Goal: Task Accomplishment & Management: Manage account settings

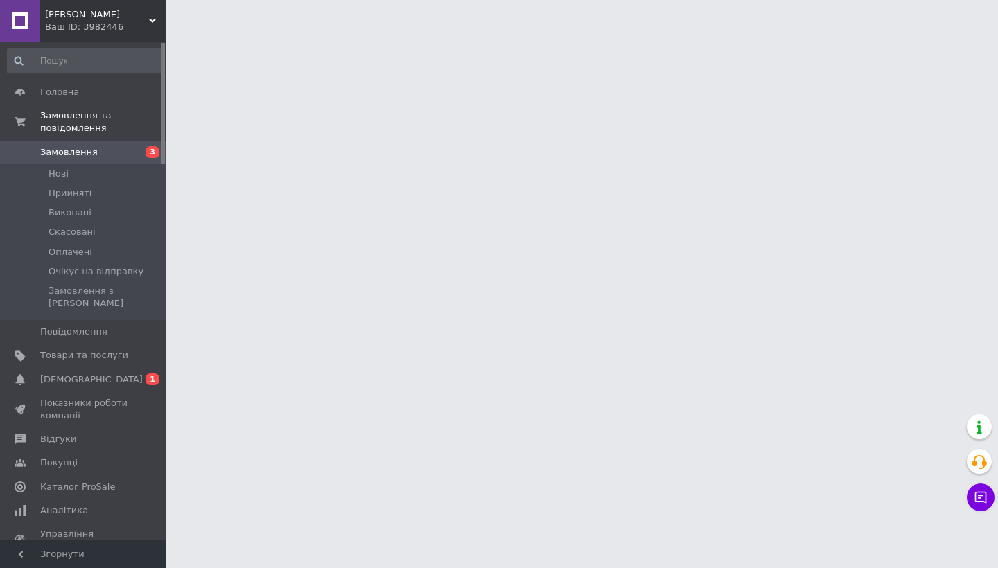
click at [49, 155] on span "Замовлення" at bounding box center [69, 152] width 58 height 12
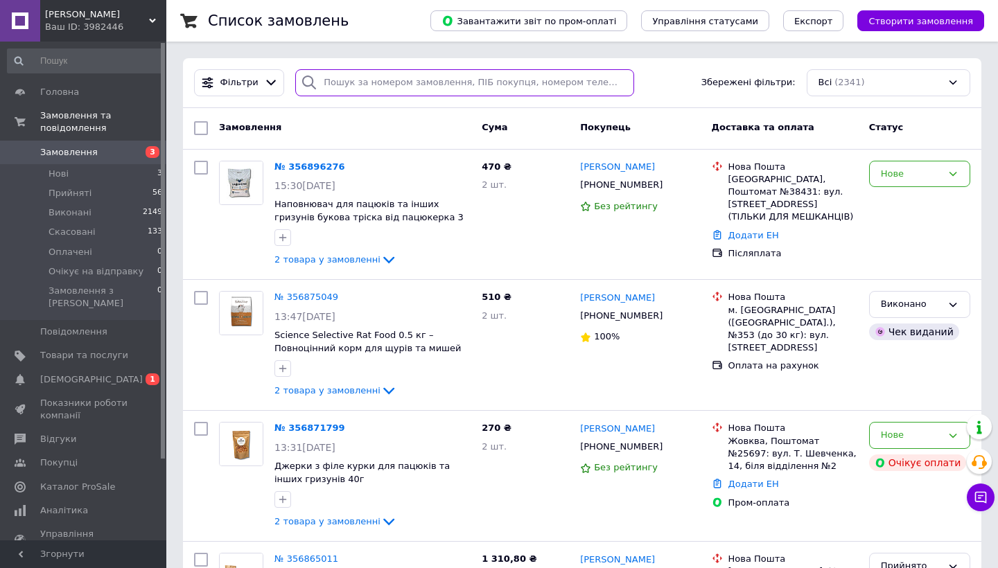
click at [486, 81] on input "search" at bounding box center [464, 82] width 339 height 27
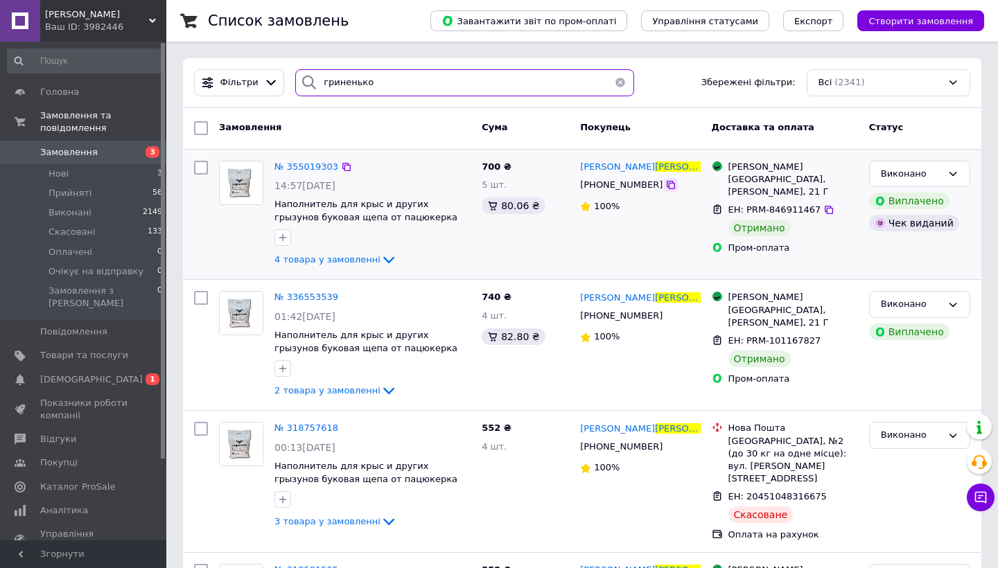
type input "гриненько"
click at [665, 186] on icon at bounding box center [670, 184] width 11 height 11
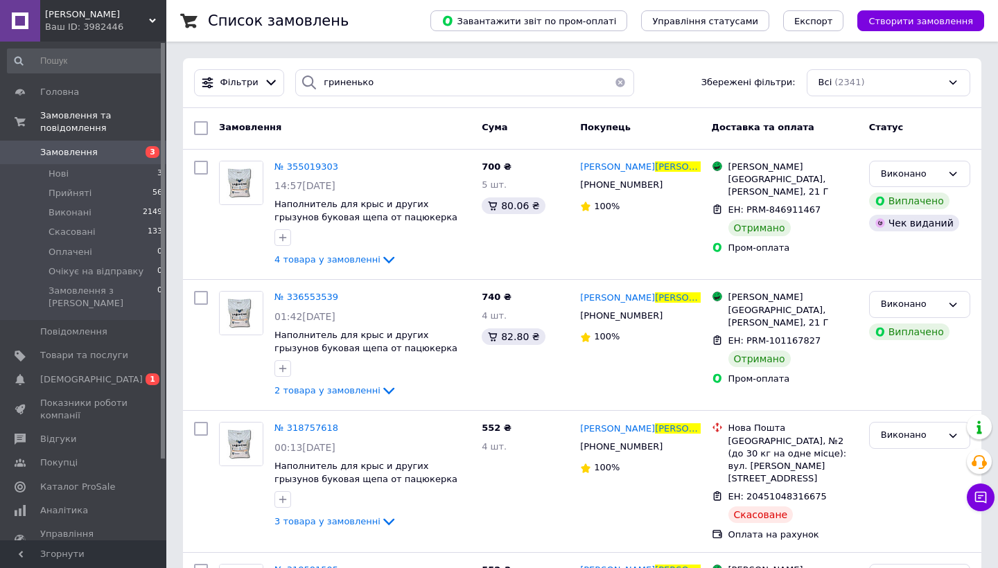
click at [617, 81] on button "button" at bounding box center [620, 82] width 28 height 27
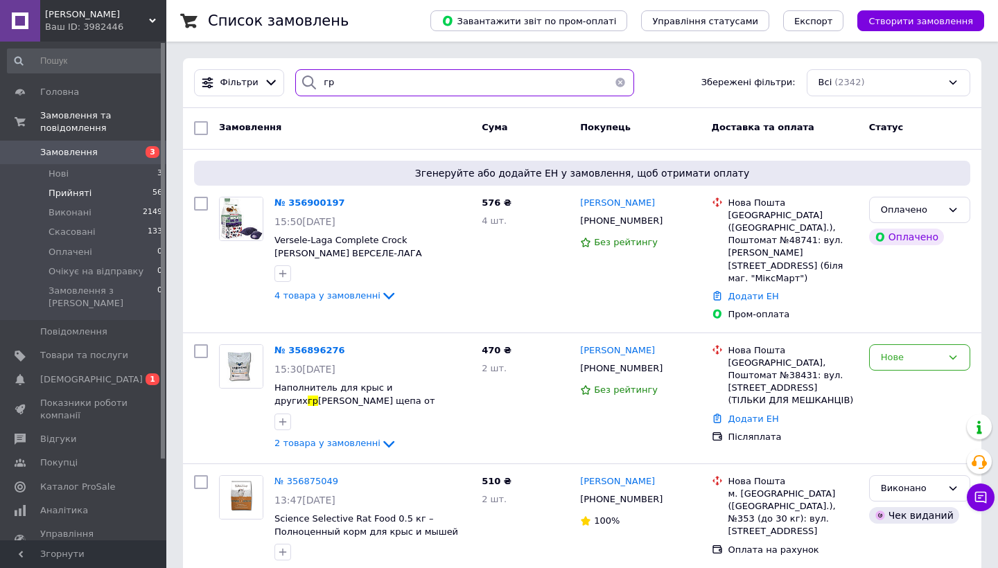
type input "гр"
click at [64, 197] on span "Прийняті" at bounding box center [70, 193] width 43 height 12
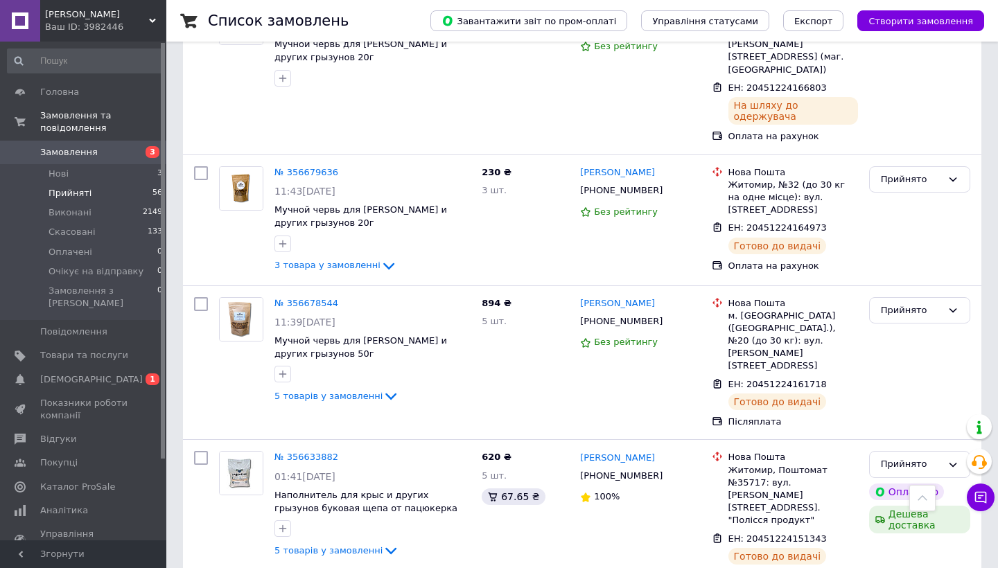
scroll to position [2306, 0]
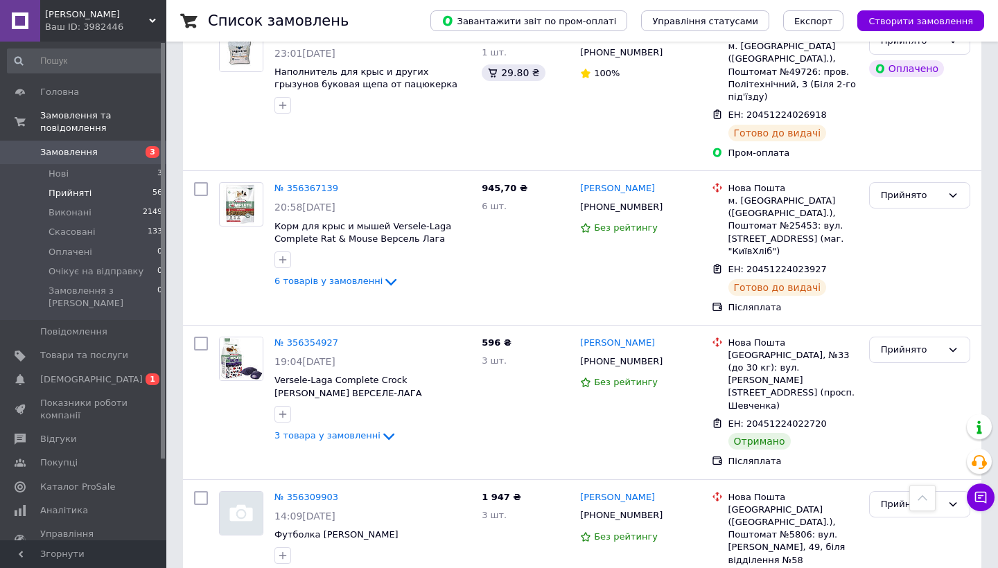
scroll to position [2255, 0]
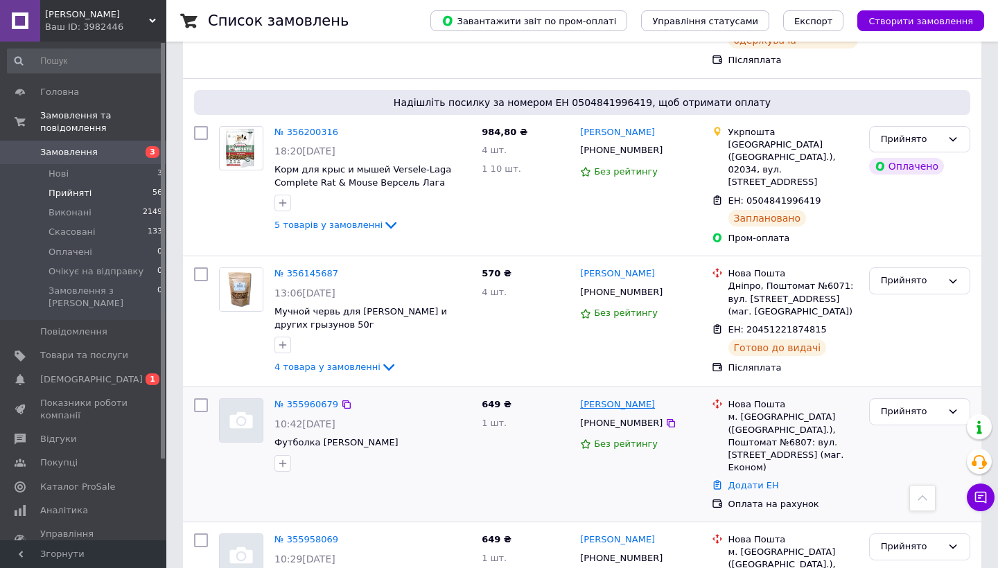
scroll to position [1030, 0]
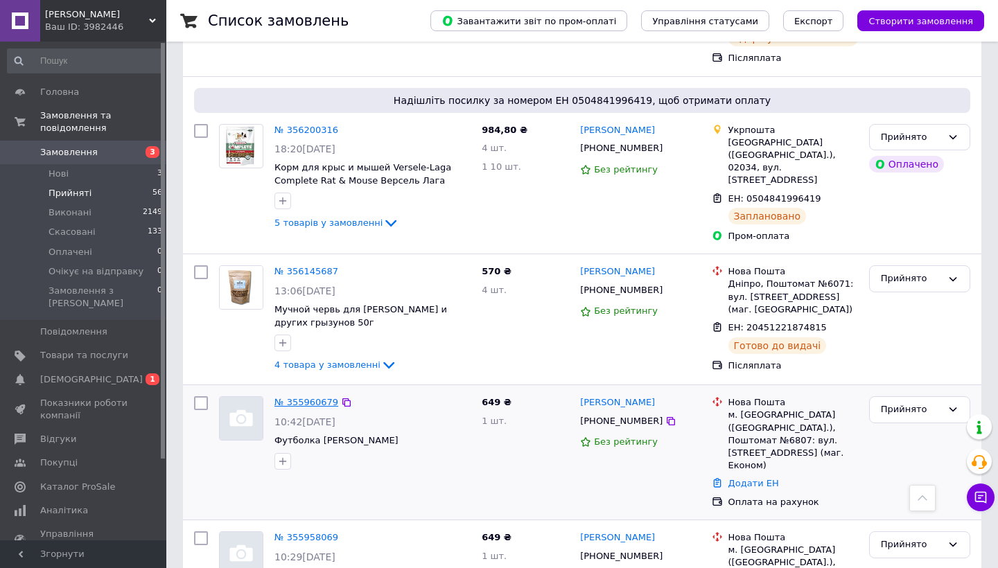
click at [306, 397] on link "№ 355960679" at bounding box center [306, 402] width 64 height 10
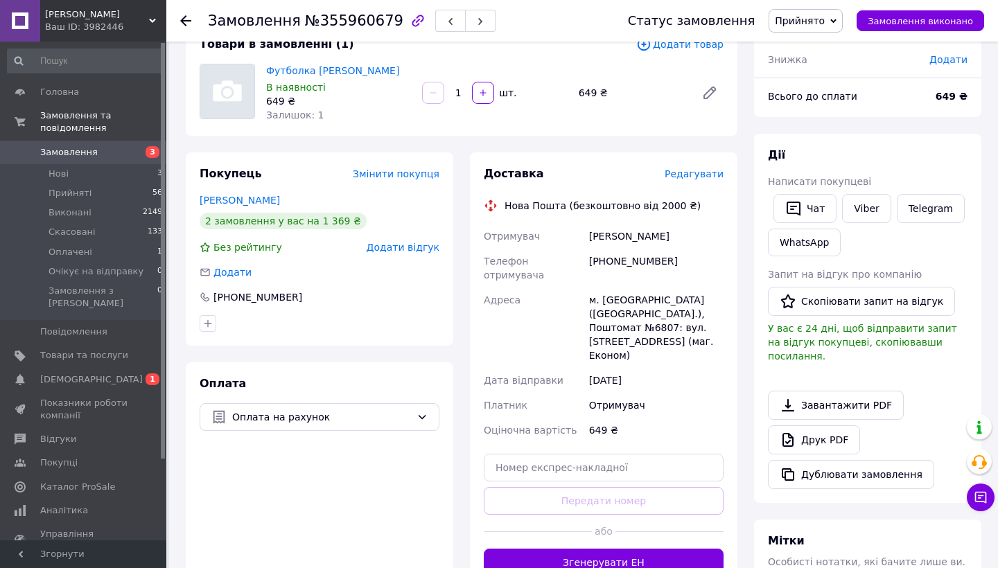
scroll to position [103, 0]
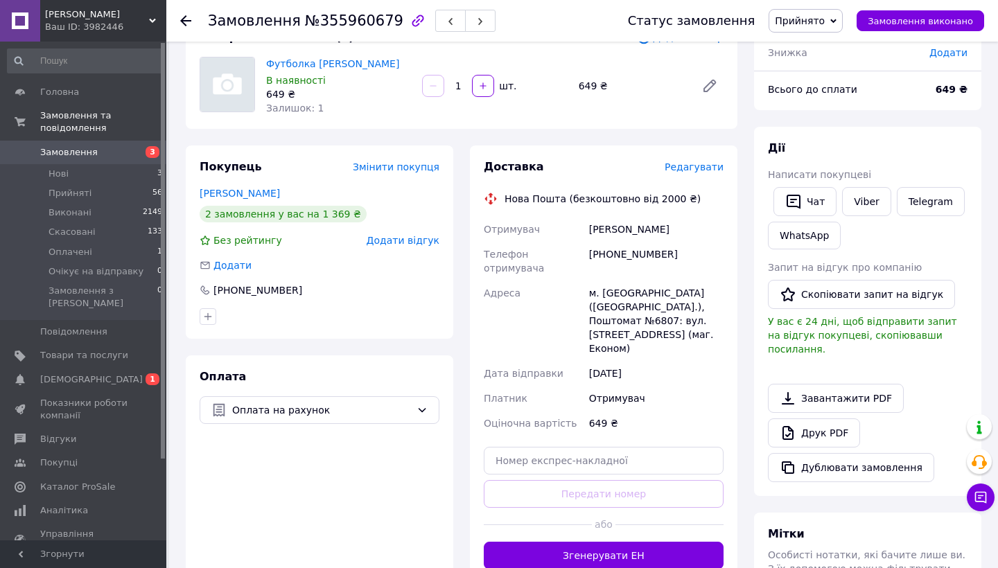
click at [694, 164] on span "Редагувати" at bounding box center [694, 166] width 59 height 11
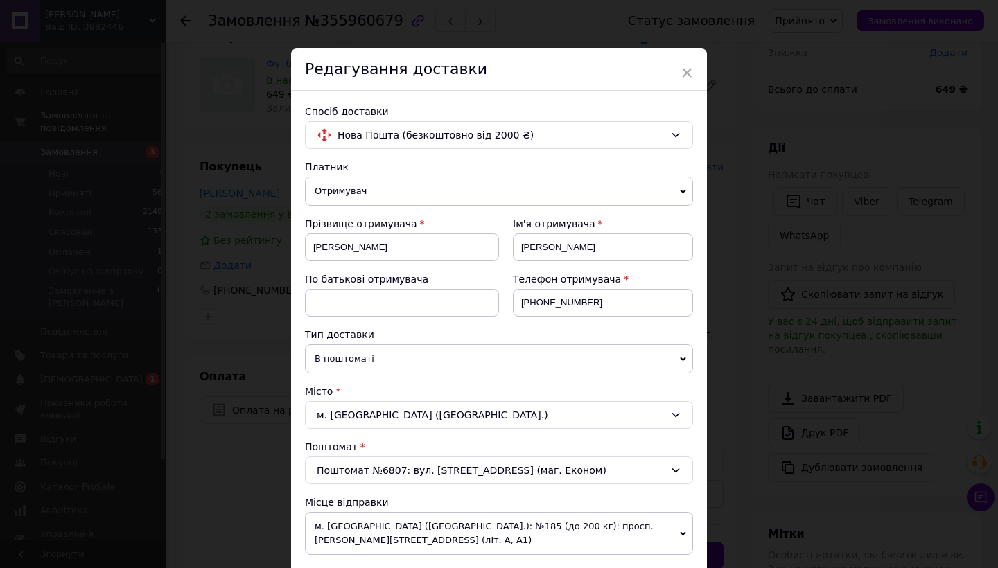
click at [365, 527] on span "м. [GEOGRAPHIC_DATA] ([GEOGRAPHIC_DATA].): №185 (до 200 кг): просп. [PERSON_NAM…" at bounding box center [499, 533] width 388 height 43
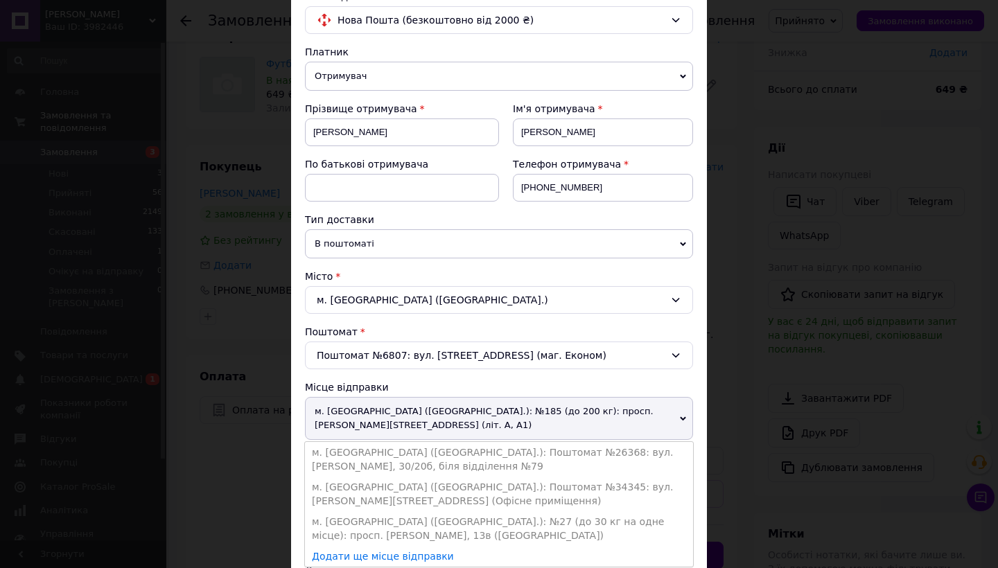
scroll to position [120, 0]
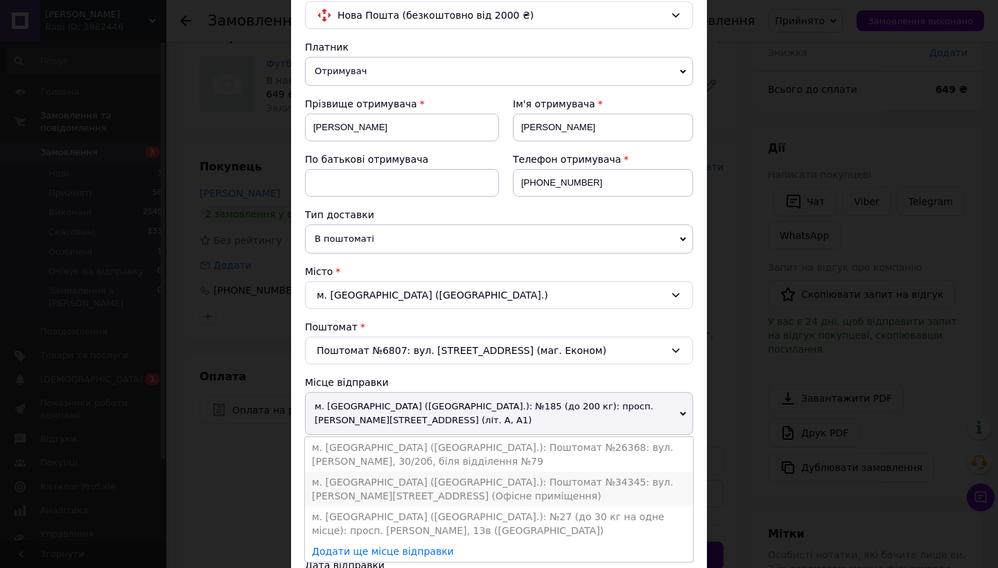
click at [469, 491] on li "м. Київ (Київська обл.): Поштомат №34345: вул. Світлицького, 35 (Офісне приміще…" at bounding box center [499, 489] width 388 height 35
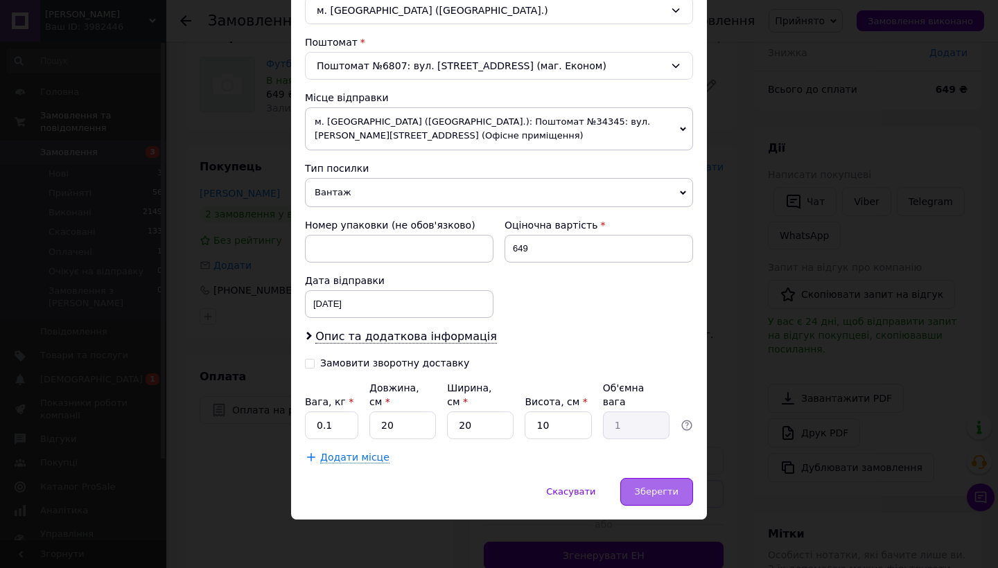
scroll to position [404, 0]
click at [654, 495] on span "Зберегти" at bounding box center [657, 492] width 44 height 10
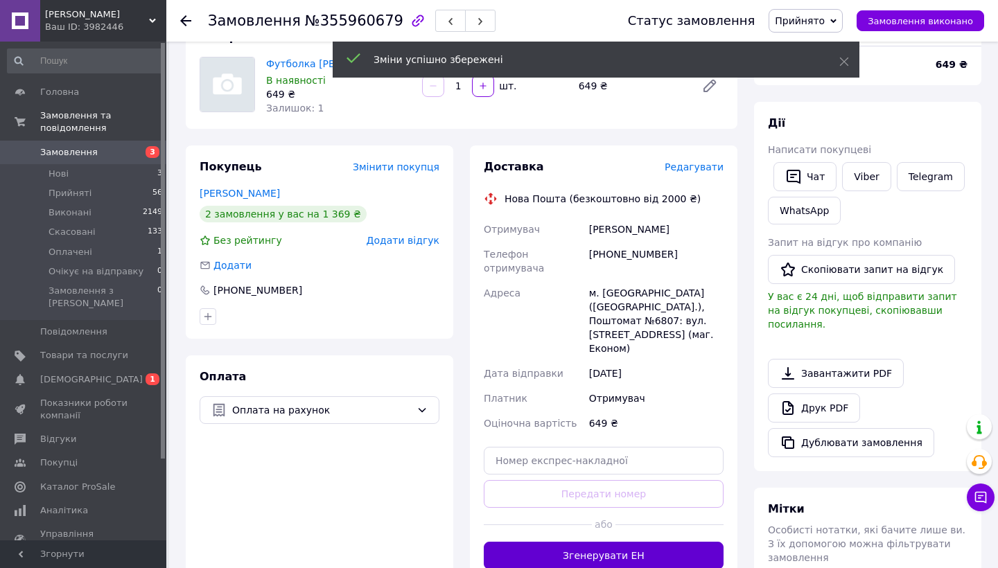
click at [628, 542] on button "Згенерувати ЕН" at bounding box center [604, 556] width 240 height 28
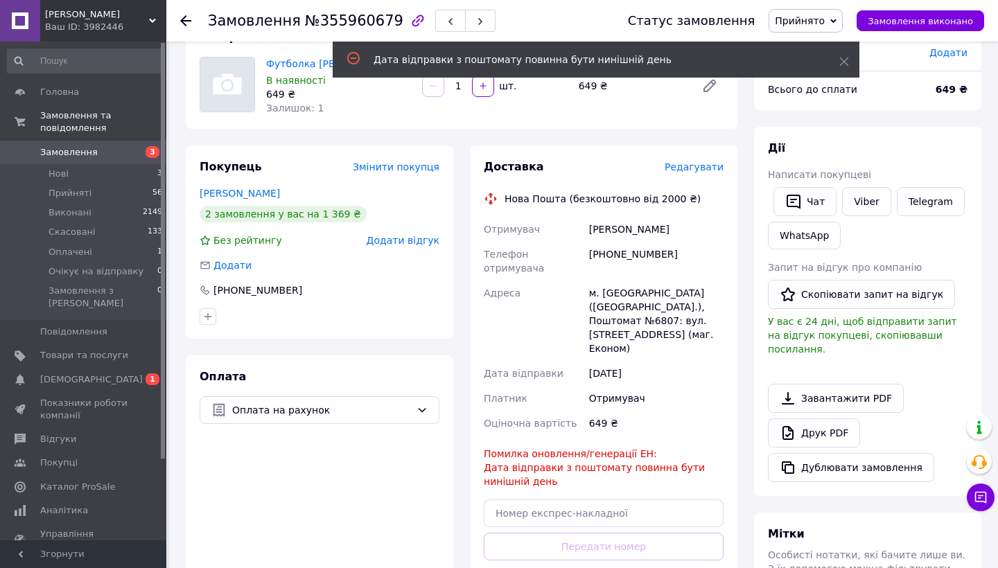
click at [696, 165] on span "Редагувати" at bounding box center [694, 166] width 59 height 11
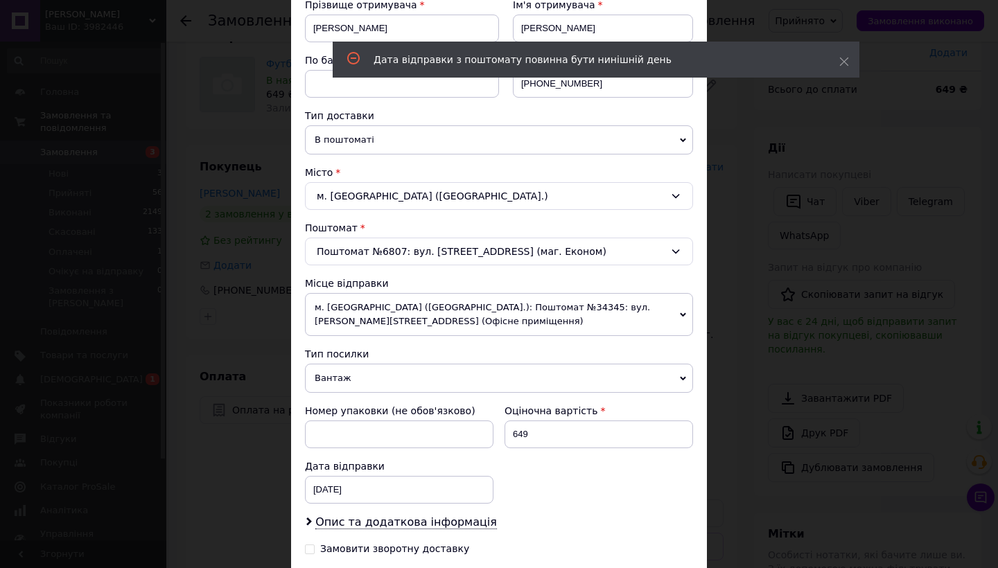
scroll to position [222, 0]
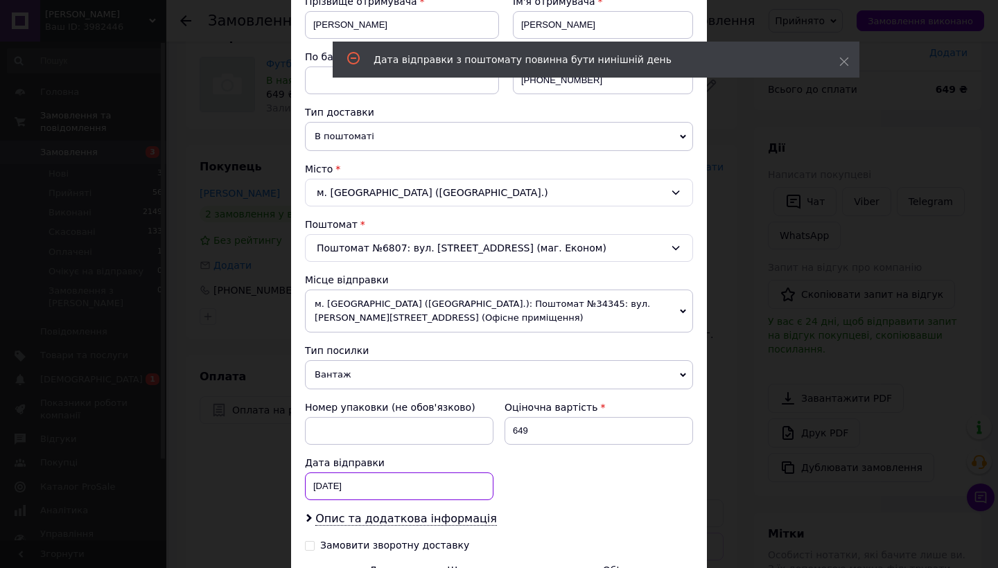
click at [344, 473] on div "13.08.2025 < 2025 > < Август > Пн Вт Ср Чт Пт Сб Вс 28 29 30 31 1 2 3 4 5 6 7 8…" at bounding box center [399, 487] width 188 height 28
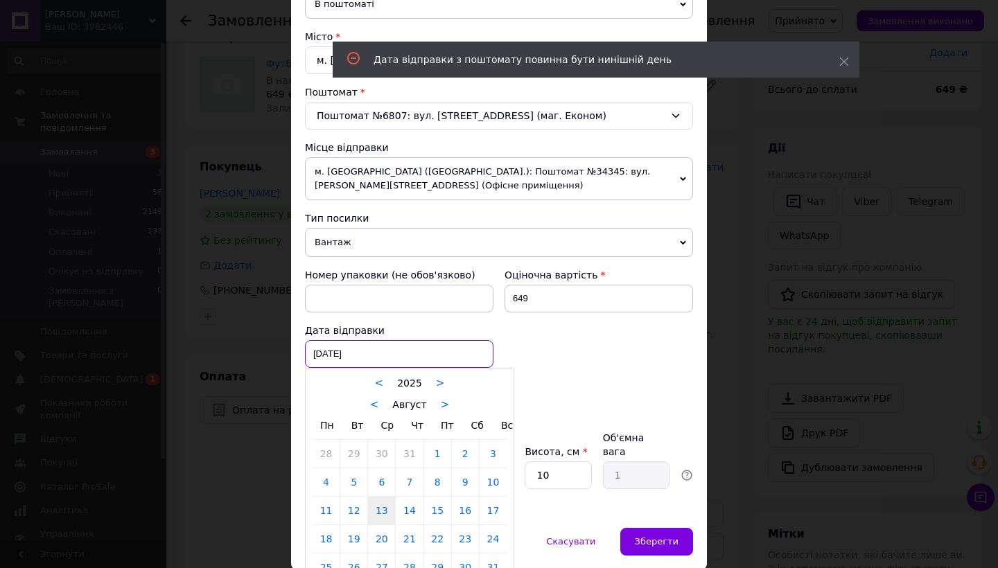
scroll to position [371, 0]
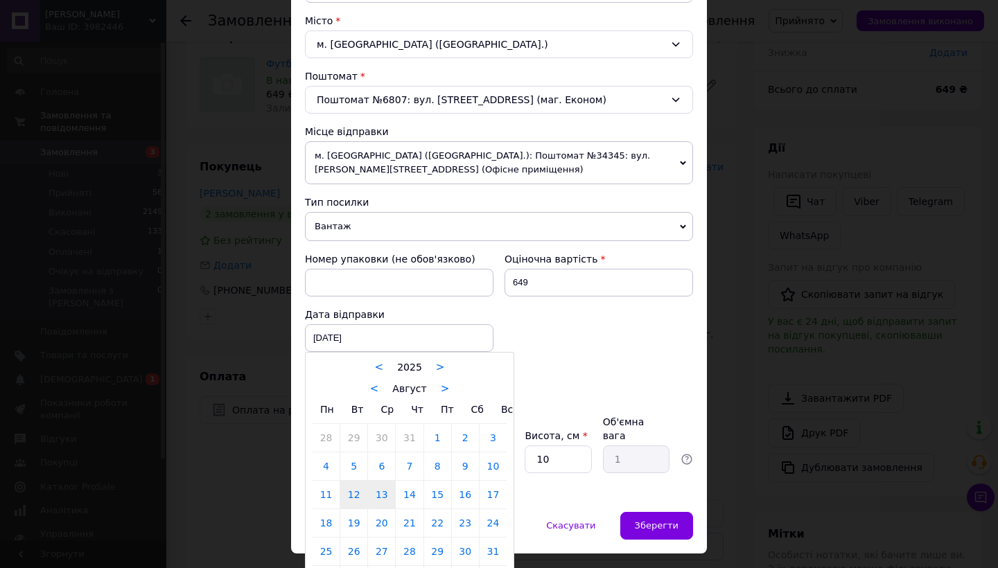
click at [346, 498] on link "12" at bounding box center [353, 495] width 27 height 28
type input "[DATE]"
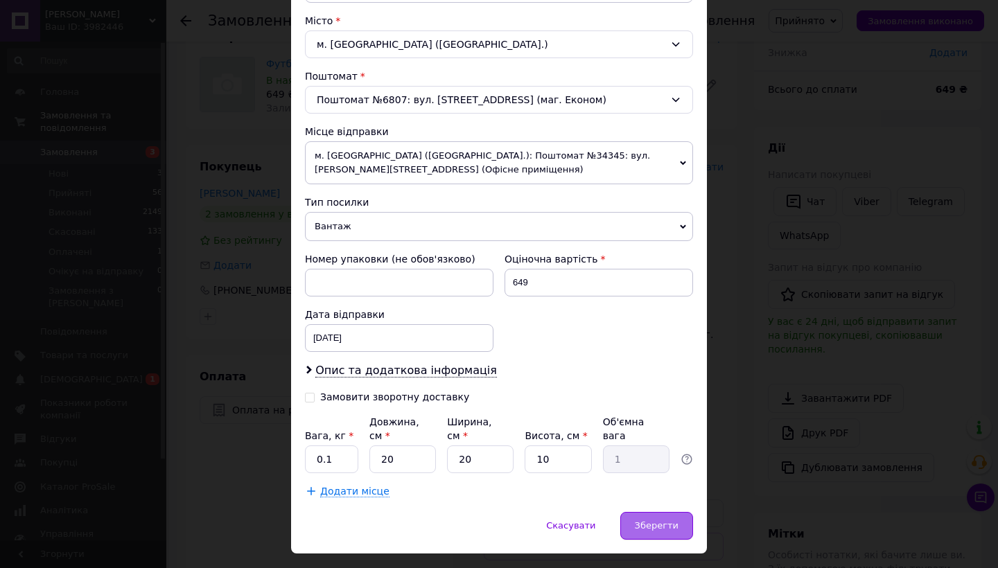
click at [642, 518] on div "Зберегти" at bounding box center [656, 526] width 73 height 28
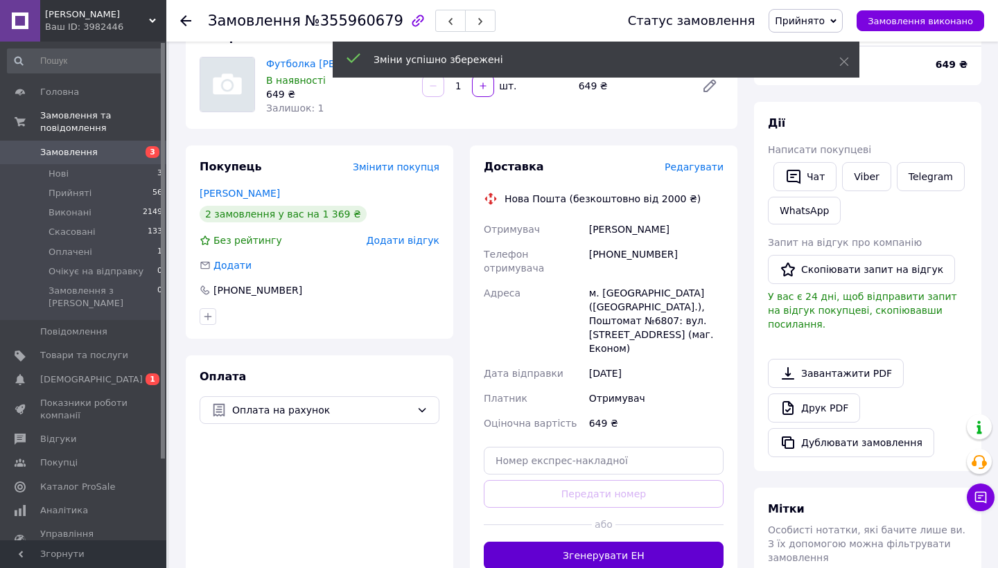
click at [640, 542] on button "Згенерувати ЕН" at bounding box center [604, 556] width 240 height 28
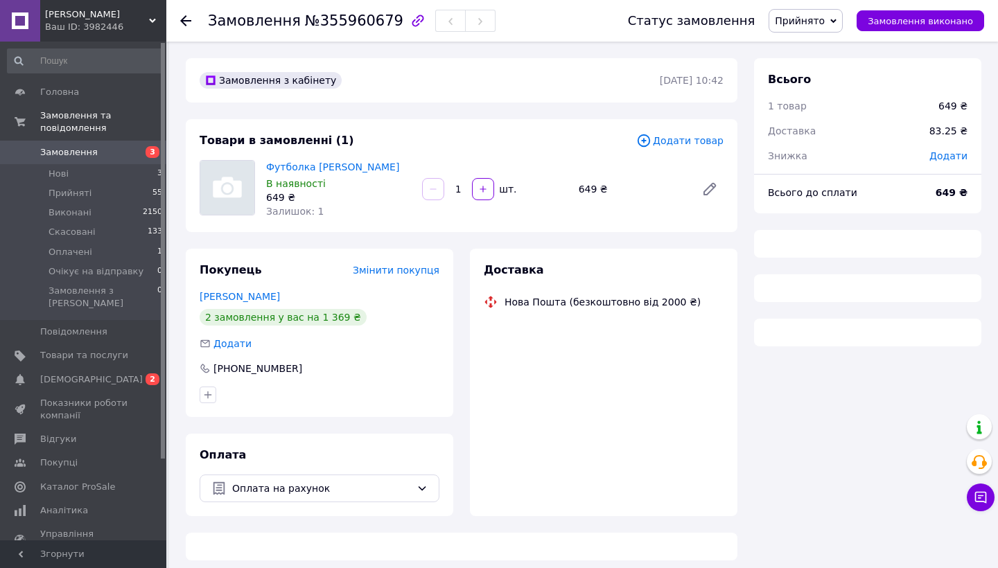
scroll to position [7, 0]
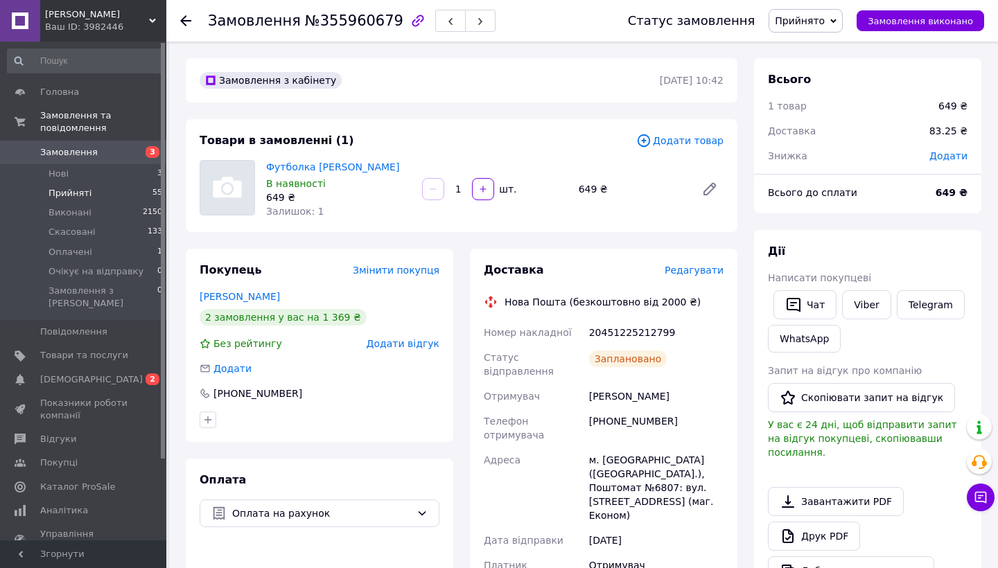
click at [42, 191] on li "Прийняті 55" at bounding box center [85, 193] width 170 height 19
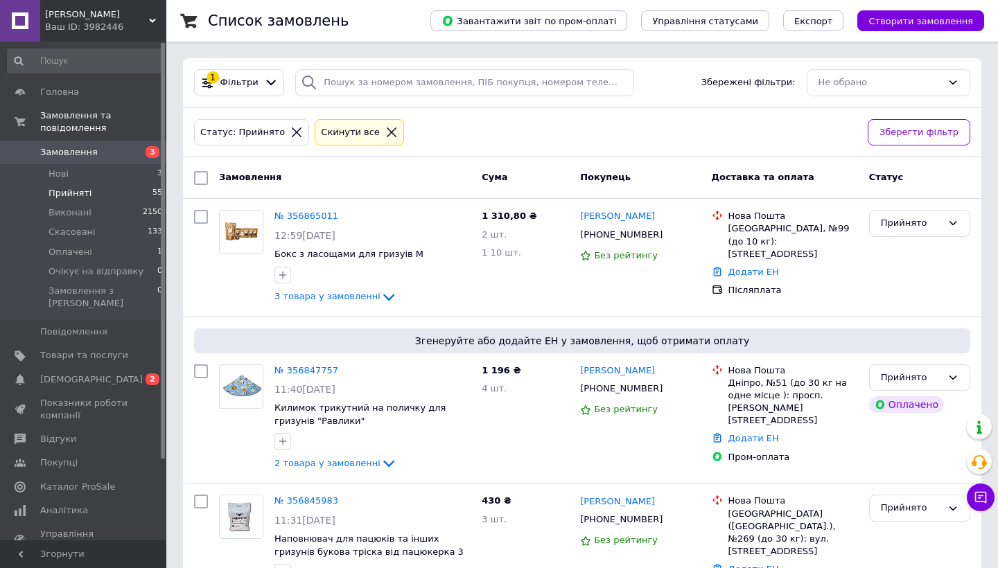
click at [382, 130] on div at bounding box center [391, 132] width 18 height 12
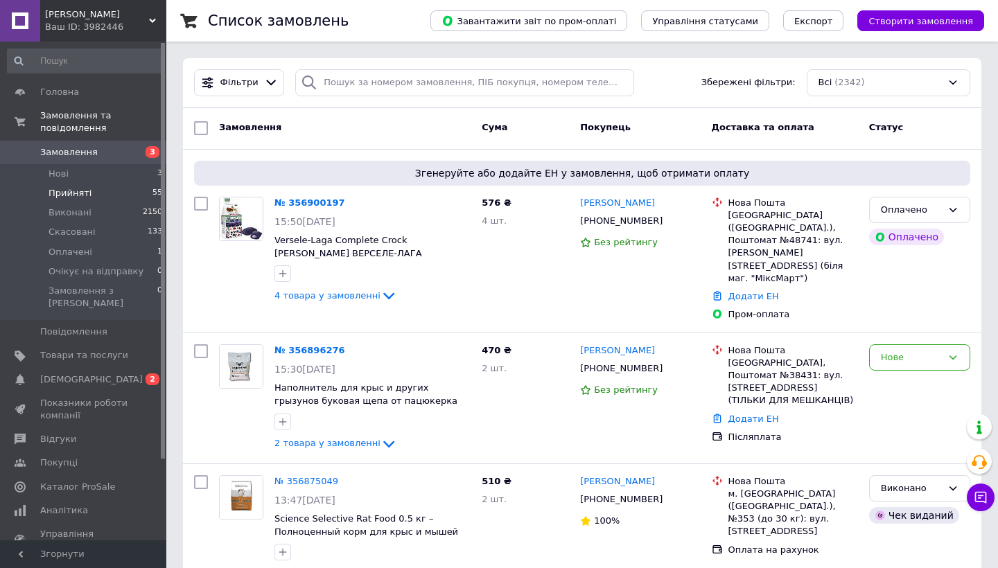
click at [109, 191] on li "Прийняті 55" at bounding box center [85, 193] width 170 height 19
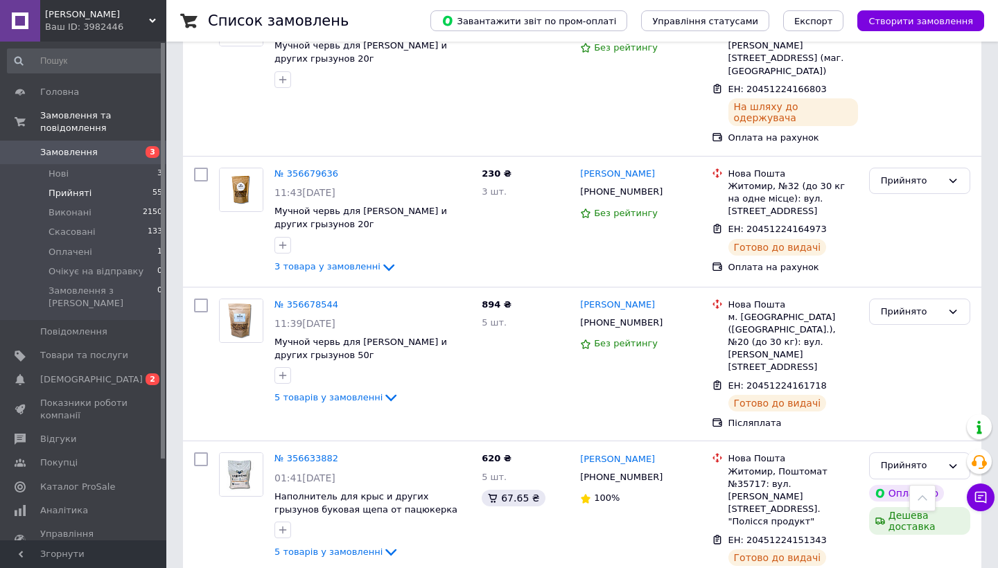
scroll to position [2305, 0]
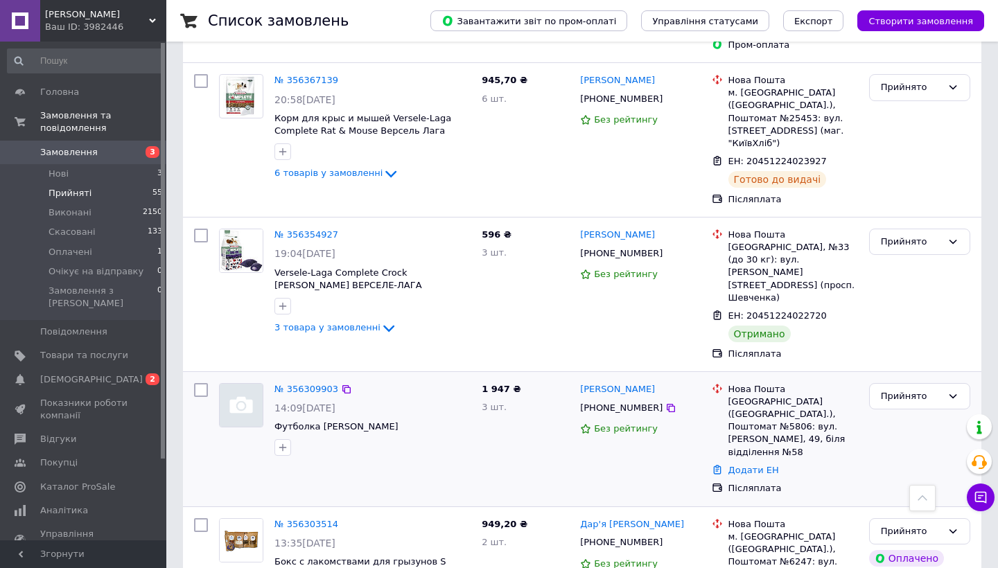
scroll to position [2190, 0]
click at [926, 234] on div "Прийнято" at bounding box center [911, 241] width 61 height 15
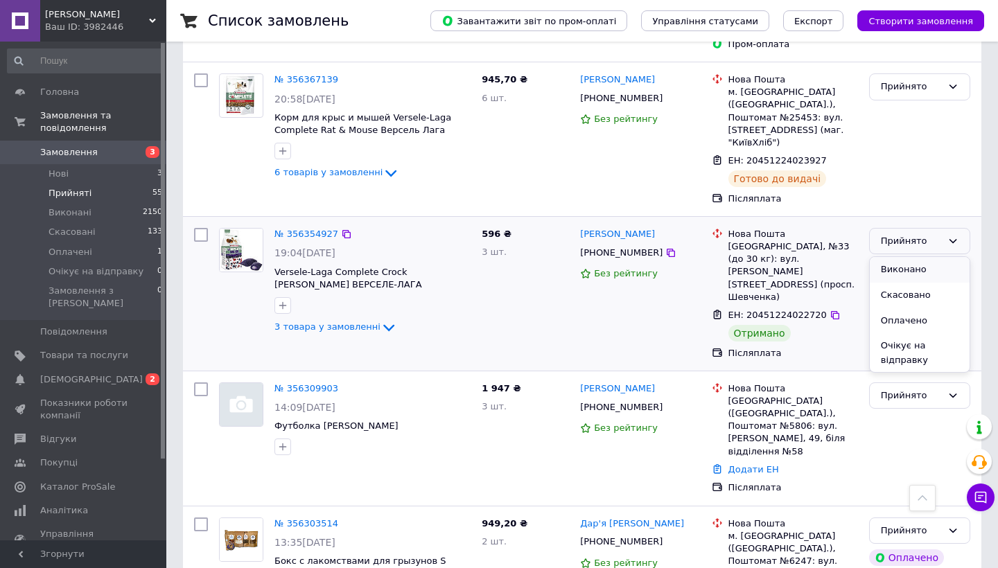
click at [923, 257] on li "Виконано" at bounding box center [920, 270] width 100 height 26
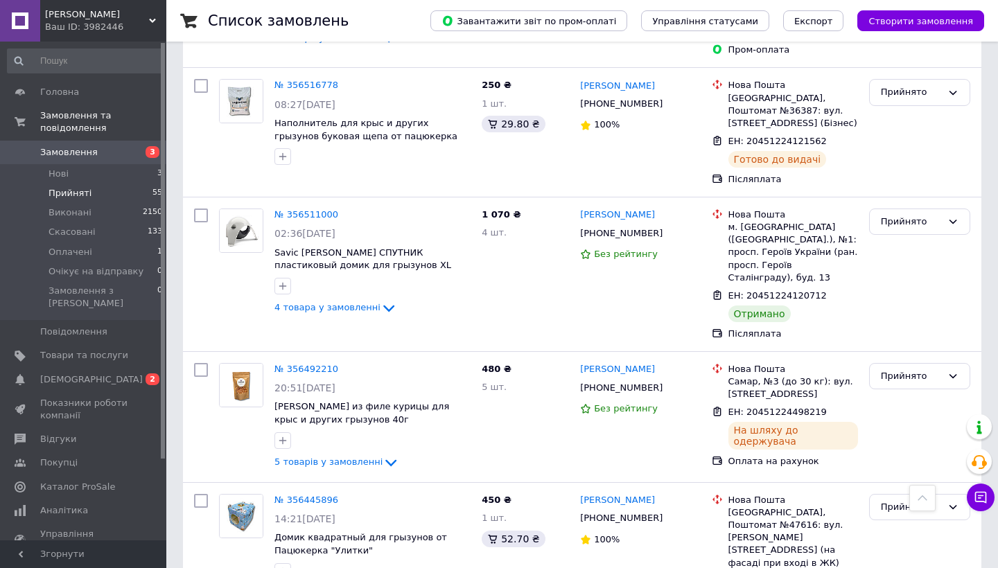
scroll to position [793, 0]
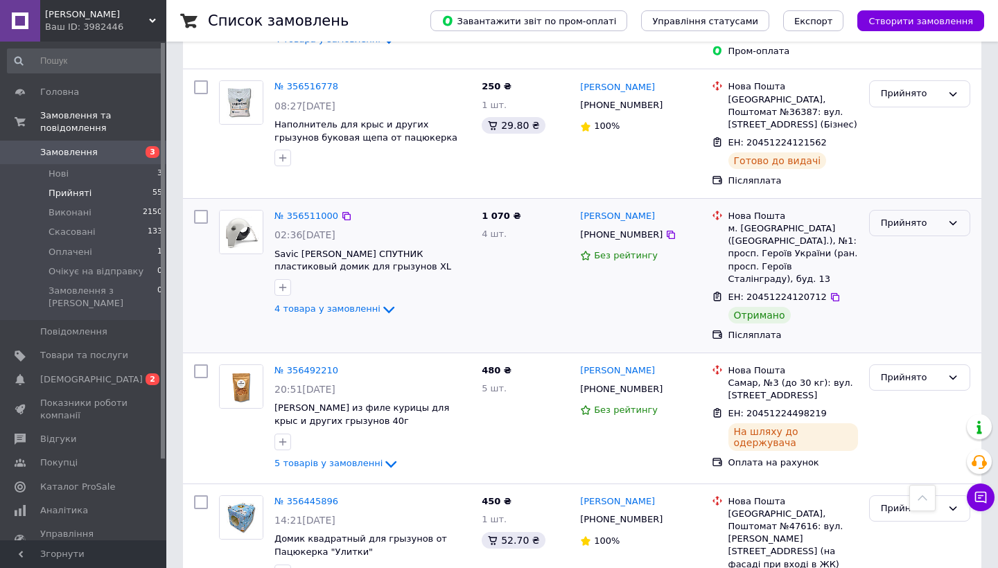
click at [920, 216] on div "Прийнято" at bounding box center [911, 223] width 61 height 15
click at [909, 239] on li "Виконано" at bounding box center [920, 252] width 100 height 26
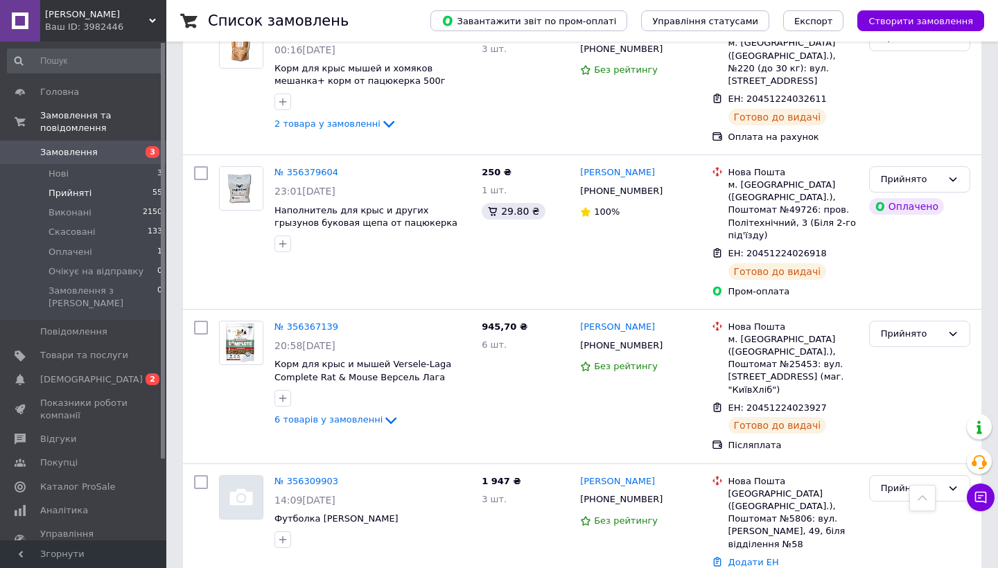
scroll to position [2262, 0]
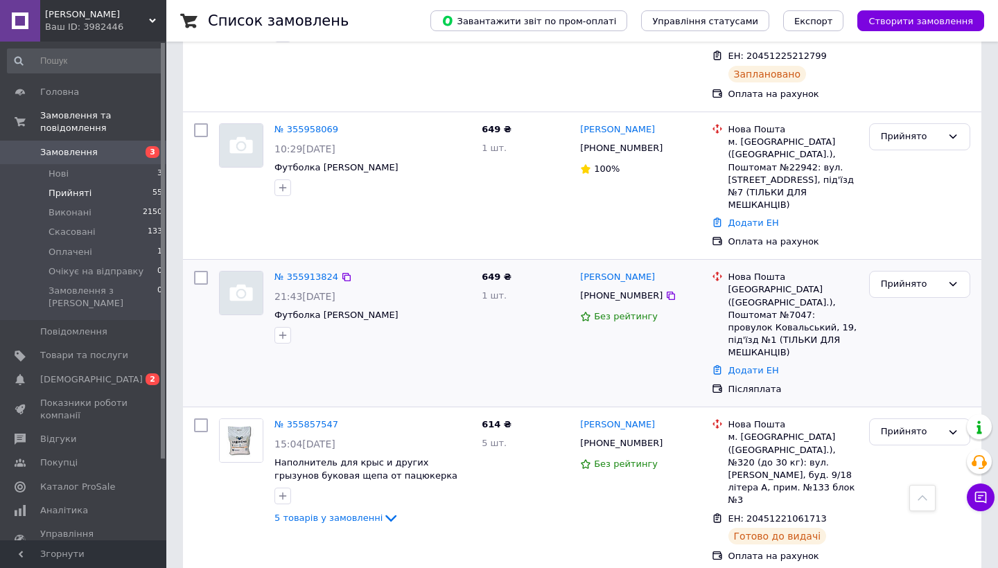
scroll to position [1474, 0]
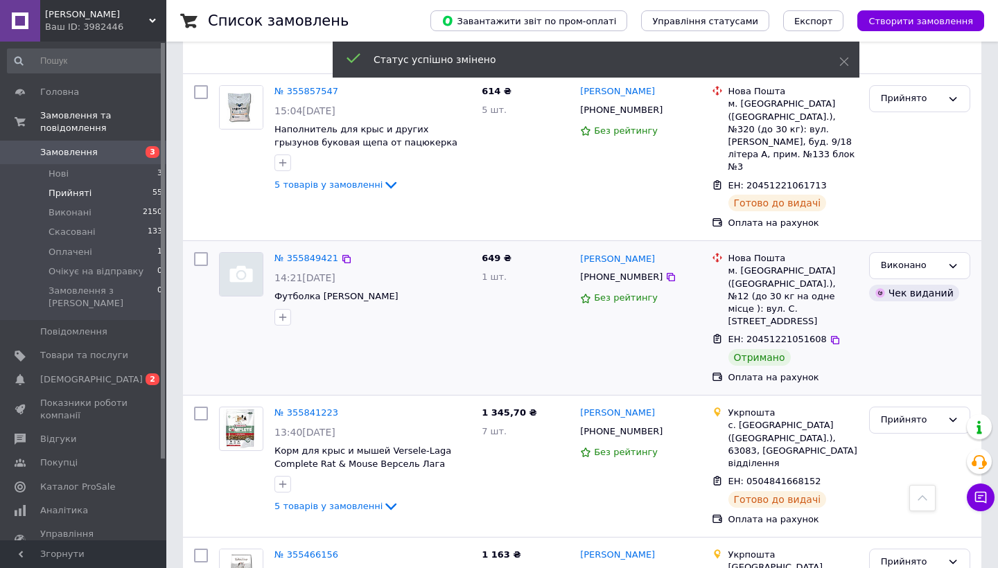
scroll to position [1791, 0]
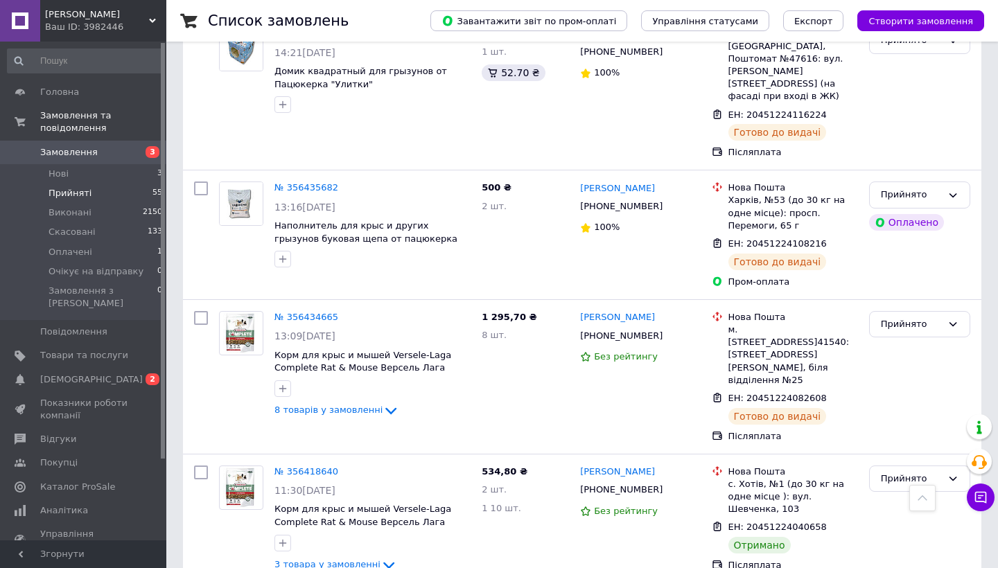
scroll to position [1612, 0]
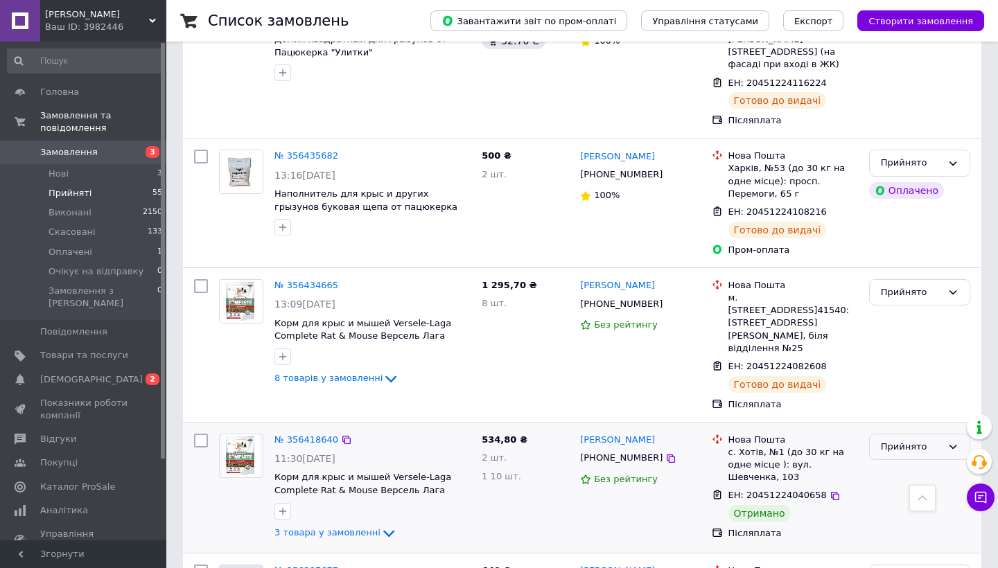
click at [904, 440] on div "Прийнято" at bounding box center [911, 447] width 61 height 15
click at [904, 463] on li "Виконано" at bounding box center [920, 476] width 100 height 26
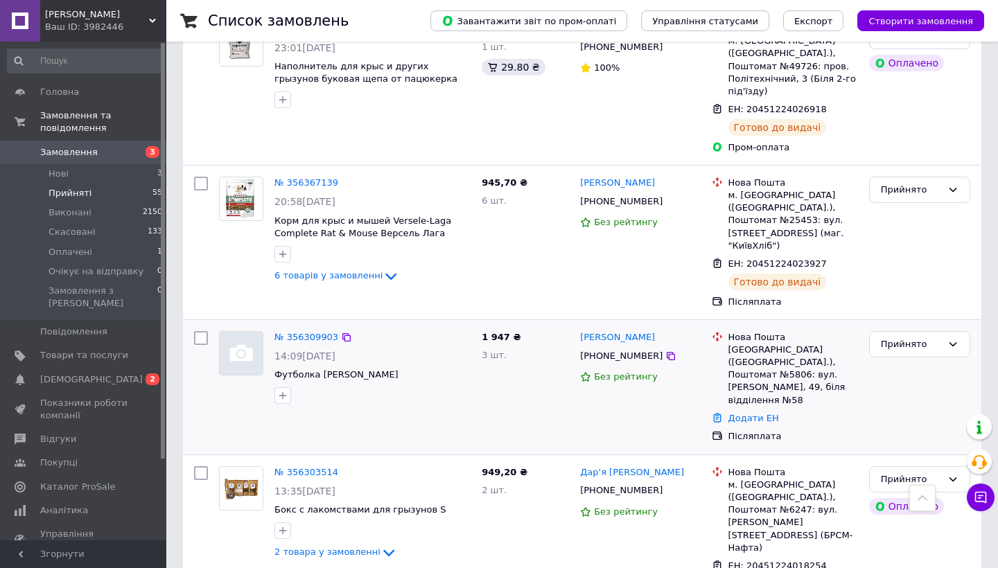
scroll to position [2251, 0]
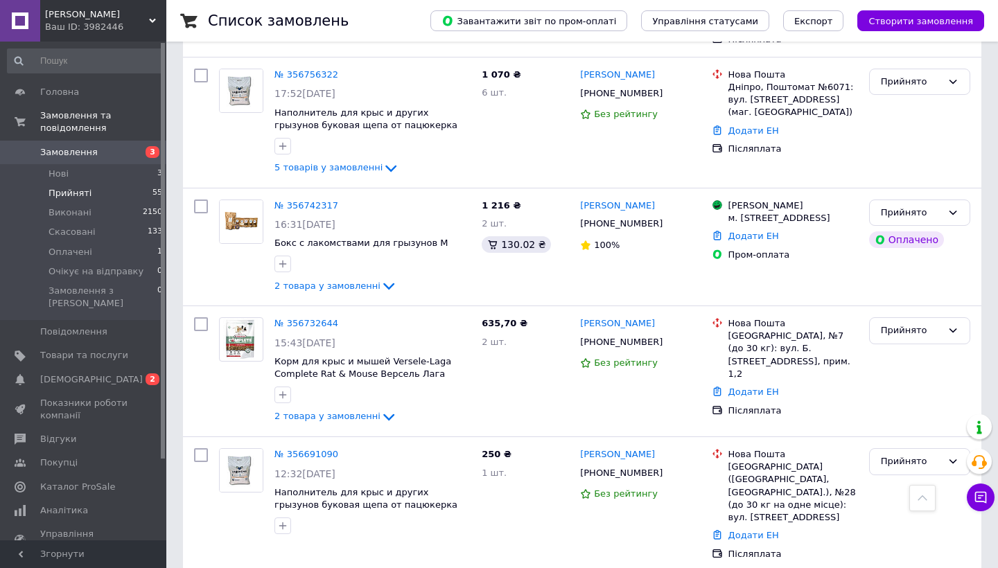
scroll to position [1575, 0]
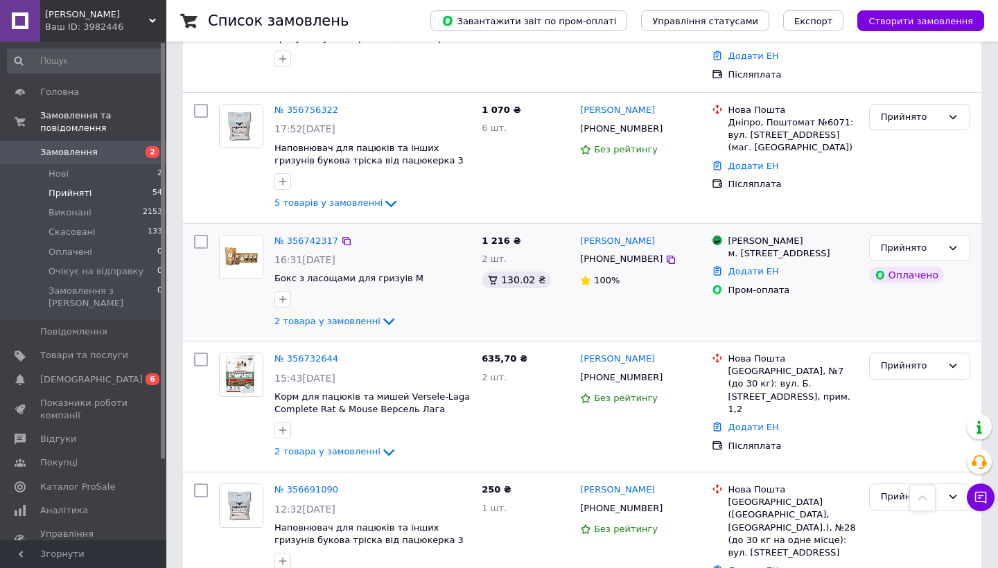
scroll to position [1544, 0]
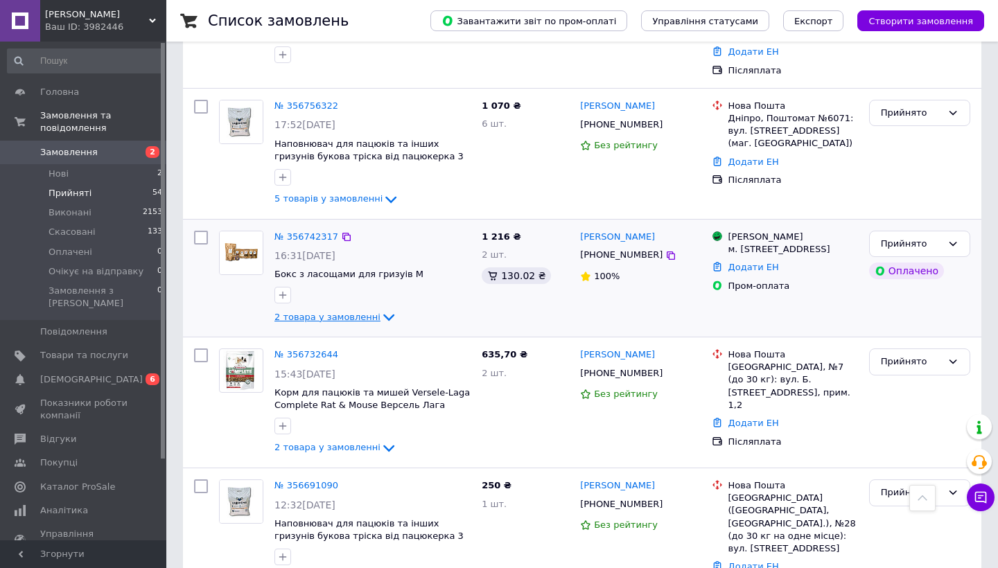
click at [353, 312] on span "2 товара у замовленні" at bounding box center [327, 317] width 106 height 10
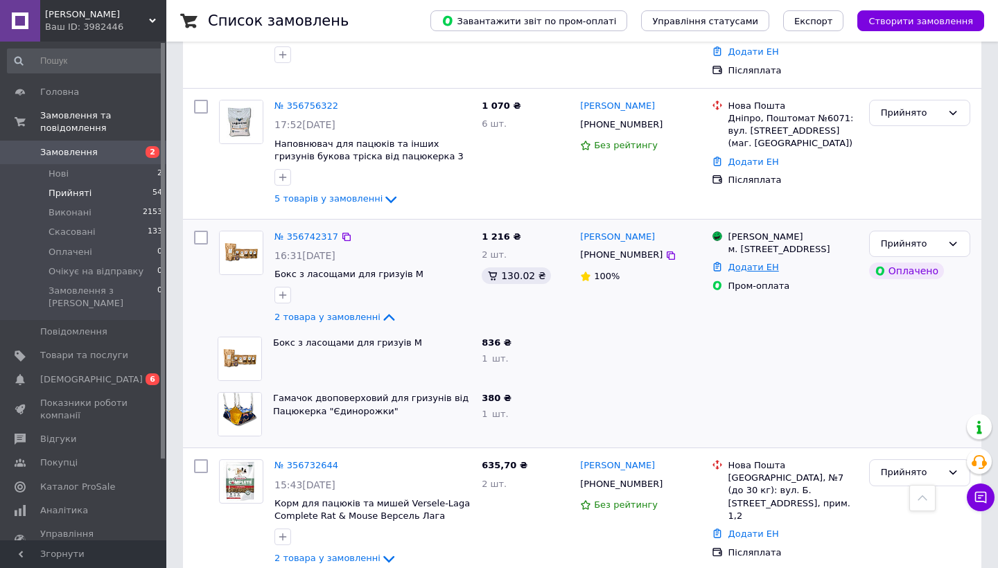
click at [753, 262] on link "Додати ЕН" at bounding box center [753, 267] width 51 height 10
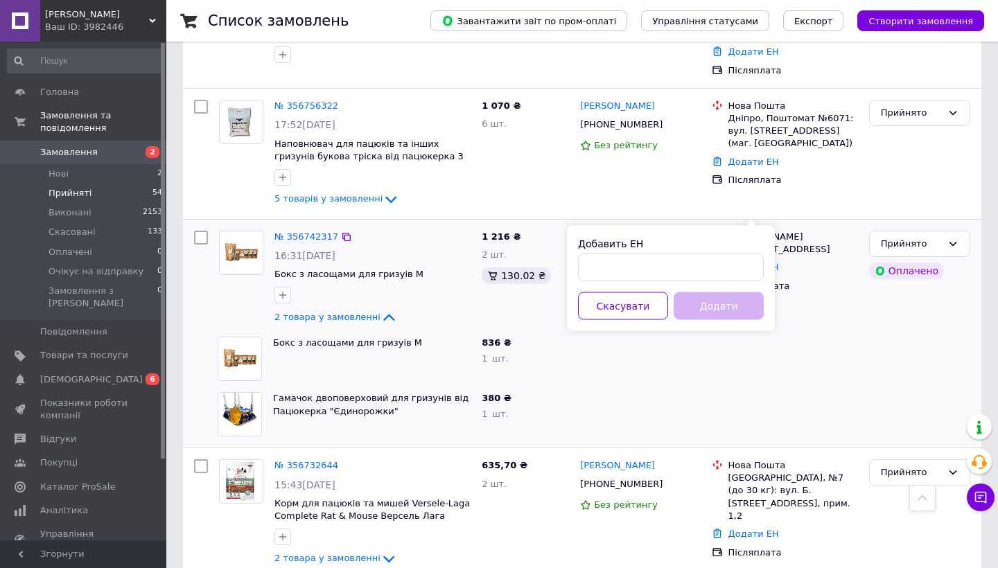
click at [586, 272] on icon at bounding box center [585, 276] width 9 height 9
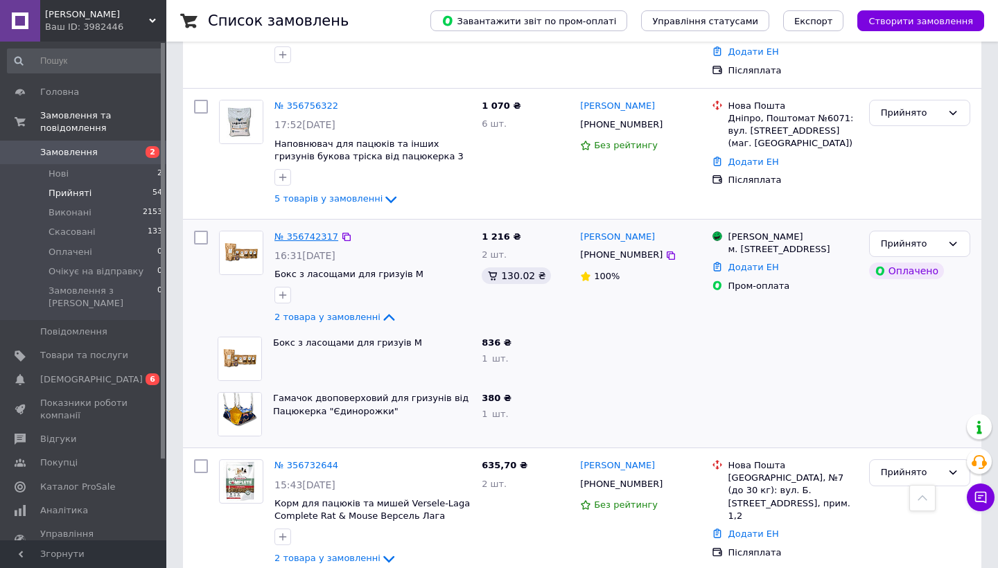
click at [303, 231] on link "№ 356742317" at bounding box center [306, 236] width 64 height 10
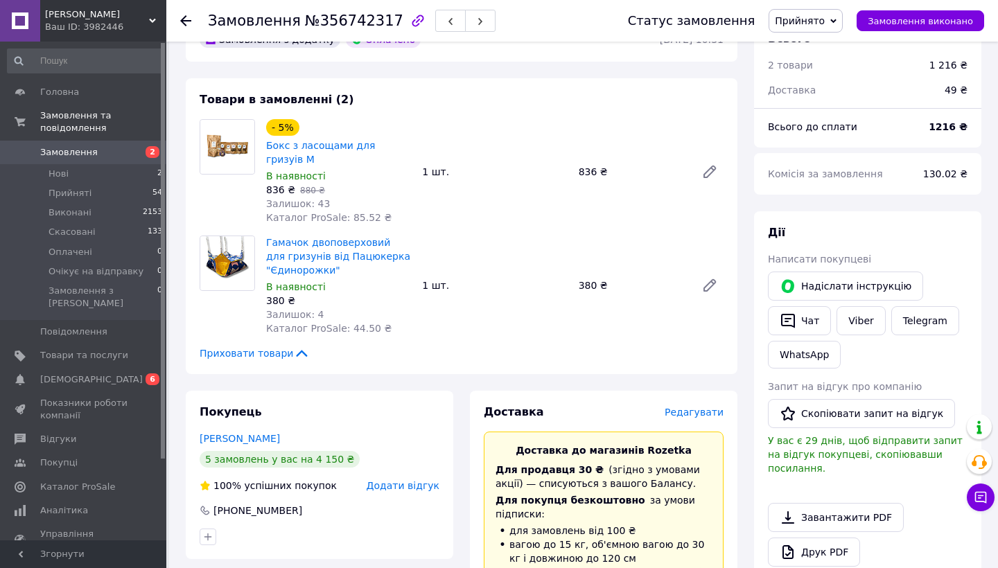
scroll to position [35, 0]
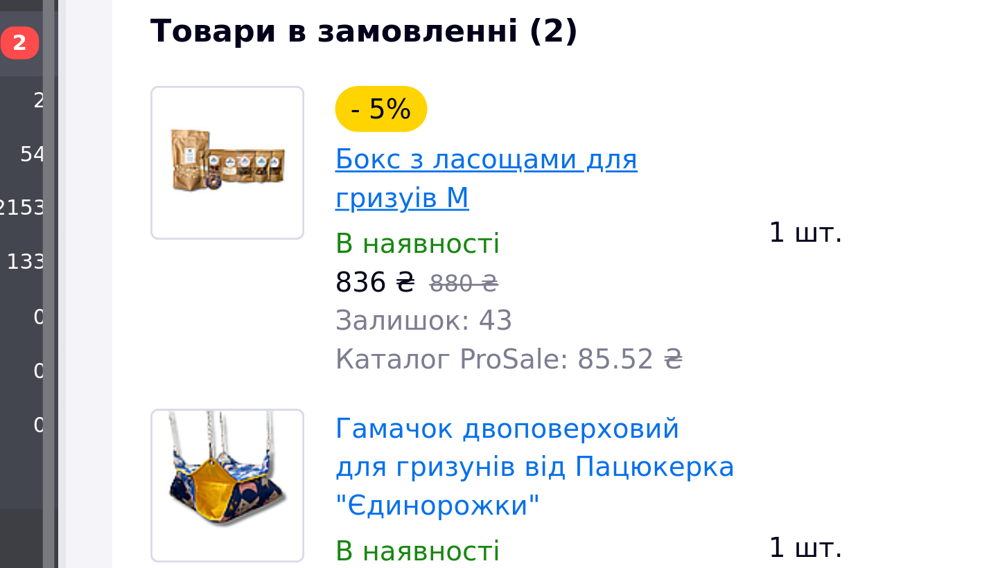
click at [266, 188] on link "Бокс з ласощами для гризуів M" at bounding box center [320, 200] width 109 height 25
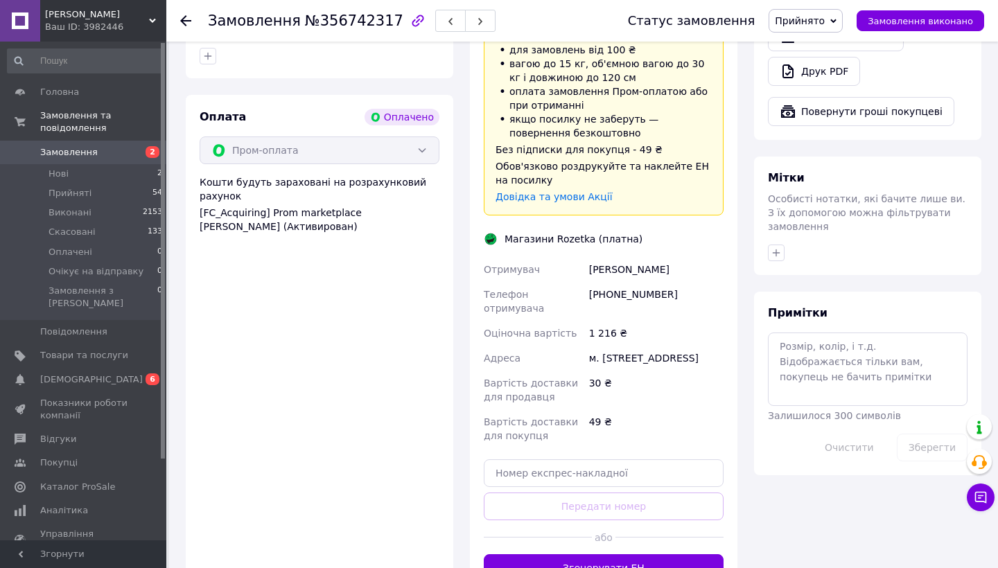
scroll to position [583, 0]
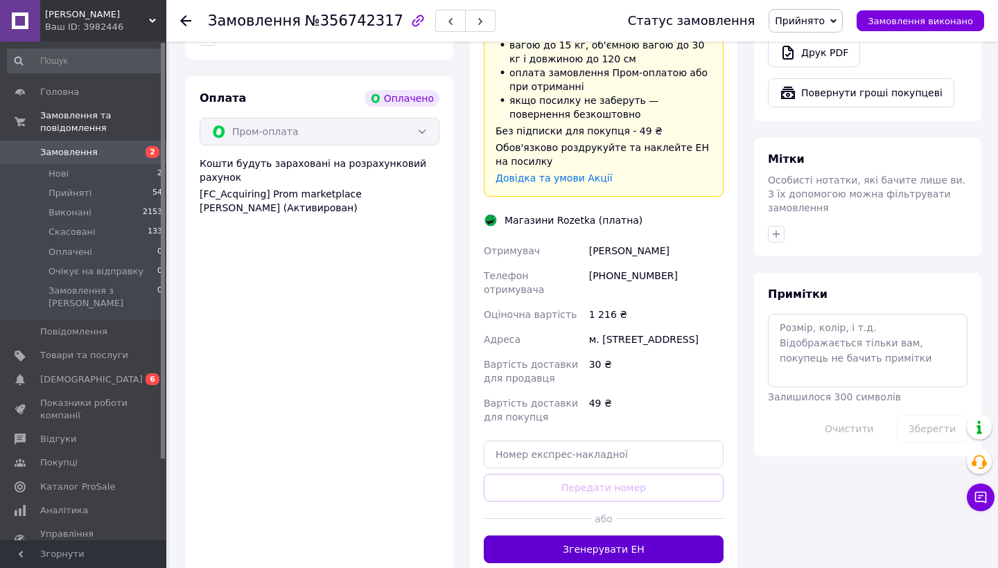
click at [625, 549] on button "Згенерувати ЕН" at bounding box center [604, 550] width 240 height 28
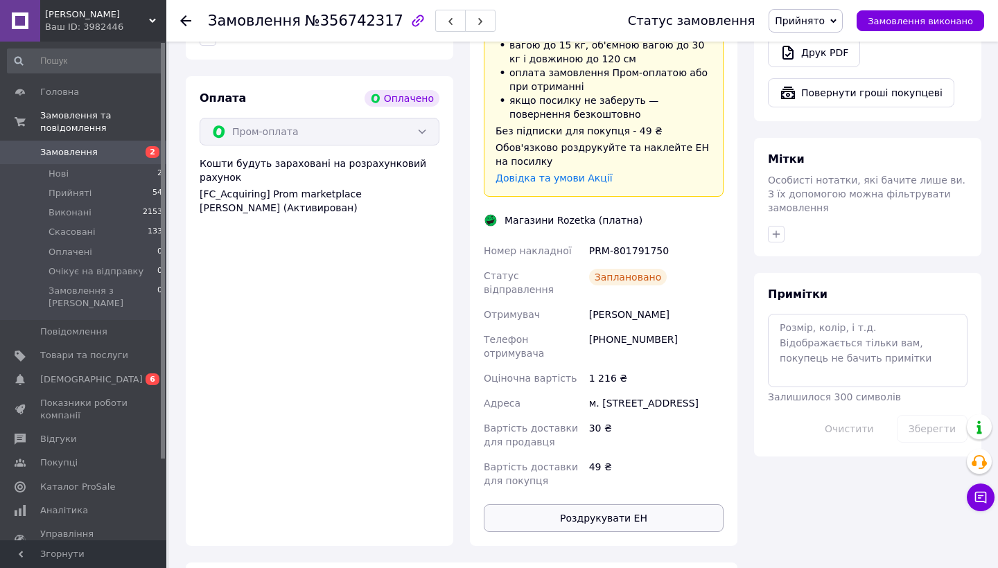
click at [631, 513] on button "Роздрукувати ЕН" at bounding box center [604, 518] width 240 height 28
click at [156, 5] on div "ПАЦЮКЕРКА Ваш ID: 3982446" at bounding box center [103, 21] width 126 height 42
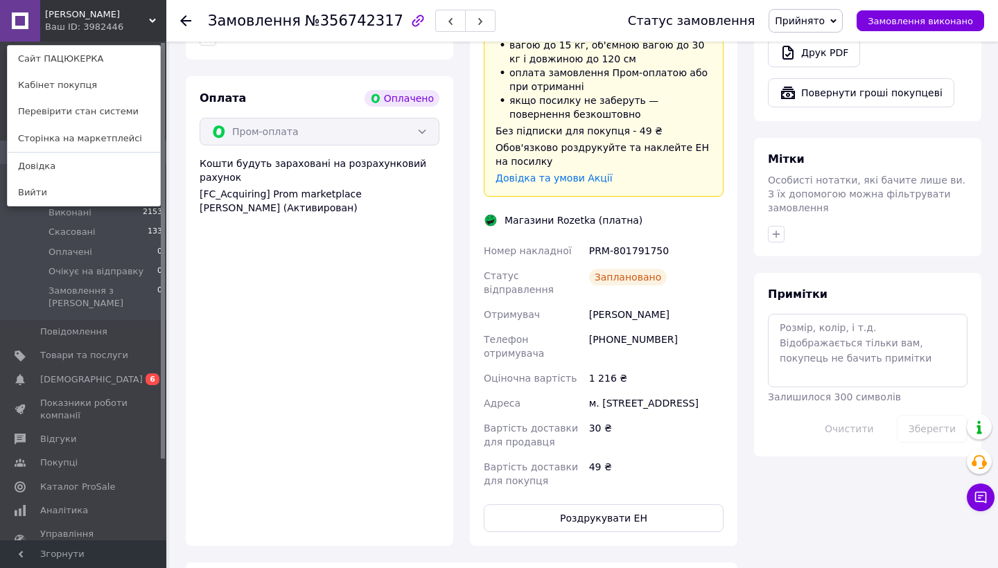
click at [455, 331] on div "Покупець Ярощук Марія 5 замовлень у вас на 4 150 ₴ 100% успішних покупок Додати…" at bounding box center [319, 218] width 284 height 655
click at [355, 355] on div "Оплата Оплачено Пром-оплата Кошти будуть зараховані на розрахунковий рахунок [F…" at bounding box center [319, 311] width 267 height 470
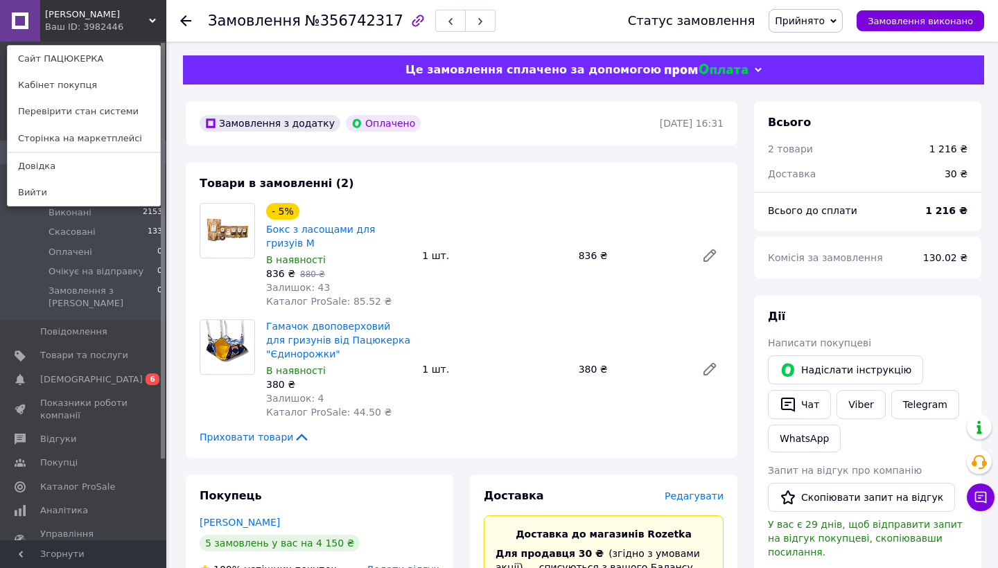
scroll to position [0, 0]
click at [112, 224] on li "Скасовані 133" at bounding box center [85, 231] width 170 height 19
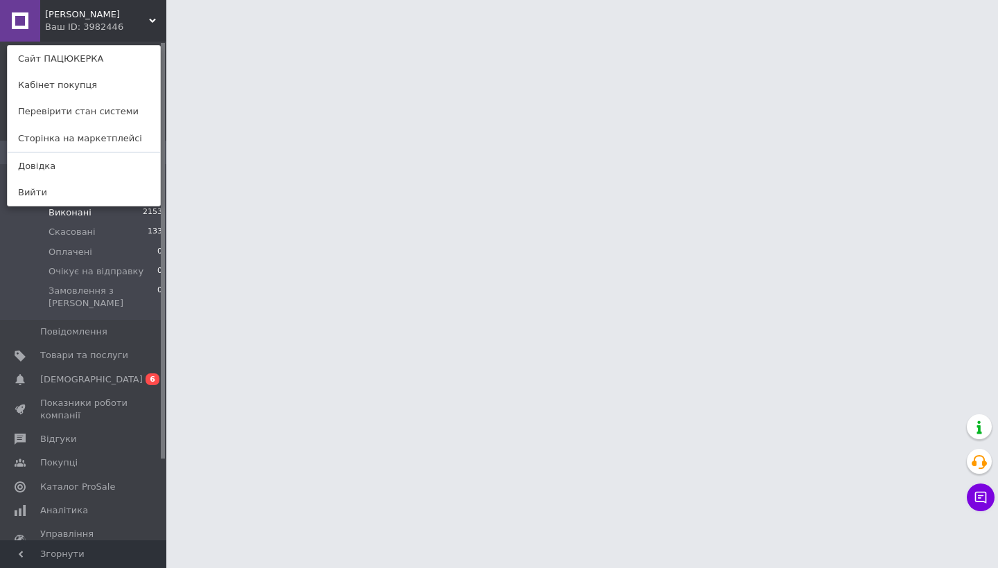
click at [103, 210] on li "Виконані 2153" at bounding box center [85, 212] width 170 height 19
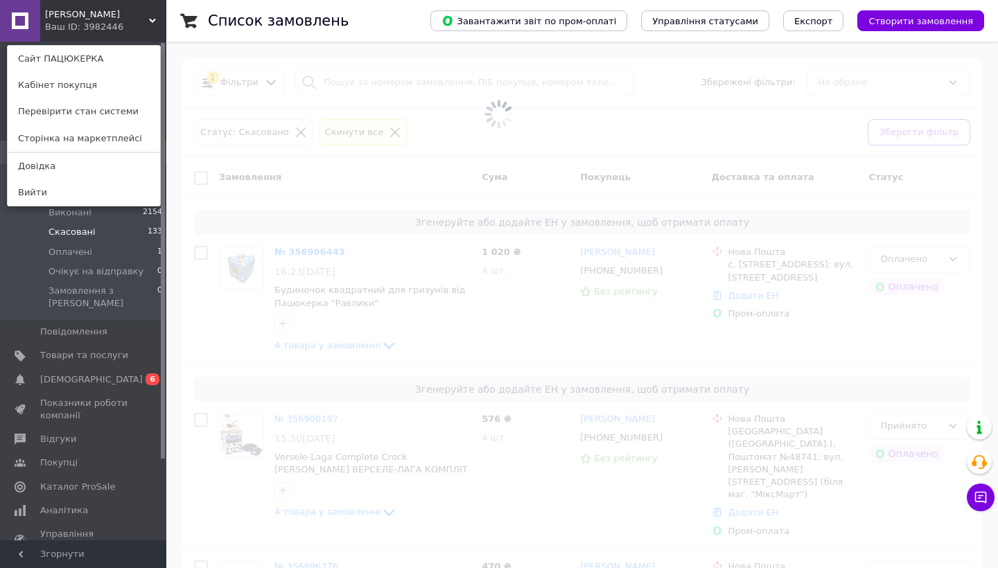
click at [37, 29] on link at bounding box center [20, 21] width 40 height 42
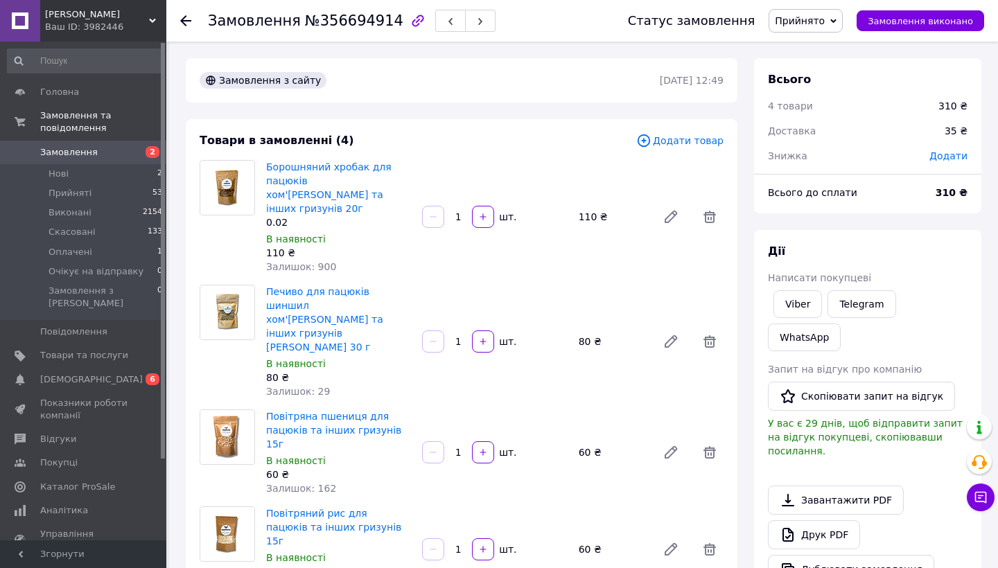
click at [85, 150] on span "Замовлення" at bounding box center [69, 152] width 58 height 12
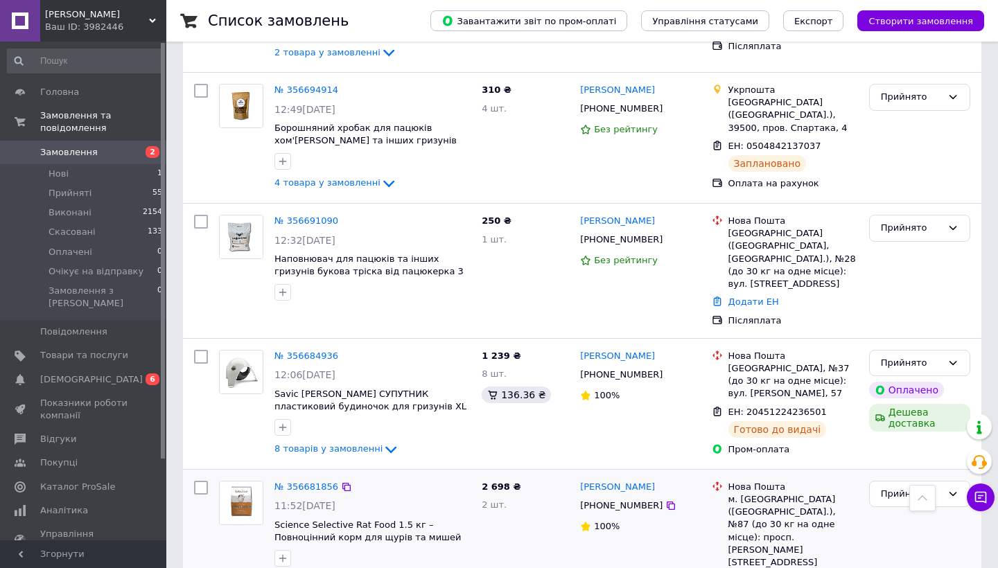
scroll to position [2307, 0]
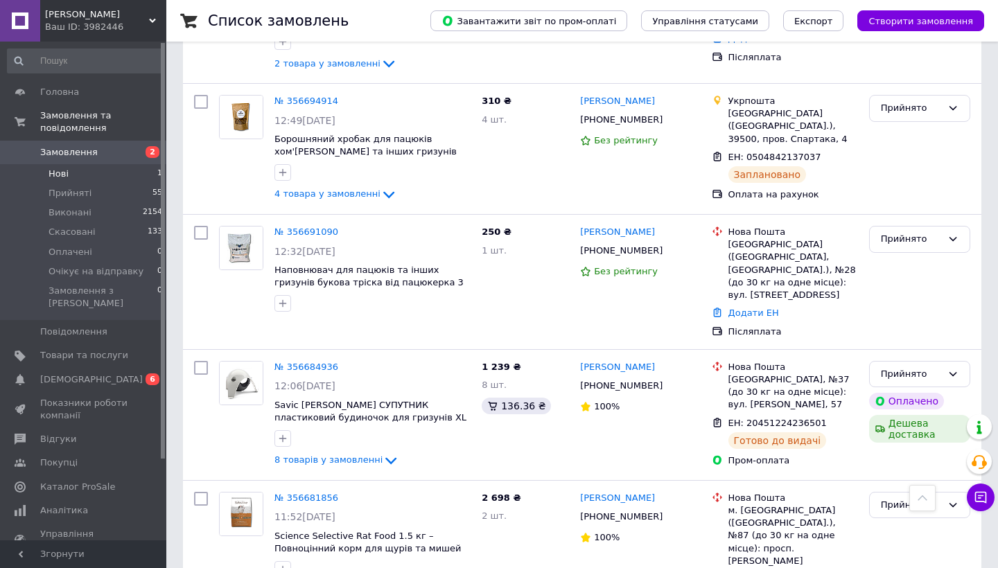
click at [53, 175] on span "Нові" at bounding box center [59, 174] width 20 height 12
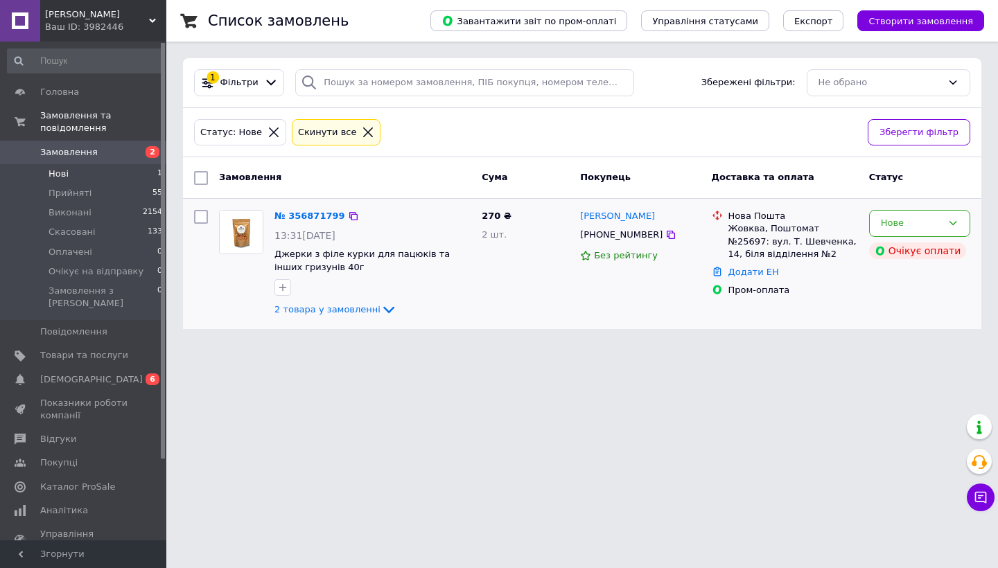
click at [360, 318] on div "№ 356871799 13:31[DATE] Джерки з філе курки для пацюків та інших гризунів 40г 2…" at bounding box center [372, 263] width 207 height 119
click at [360, 310] on span "2 товара у замовленні" at bounding box center [327, 309] width 106 height 10
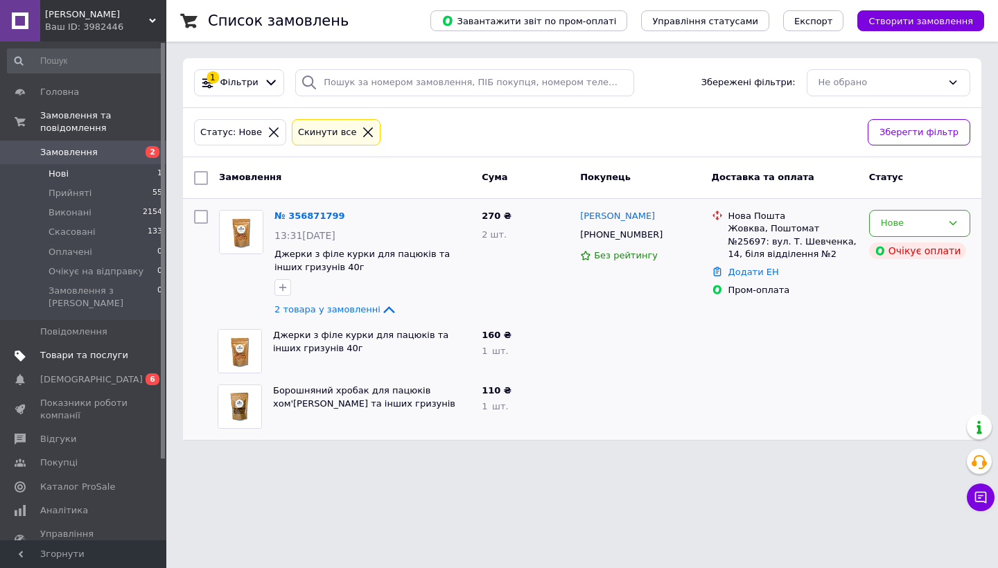
click at [67, 349] on span "Товари та послуги" at bounding box center [84, 355] width 88 height 12
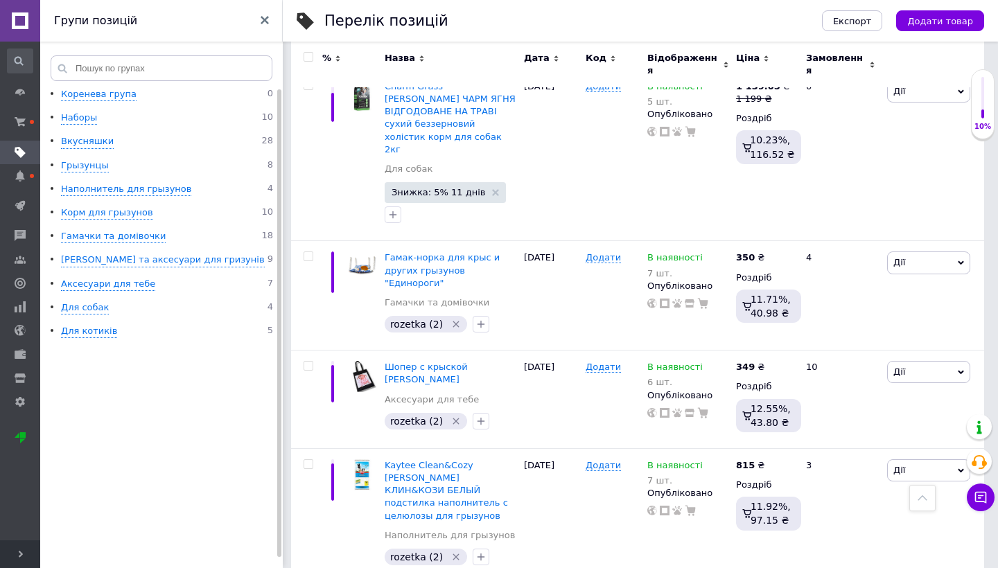
scroll to position [2323, 0]
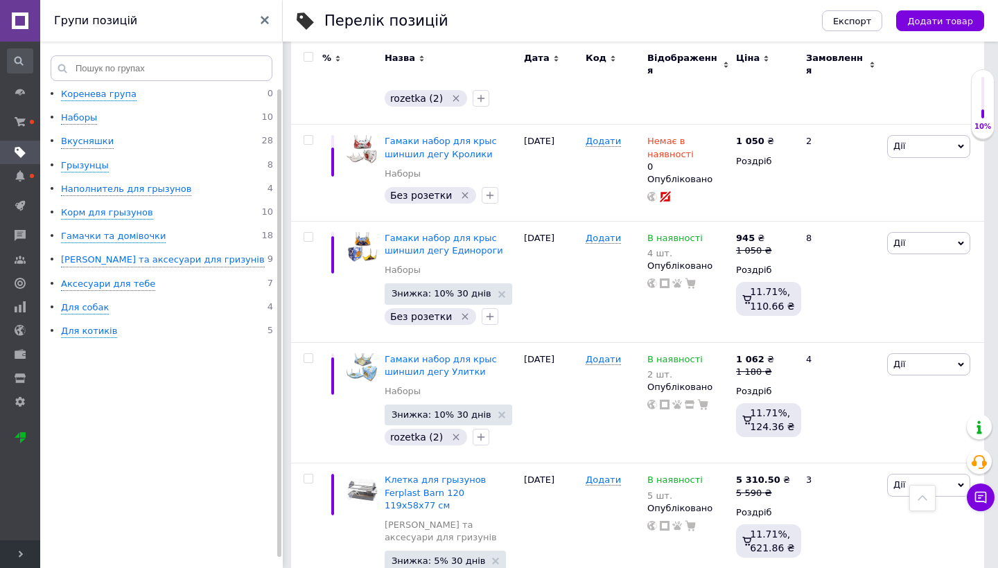
scroll to position [1059, 0]
click at [913, 354] on span "Дії" at bounding box center [928, 365] width 83 height 22
click at [700, 354] on div "В наявності" at bounding box center [681, 360] width 68 height 12
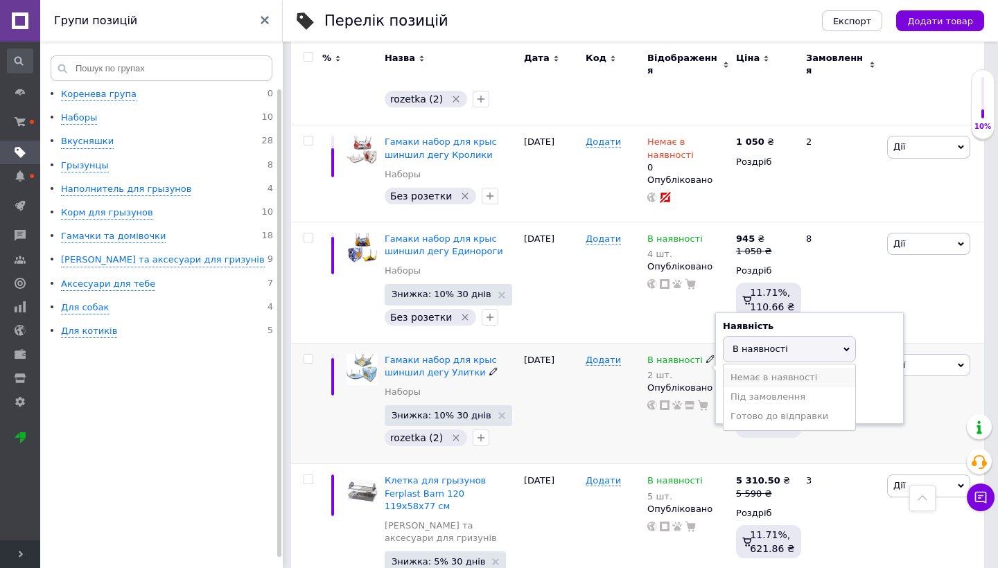
click at [758, 368] on li "Немає в наявності" at bounding box center [789, 377] width 132 height 19
click at [749, 389] on input "2" at bounding box center [775, 403] width 105 height 28
type input "0"
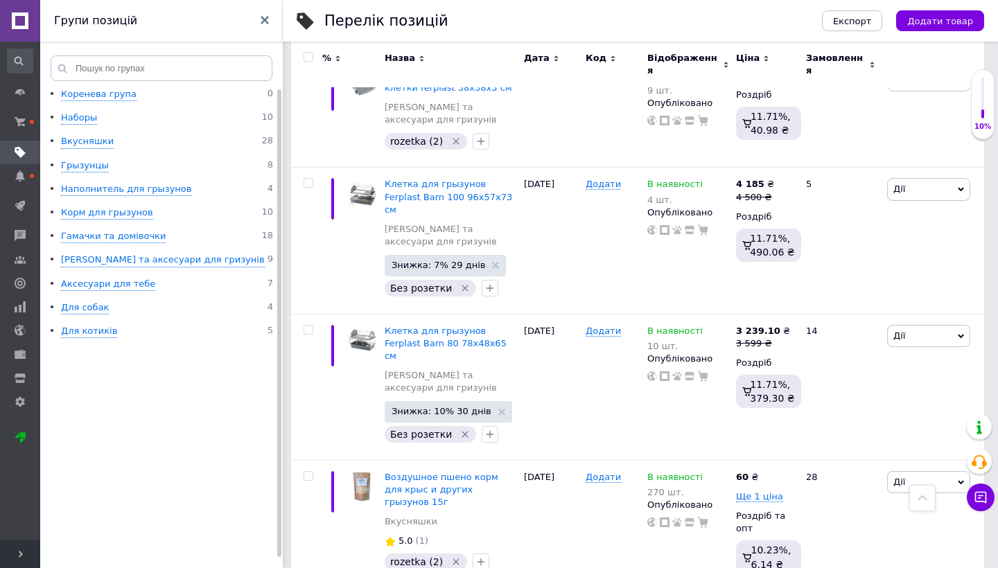
scroll to position [2174, 0]
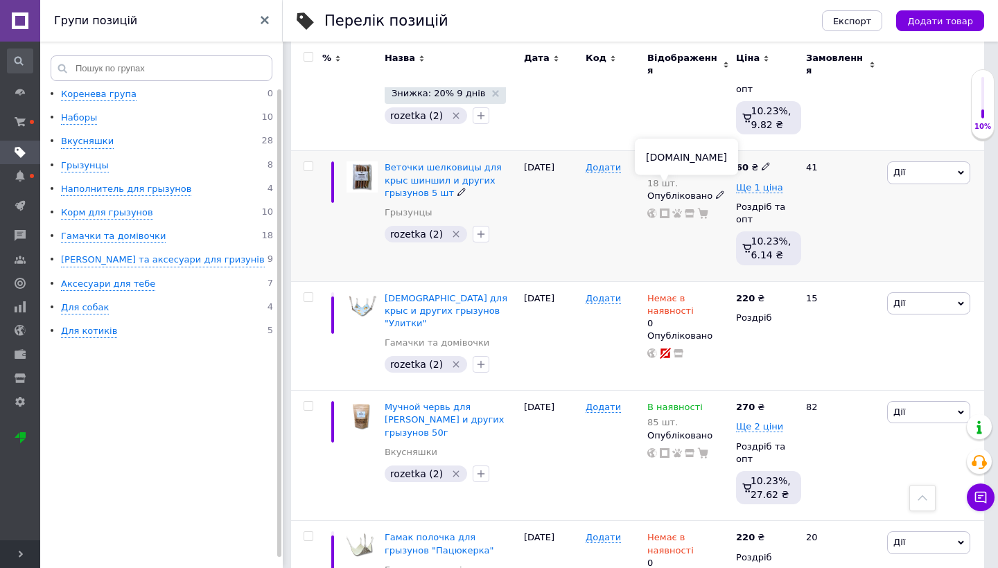
scroll to position [805, 0]
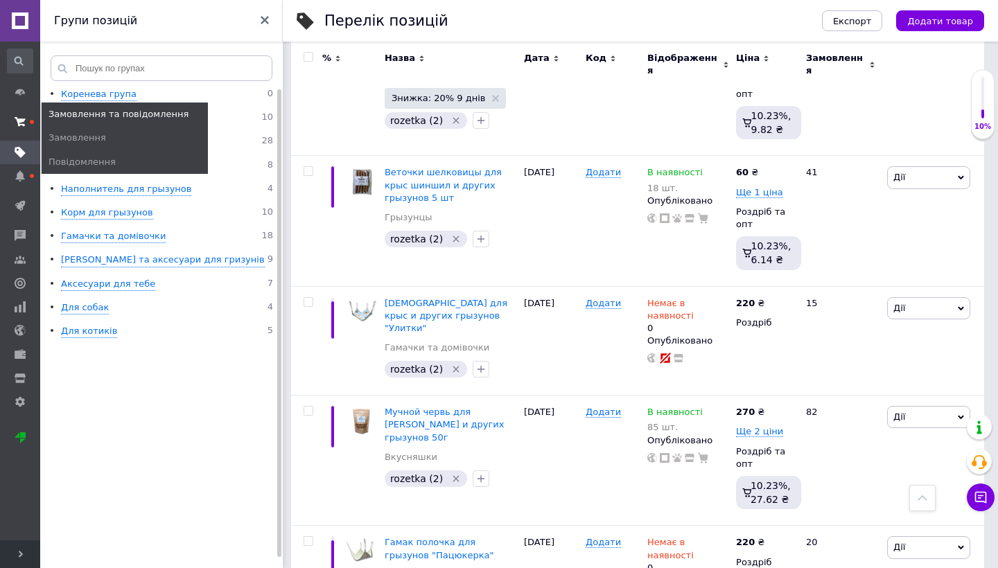
click at [24, 123] on icon at bounding box center [20, 121] width 11 height 11
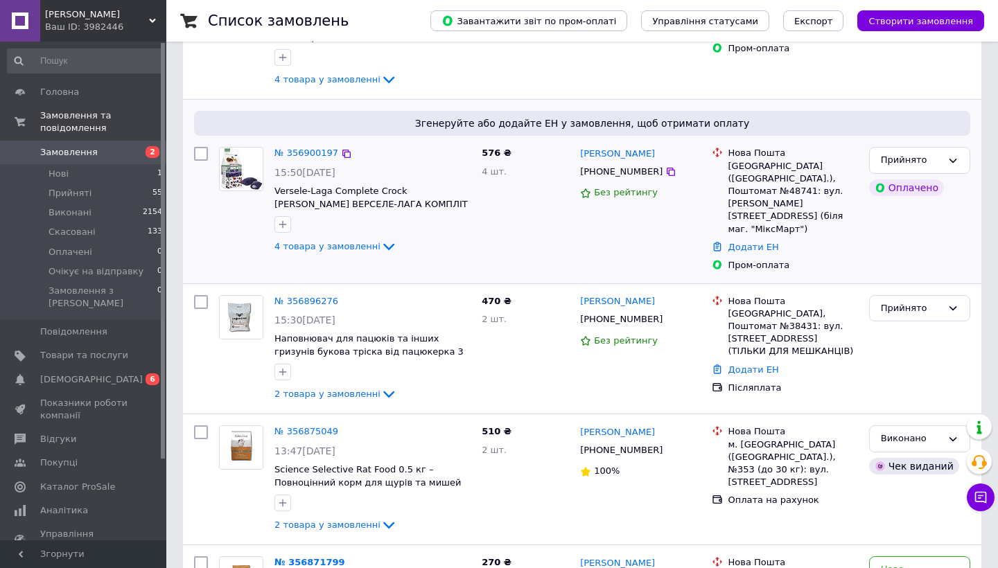
scroll to position [249, 0]
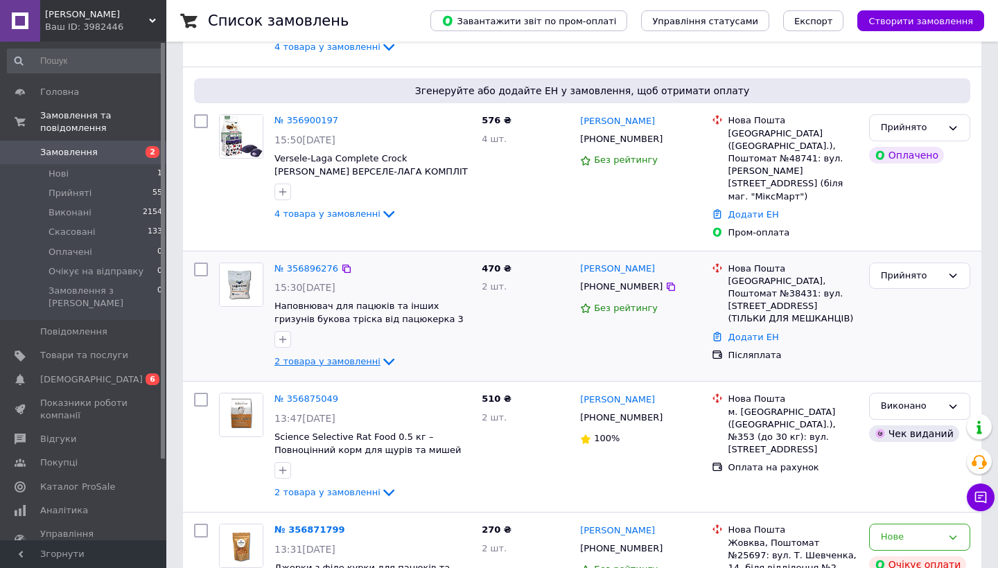
click at [337, 356] on span "2 товара у замовленні" at bounding box center [327, 361] width 106 height 10
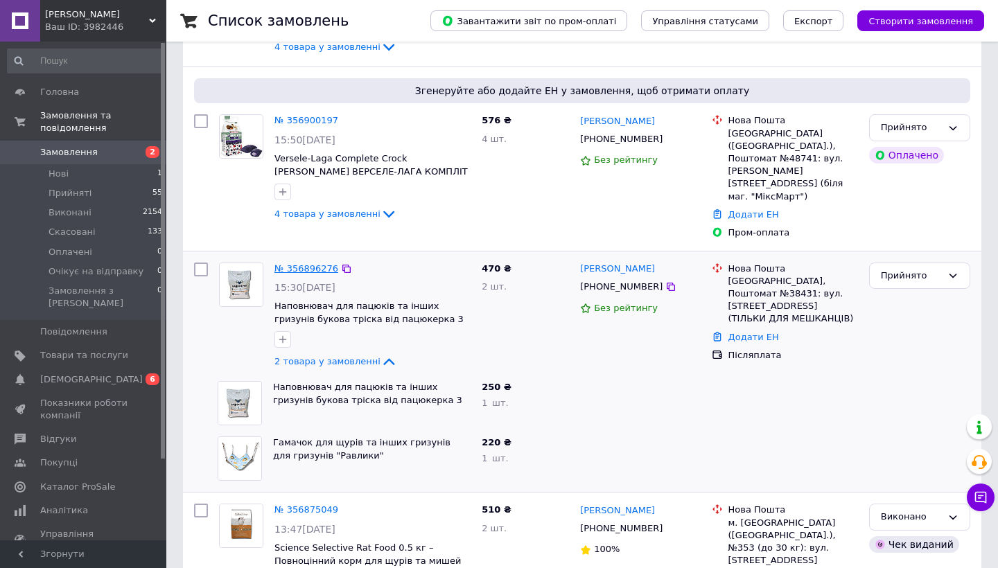
click at [320, 263] on link "№ 356896276" at bounding box center [306, 268] width 64 height 10
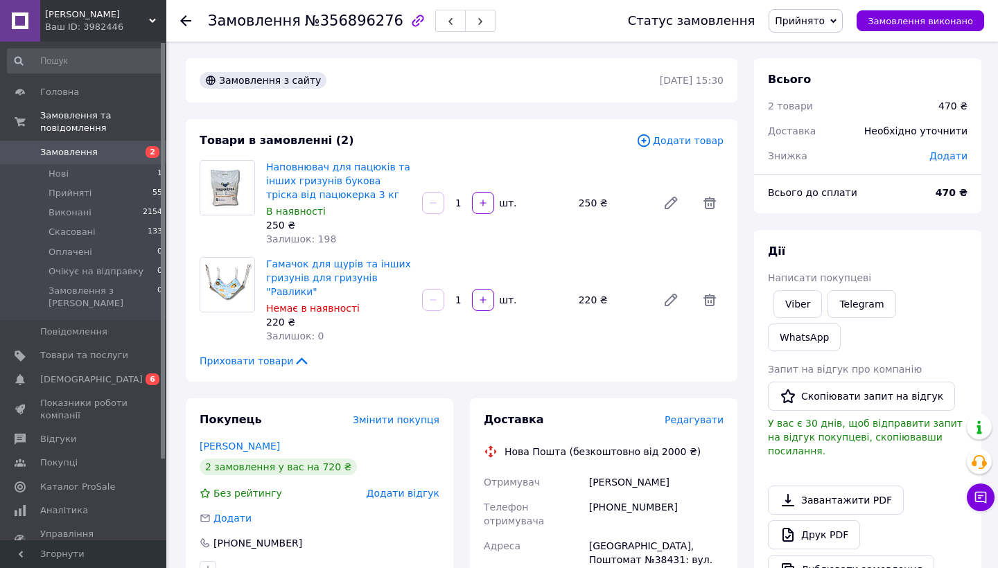
click at [706, 147] on span "Додати товар" at bounding box center [679, 140] width 87 height 15
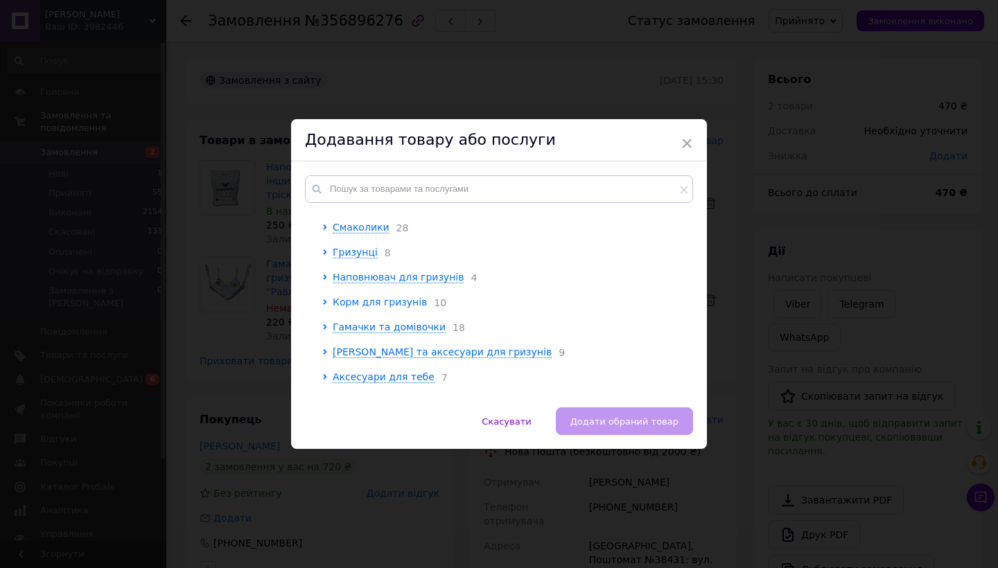
scroll to position [45, 0]
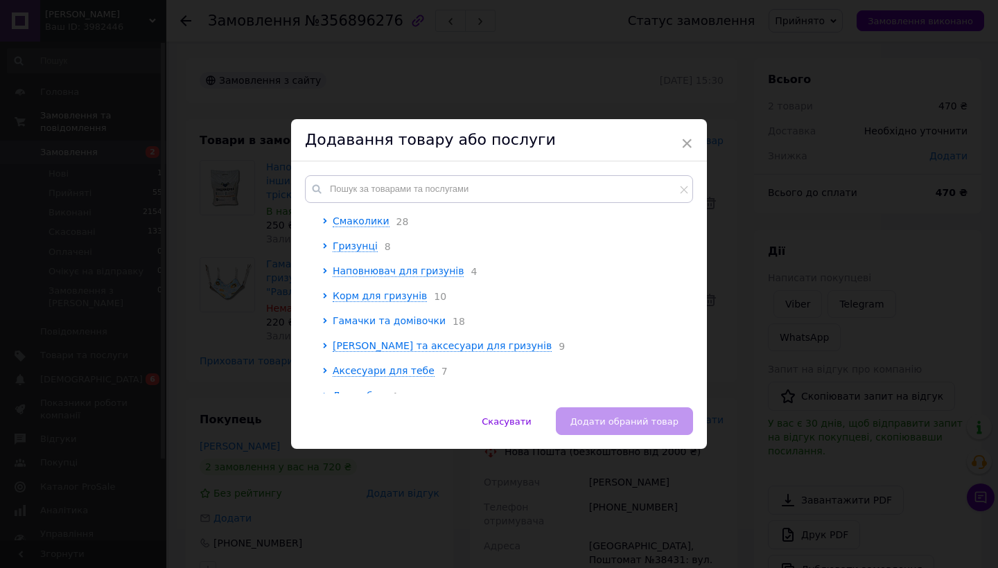
click at [358, 322] on span "Гамачки та домівочки" at bounding box center [389, 320] width 113 height 11
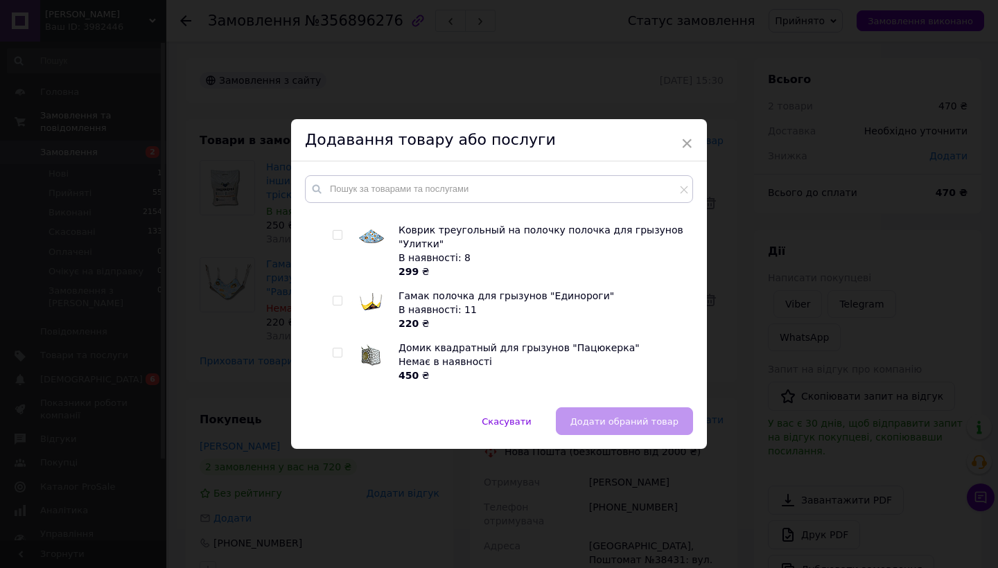
scroll to position [534, 0]
click at [337, 302] on input "checkbox" at bounding box center [337, 298] width 9 height 9
checkbox input "true"
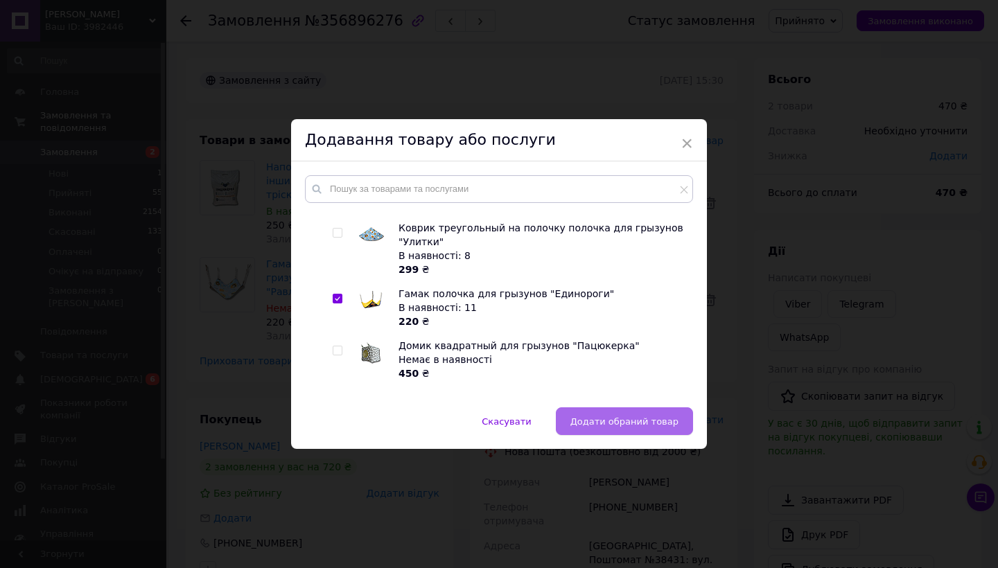
click at [613, 411] on button "Додати обраний товар" at bounding box center [624, 421] width 137 height 28
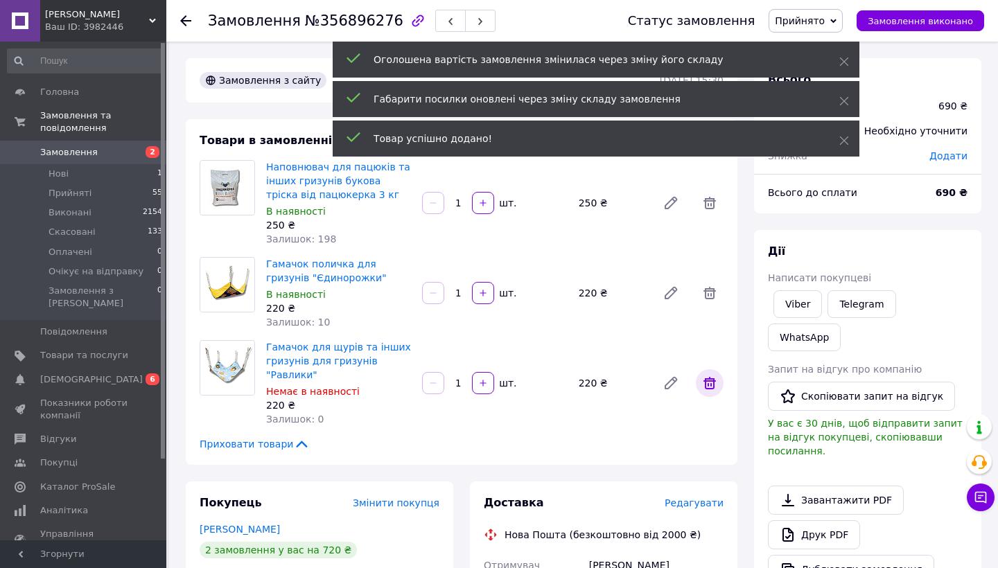
click at [707, 382] on icon at bounding box center [709, 383] width 17 height 17
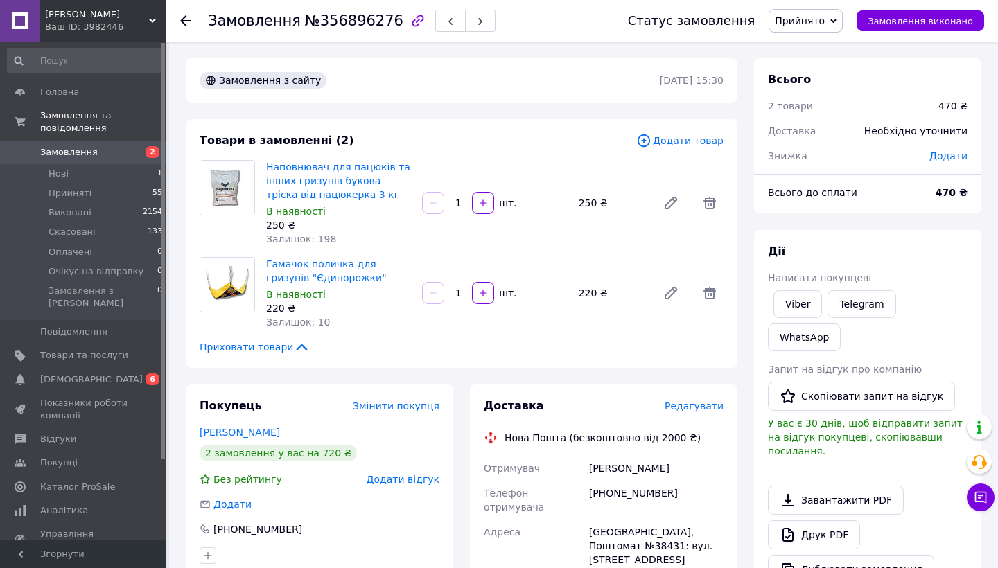
scroll to position [0, 0]
click at [190, 23] on icon at bounding box center [185, 20] width 11 height 11
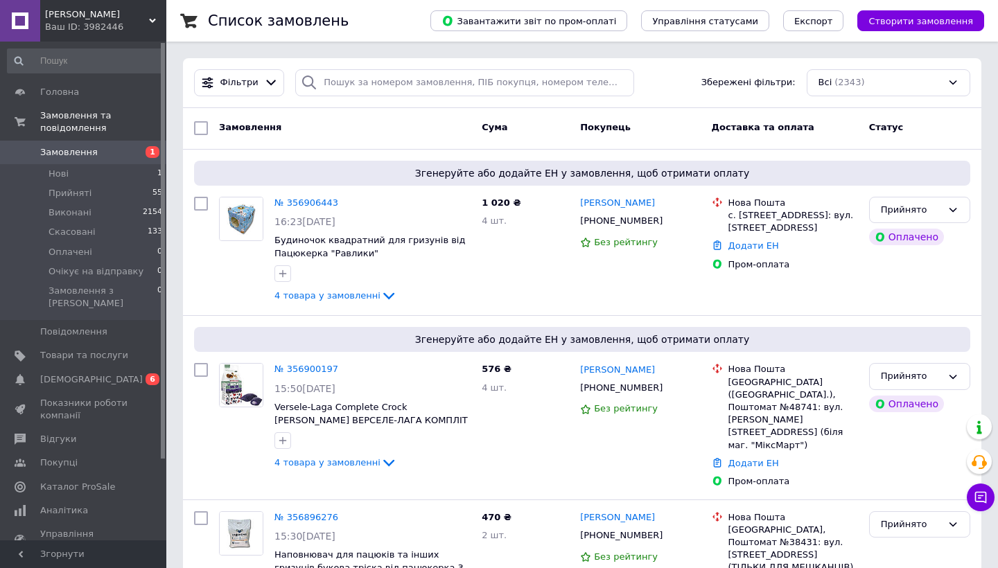
click at [150, 153] on span "1" at bounding box center [153, 152] width 14 height 12
click at [135, 220] on li "Виконані 2154" at bounding box center [85, 212] width 170 height 19
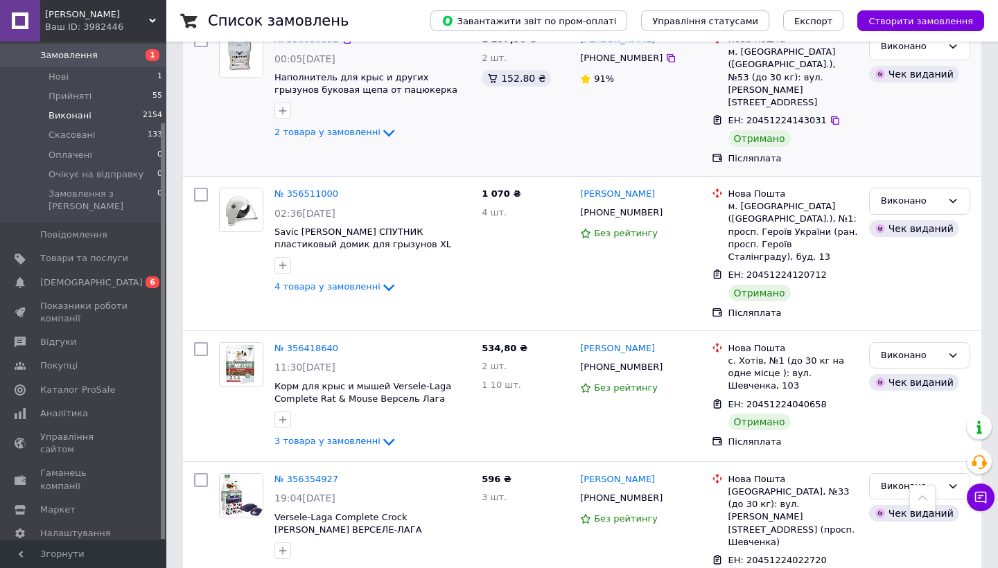
scroll to position [150, 0]
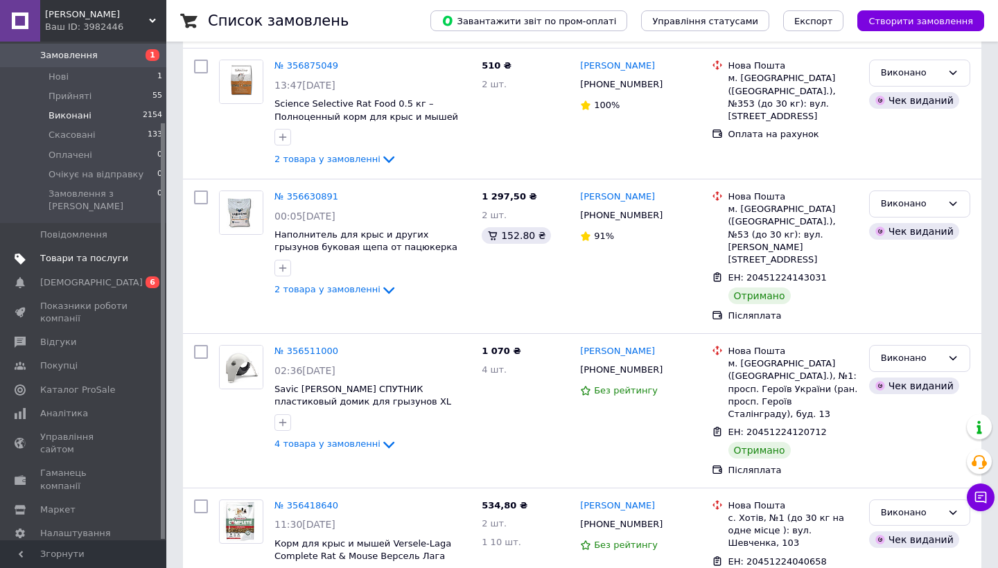
click at [104, 252] on span "Товари та послуги" at bounding box center [84, 258] width 88 height 12
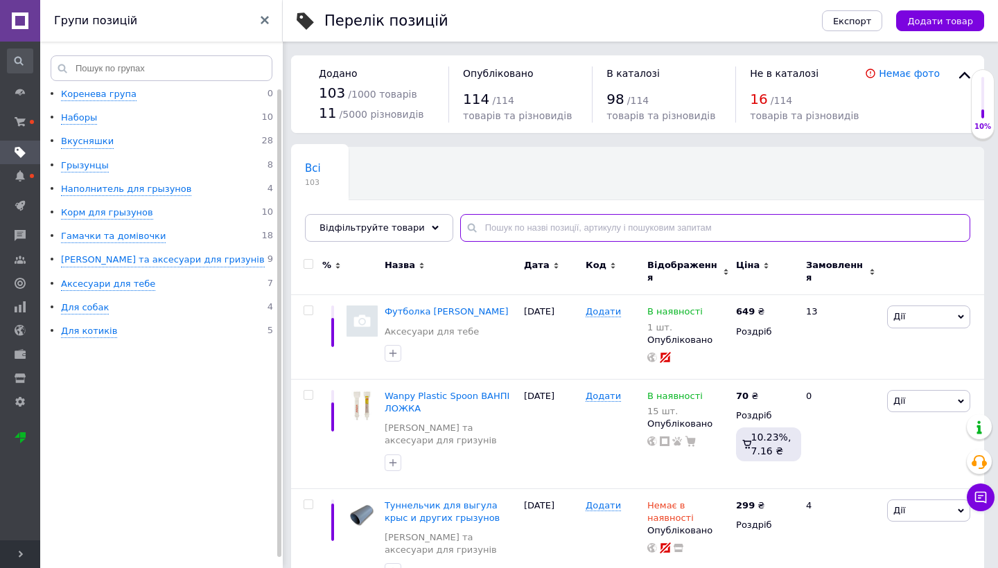
click at [501, 225] on input "text" at bounding box center [715, 228] width 510 height 28
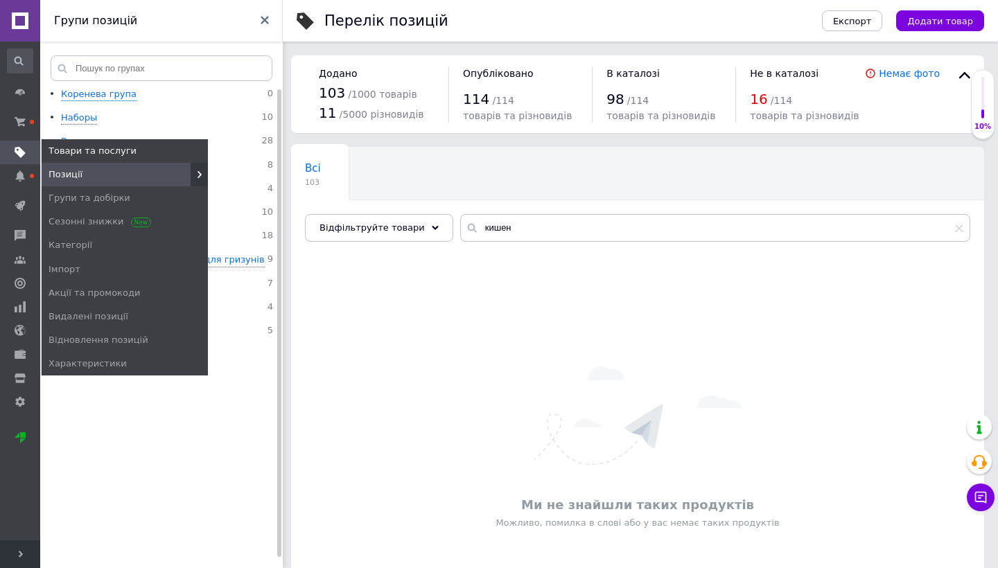
click at [81, 152] on span "Товари та послуги" at bounding box center [93, 151] width 88 height 12
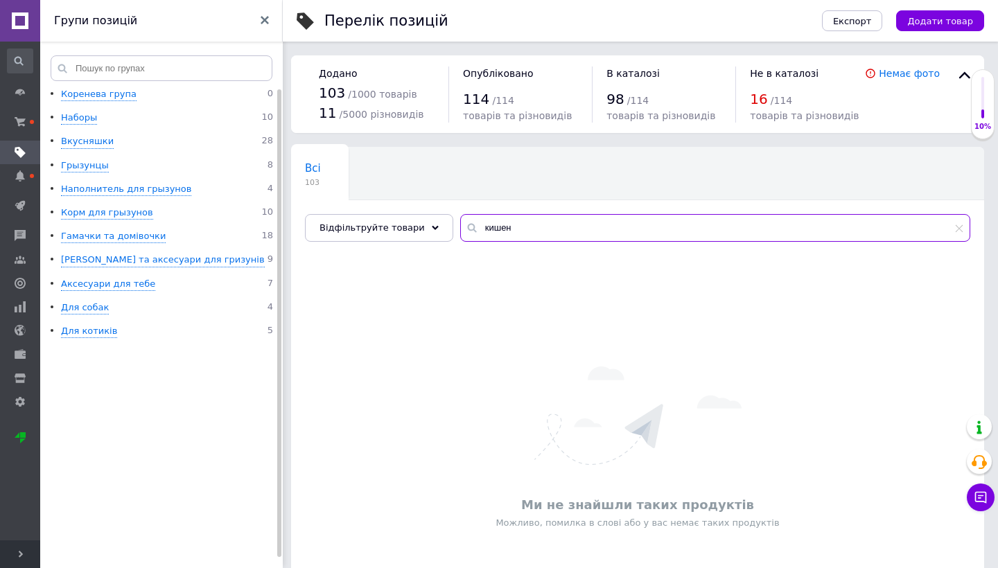
click at [516, 222] on input "кишен" at bounding box center [715, 228] width 510 height 28
type input "к"
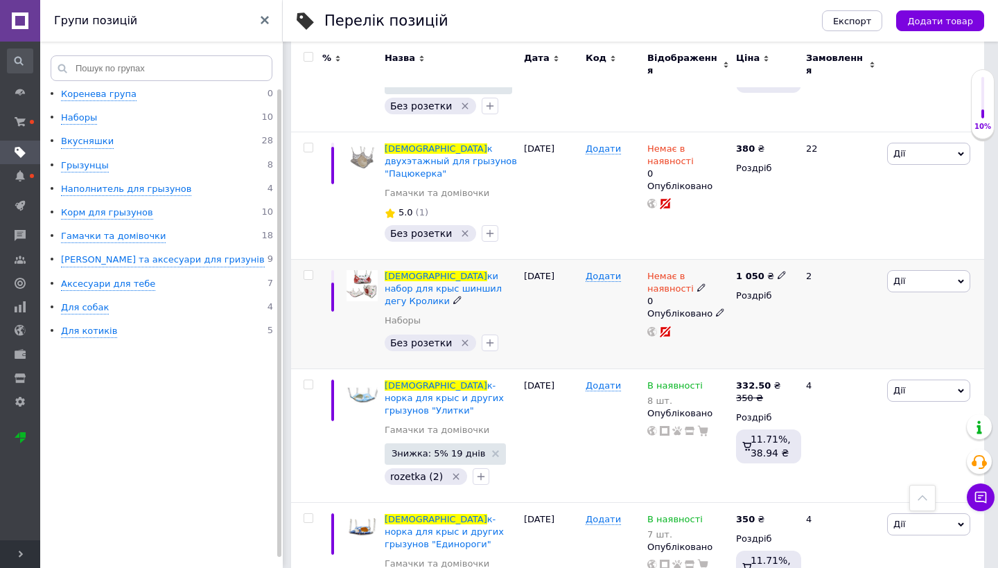
scroll to position [750, 0]
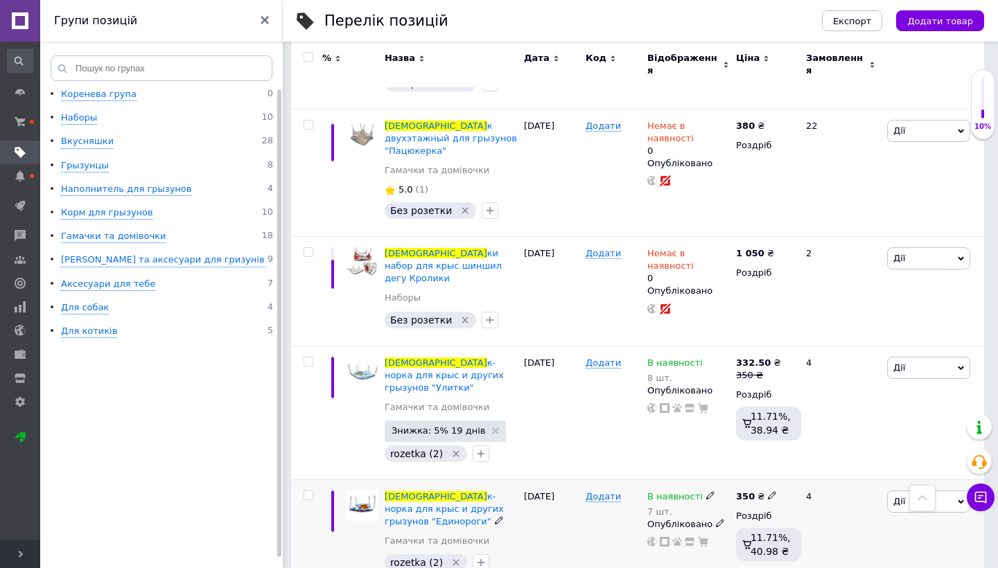
type input "гама"
click at [706, 491] on icon at bounding box center [710, 495] width 8 height 8
click at [779, 480] on span "В наявності" at bounding box center [759, 485] width 55 height 10
click at [744, 525] on input "7" at bounding box center [775, 539] width 105 height 28
type input "1"
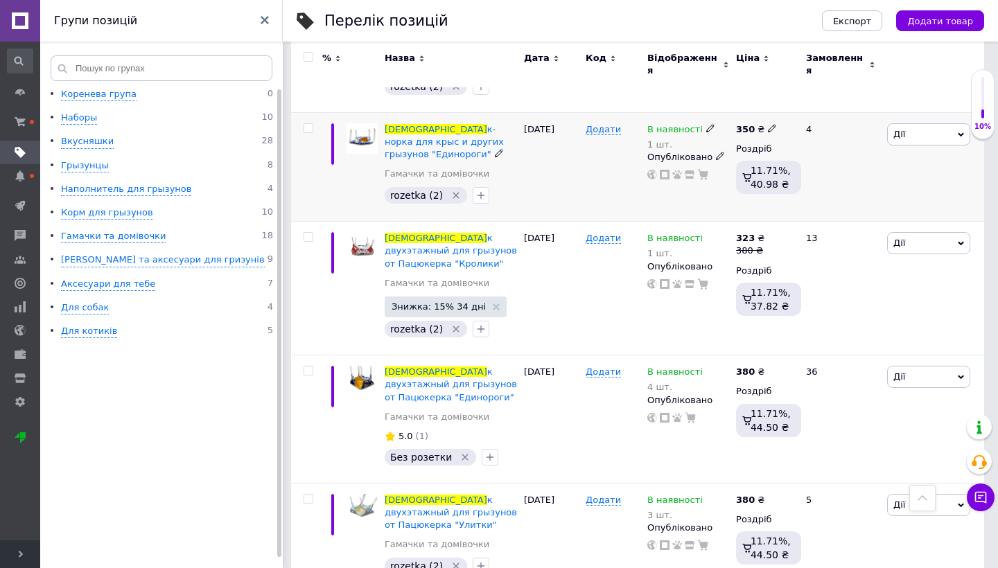
scroll to position [1118, 0]
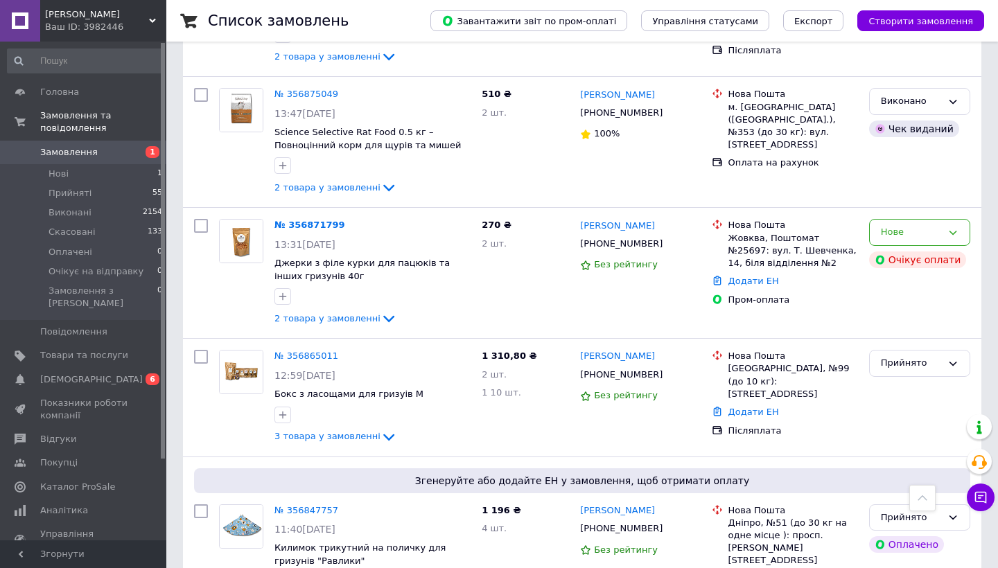
scroll to position [554, 0]
click at [52, 349] on span "Товари та послуги" at bounding box center [84, 355] width 88 height 12
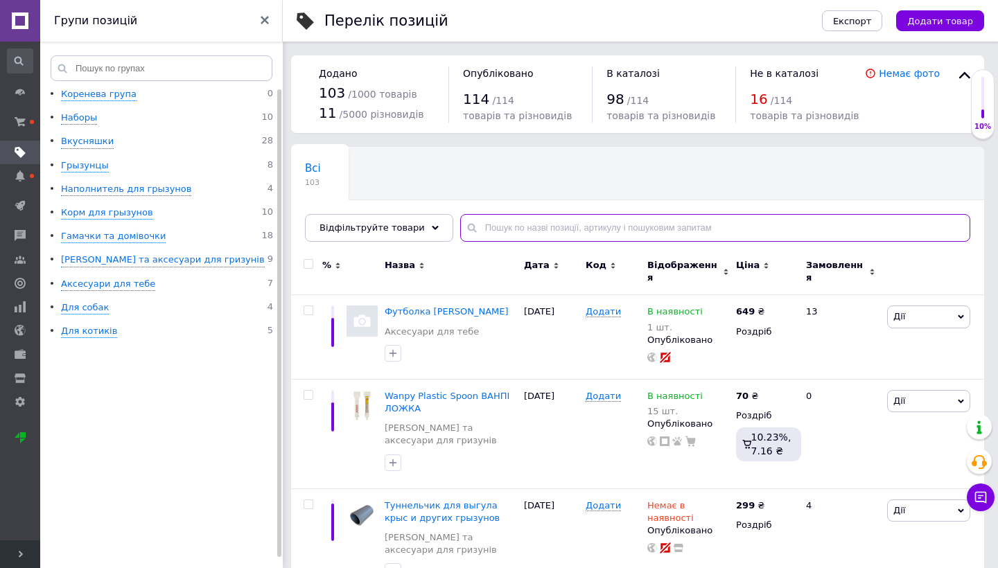
click at [518, 227] on input "text" at bounding box center [715, 228] width 510 height 28
type input "корм"
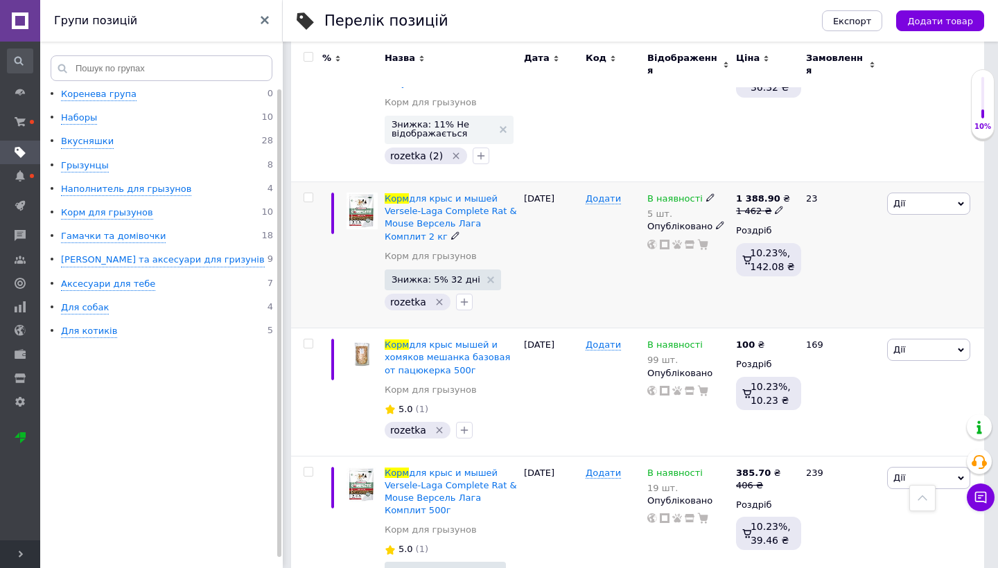
scroll to position [2560, 0]
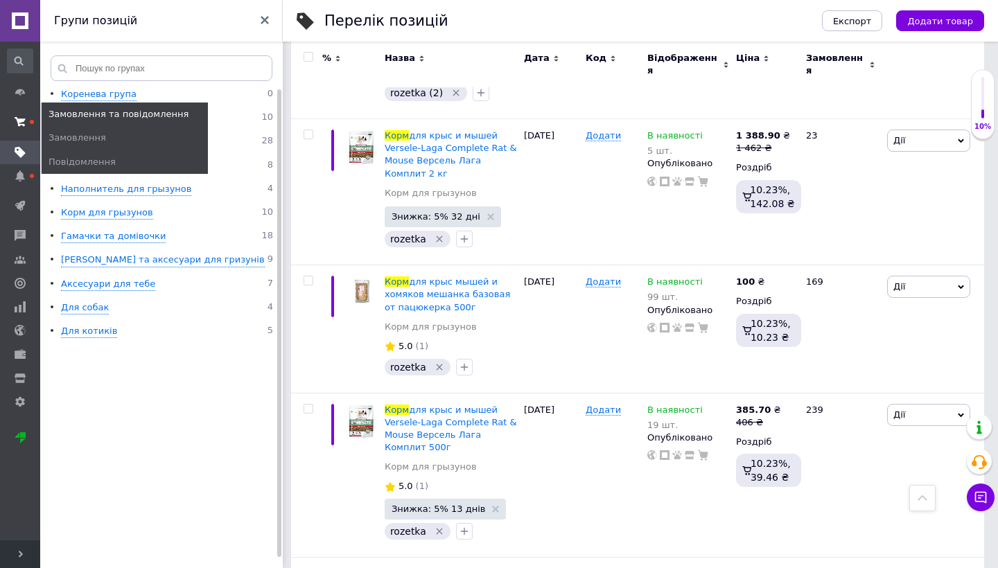
click at [31, 116] on span at bounding box center [20, 121] width 40 height 25
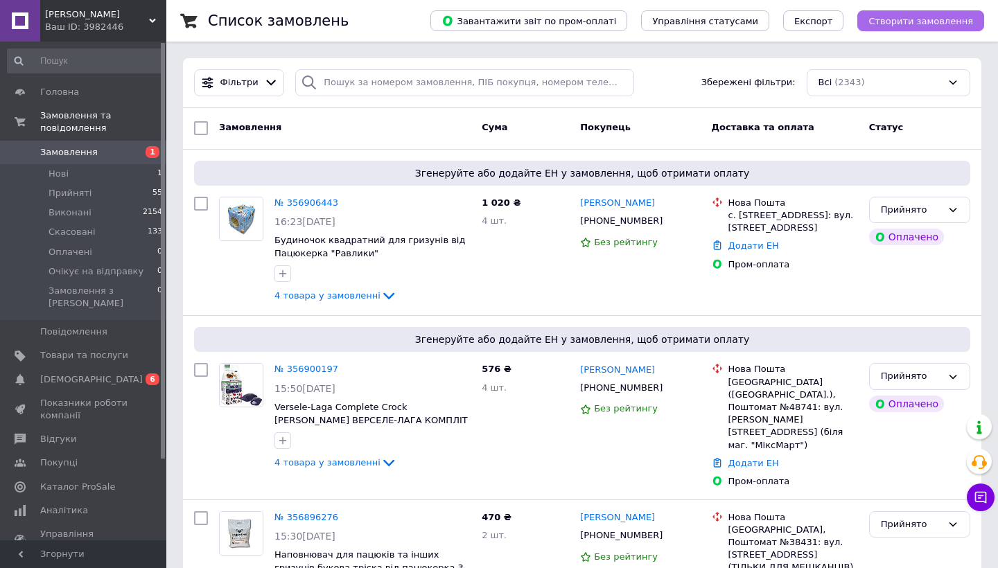
click at [890, 26] on button "Створити замовлення" at bounding box center [920, 20] width 127 height 21
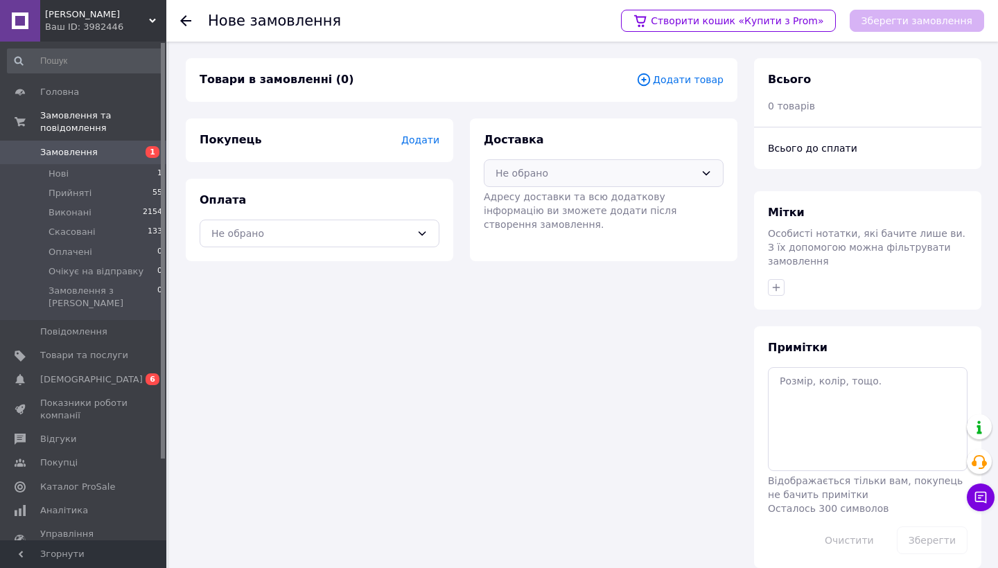
click at [495, 168] on div "Не обрано" at bounding box center [604, 173] width 240 height 28
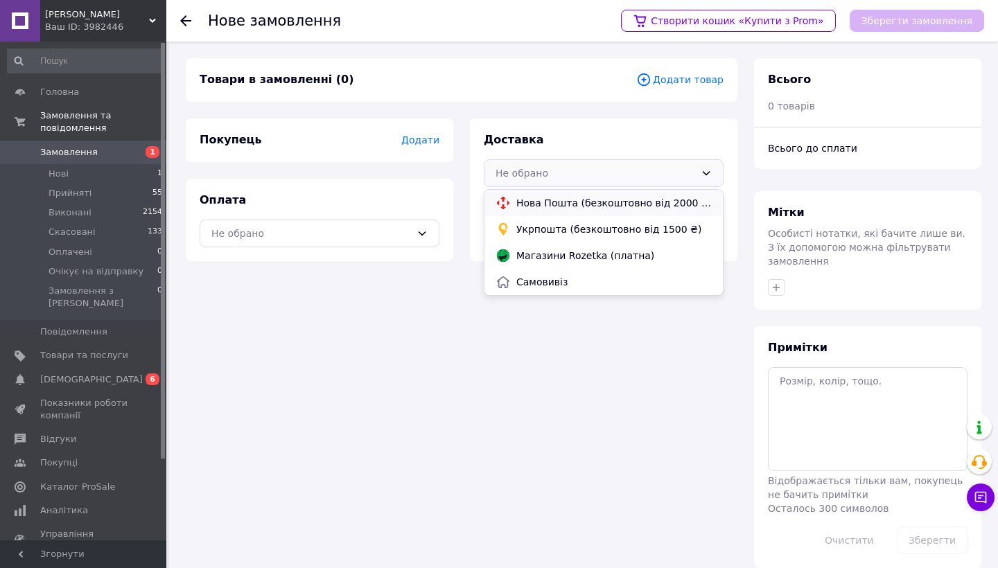
click at [520, 206] on span "Нова Пошта (безкоштовно від 2000 ₴)" at bounding box center [613, 203] width 195 height 14
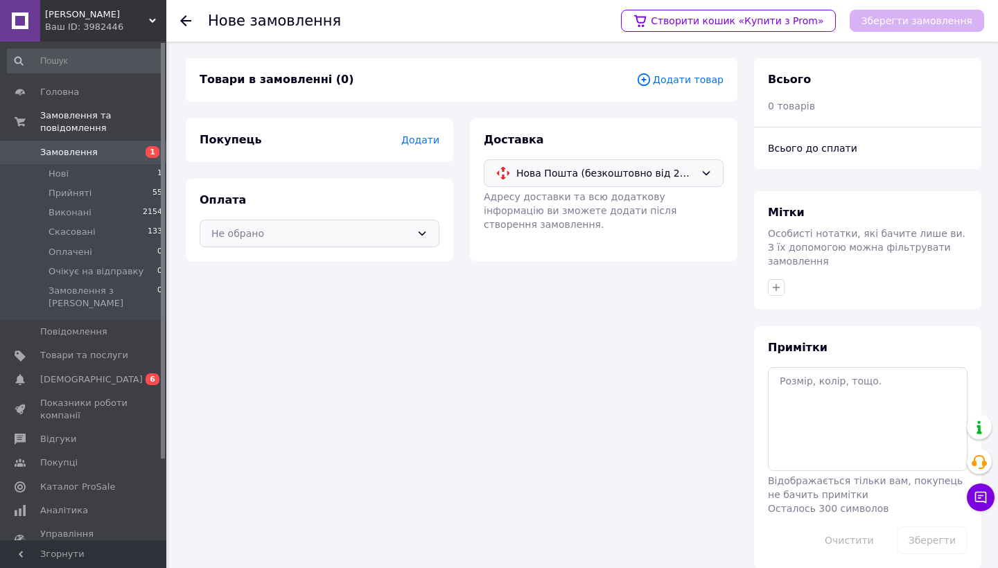
click at [402, 220] on div "Не обрано" at bounding box center [320, 234] width 240 height 28
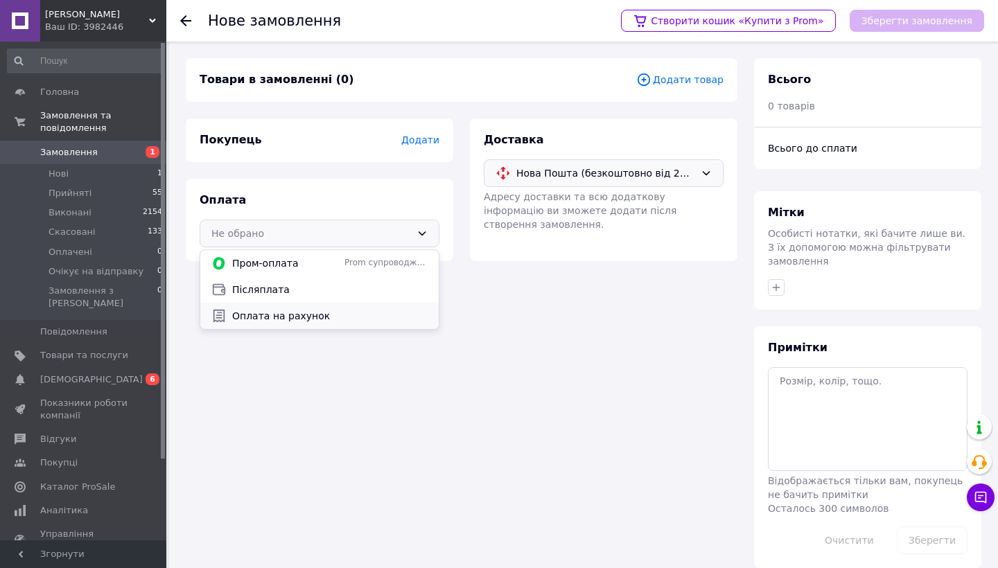
click at [333, 315] on span "Оплата на рахунок" at bounding box center [329, 316] width 195 height 14
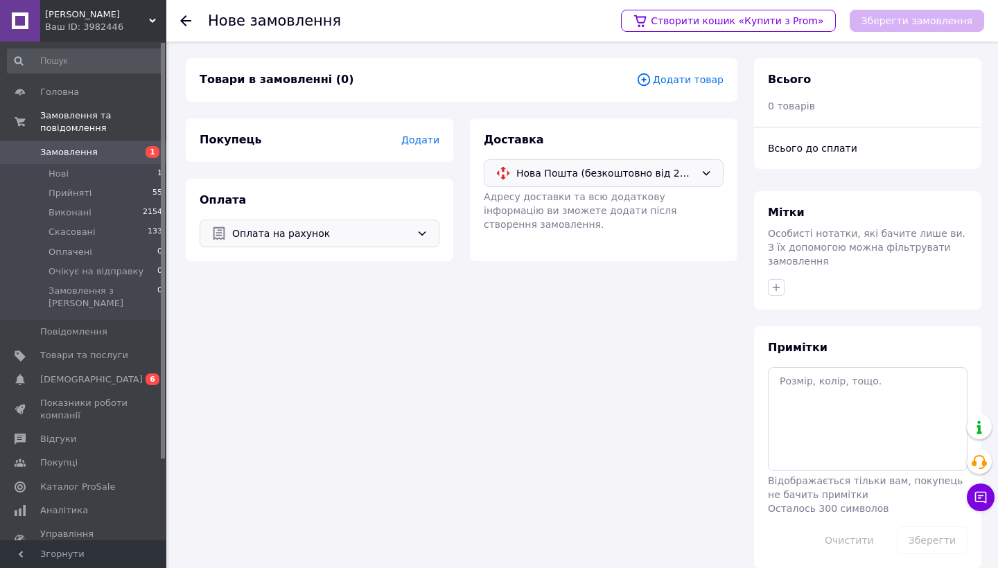
click at [434, 137] on span "Додати" at bounding box center [420, 139] width 38 height 11
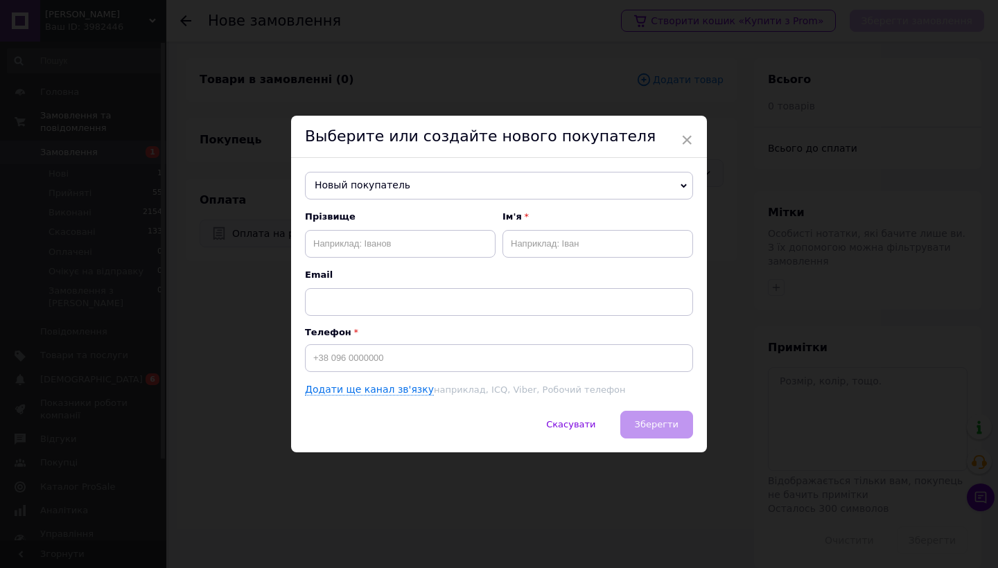
click at [341, 189] on span "Новый покупатель" at bounding box center [499, 186] width 388 height 28
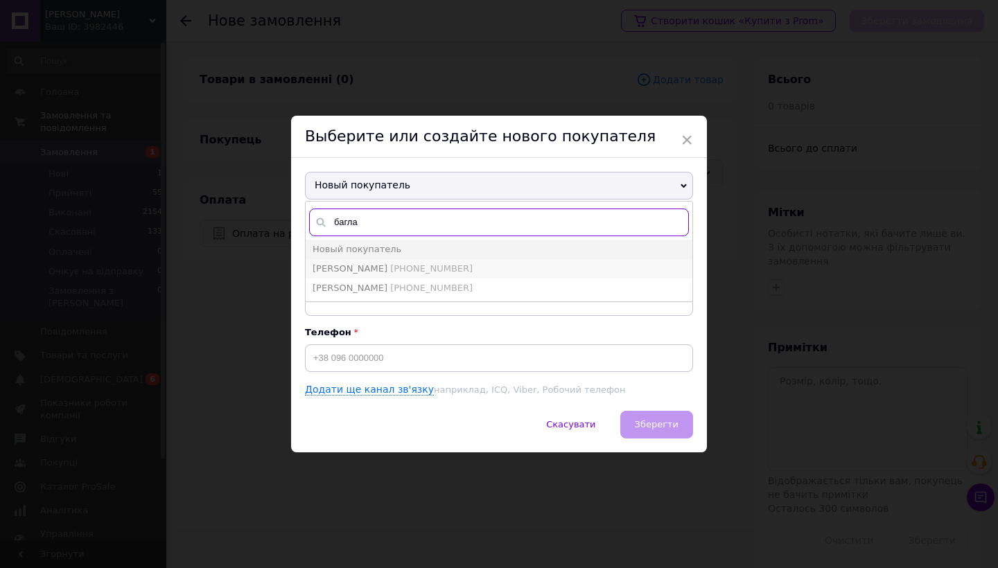
type input "багла"
click at [348, 266] on span "Баглай Георгий" at bounding box center [350, 268] width 75 height 10
type input "Баглай Георгий"
type input "[PHONE_NUMBER]"
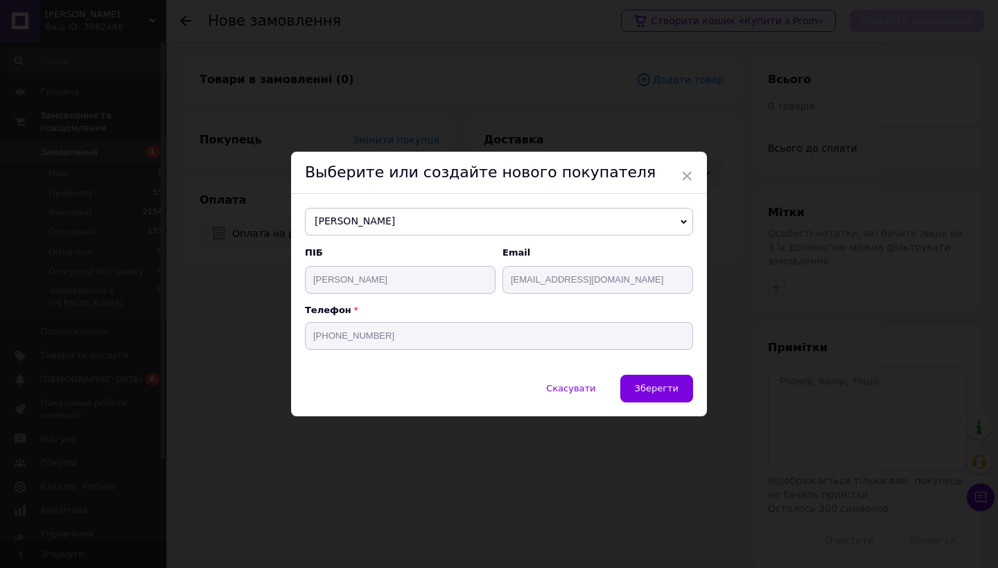
click at [372, 231] on span "Баглай Георгий" at bounding box center [499, 222] width 388 height 28
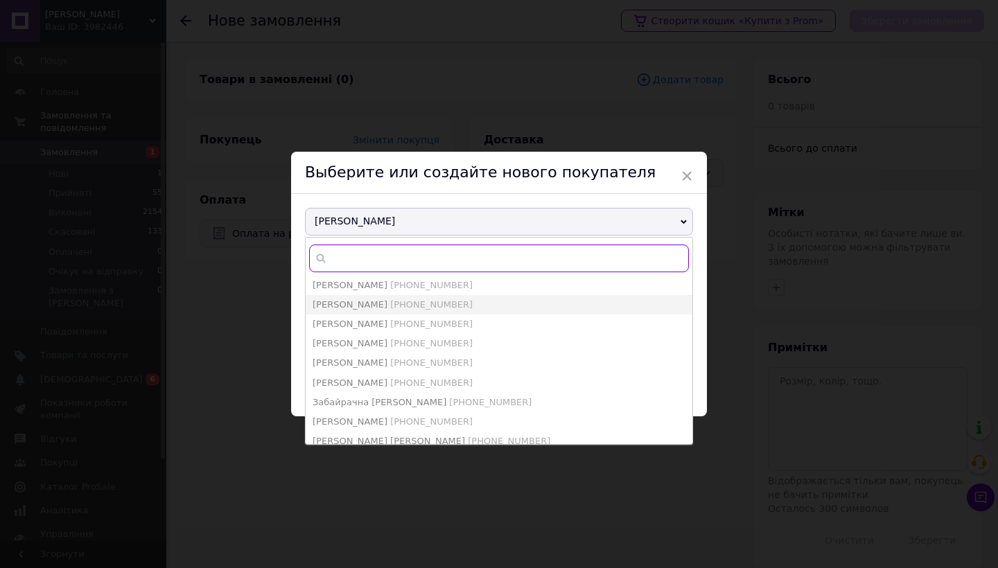
click at [372, 250] on input "text" at bounding box center [499, 259] width 380 height 28
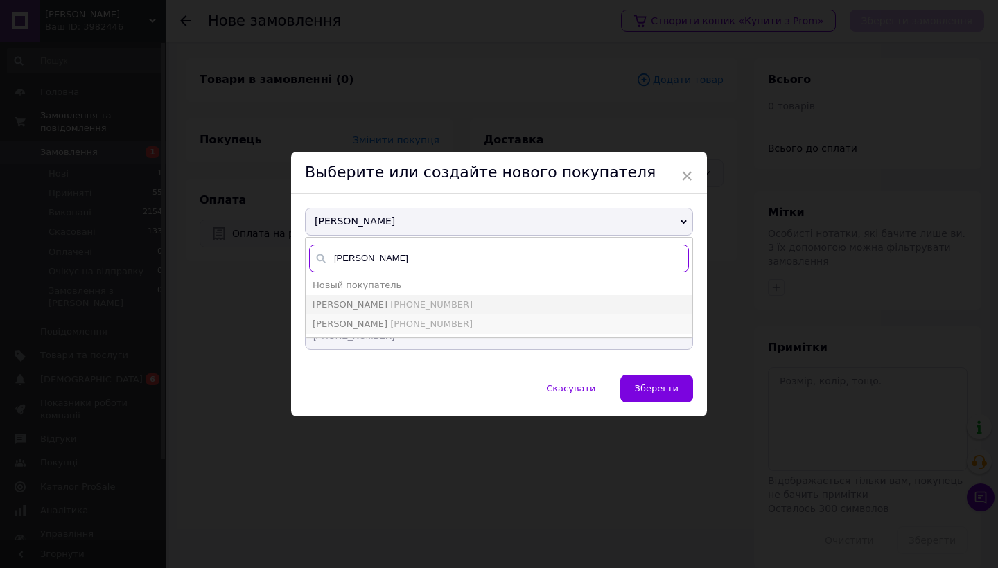
type input "баглай"
click at [379, 322] on span "Баглай Олександра" at bounding box center [350, 324] width 75 height 10
type input "Баглай Олександра"
type input "+380957436964"
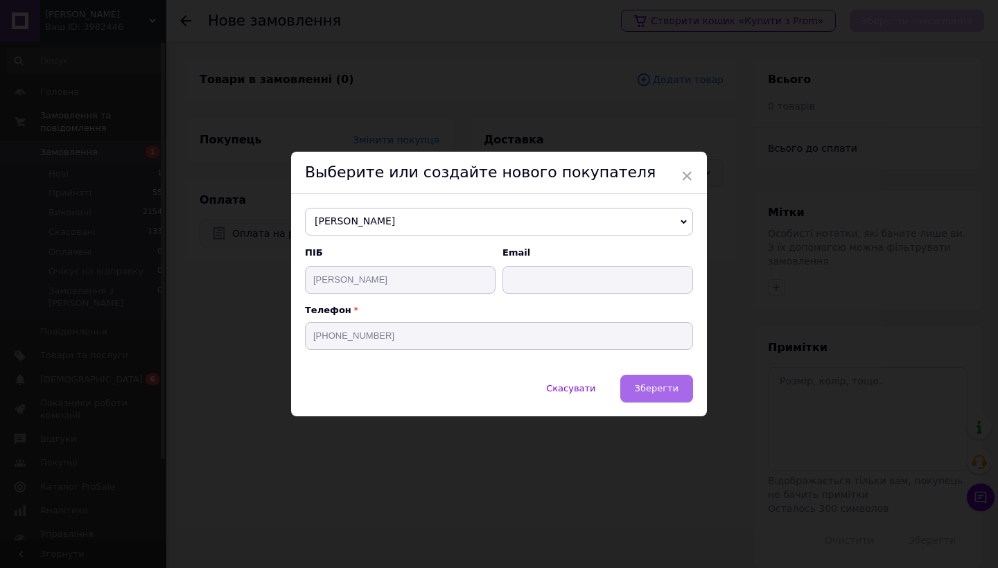
click at [648, 381] on button "Зберегти" at bounding box center [656, 389] width 73 height 28
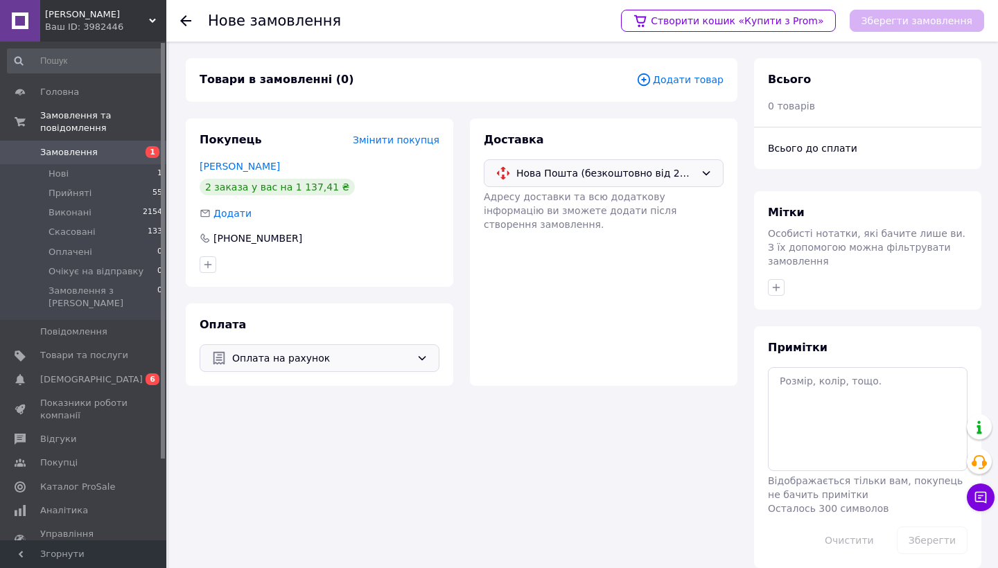
click at [710, 75] on span "Додати товар" at bounding box center [679, 79] width 87 height 15
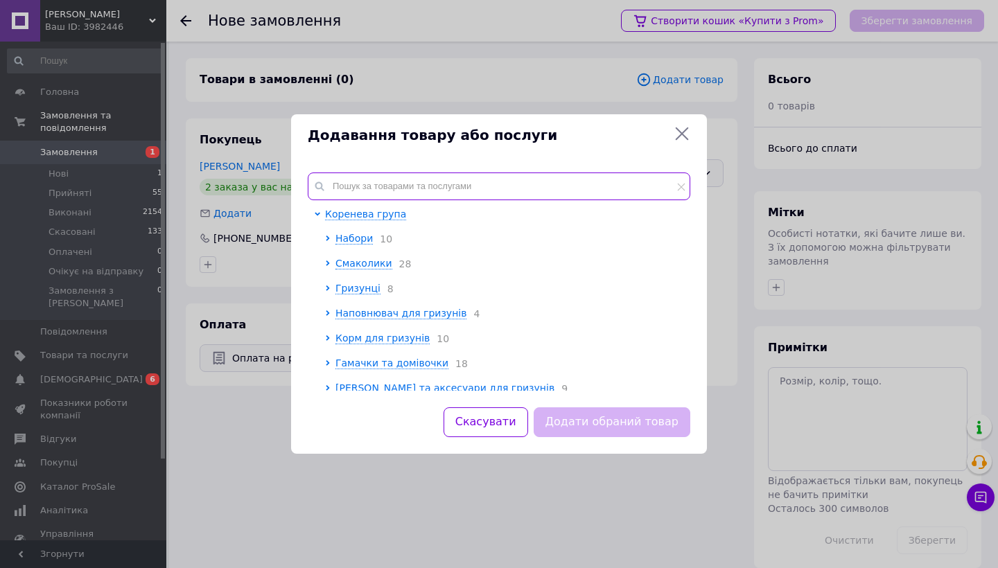
click at [408, 191] on input "text" at bounding box center [499, 187] width 382 height 28
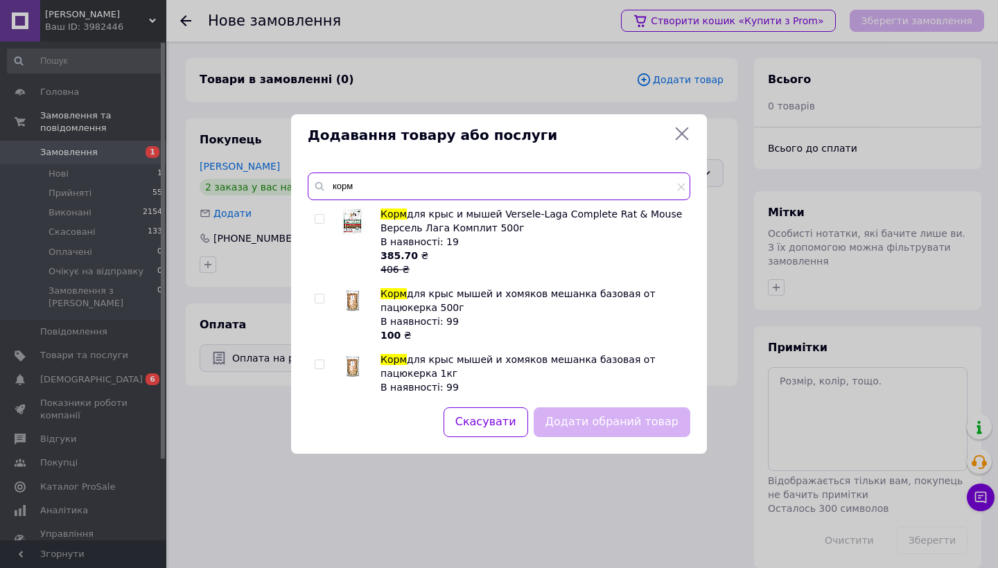
type input "корм"
click at [326, 221] on div at bounding box center [322, 241] width 14 height 69
click at [317, 217] on input "checkbox" at bounding box center [319, 219] width 9 height 9
checkbox input "true"
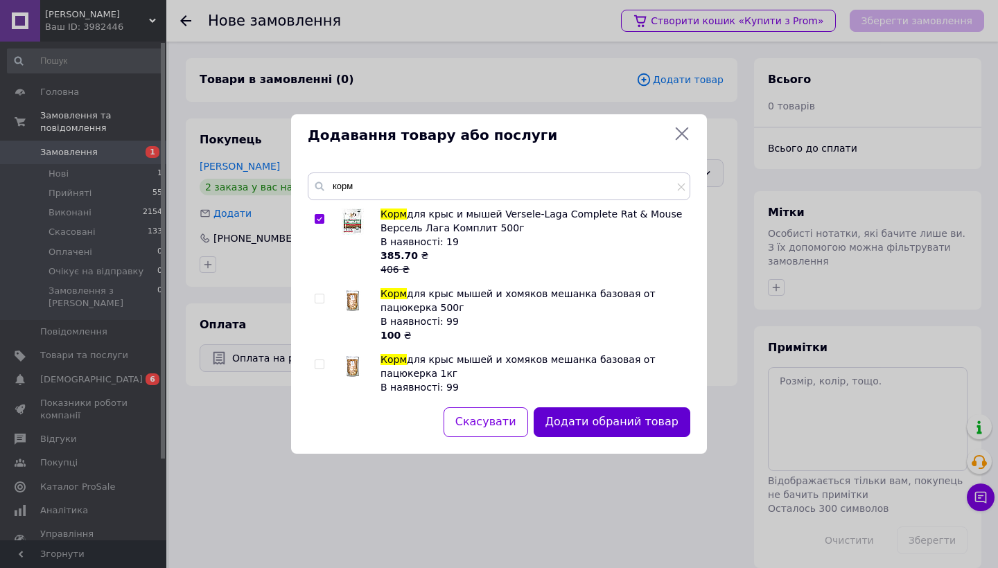
click at [653, 419] on button "Додати обраний товар" at bounding box center [612, 422] width 157 height 30
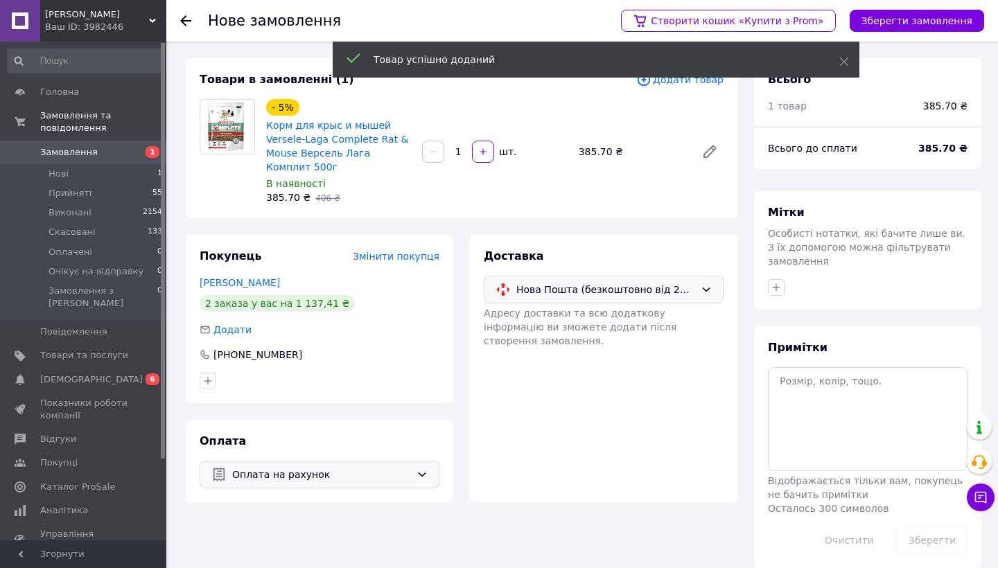
click at [673, 89] on div "Товари в замовленні (1) Додати товар - 5% Корм для крыс и мышей Versele-Laga Co…" at bounding box center [462, 138] width 552 height 160
click at [673, 82] on span "Додати товар" at bounding box center [679, 79] width 87 height 15
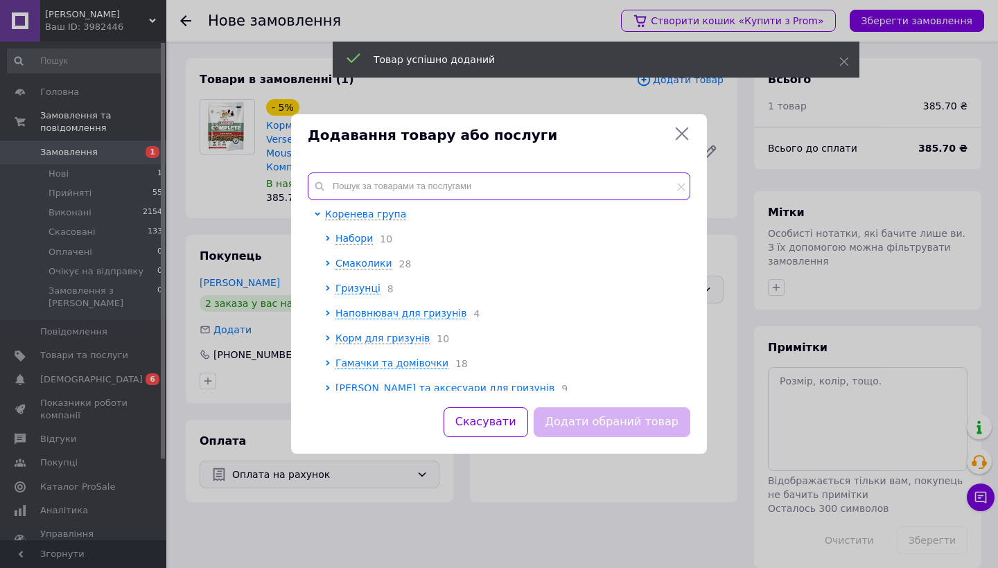
click at [432, 187] on input "text" at bounding box center [499, 187] width 382 height 28
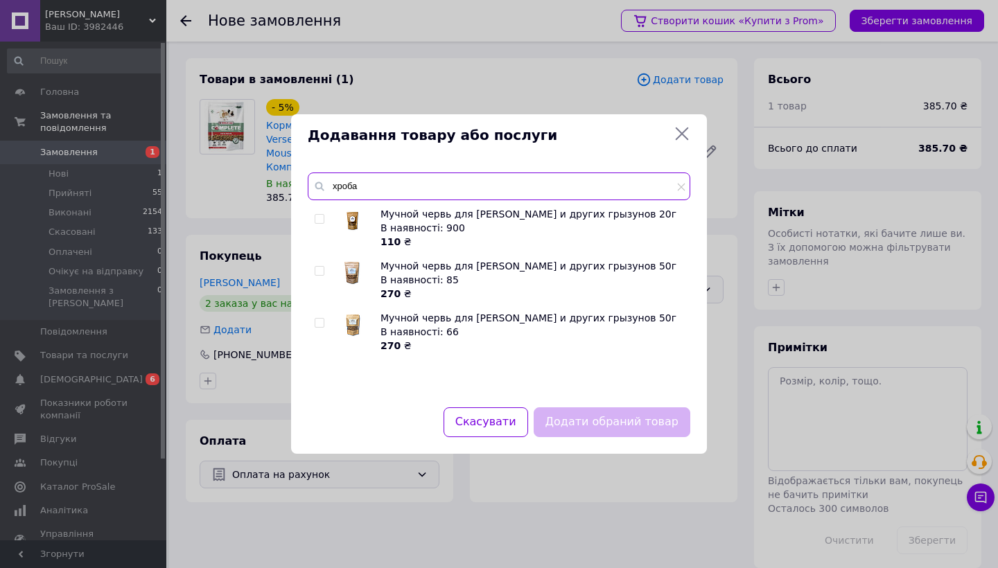
type input "хроба"
click at [321, 218] on input "checkbox" at bounding box center [319, 219] width 9 height 9
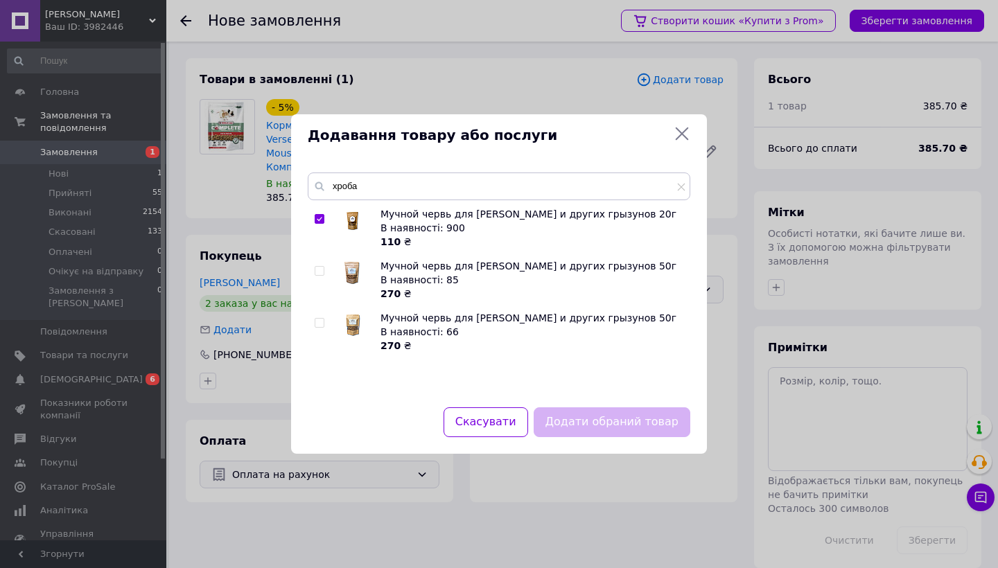
checkbox input "true"
click at [601, 424] on button "Додати обраний товар" at bounding box center [612, 422] width 157 height 30
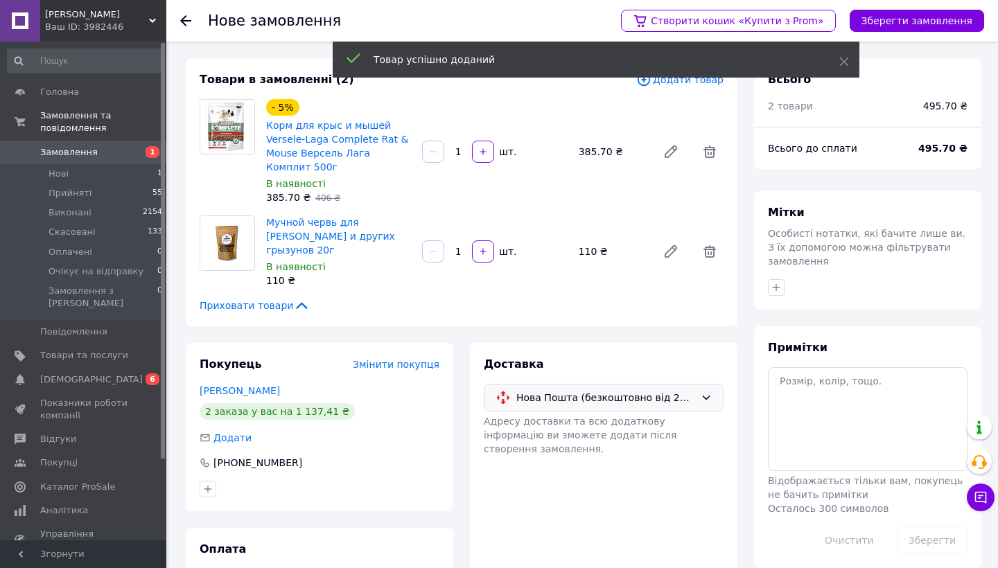
click at [667, 78] on div "Товар успішно доданий" at bounding box center [596, 61] width 527 height 39
click at [668, 78] on div "Товар успішно доданий" at bounding box center [596, 61] width 527 height 39
click at [671, 86] on span "Додати товар" at bounding box center [679, 79] width 87 height 15
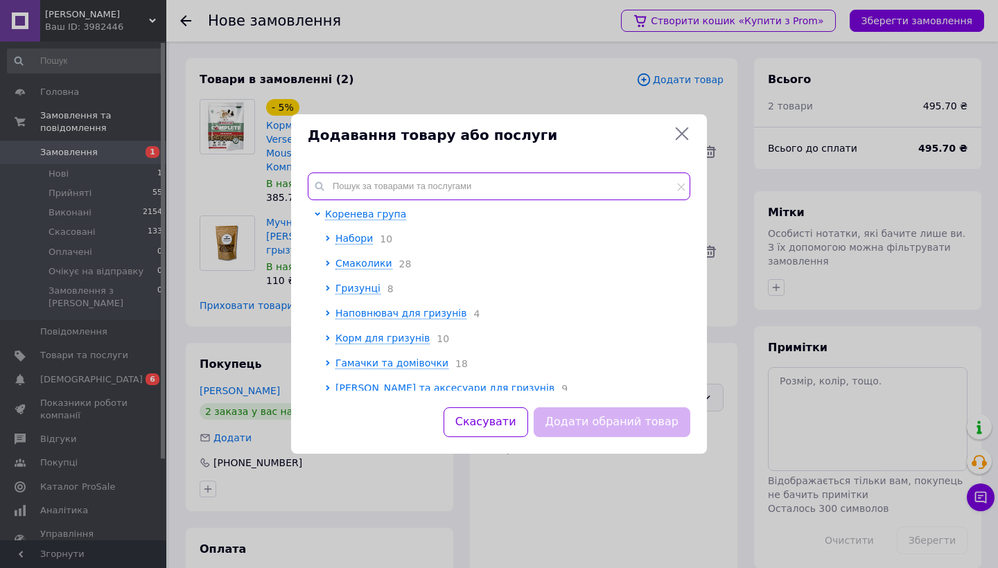
click at [360, 184] on input "text" at bounding box center [499, 187] width 382 height 28
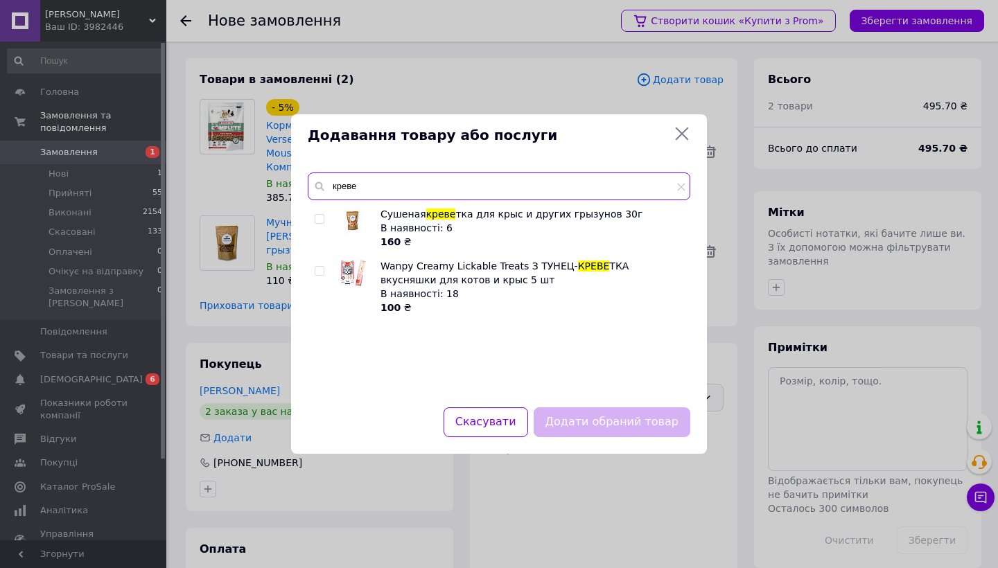
type input "креве"
click at [319, 220] on input "checkbox" at bounding box center [319, 219] width 9 height 9
checkbox input "true"
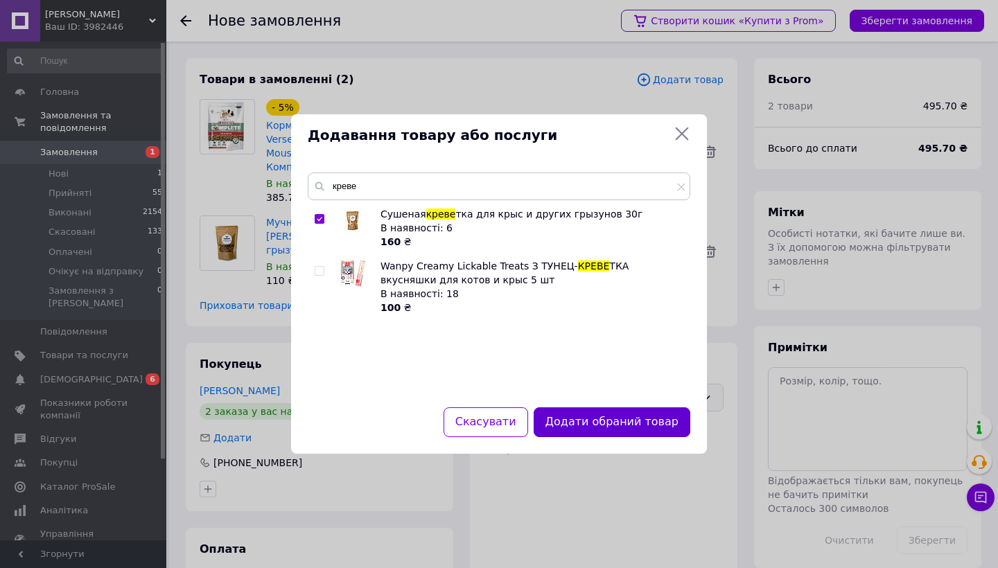
click at [568, 434] on button "Додати обраний товар" at bounding box center [612, 422] width 157 height 30
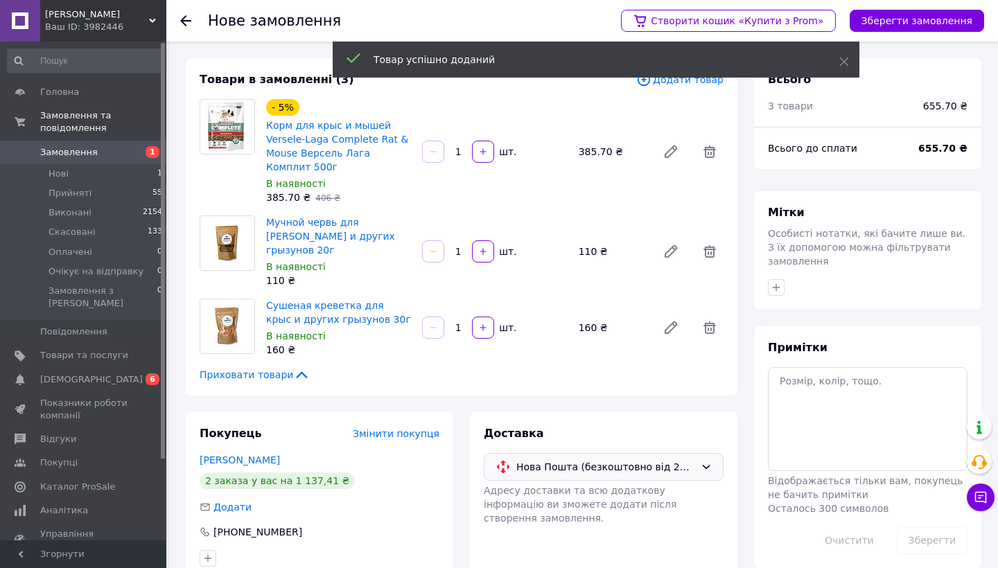
click at [683, 86] on span "Додати товар" at bounding box center [679, 79] width 87 height 15
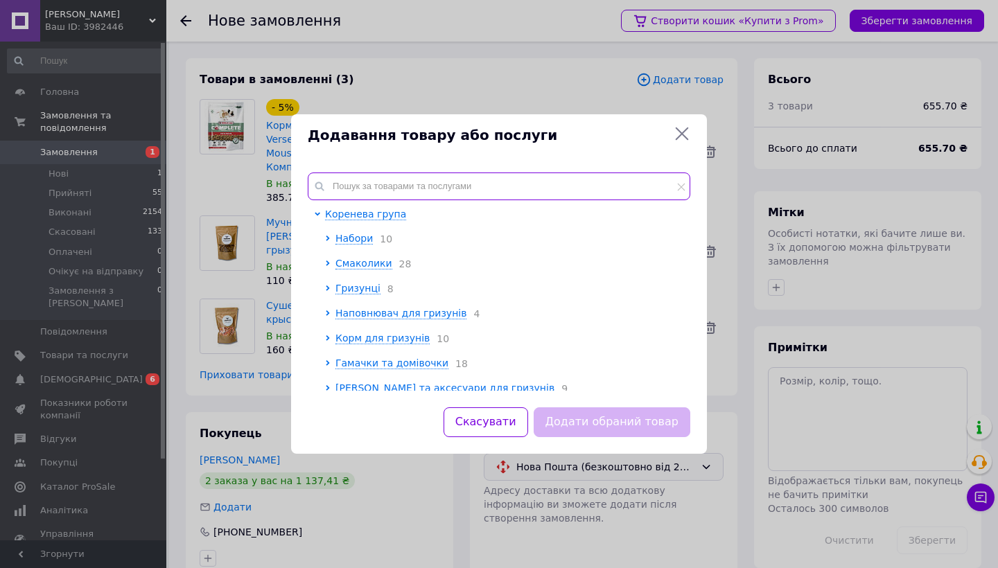
click at [538, 179] on input "text" at bounding box center [499, 187] width 382 height 28
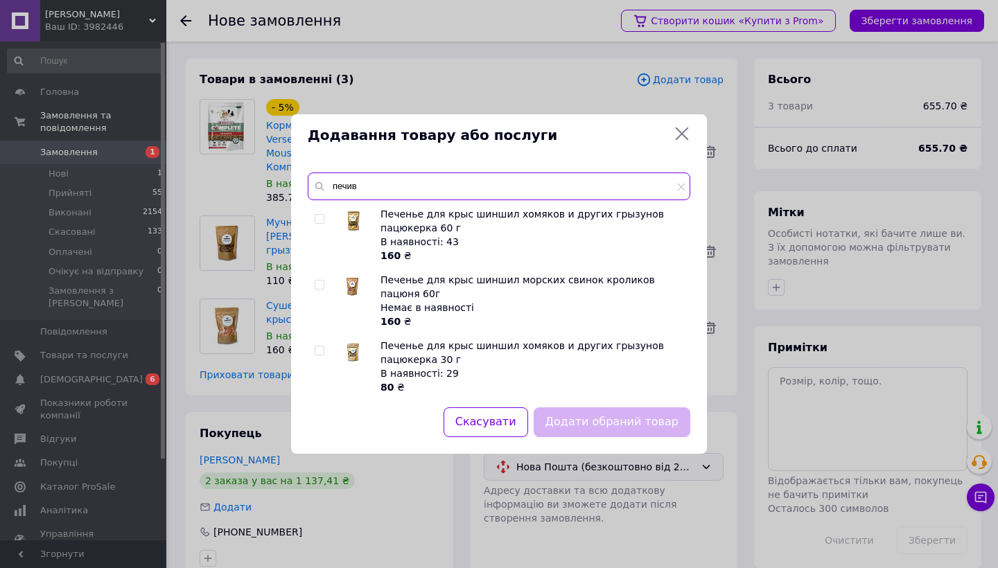
type input "печив"
click at [319, 219] on input "checkbox" at bounding box center [319, 219] width 9 height 9
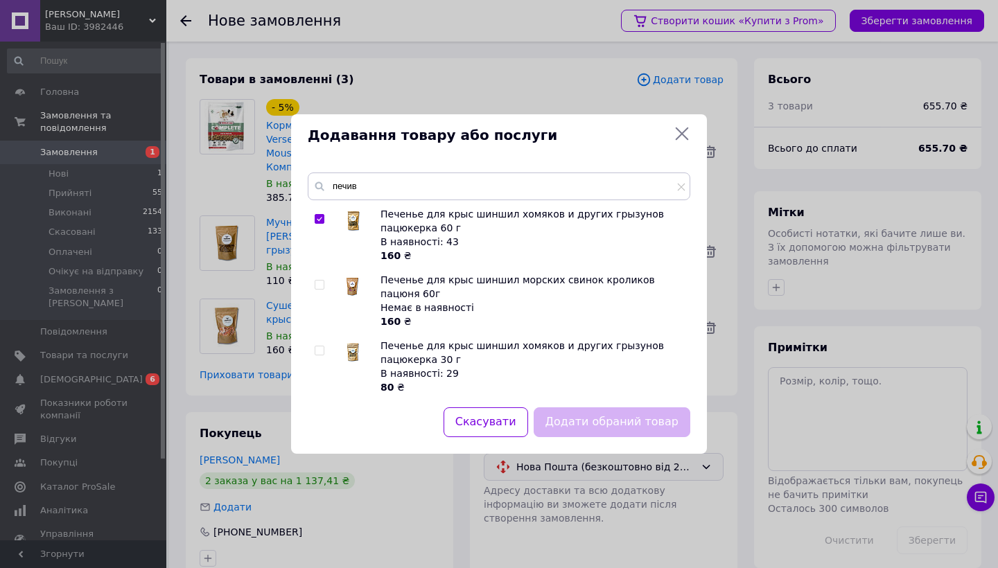
checkbox input "true"
click at [623, 419] on button "Додати обраний товар" at bounding box center [612, 422] width 157 height 30
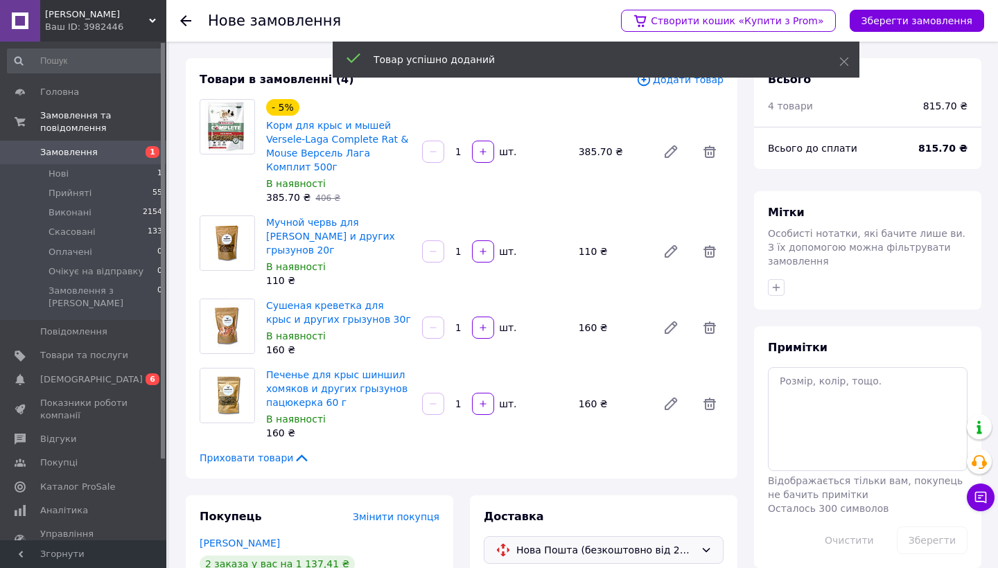
click at [683, 87] on span "Додати товар" at bounding box center [679, 79] width 87 height 15
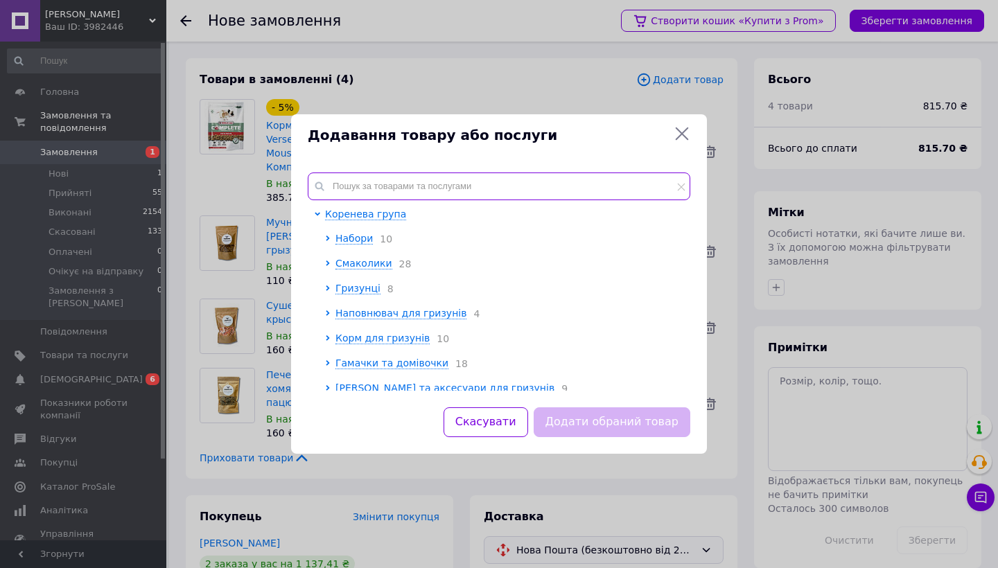
click at [378, 193] on input "text" at bounding box center [499, 187] width 382 height 28
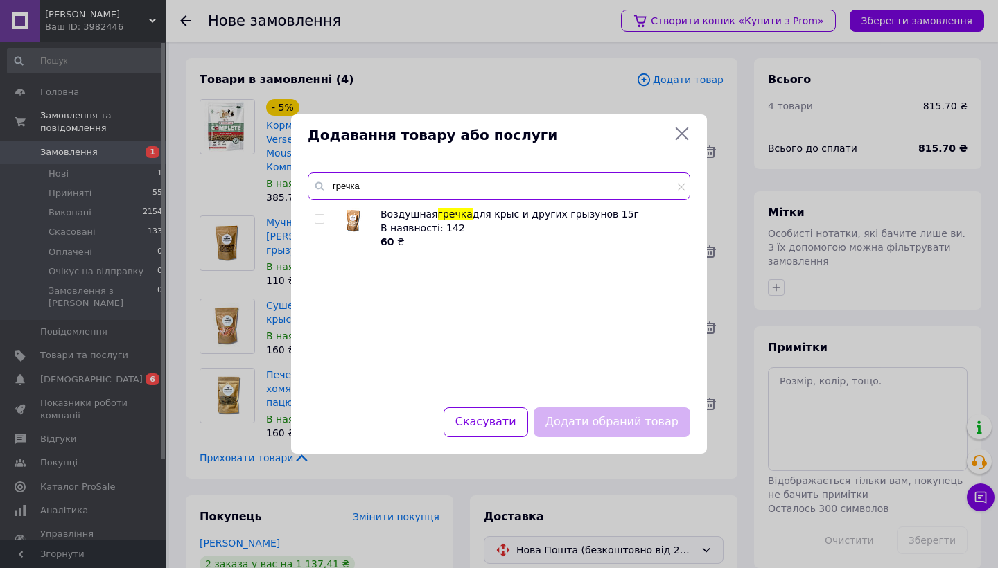
type input "гречка"
click at [326, 217] on div at bounding box center [322, 228] width 14 height 42
click at [324, 217] on span at bounding box center [320, 219] width 10 height 10
click at [324, 217] on input "checkbox" at bounding box center [319, 219] width 9 height 9
checkbox input "true"
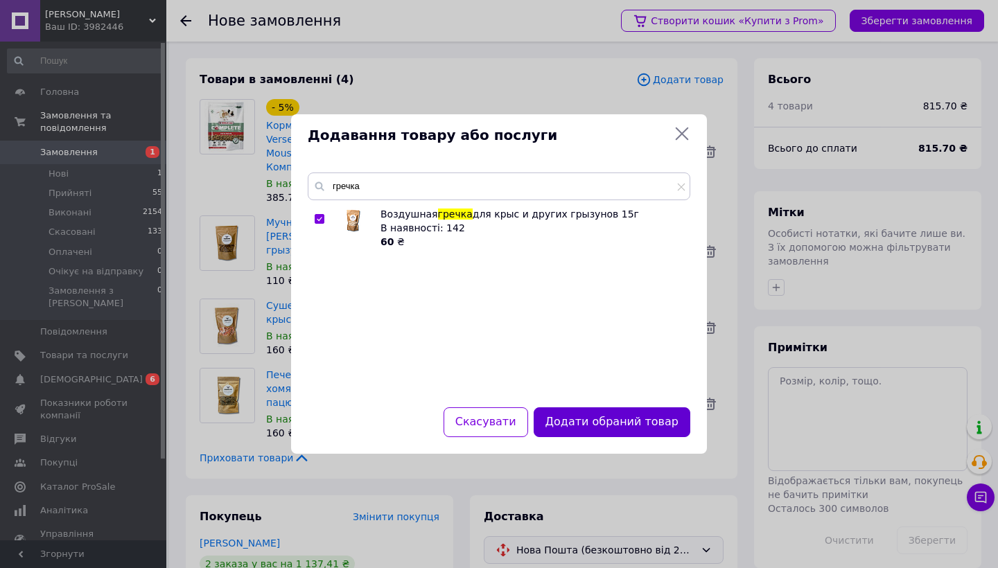
click at [600, 428] on button "Додати обраний товар" at bounding box center [612, 422] width 157 height 30
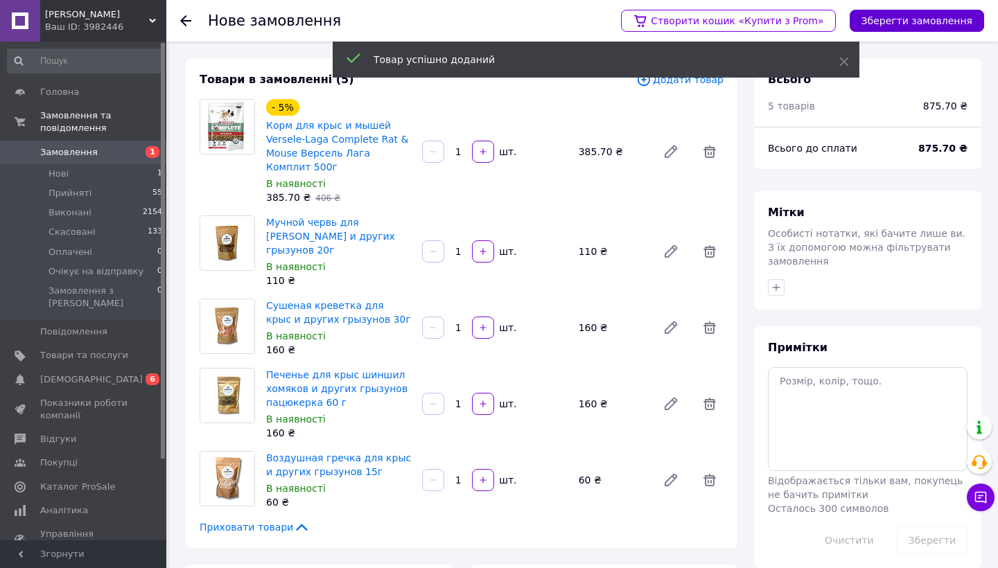
click at [942, 21] on button "Зберегти замовлення" at bounding box center [917, 21] width 134 height 22
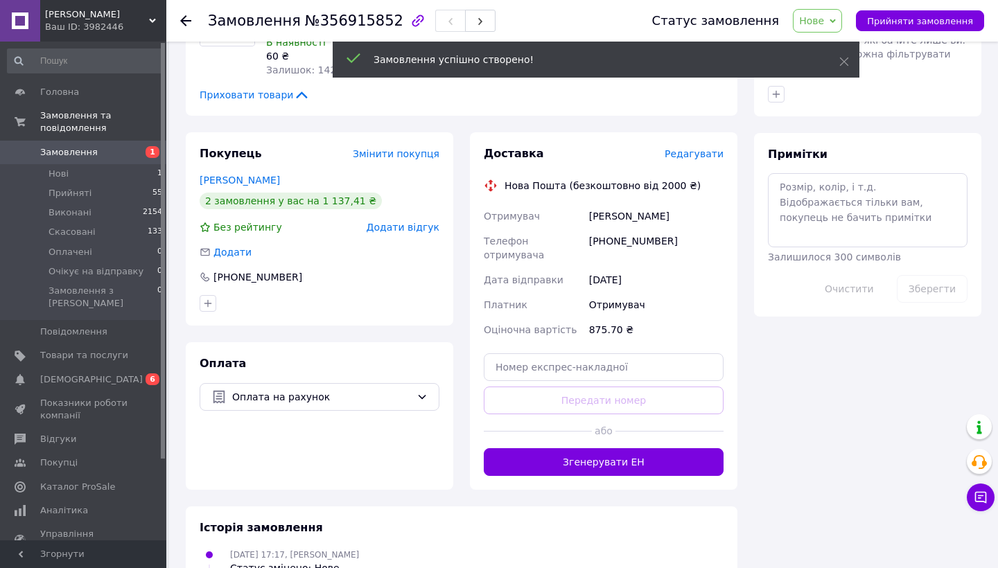
scroll to position [617, 0]
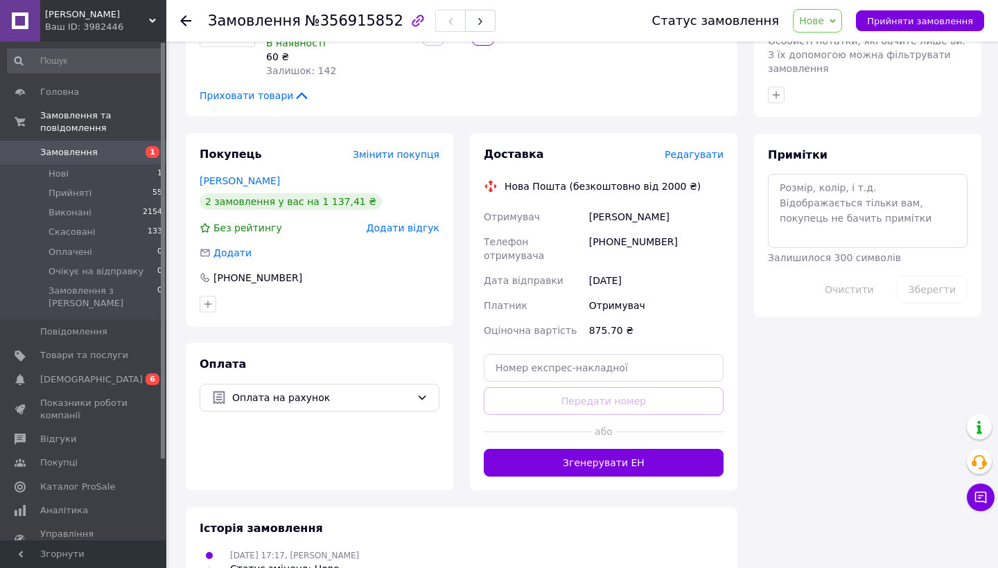
click at [683, 147] on div "Доставка Редагувати Нова Пошта (безкоштовно від 2000 ₴) Отримувач Баглай Олекса…" at bounding box center [604, 312] width 240 height 330
click at [683, 149] on span "Редагувати" at bounding box center [694, 154] width 59 height 11
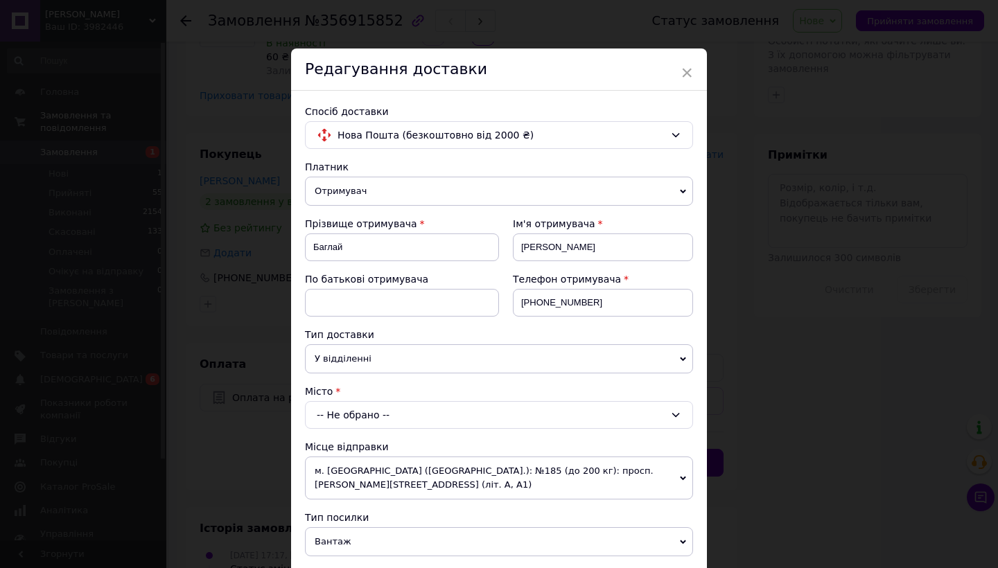
click at [351, 417] on div "-- Не обрано --" at bounding box center [499, 415] width 388 height 28
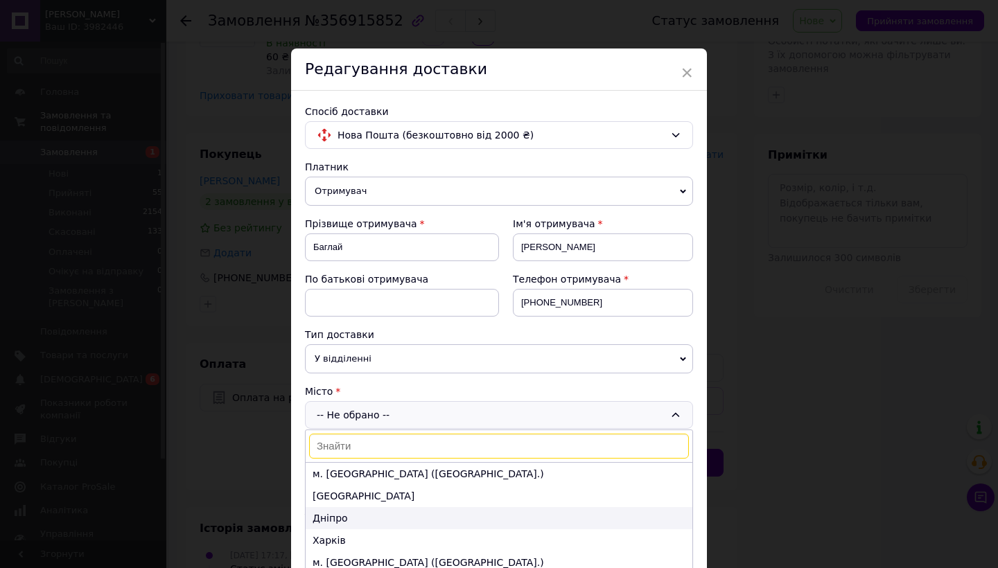
click at [326, 510] on li "Дніпро" at bounding box center [499, 518] width 387 height 22
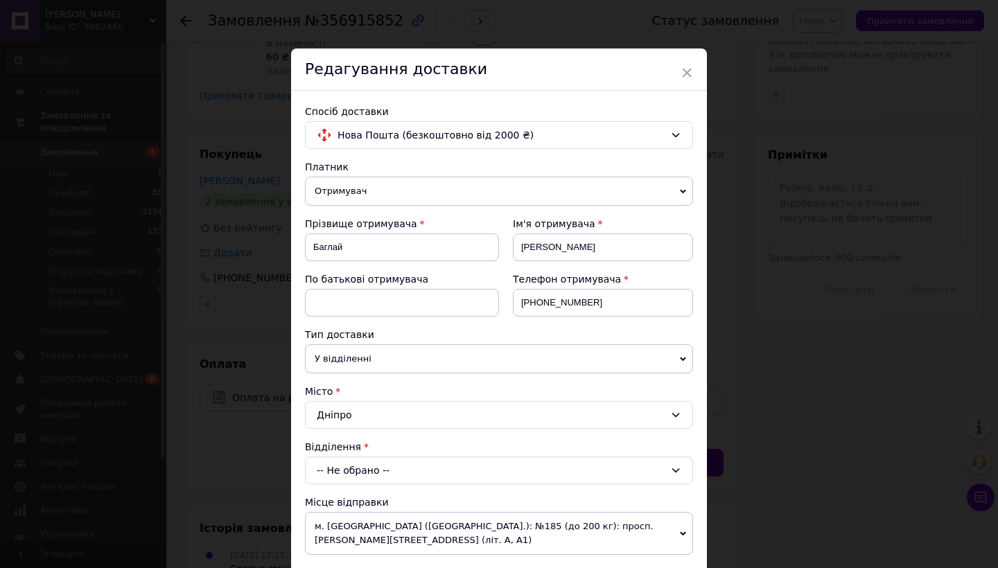
click at [325, 480] on div "-- Не обрано --" at bounding box center [499, 471] width 388 height 28
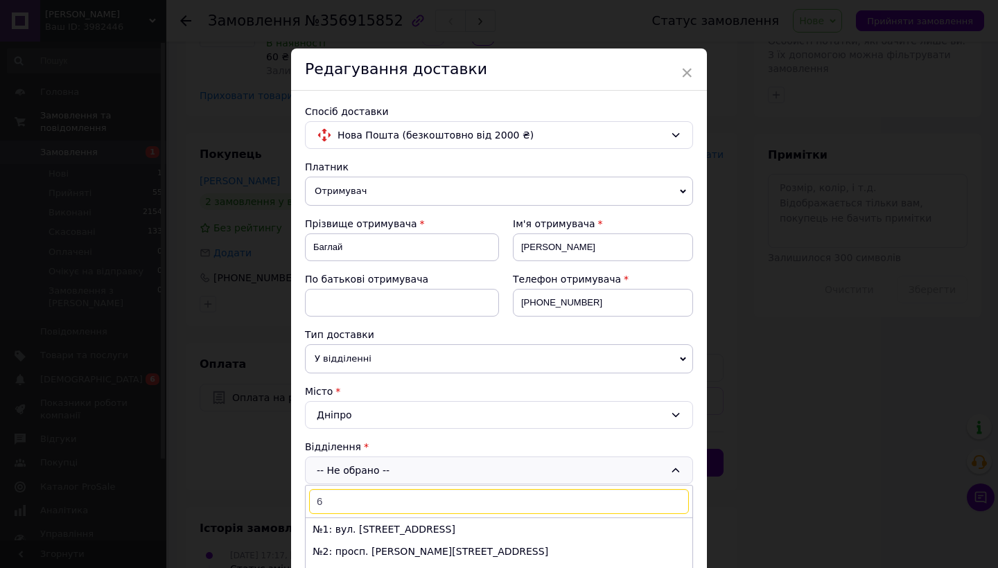
type input "68"
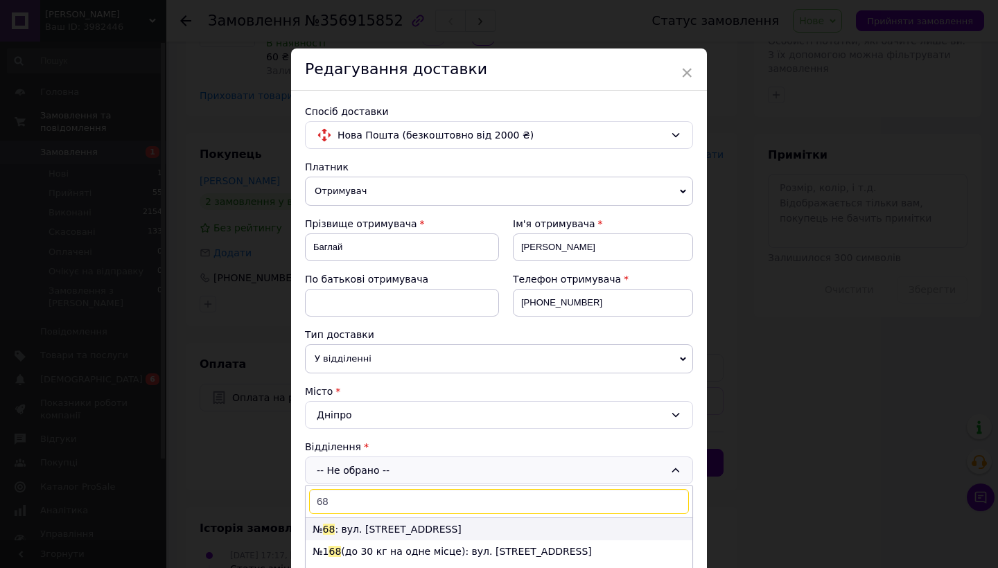
click at [431, 536] on li "№ 68 : вул. Набережна Перемоги, 62а" at bounding box center [499, 529] width 387 height 22
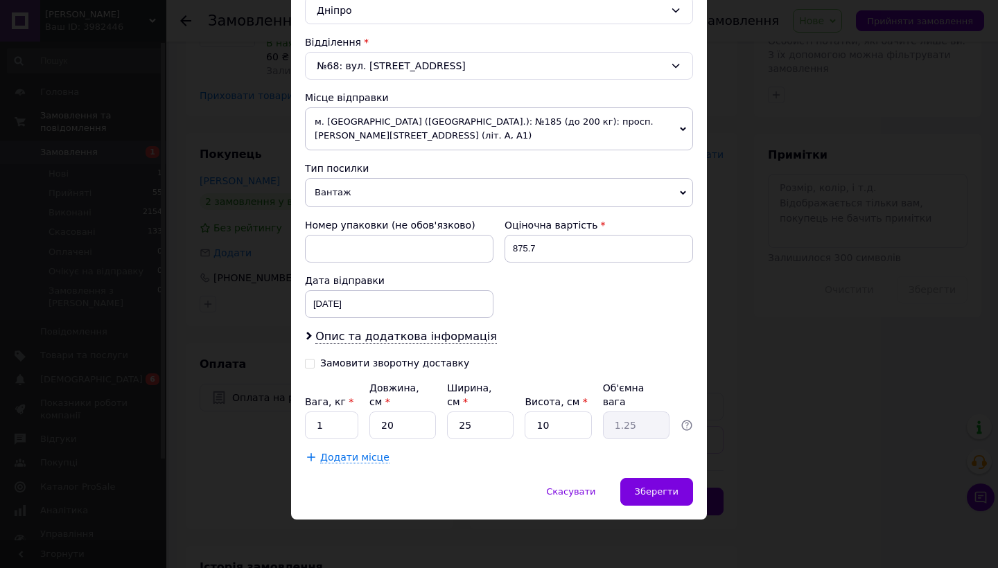
scroll to position [404, 0]
click at [651, 495] on span "Зберегти" at bounding box center [657, 492] width 44 height 10
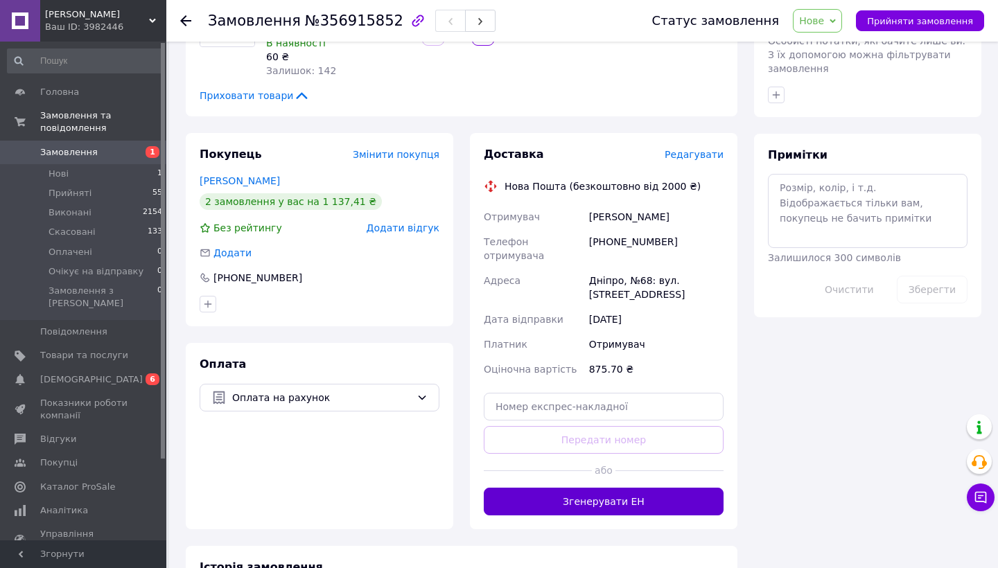
click at [632, 488] on button "Згенерувати ЕН" at bounding box center [604, 502] width 240 height 28
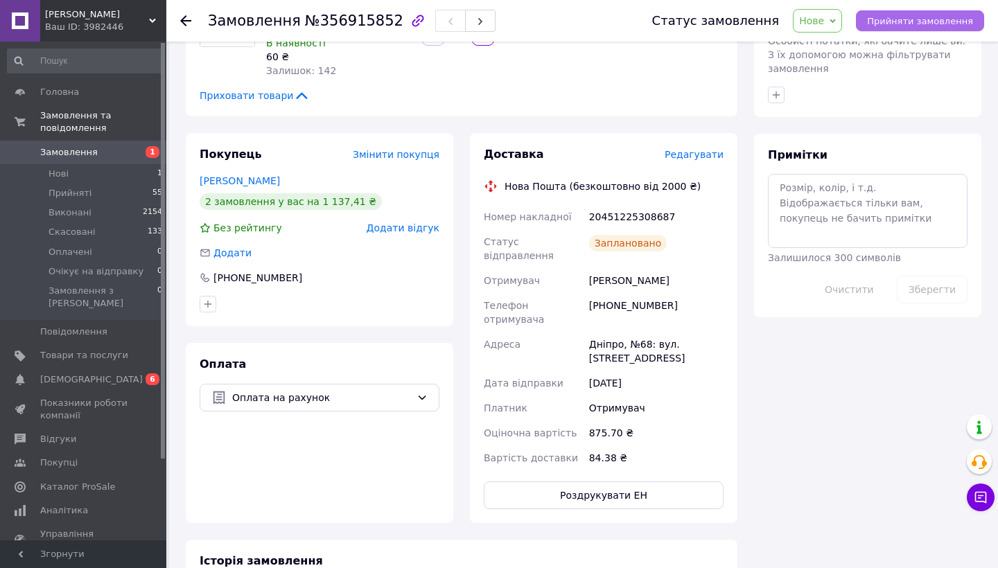
click at [890, 29] on button "Прийняти замовлення" at bounding box center [920, 20] width 128 height 21
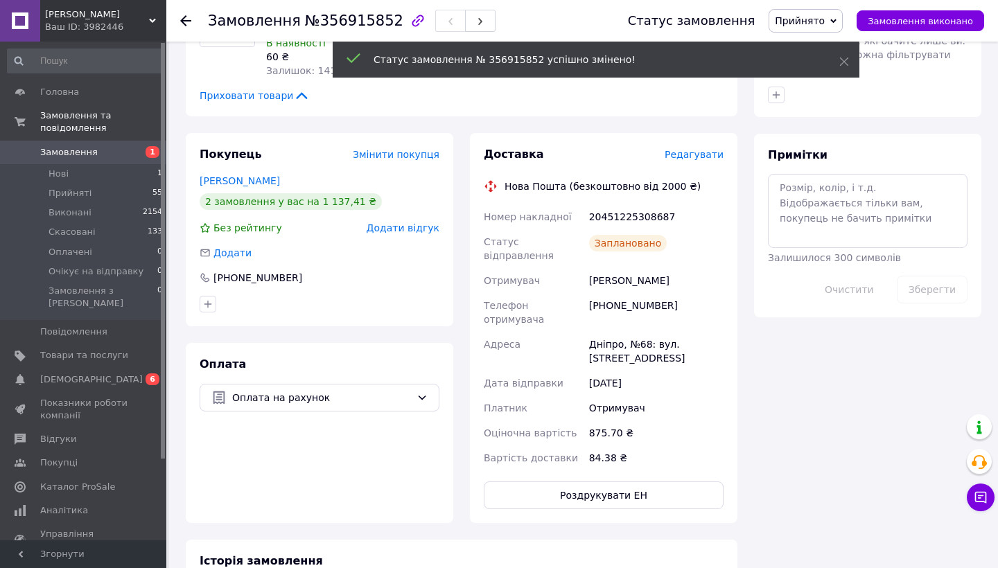
click at [80, 150] on span "Замовлення" at bounding box center [69, 152] width 58 height 12
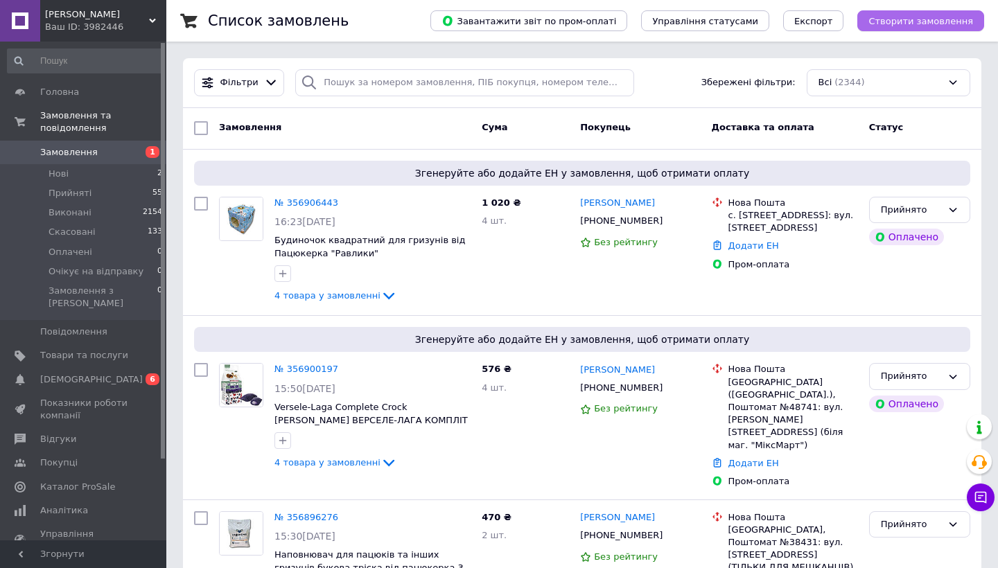
click at [940, 24] on span "Створити замовлення" at bounding box center [920, 21] width 105 height 10
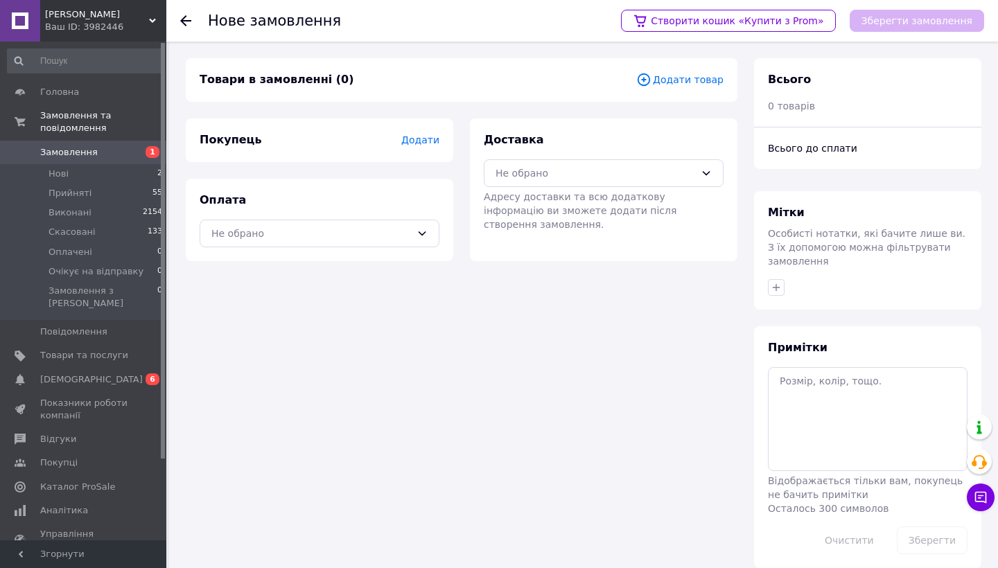
click at [701, 87] on span "Додати товар" at bounding box center [679, 79] width 87 height 15
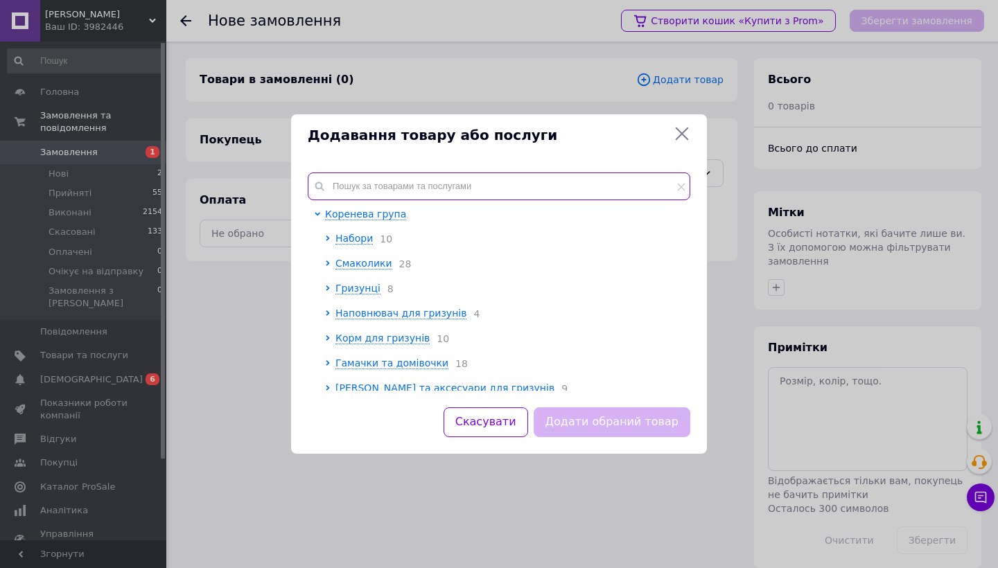
click at [366, 187] on input "text" at bounding box center [499, 187] width 382 height 28
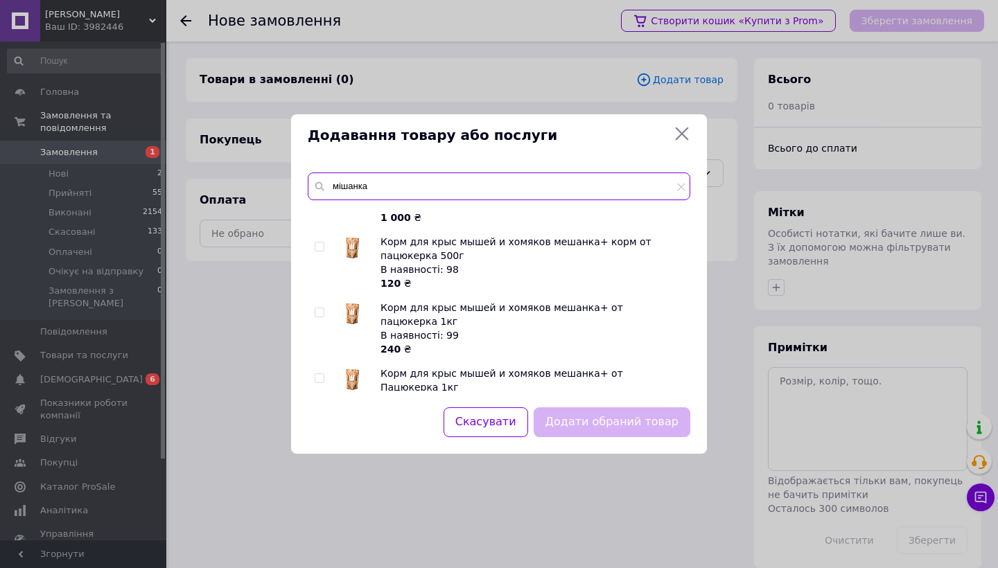
scroll to position [168, 0]
type input "мішанка"
click at [319, 247] on input "checkbox" at bounding box center [319, 248] width 9 height 9
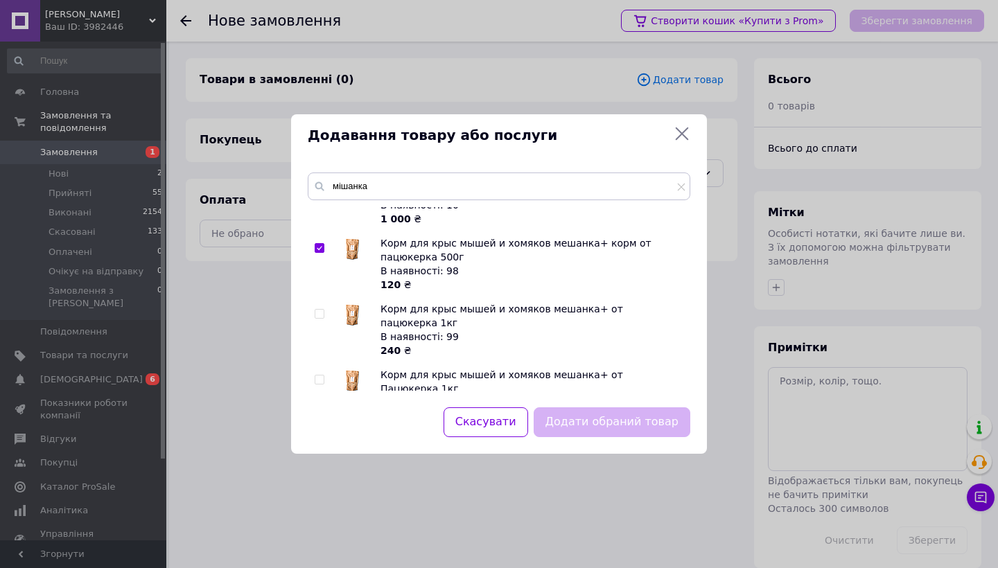
checkbox input "true"
click at [633, 425] on button "Додати обраний товар" at bounding box center [612, 422] width 157 height 30
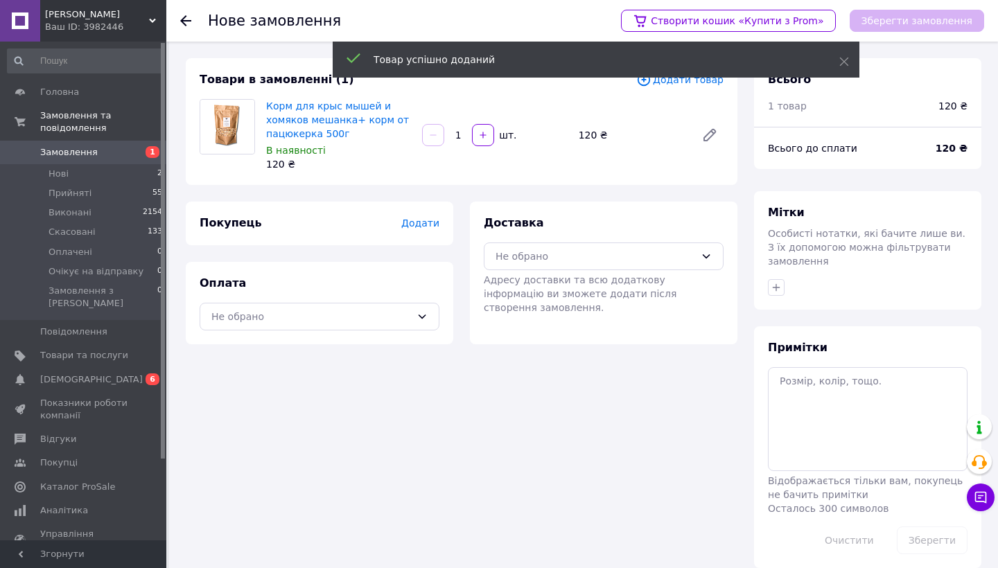
click at [678, 85] on span "Додати товар" at bounding box center [679, 79] width 87 height 15
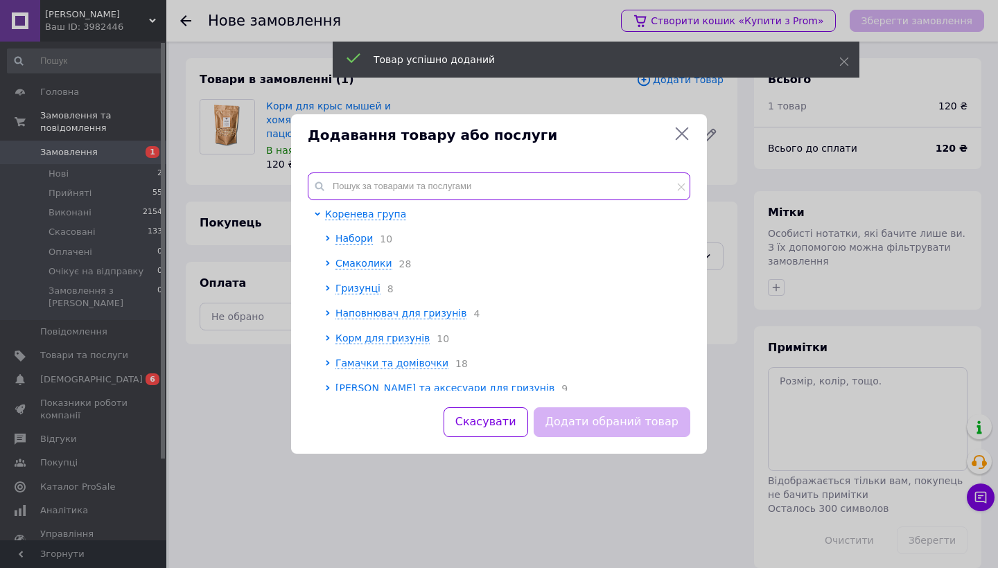
click at [443, 188] on input "text" at bounding box center [499, 187] width 382 height 28
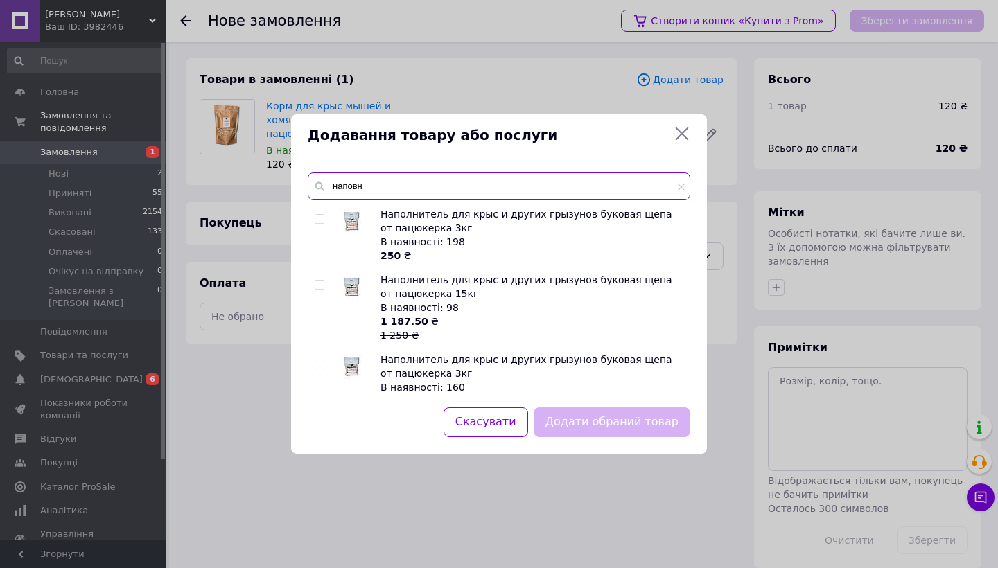
type input "наповн"
click at [318, 219] on input "checkbox" at bounding box center [319, 219] width 9 height 9
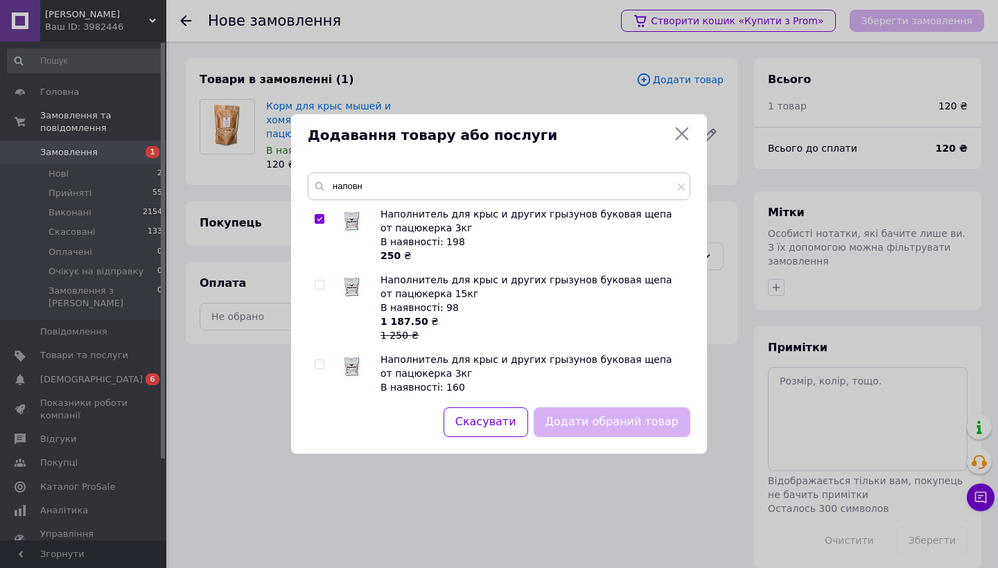
checkbox input "true"
click at [634, 430] on button "Додати обраний товар" at bounding box center [612, 422] width 157 height 30
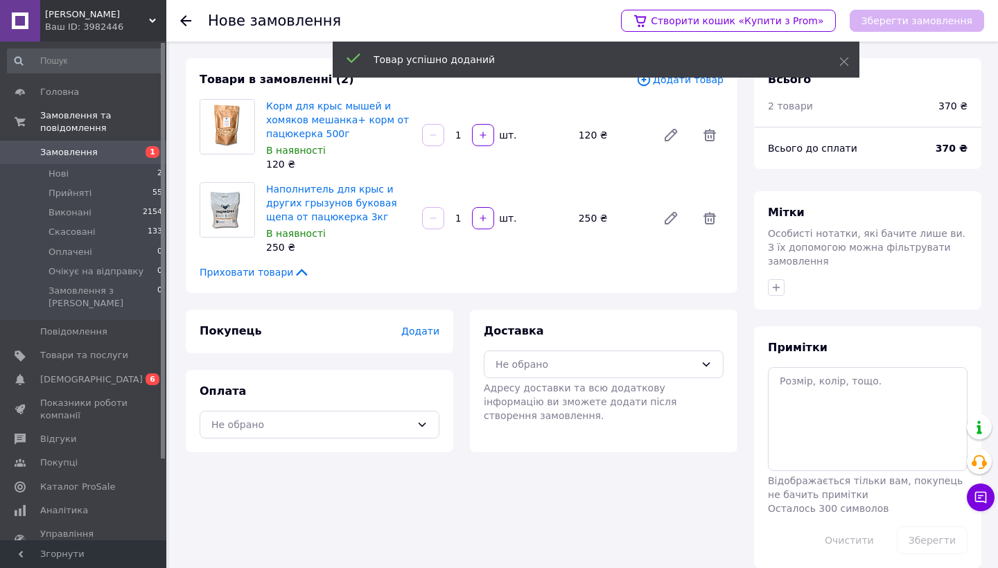
click at [685, 80] on div "Товар успішно доданий" at bounding box center [596, 61] width 527 height 39
click at [687, 85] on span "Додати товар" at bounding box center [679, 79] width 87 height 15
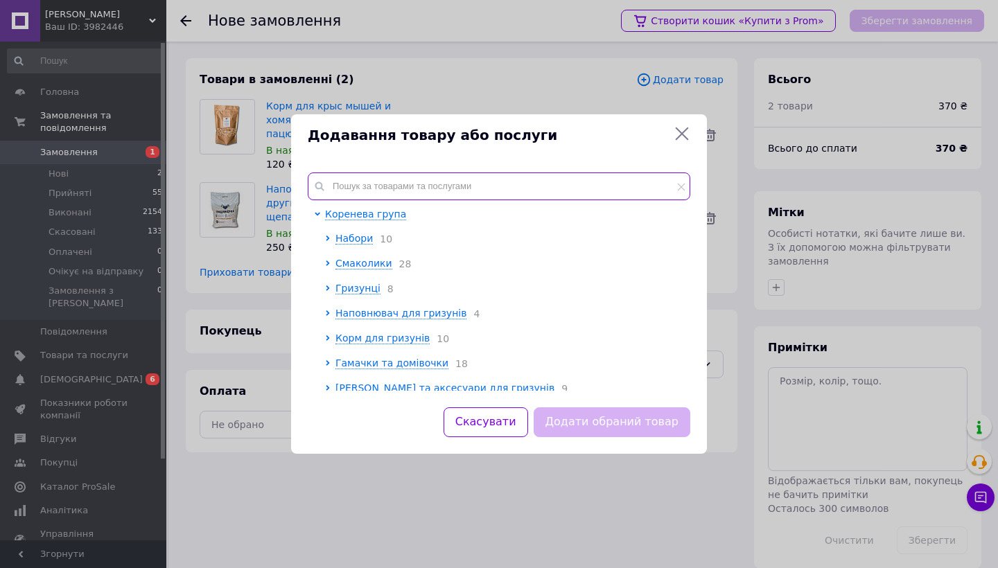
click at [384, 187] on input "text" at bounding box center [499, 187] width 382 height 28
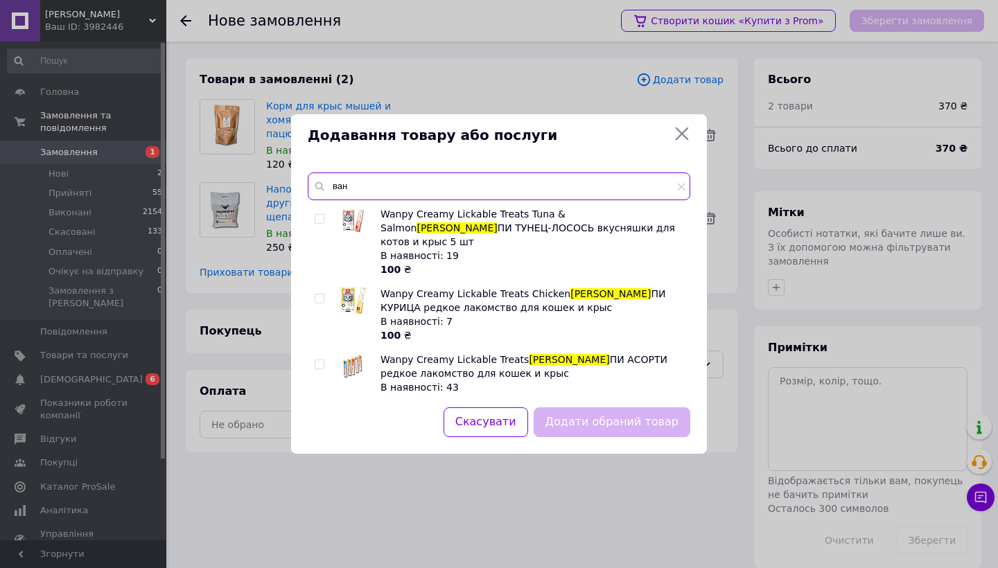
type input "ван"
click at [317, 360] on input "checkbox" at bounding box center [319, 364] width 9 height 9
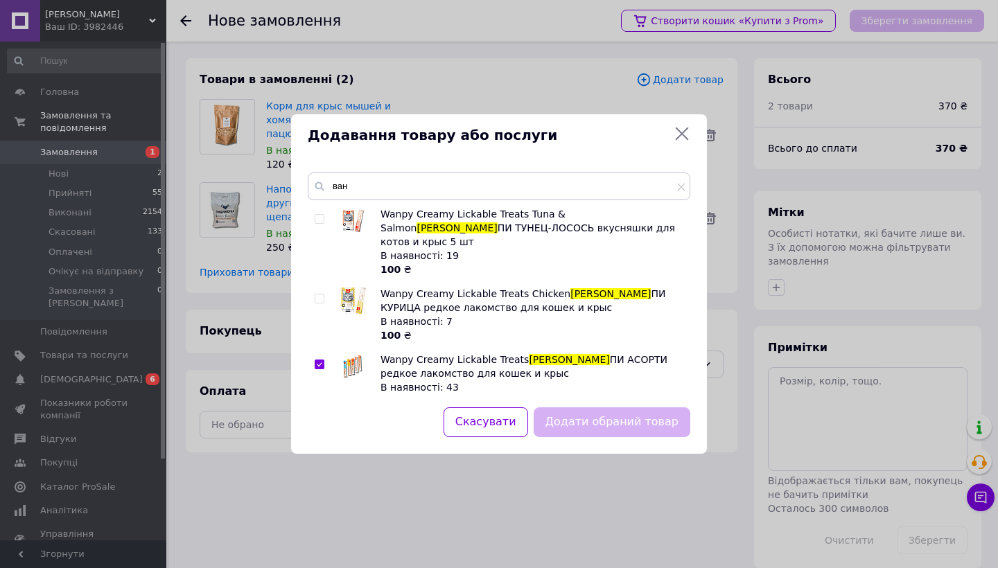
checkbox input "true"
click at [577, 428] on button "Додати обраний товар" at bounding box center [612, 422] width 157 height 30
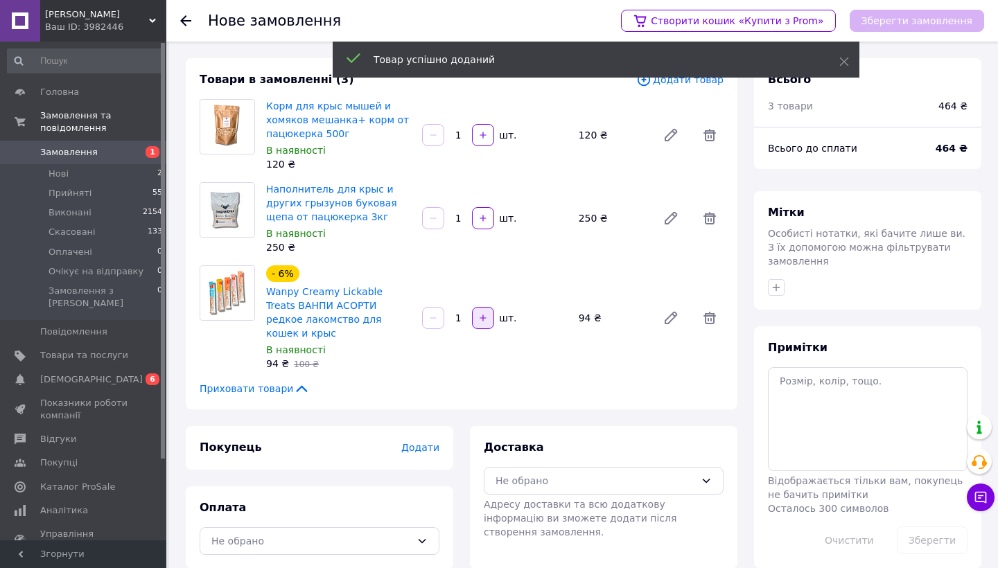
click at [490, 307] on button "button" at bounding box center [483, 318] width 22 height 22
type input "2"
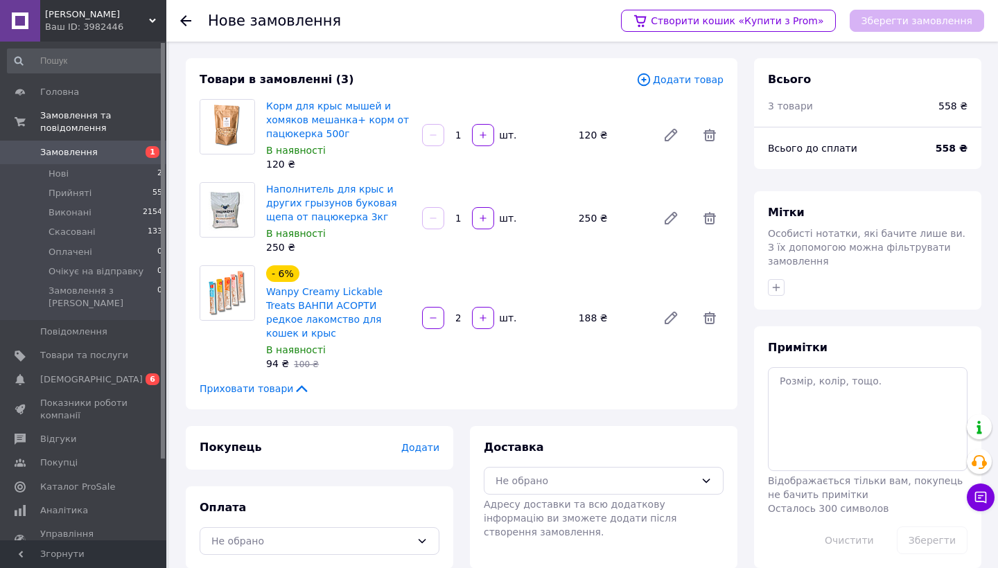
click at [687, 85] on span "Додати товар" at bounding box center [679, 79] width 87 height 15
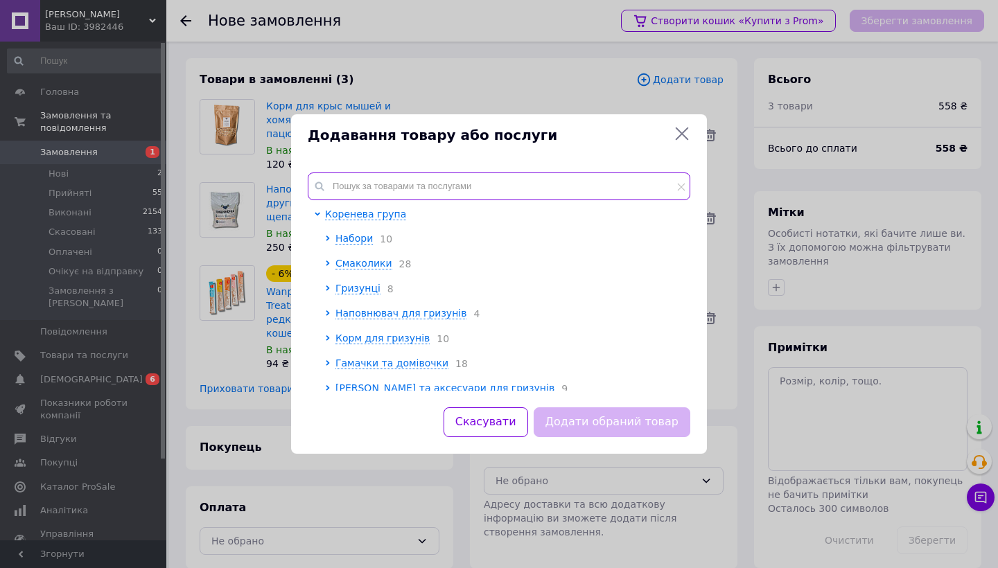
click at [541, 177] on input "text" at bounding box center [499, 187] width 382 height 28
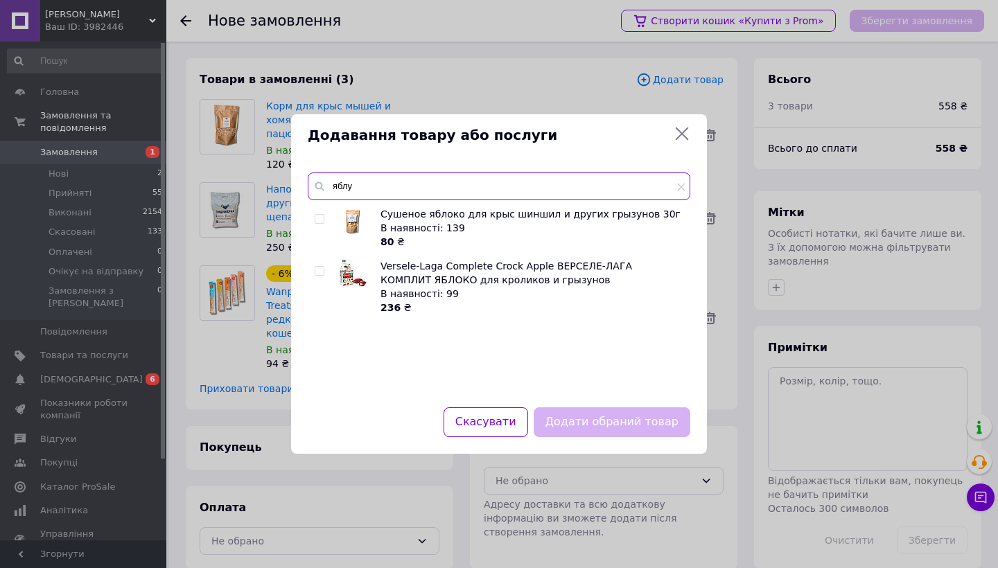
type input "яблу"
click at [322, 220] on input "checkbox" at bounding box center [319, 219] width 9 height 9
checkbox input "true"
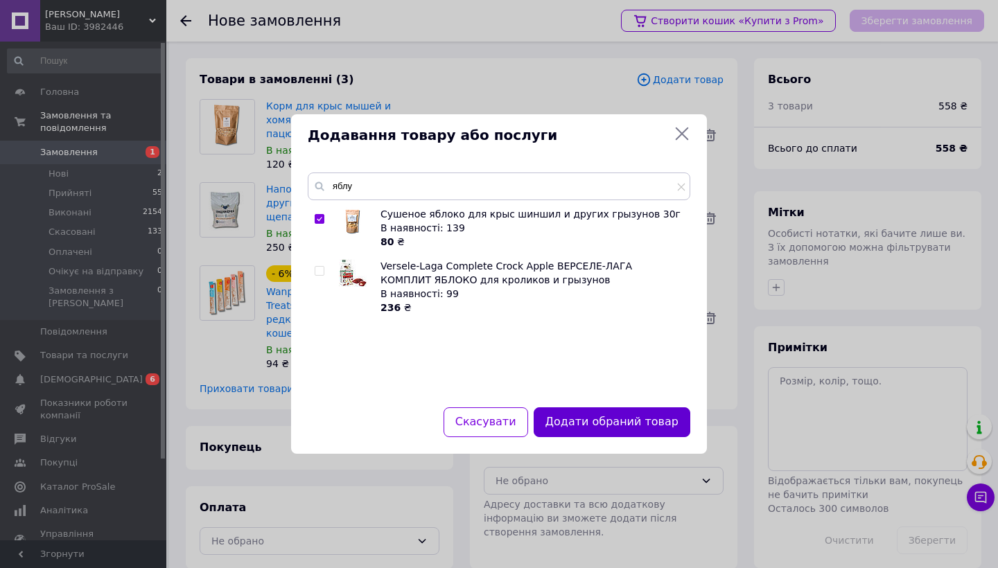
click at [627, 430] on button "Додати обраний товар" at bounding box center [612, 422] width 157 height 30
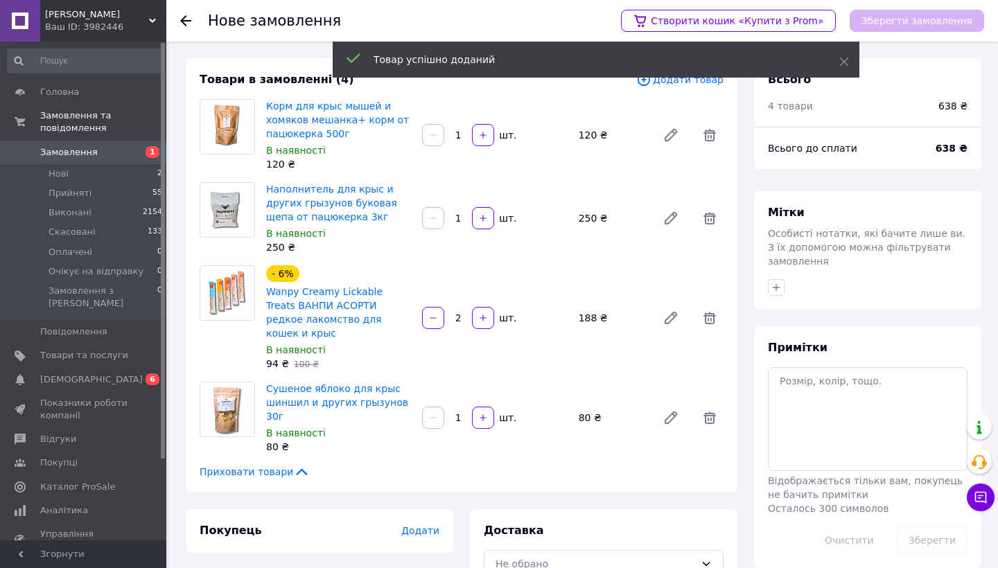
click at [681, 85] on span "Додати товар" at bounding box center [679, 79] width 87 height 15
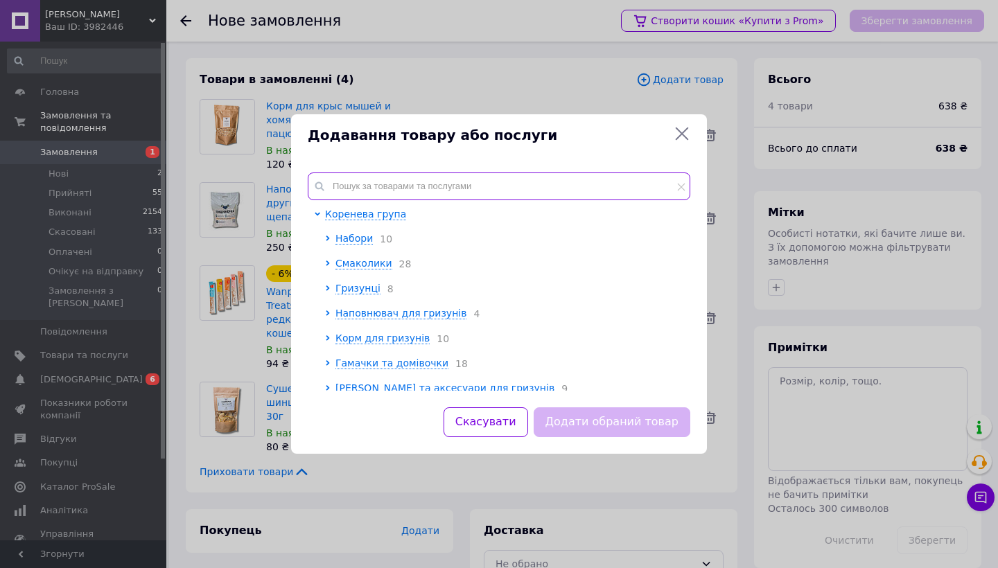
click at [387, 187] on input "text" at bounding box center [499, 187] width 382 height 28
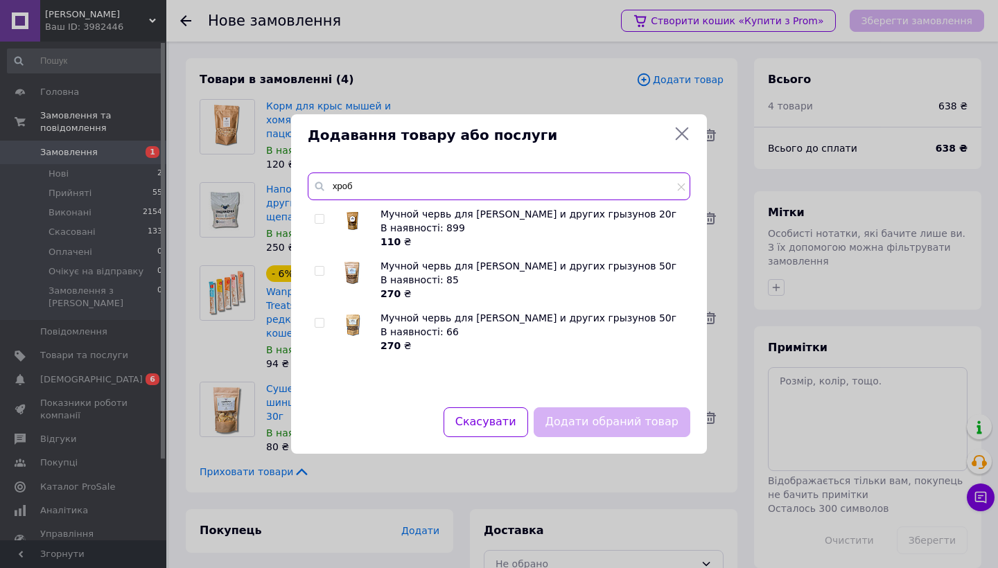
type input "хроб"
click at [321, 219] on input "checkbox" at bounding box center [319, 219] width 9 height 9
checkbox input "true"
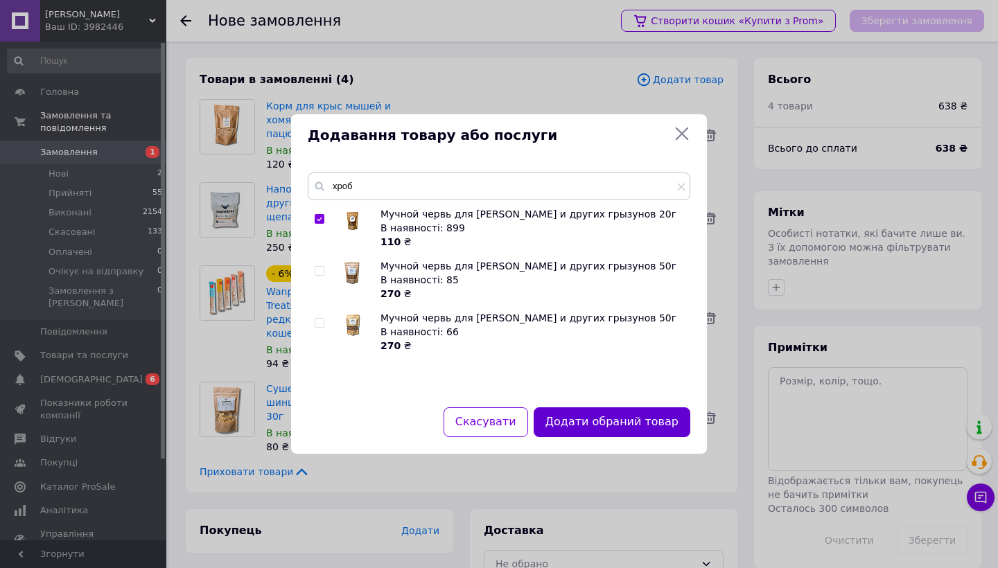
click at [615, 426] on button "Додати обраний товар" at bounding box center [612, 422] width 157 height 30
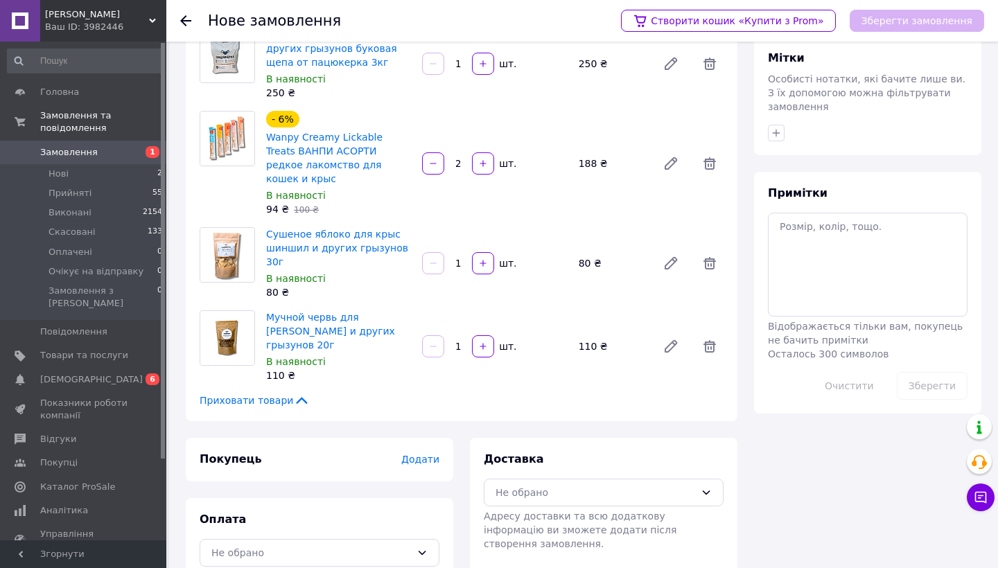
scroll to position [154, 0]
click at [556, 486] on div "Не обрано" at bounding box center [595, 493] width 200 height 15
click at [556, 516] on span "Нова Пошта (безкоштовно від 2000 ₴)" at bounding box center [613, 523] width 195 height 14
click at [419, 455] on span "Додати" at bounding box center [420, 460] width 38 height 11
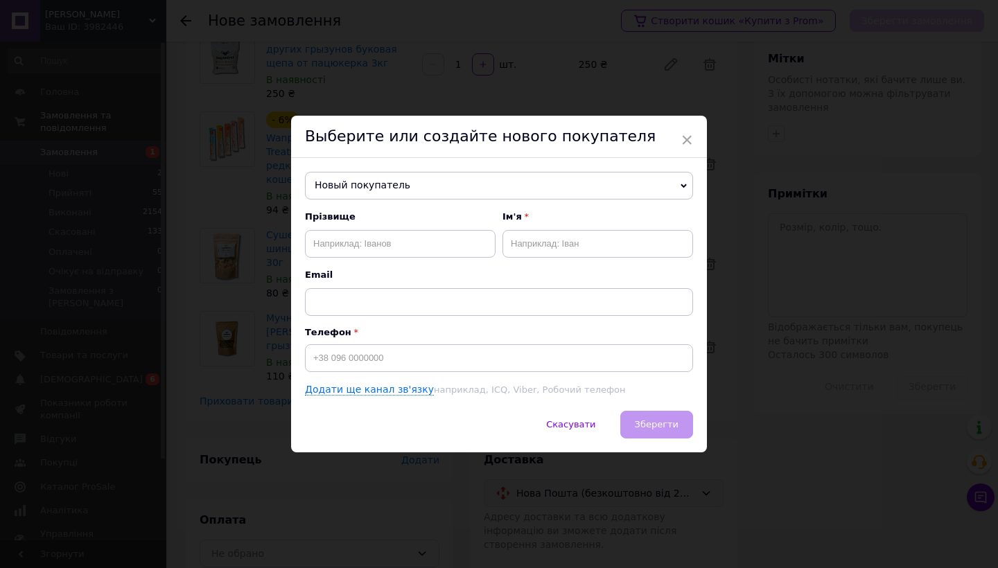
click at [378, 183] on span "Новый покупатель" at bounding box center [499, 186] width 388 height 28
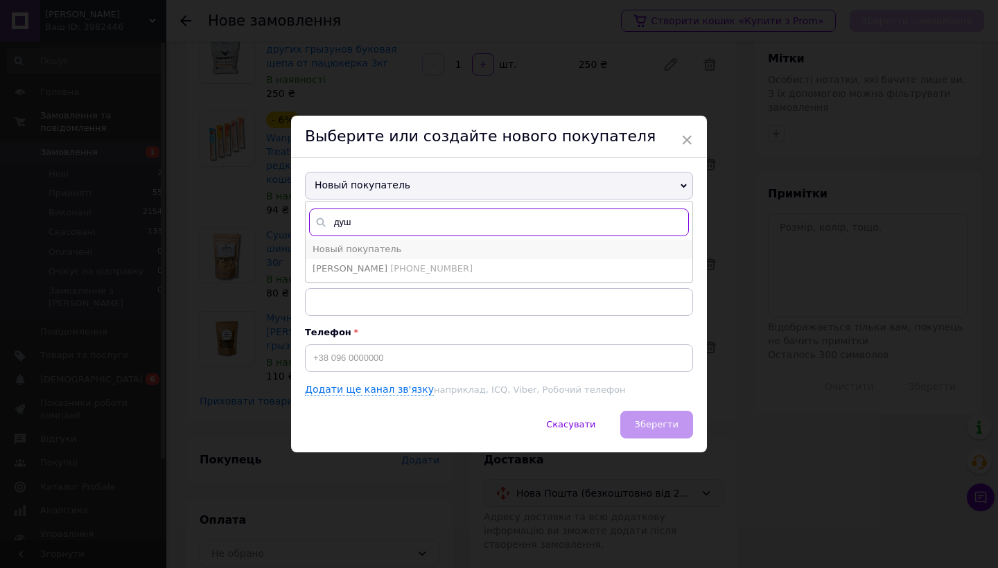
type input "душ"
click at [371, 258] on li "Новый покупатель" at bounding box center [499, 249] width 387 height 19
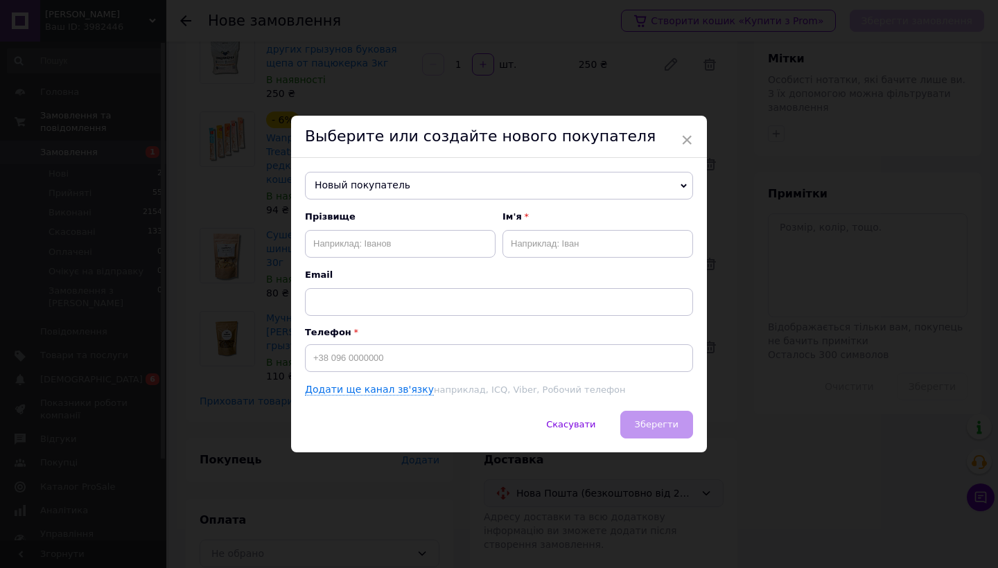
click at [353, 186] on span "Новый покупатель" at bounding box center [499, 186] width 388 height 28
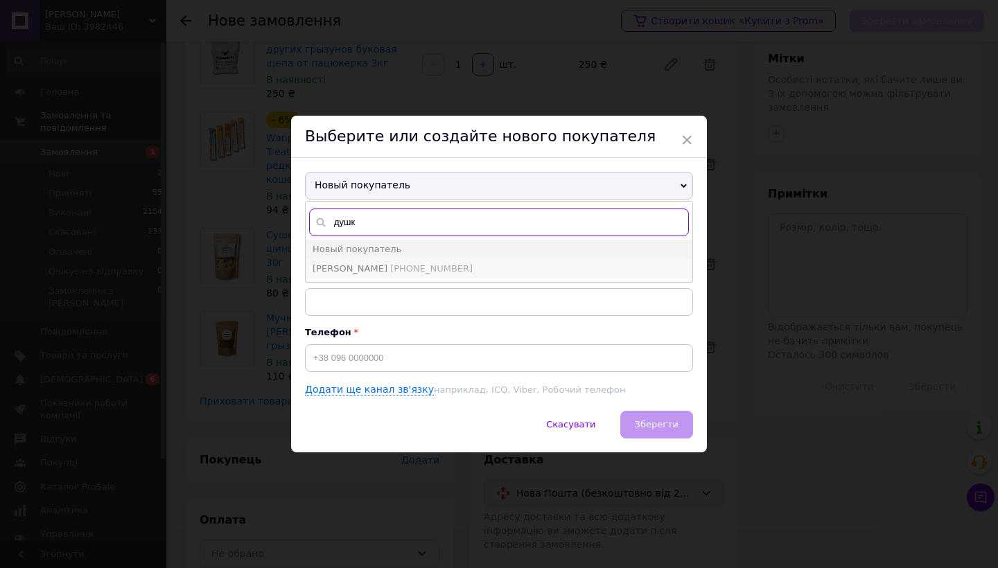
type input "душк"
click at [325, 270] on span "Душко Анастасія" at bounding box center [350, 268] width 75 height 10
type input "Душко Анастасія"
type input "+380967755350"
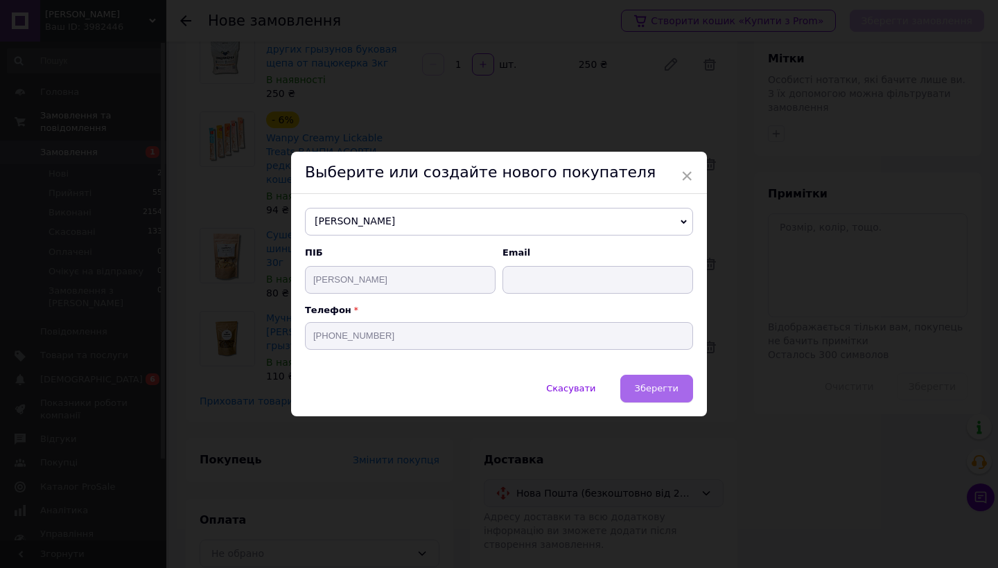
click at [651, 392] on span "Зберегти" at bounding box center [657, 388] width 44 height 10
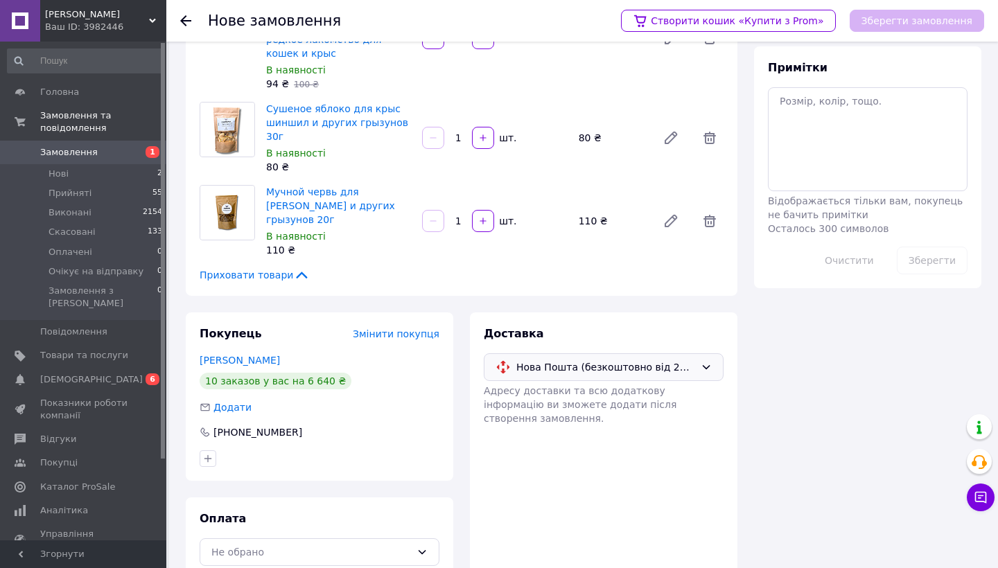
scroll to position [279, 0]
click at [328, 540] on div "Не обрано" at bounding box center [320, 554] width 240 height 28
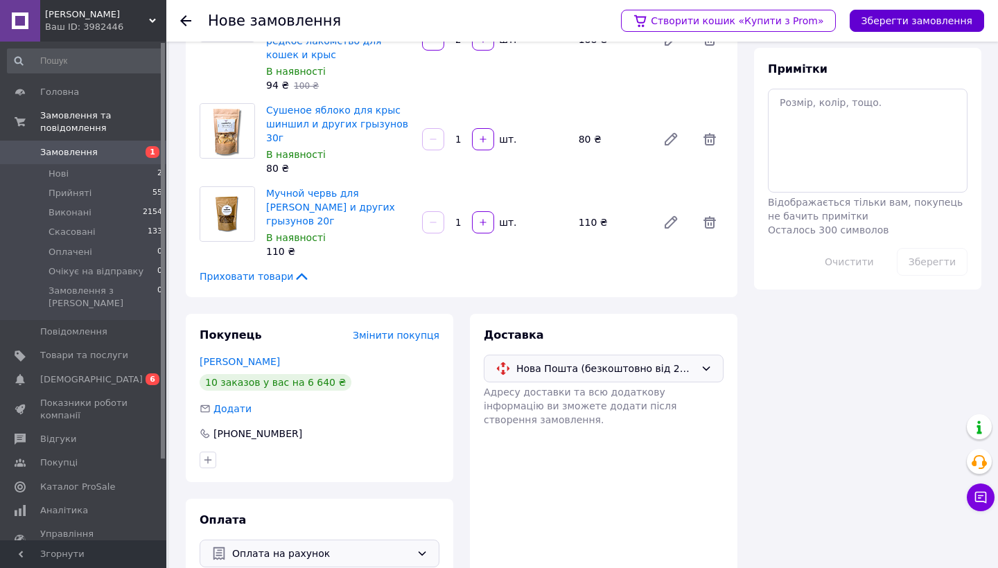
click at [900, 30] on button "Зберегти замовлення" at bounding box center [917, 21] width 134 height 22
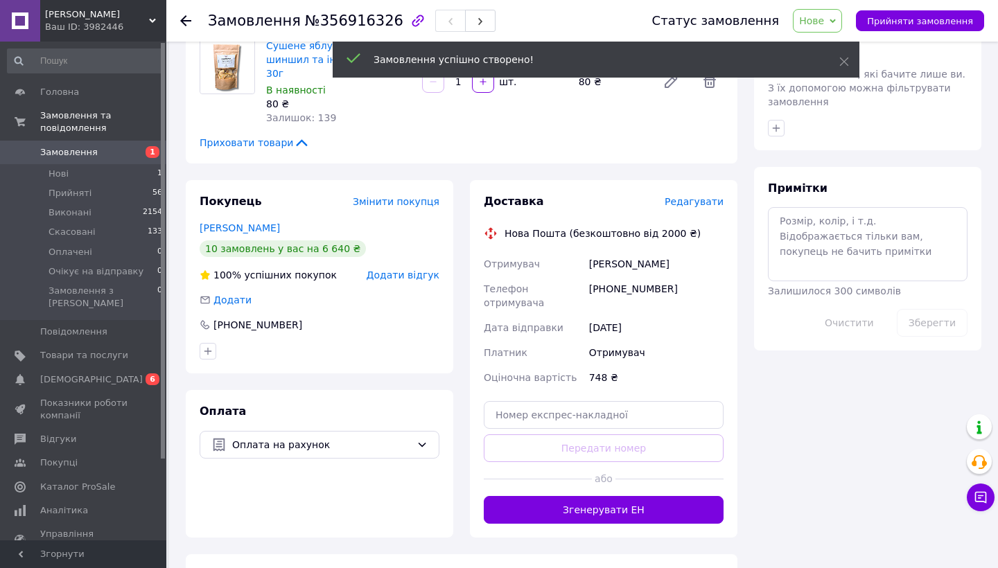
scroll to position [589, 0]
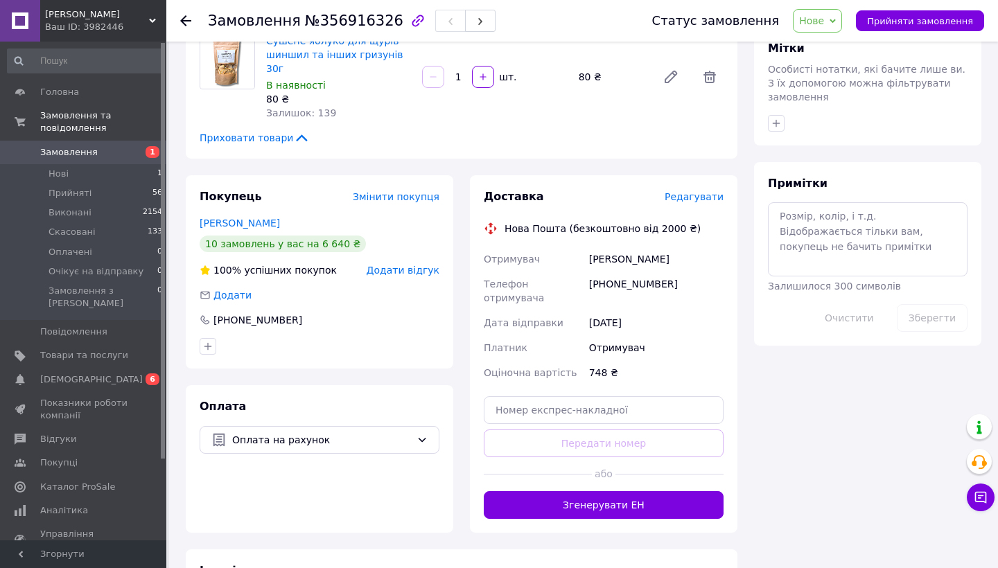
click at [718, 191] on span "Редагувати" at bounding box center [694, 196] width 59 height 11
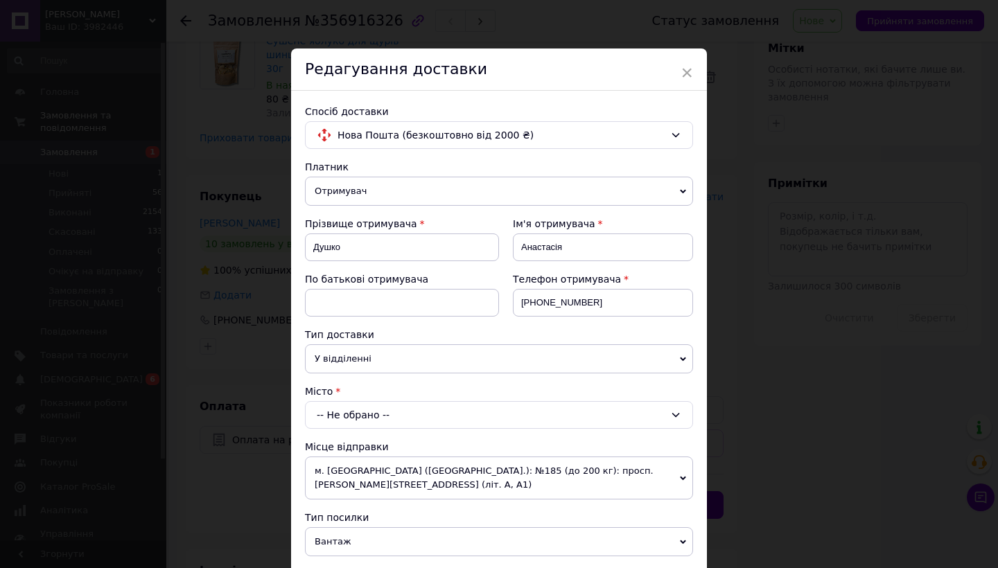
click at [326, 424] on div "-- Не обрано --" at bounding box center [499, 415] width 388 height 28
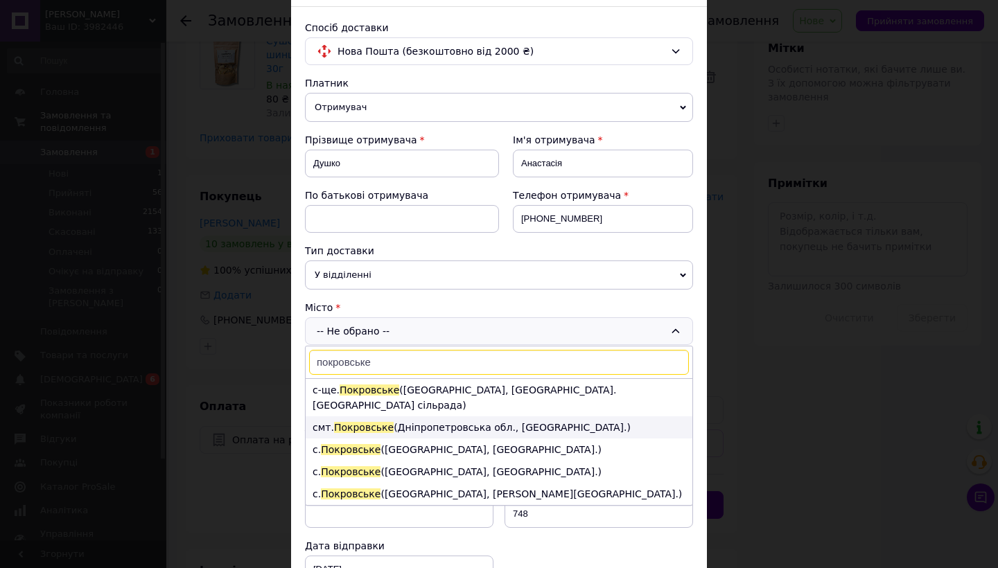
scroll to position [0, 0]
type input "покровське"
click at [593, 424] on li "смт. Покровське (Дніпропетровська обл., Синельниківський р-н.)" at bounding box center [499, 427] width 387 height 22
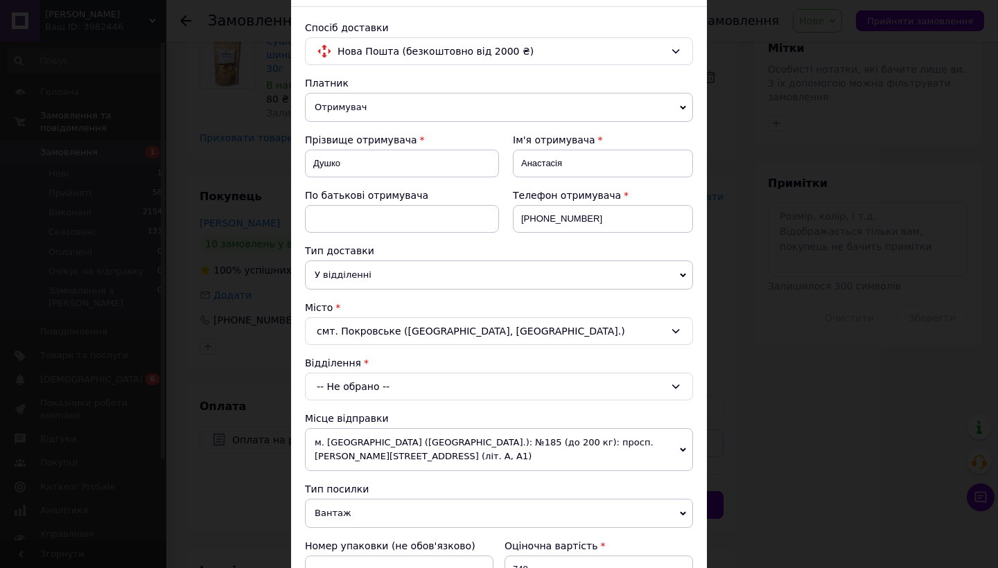
click at [450, 389] on div "-- Не обрано --" at bounding box center [499, 387] width 388 height 28
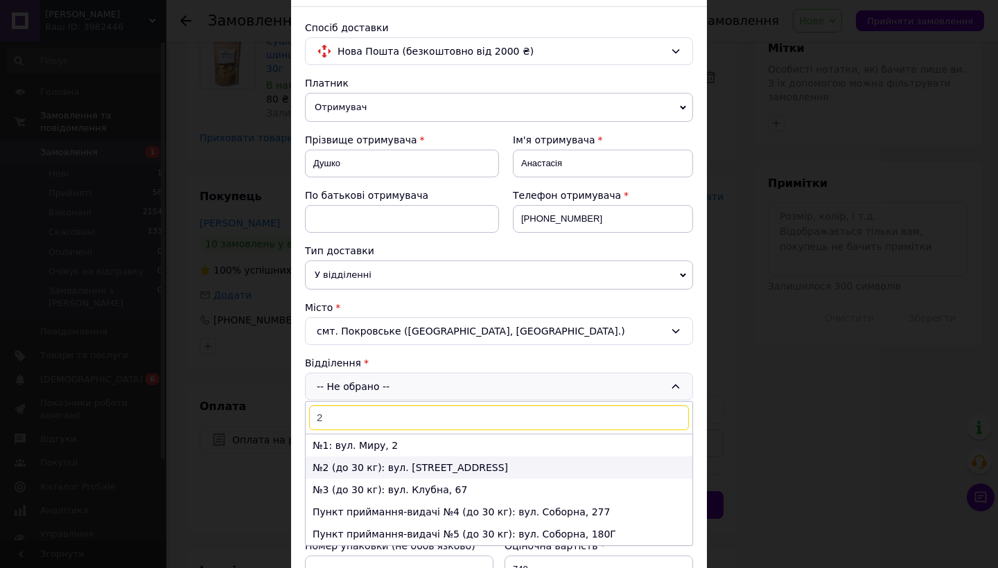
type input "2"
click at [444, 475] on li "№2 (до 30 кг): вул. Горького, 62" at bounding box center [499, 468] width 387 height 22
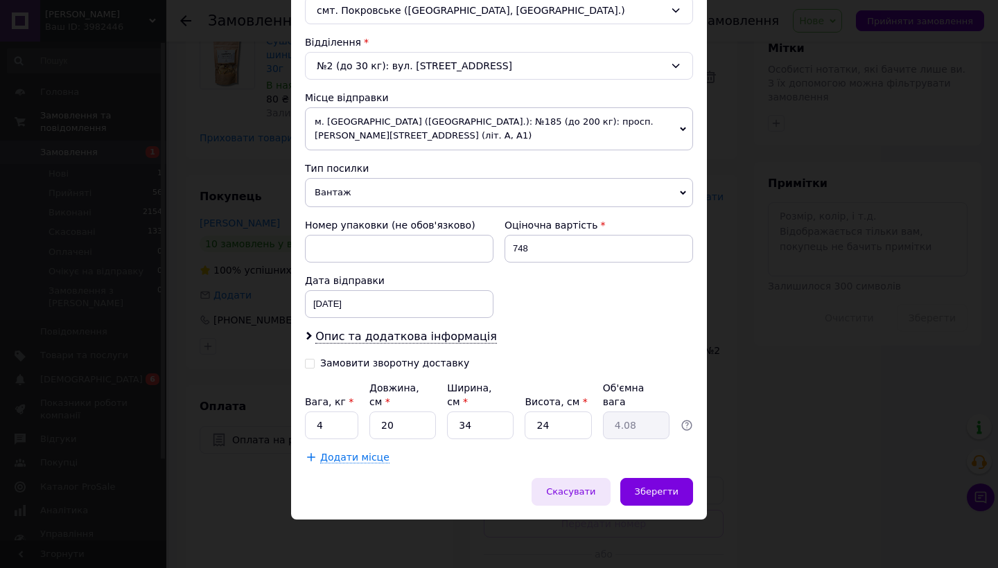
scroll to position [404, 0]
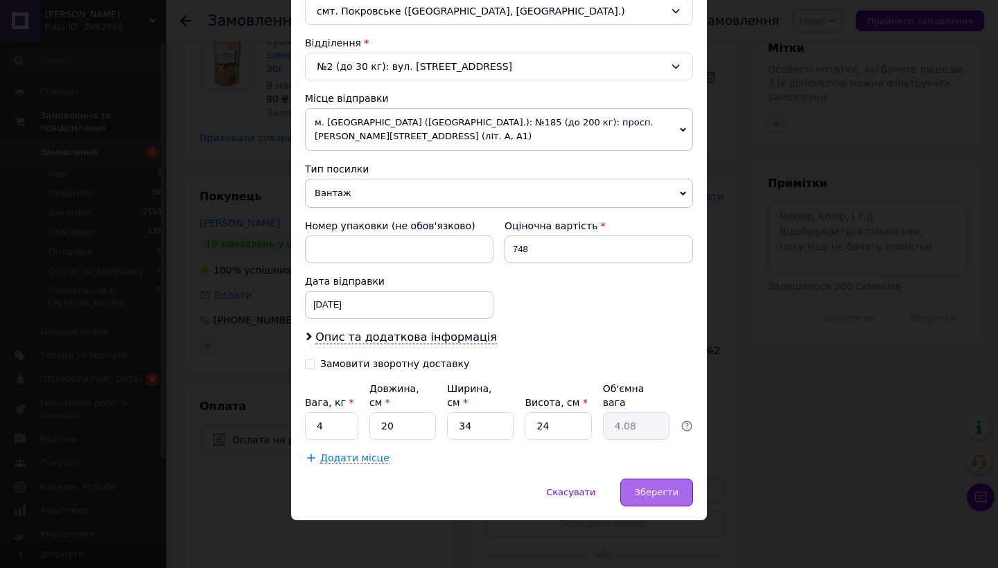
click at [662, 490] on span "Зберегти" at bounding box center [657, 492] width 44 height 10
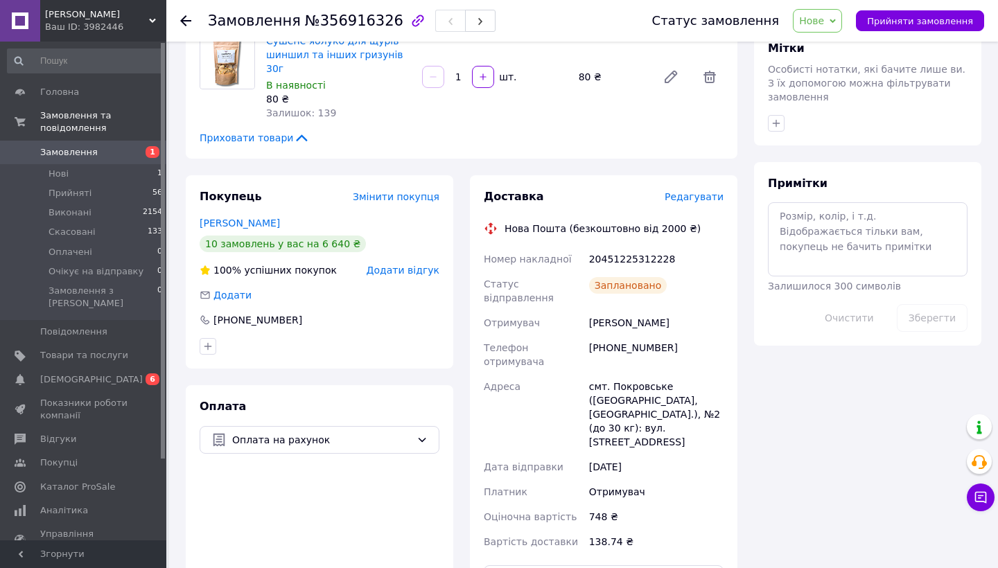
click at [179, 24] on div "Замовлення №356916326 Статус замовлення Нове Прийнято Виконано Скасовано Оплаче…" at bounding box center [582, 21] width 832 height 42
click at [101, 202] on li "Прийняті 56" at bounding box center [85, 193] width 170 height 19
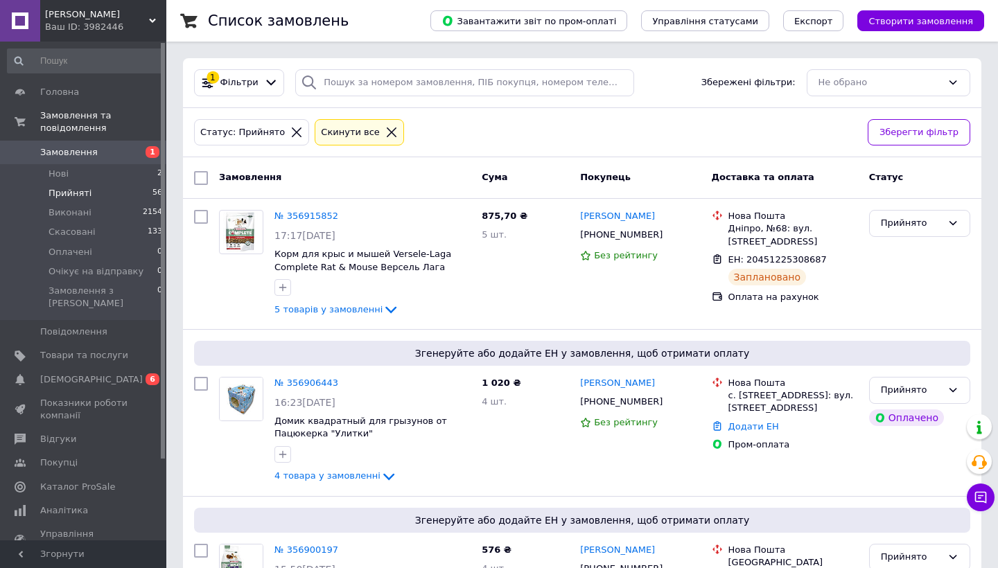
click at [385, 126] on icon at bounding box center [391, 132] width 12 height 12
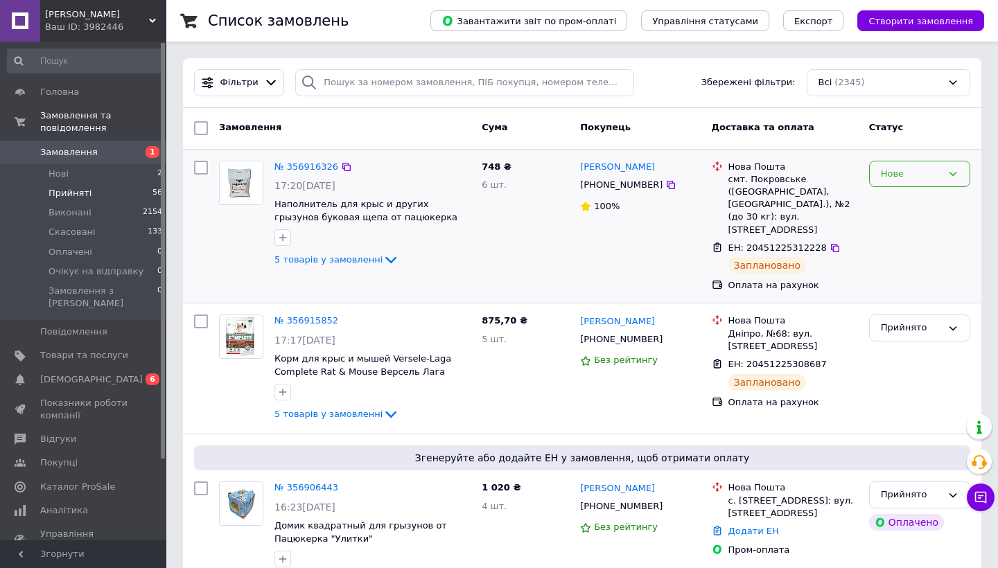
click at [931, 180] on div "Нове" at bounding box center [911, 174] width 61 height 15
click at [917, 189] on div "Прийнято Виконано Скасовано Оплачено Очікує на відправку" at bounding box center [919, 247] width 101 height 116
click at [915, 195] on li "Прийнято" at bounding box center [920, 203] width 100 height 26
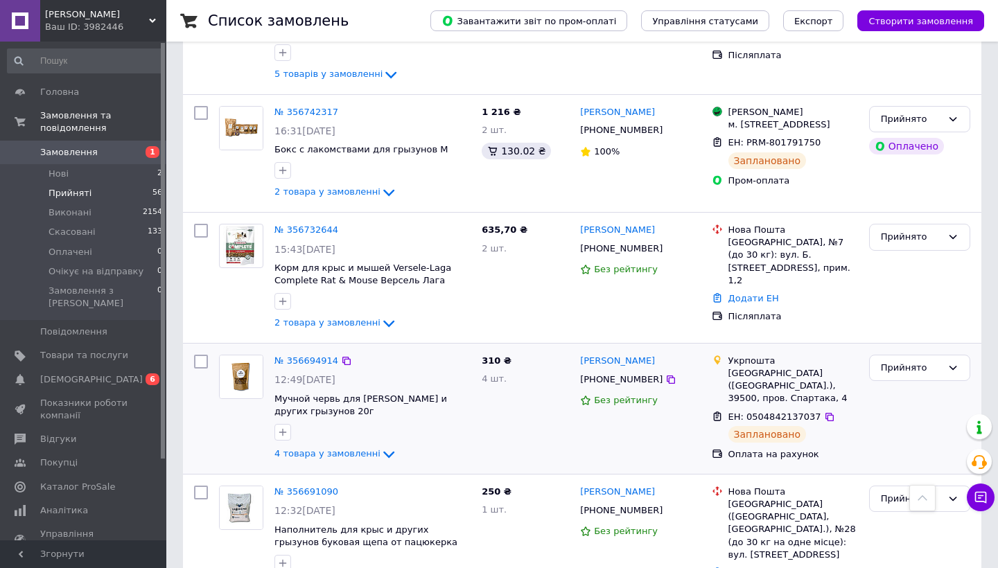
scroll to position [2332, 0]
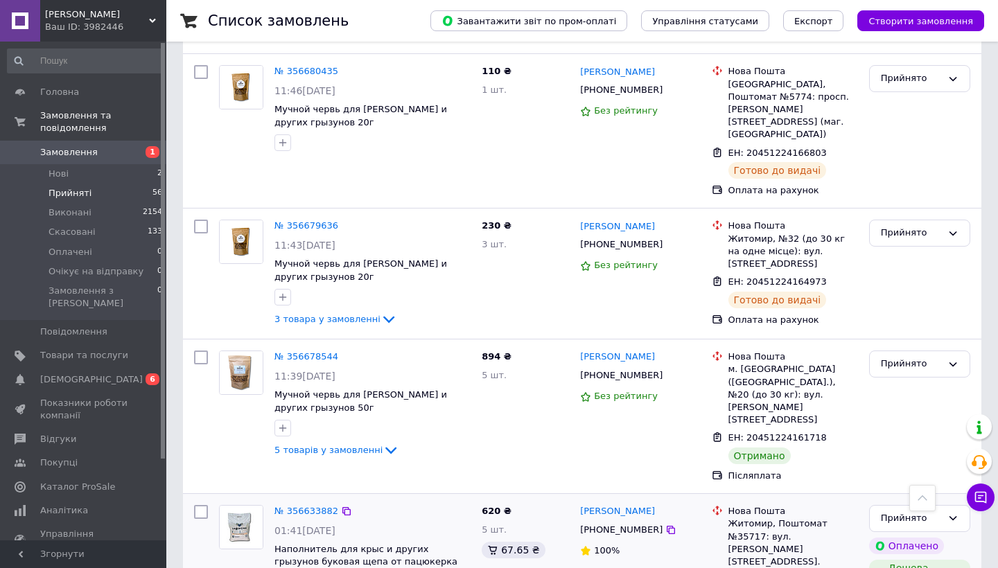
scroll to position [568, 0]
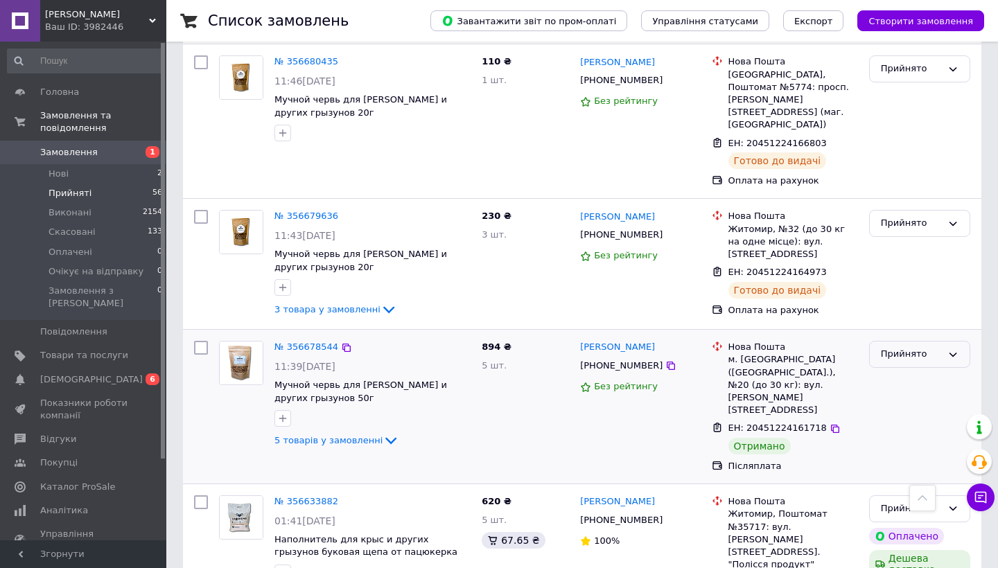
click at [917, 341] on div "Прийнято" at bounding box center [919, 354] width 101 height 27
click at [915, 371] on li "Виконано" at bounding box center [920, 384] width 100 height 26
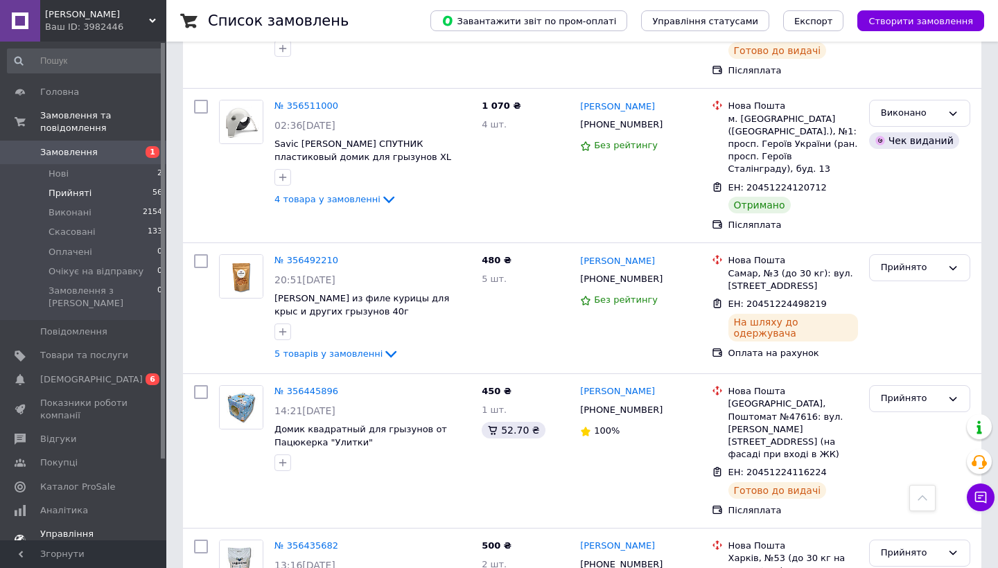
scroll to position [2230, 0]
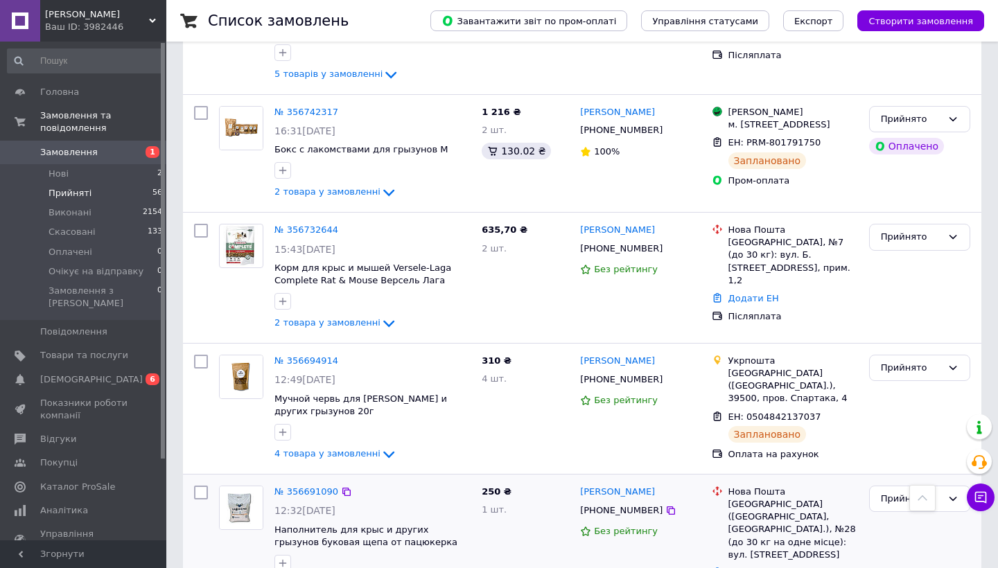
scroll to position [2332, 0]
click at [303, 487] on link "№ 356691090" at bounding box center [306, 492] width 64 height 10
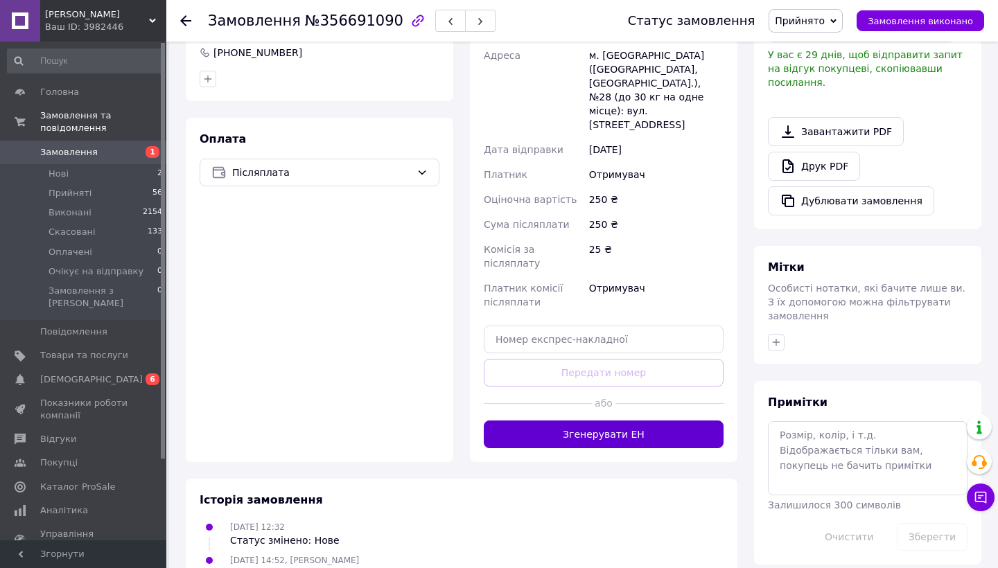
scroll to position [368, 0]
click at [540, 421] on button "Згенерувати ЕН" at bounding box center [604, 435] width 240 height 28
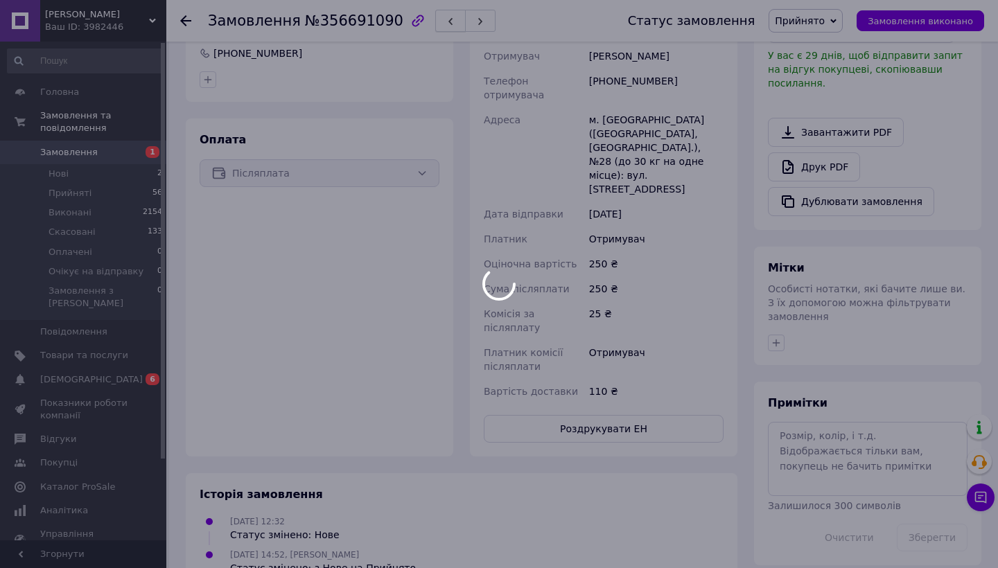
scroll to position [366, 0]
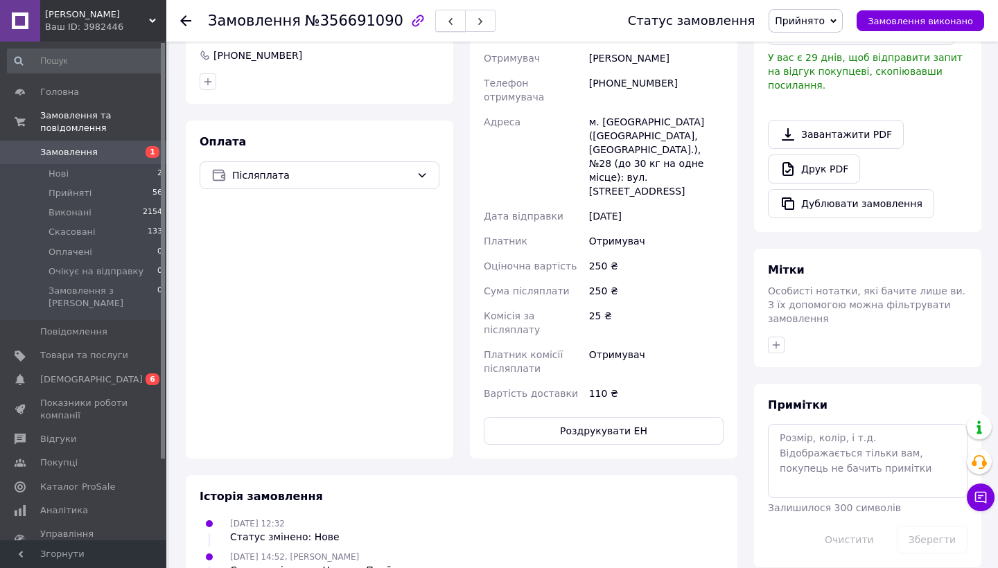
click at [446, 22] on icon "button" at bounding box center [450, 21] width 8 height 8
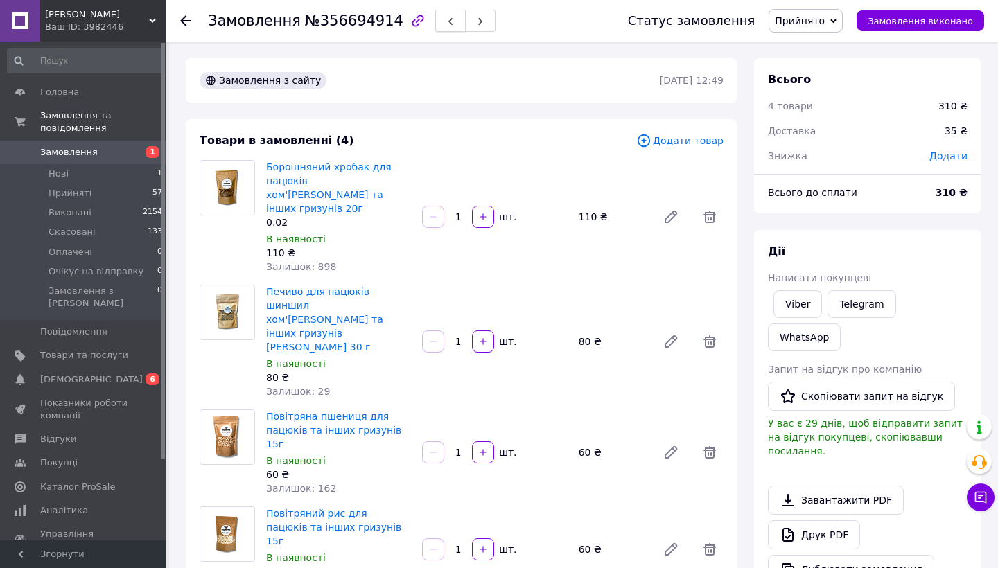
click at [439, 21] on button "button" at bounding box center [450, 21] width 30 height 22
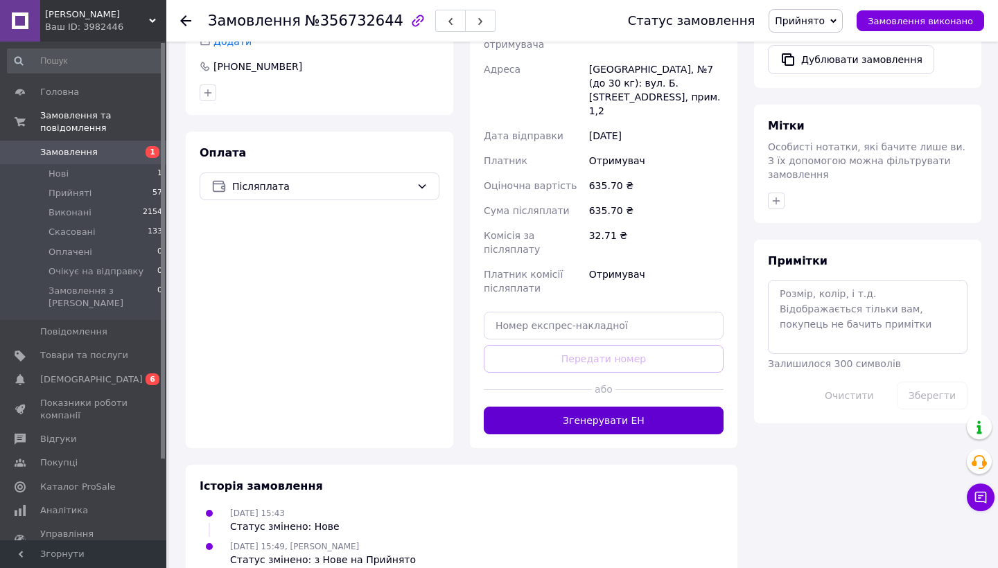
scroll to position [509, 0]
click at [565, 407] on button "Згенерувати ЕН" at bounding box center [604, 421] width 240 height 28
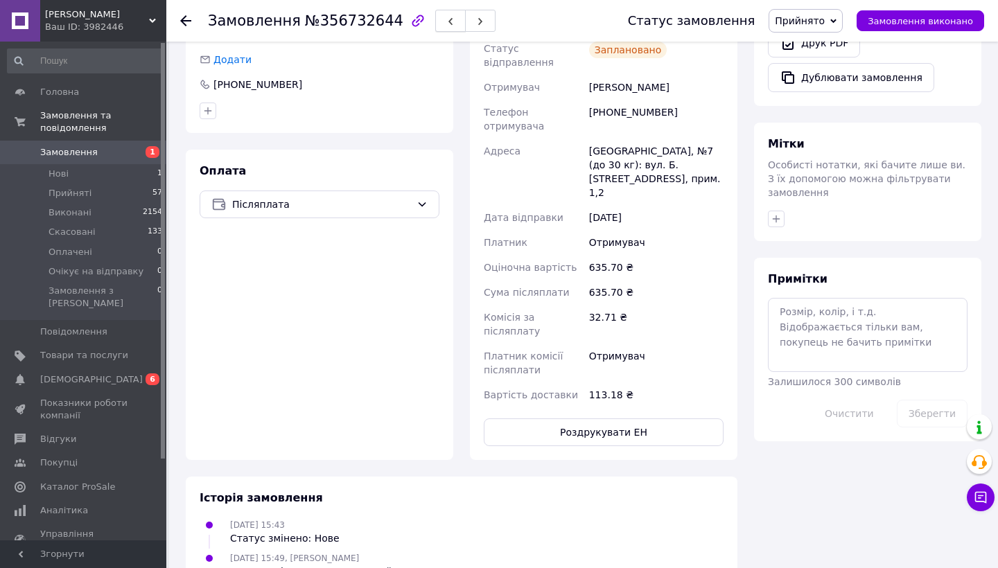
click at [443, 20] on button "button" at bounding box center [450, 21] width 30 height 22
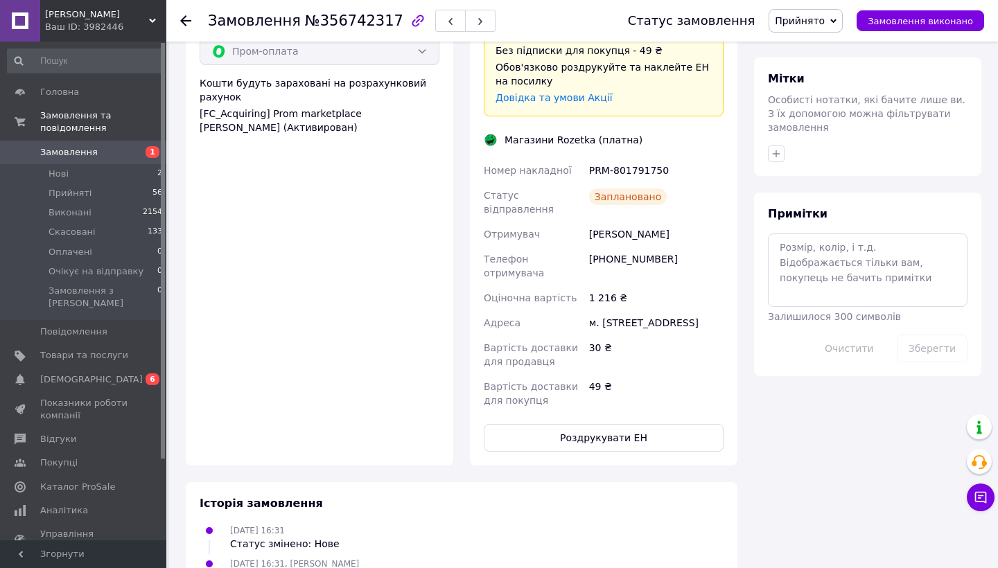
scroll to position [367, 0]
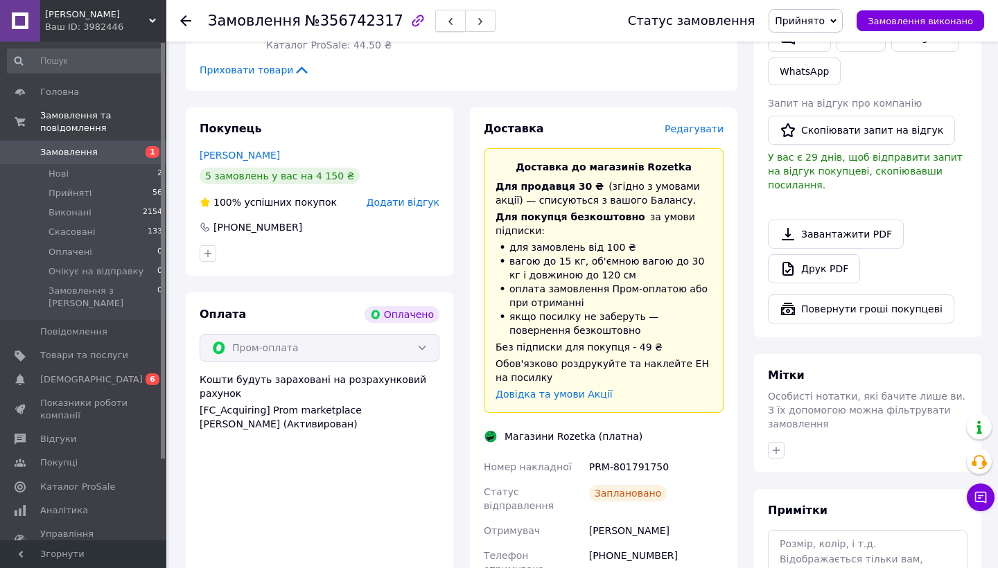
click at [446, 22] on icon "button" at bounding box center [450, 21] width 8 height 8
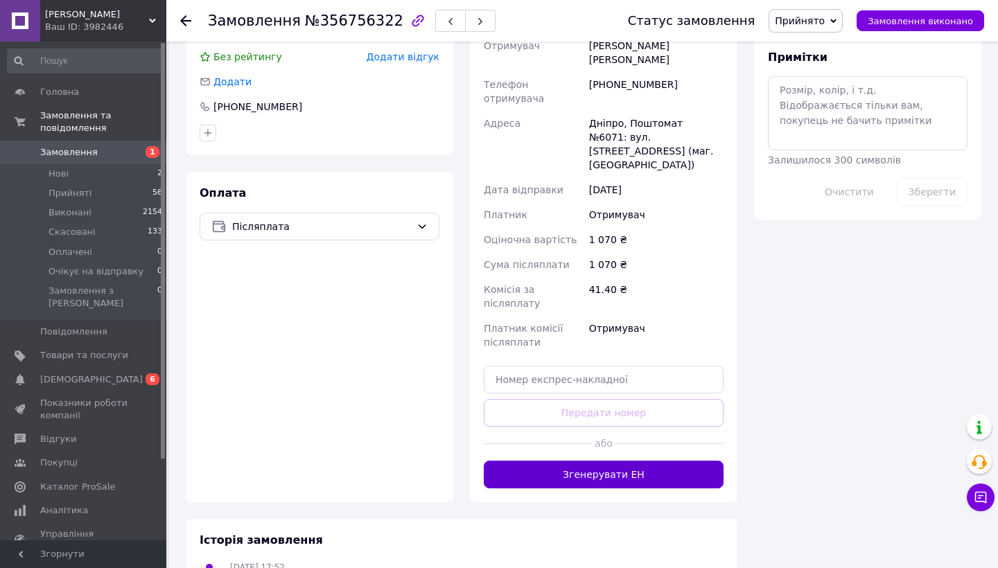
scroll to position [712, 0]
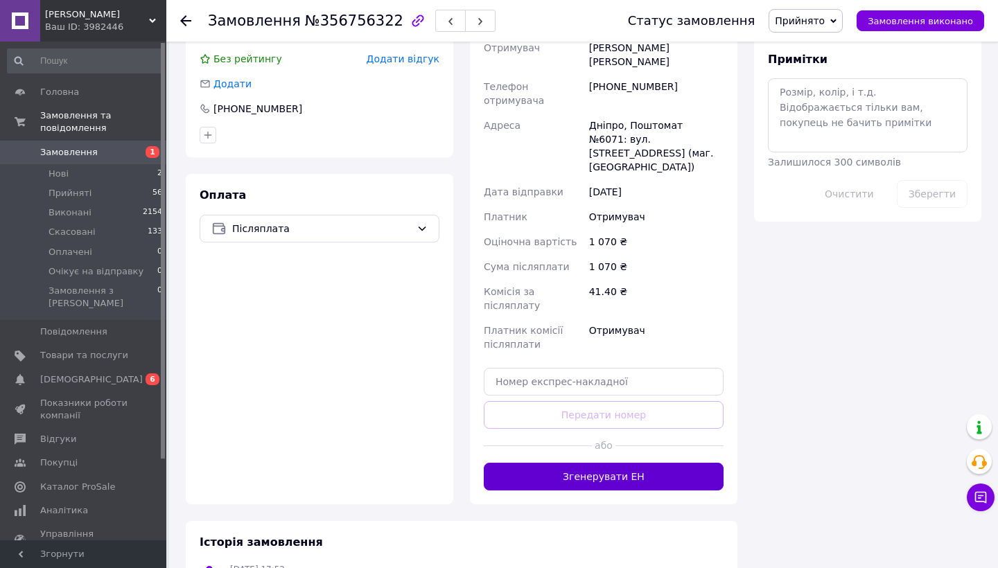
click at [565, 463] on button "Згенерувати ЕН" at bounding box center [604, 477] width 240 height 28
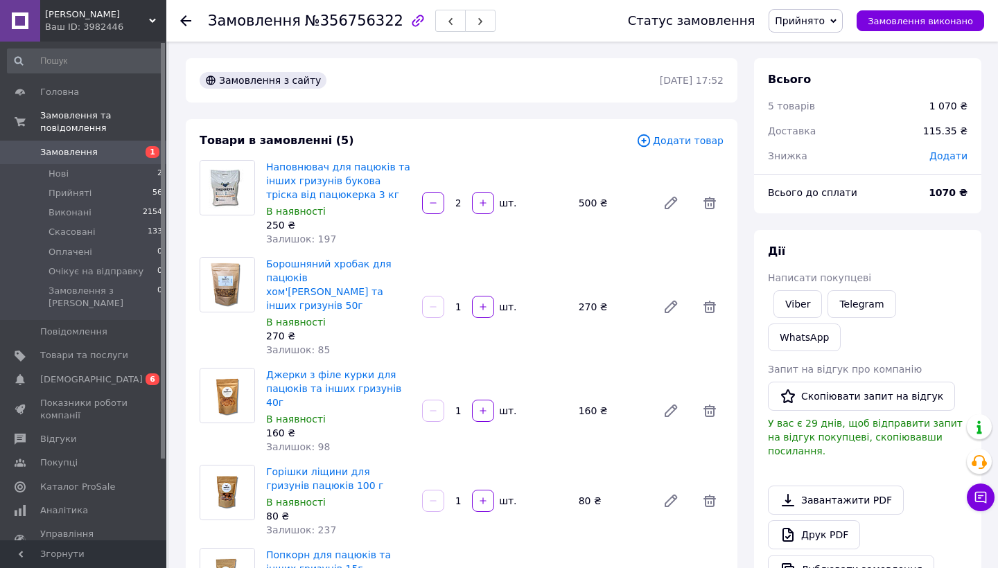
scroll to position [0, 0]
click at [446, 18] on icon "button" at bounding box center [450, 21] width 8 height 8
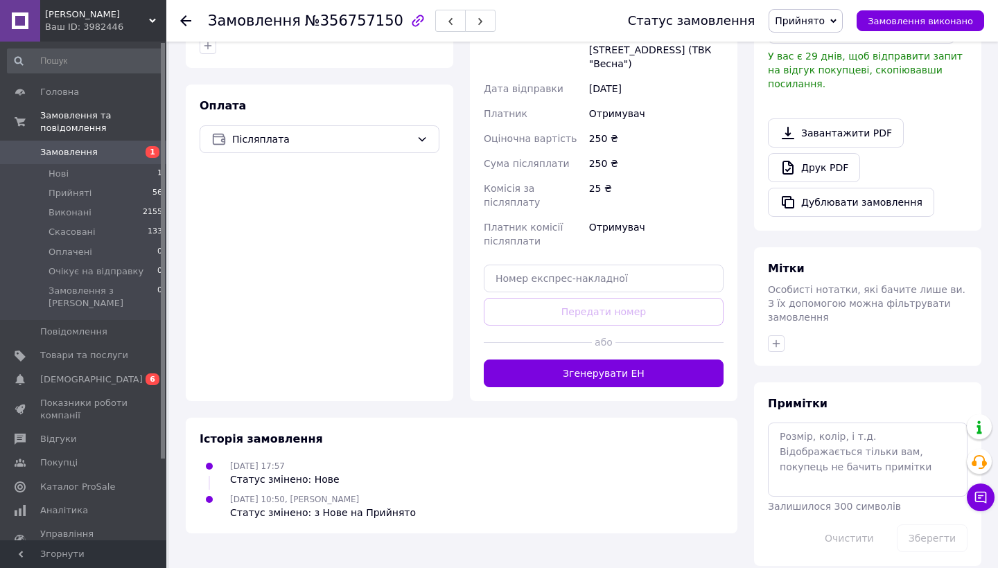
scroll to position [414, 0]
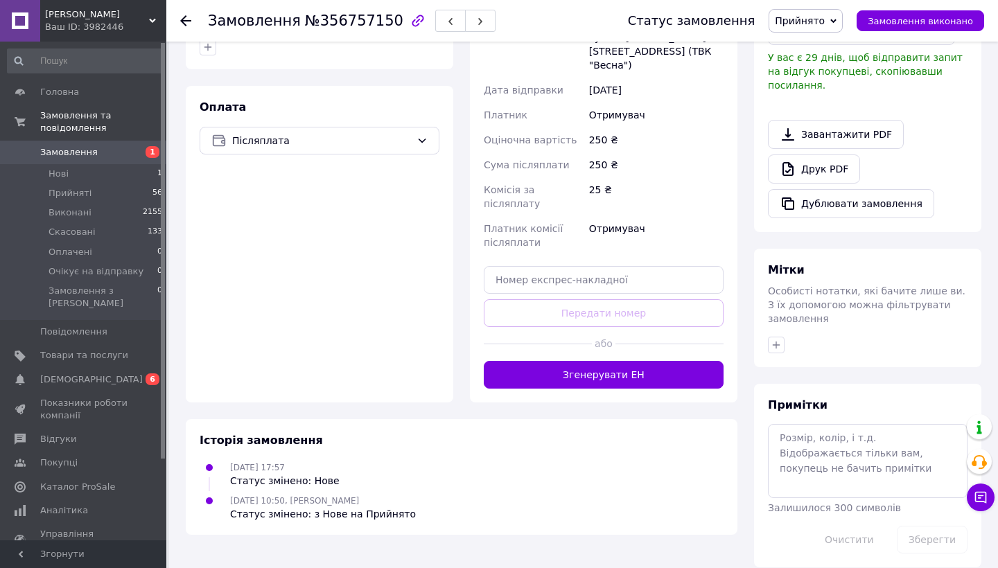
click at [533, 327] on div at bounding box center [538, 344] width 108 height 34
click at [562, 361] on button "Згенерувати ЕН" at bounding box center [604, 375] width 240 height 28
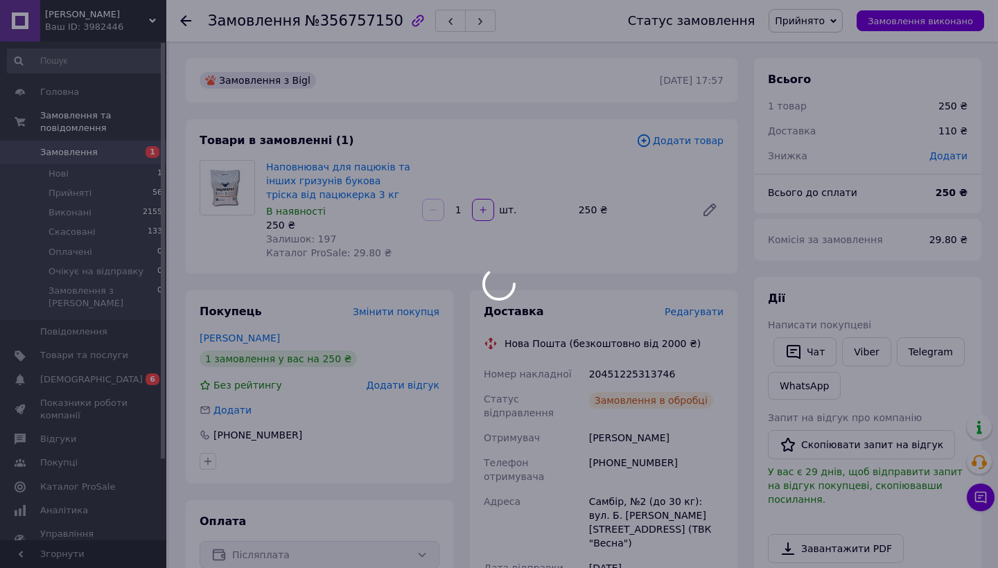
scroll to position [0, 0]
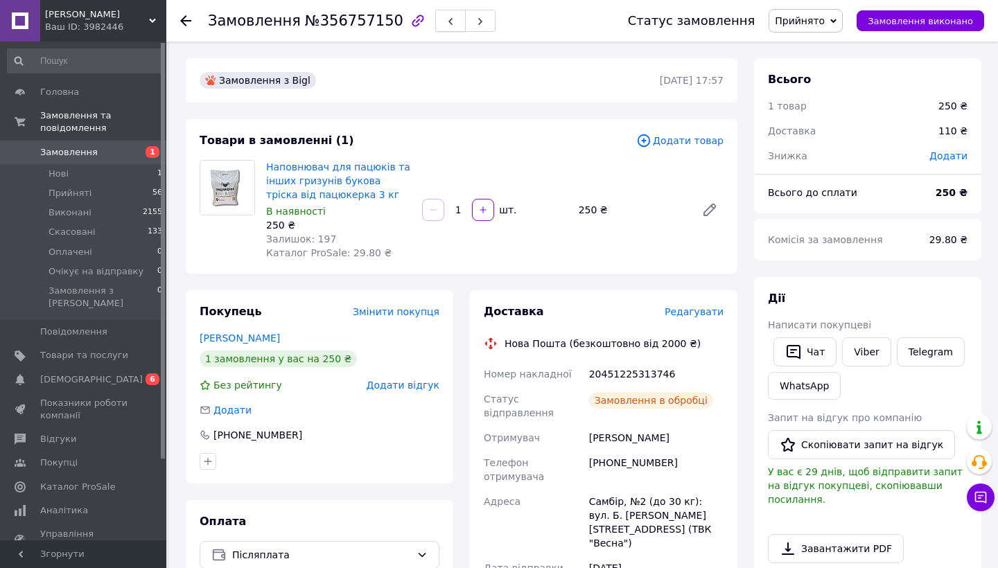
click at [446, 24] on icon "button" at bounding box center [450, 21] width 8 height 8
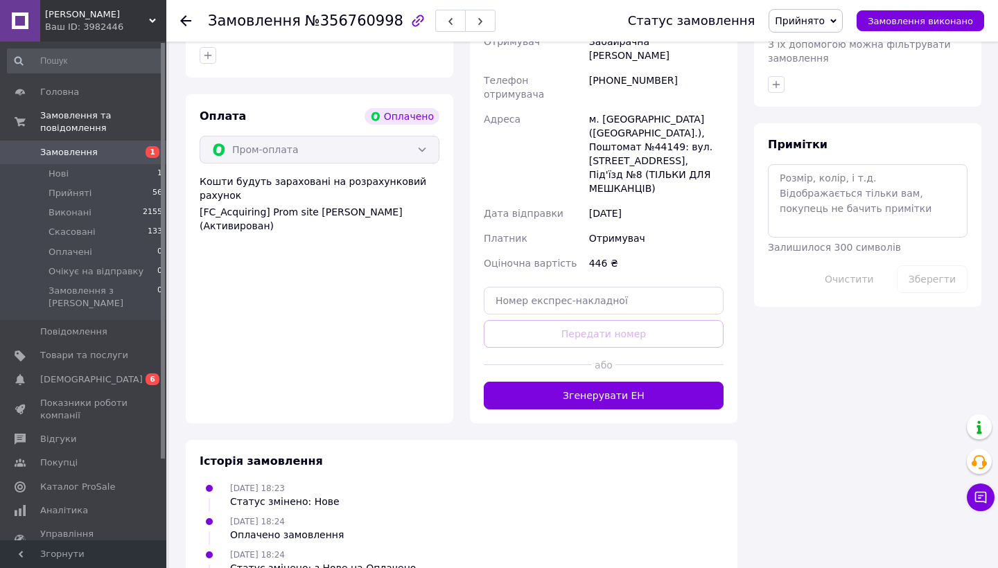
scroll to position [684, 0]
click at [621, 349] on div at bounding box center [669, 366] width 108 height 34
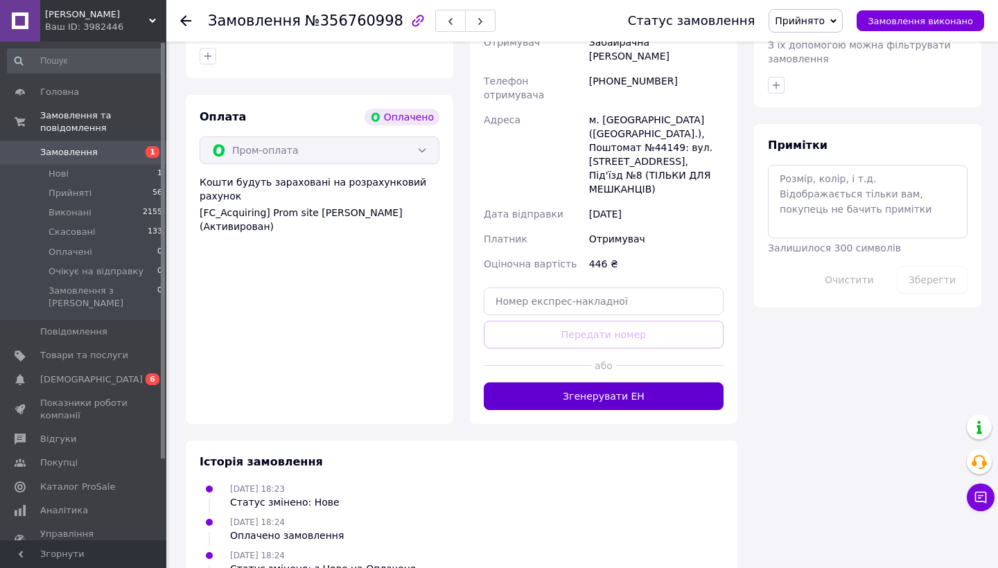
click at [621, 382] on button "Згенерувати ЕН" at bounding box center [604, 396] width 240 height 28
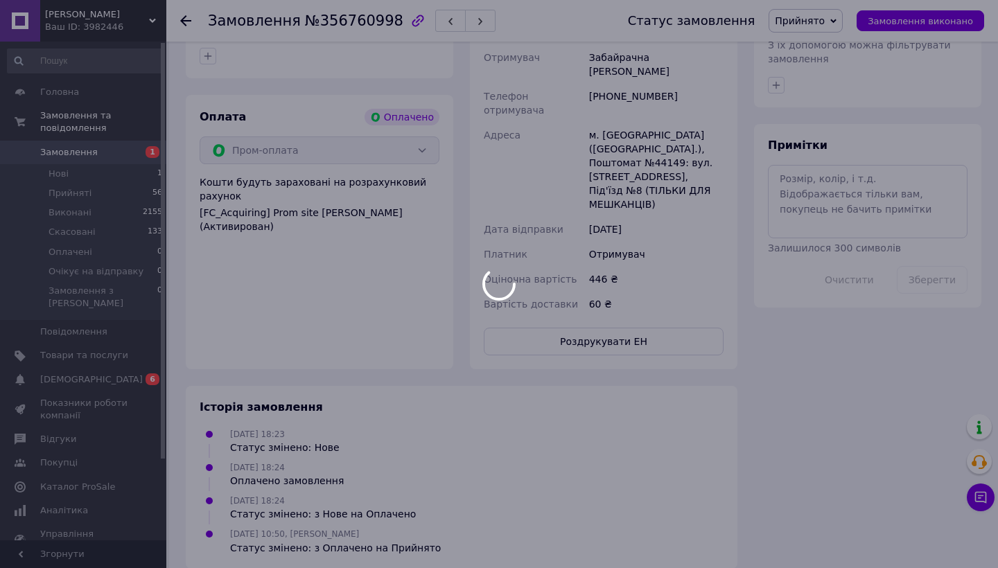
scroll to position [618, 0]
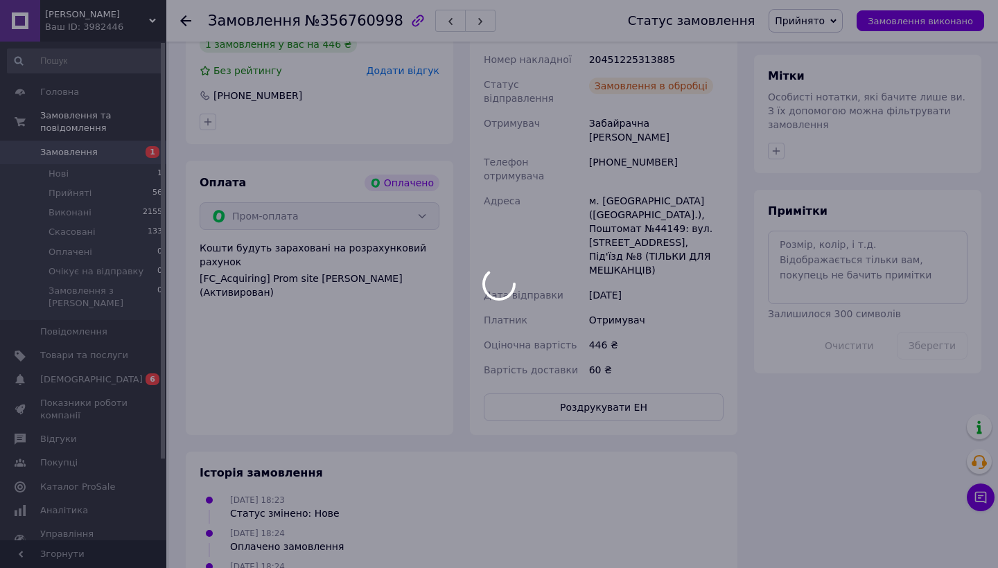
click at [432, 26] on body "ПАЦЮКЕРКА Ваш ID: 3982446 Сайт ПАЦЮКЕРКА Кабінет покупця Перевірити стан систем…" at bounding box center [499, 16] width 998 height 1269
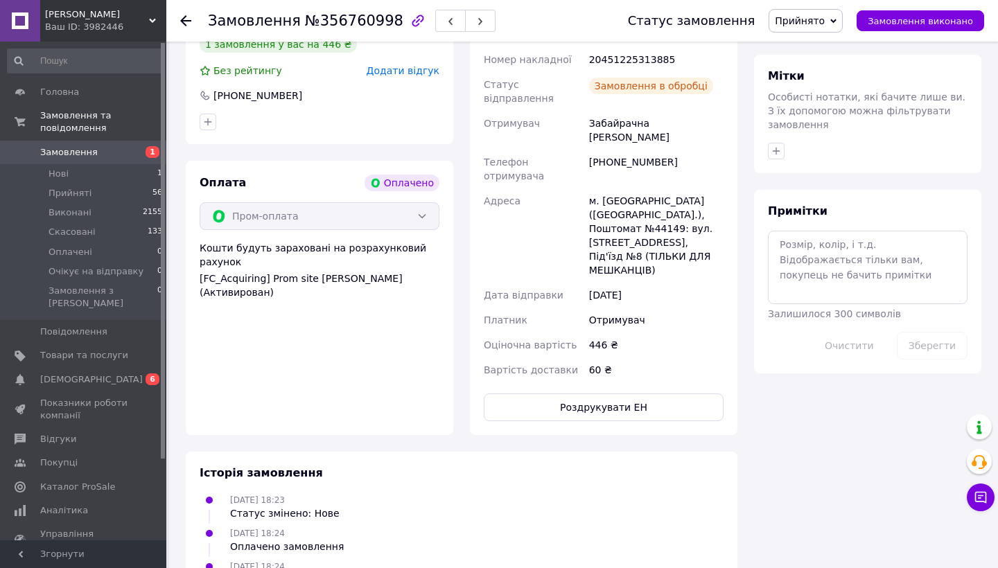
click at [435, 26] on button "button" at bounding box center [450, 21] width 30 height 22
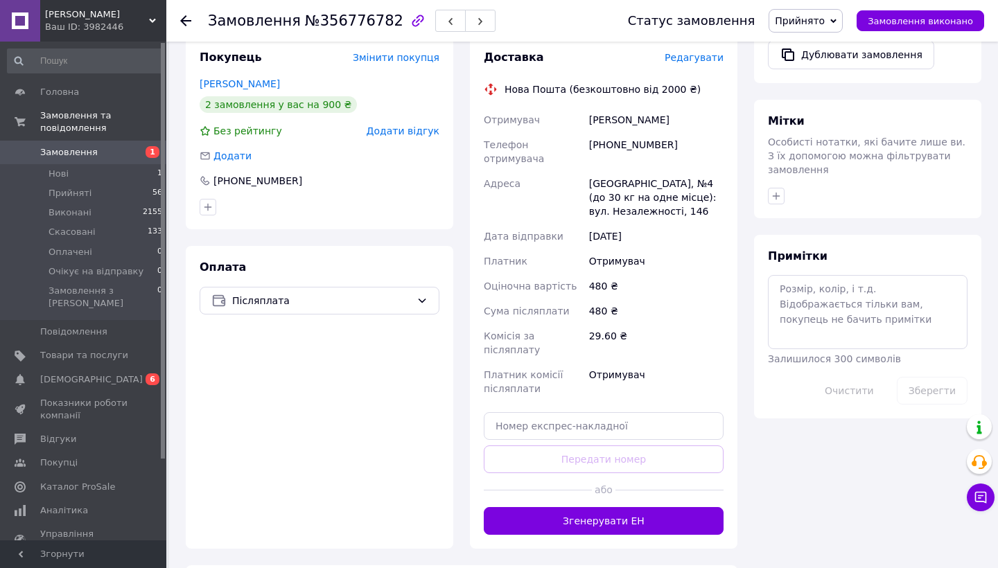
scroll to position [525, 0]
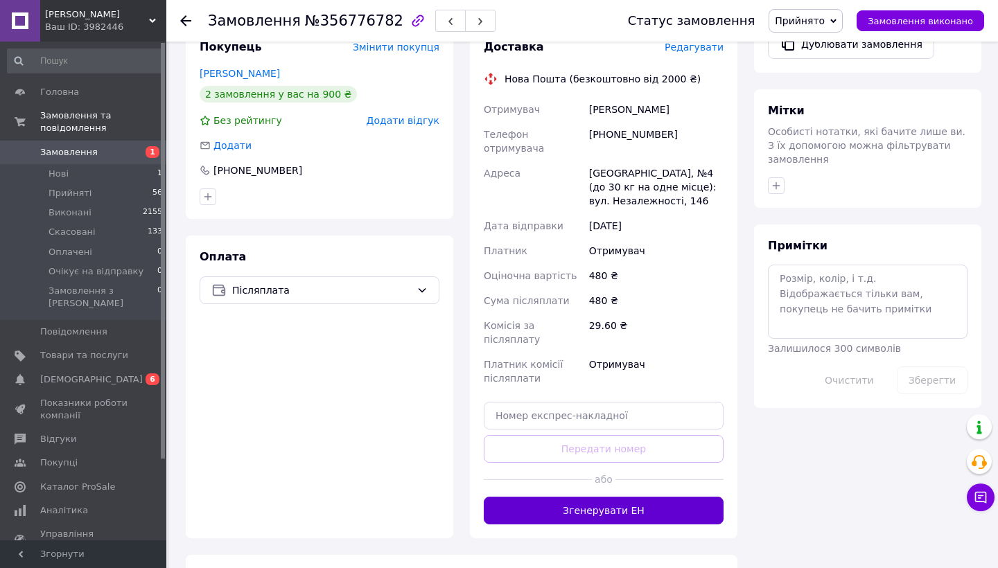
click at [553, 497] on button "Згенерувати ЕН" at bounding box center [604, 511] width 240 height 28
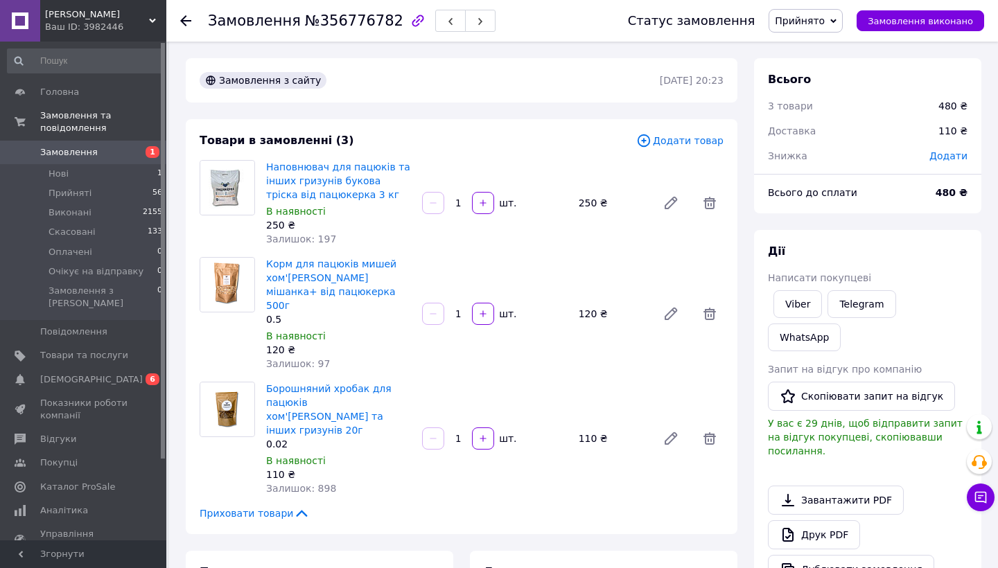
scroll to position [0, 0]
click at [446, 23] on icon "button" at bounding box center [450, 21] width 8 height 8
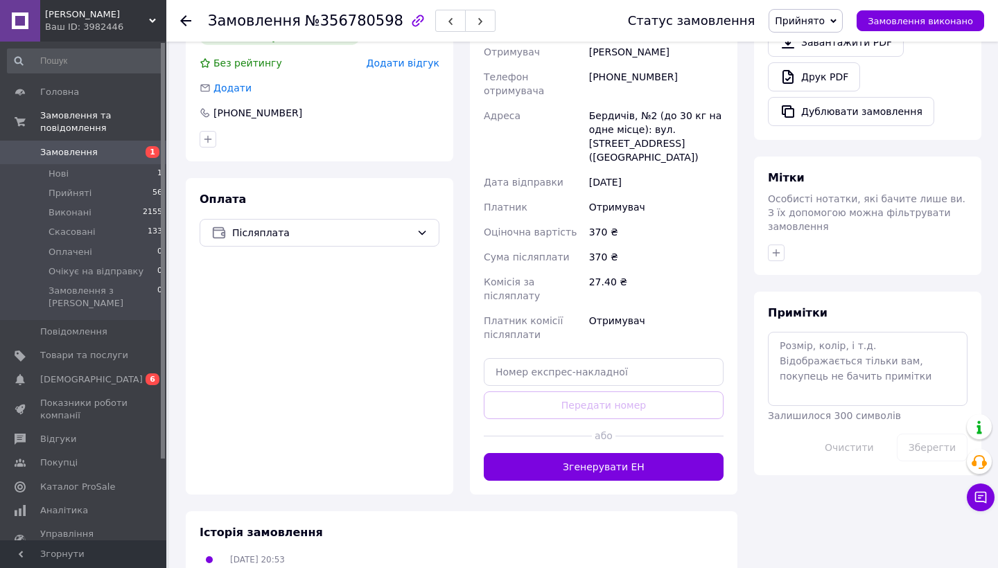
scroll to position [459, 0]
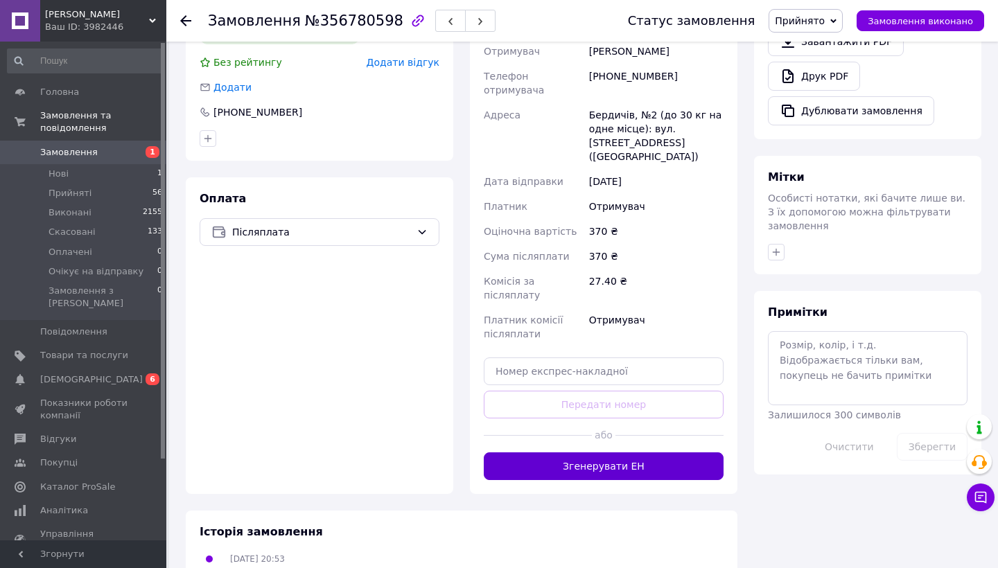
click at [589, 452] on button "Згенерувати ЕН" at bounding box center [604, 466] width 240 height 28
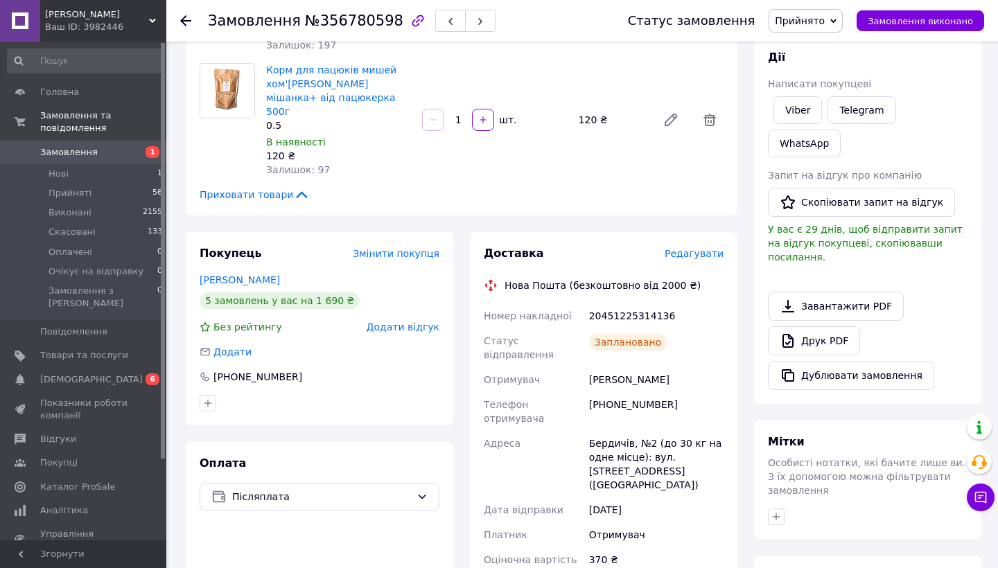
scroll to position [26, 0]
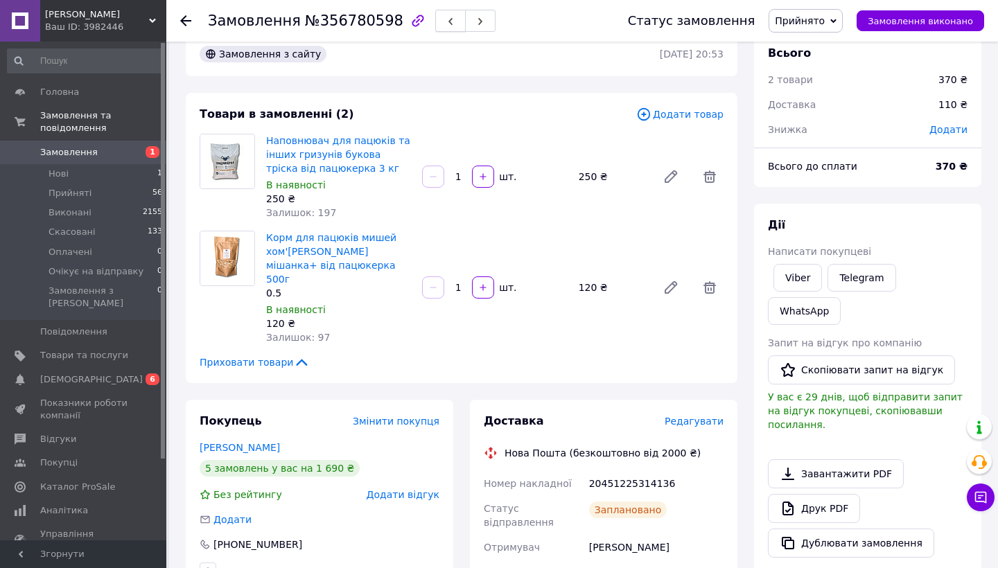
click at [437, 26] on button "button" at bounding box center [450, 21] width 30 height 22
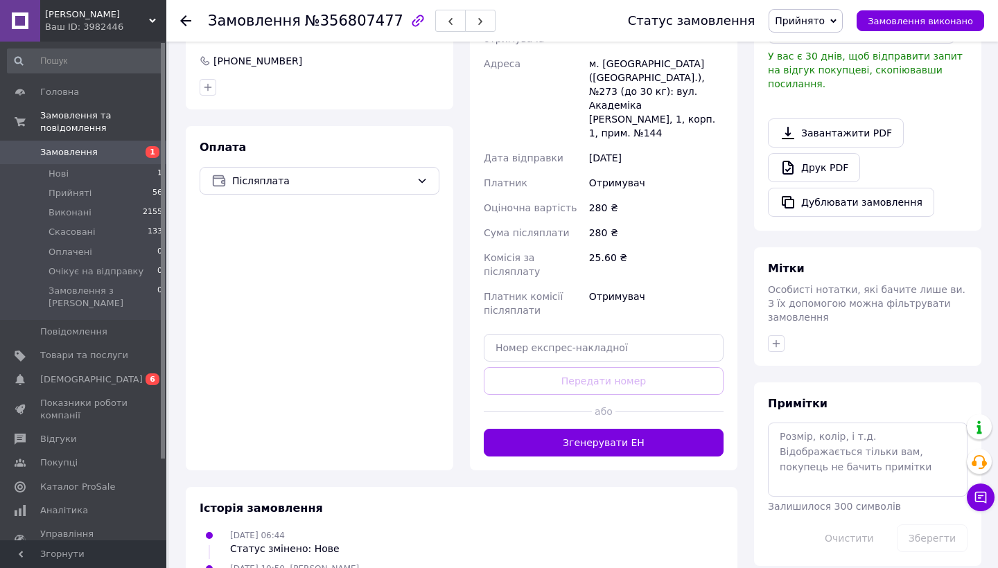
scroll to position [414, 0]
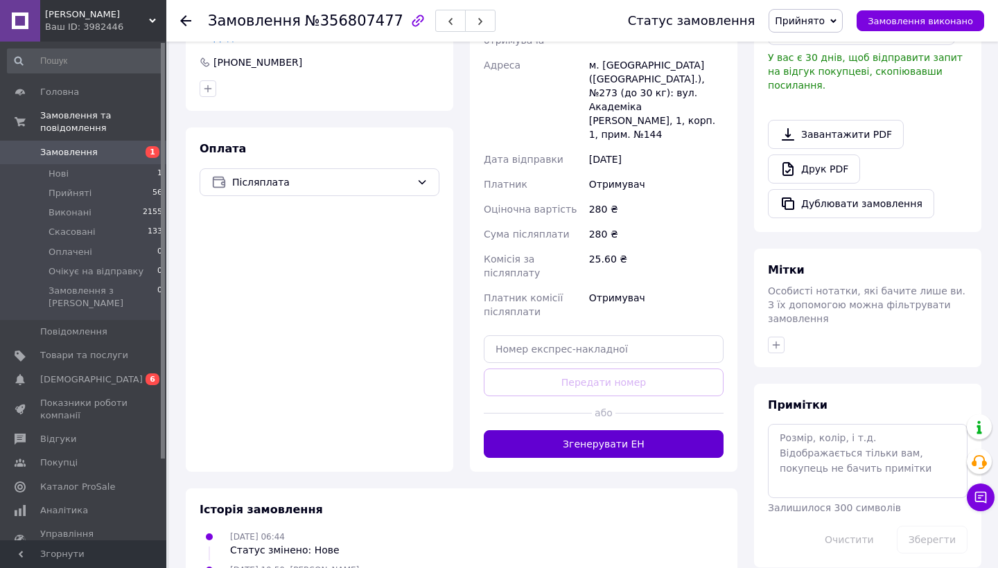
click at [572, 430] on button "Згенерувати ЕН" at bounding box center [604, 444] width 240 height 28
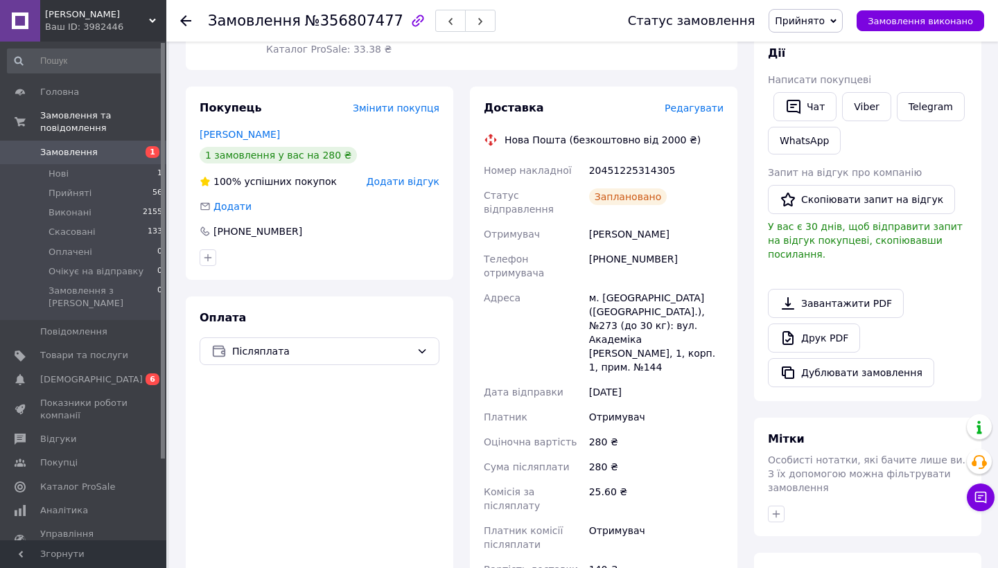
scroll to position [243, 0]
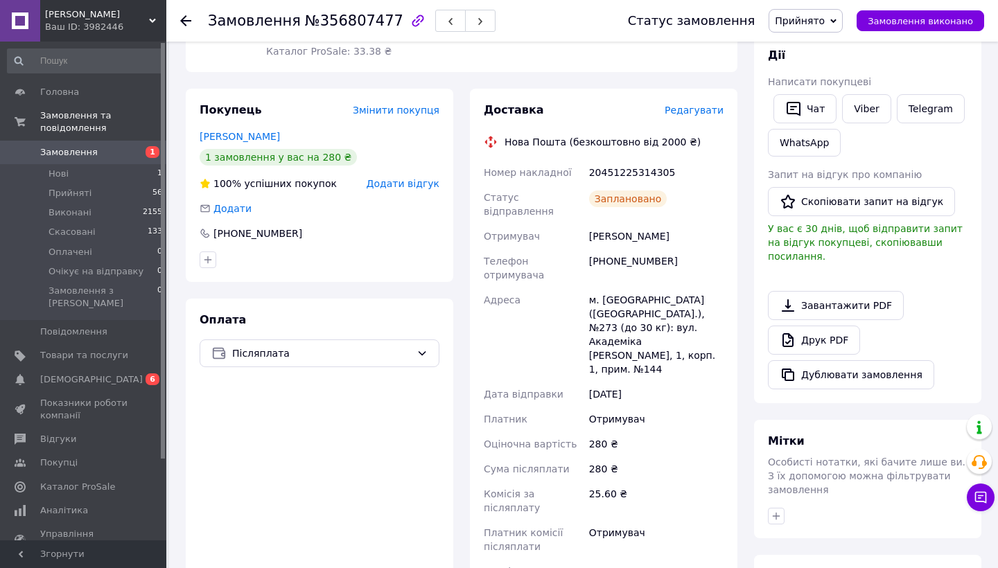
click at [712, 103] on div "Редагувати" at bounding box center [694, 110] width 59 height 14
click at [709, 105] on span "Редагувати" at bounding box center [694, 110] width 59 height 11
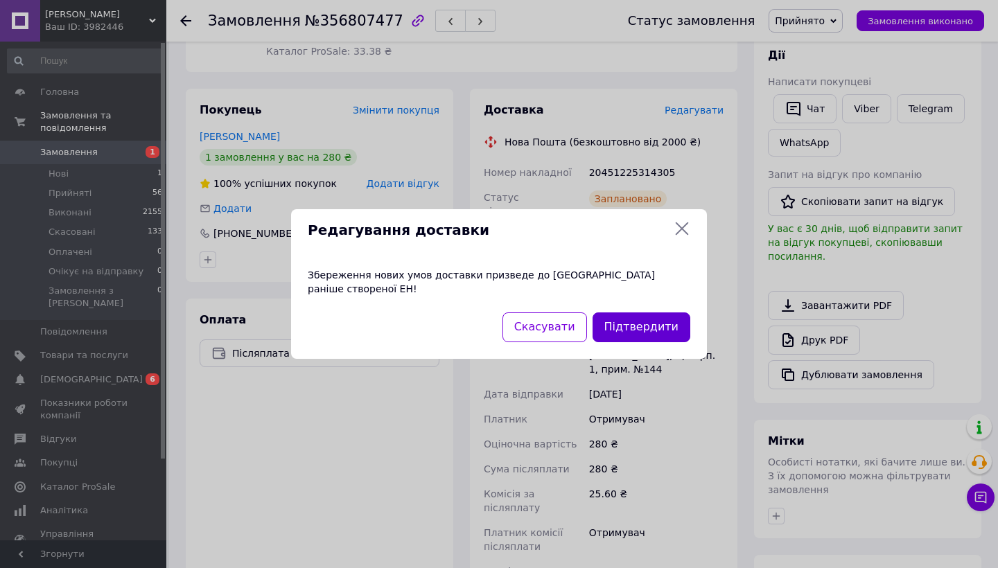
click at [636, 324] on button "Підтвердити" at bounding box center [641, 328] width 98 height 30
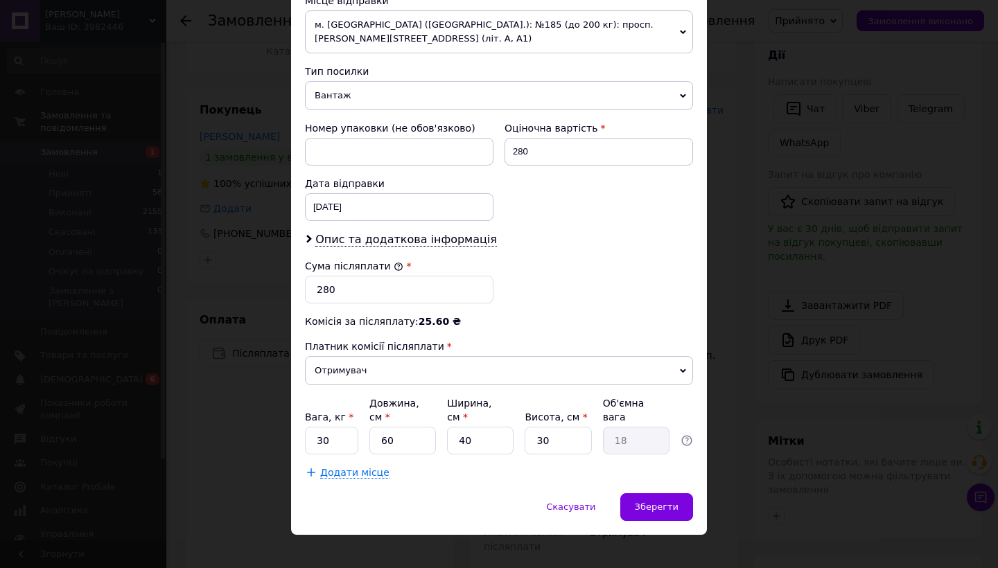
scroll to position [516, 0]
click at [342, 428] on input "30" at bounding box center [331, 442] width 53 height 28
type input "3"
click at [552, 428] on input "30" at bounding box center [558, 442] width 67 height 28
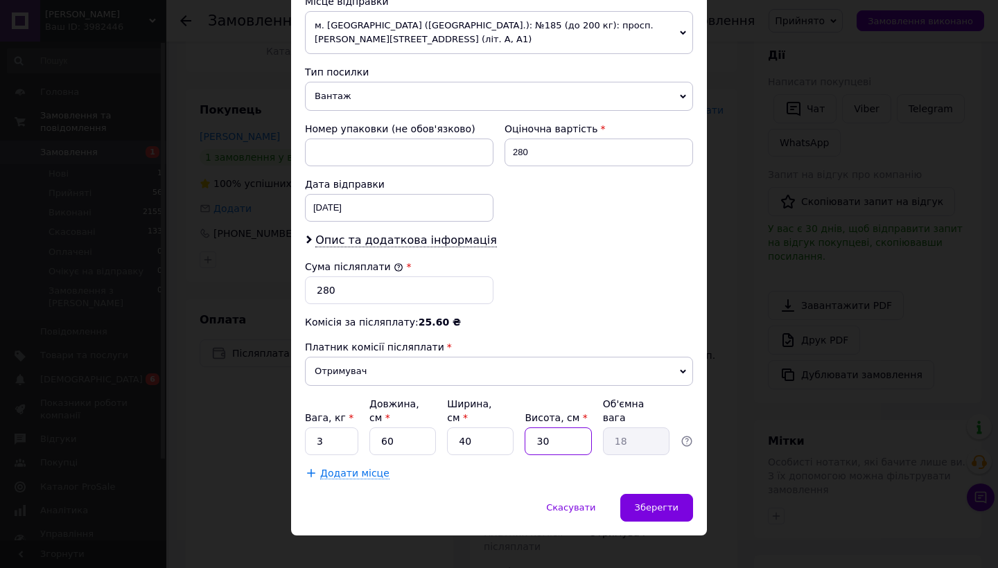
type input "3"
type input "1.8"
type input "1"
type input "0.6"
type input "14"
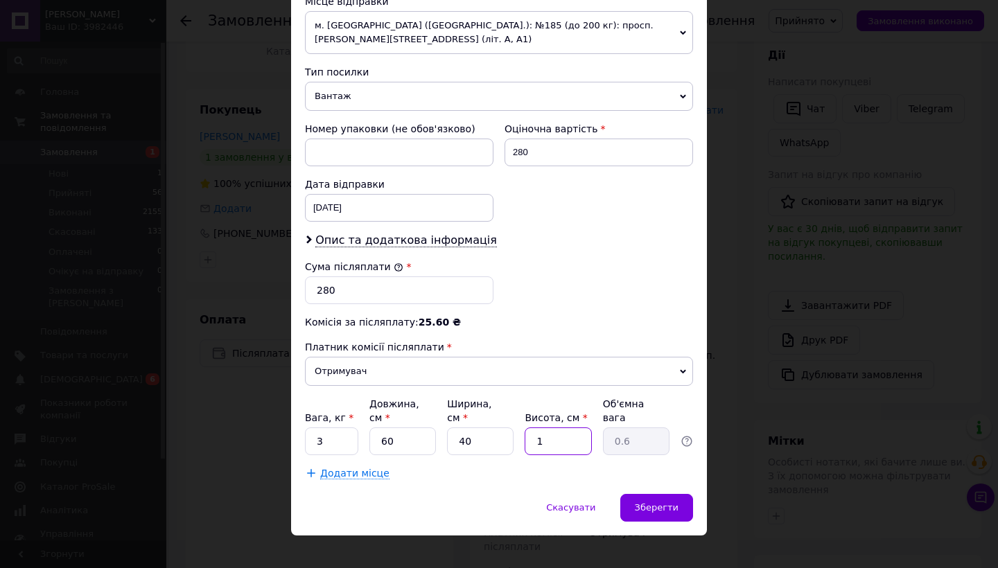
type input "8.4"
type input "14"
click at [485, 434] on input "40" at bounding box center [480, 442] width 67 height 28
type input "4"
type input "0.84"
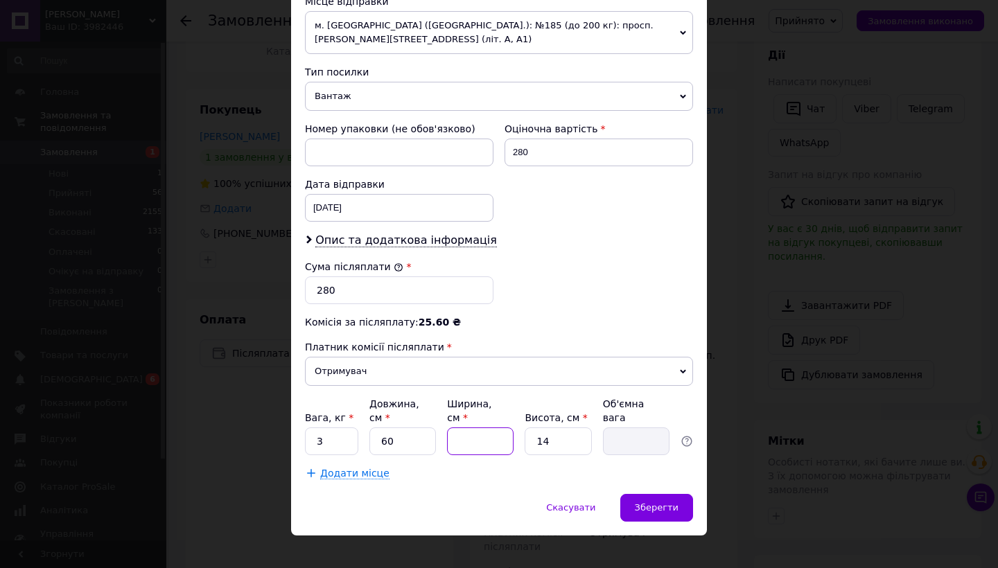
type input "2"
type input "0.42"
type input "20"
type input "4.2"
type input "20"
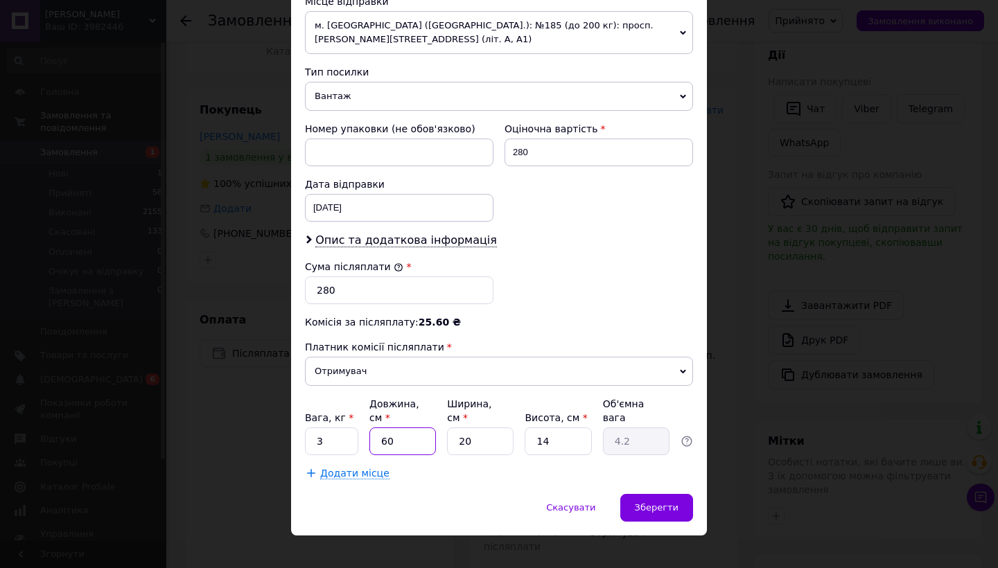
click at [394, 430] on input "60" at bounding box center [402, 442] width 67 height 28
type input "6"
type input "0.42"
type input "4"
type input "0.28"
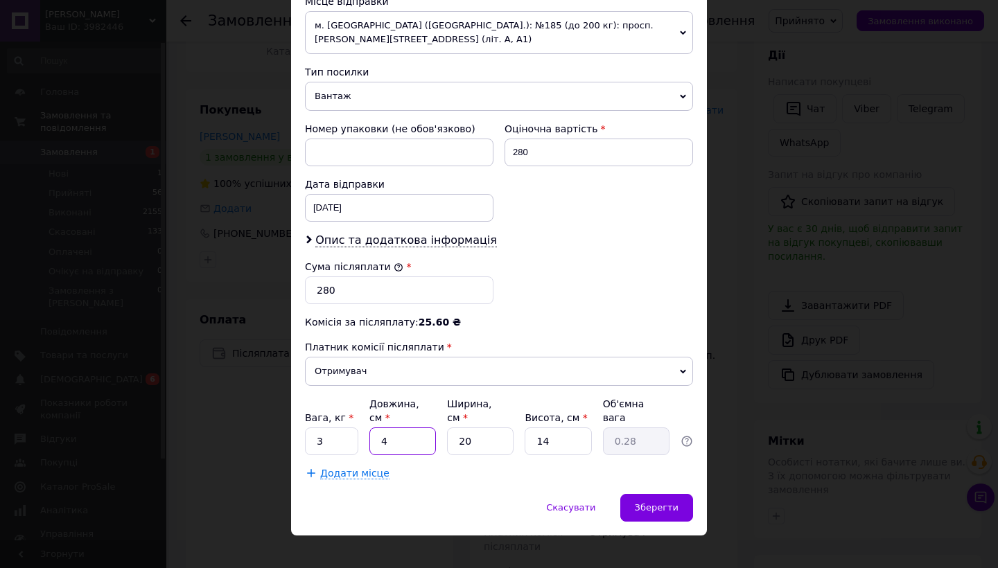
type input "40"
type input "2.8"
type input "40"
click at [651, 502] on span "Зберегти" at bounding box center [657, 507] width 44 height 10
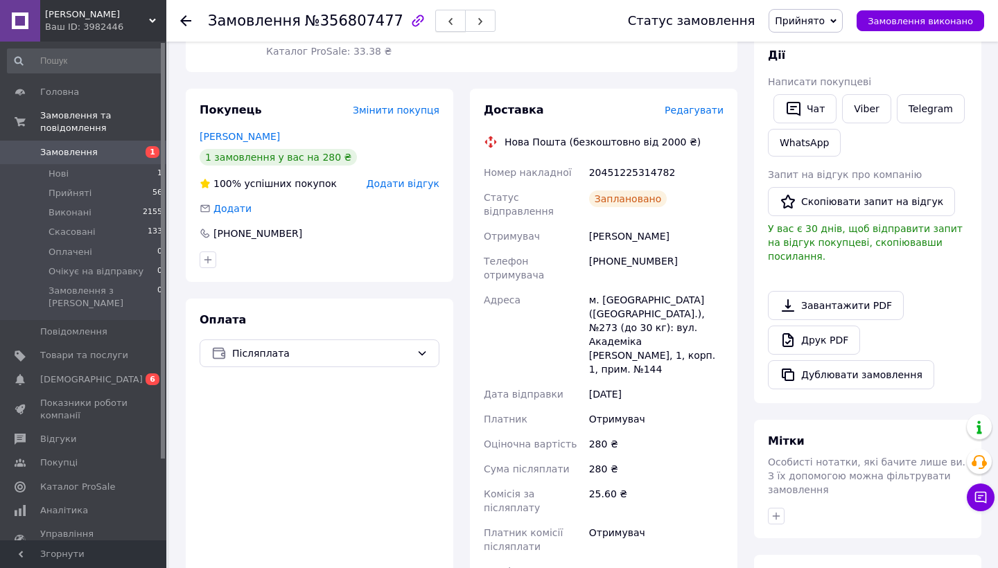
click at [437, 15] on button "button" at bounding box center [450, 21] width 30 height 22
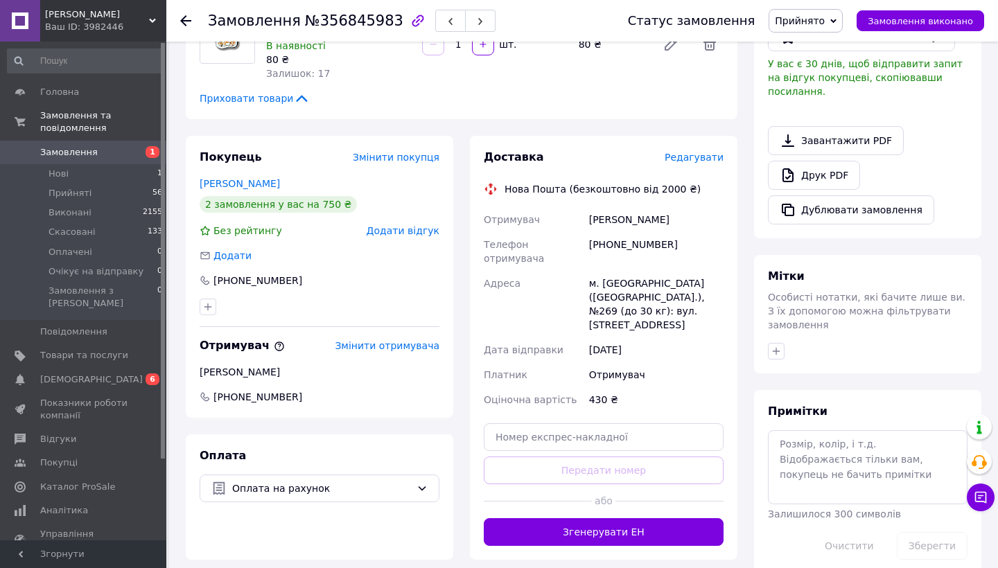
scroll to position [384, 0]
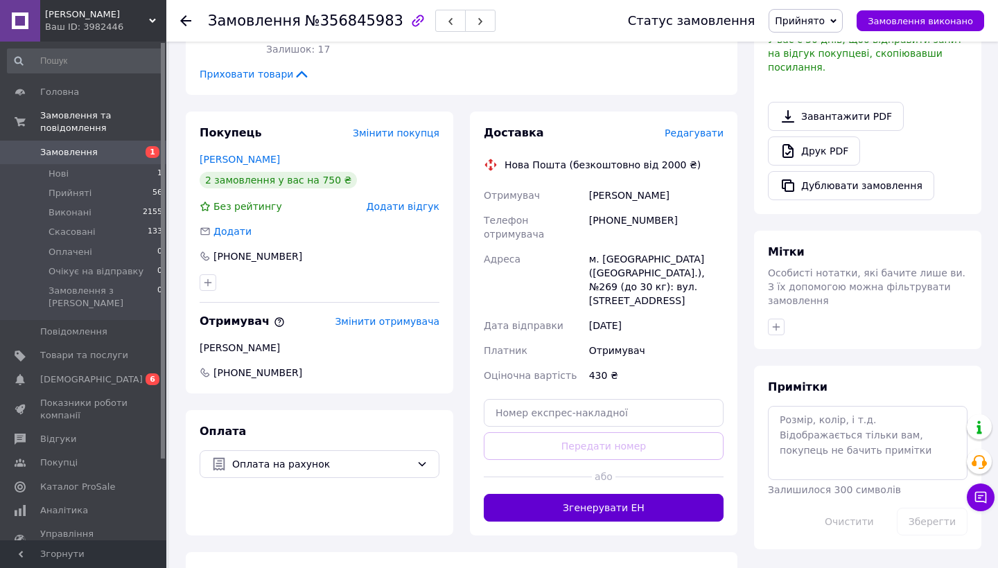
click at [570, 494] on button "Згенерувати ЕН" at bounding box center [604, 508] width 240 height 28
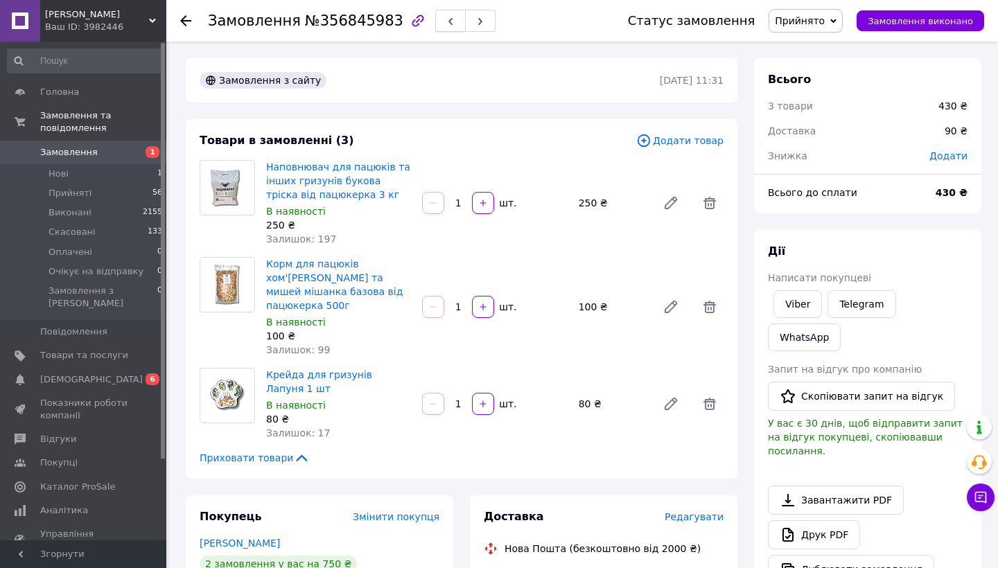
scroll to position [0, 0]
click at [446, 21] on icon "button" at bounding box center [450, 21] width 8 height 8
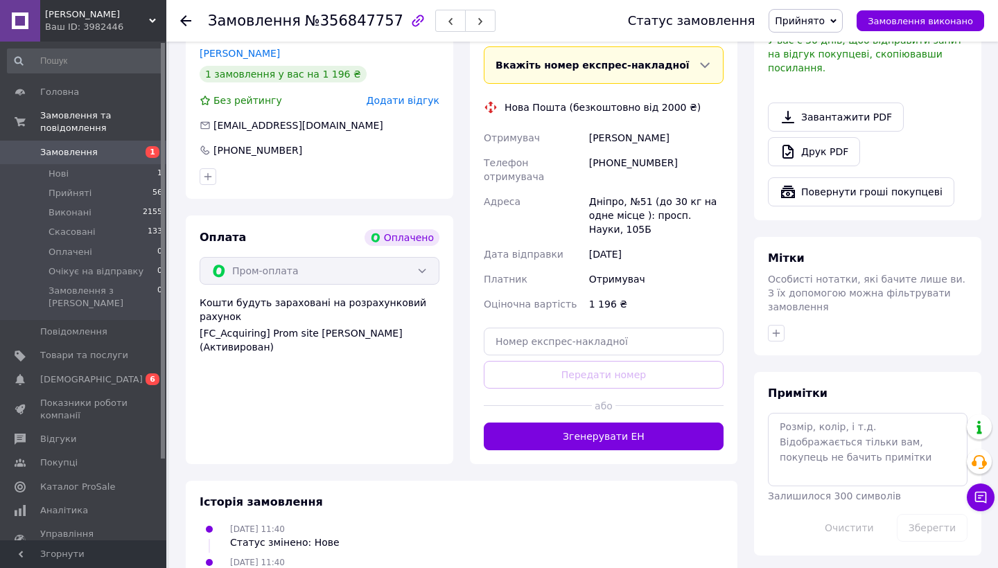
scroll to position [435, 0]
click at [616, 423] on button "Згенерувати ЕН" at bounding box center [604, 437] width 240 height 28
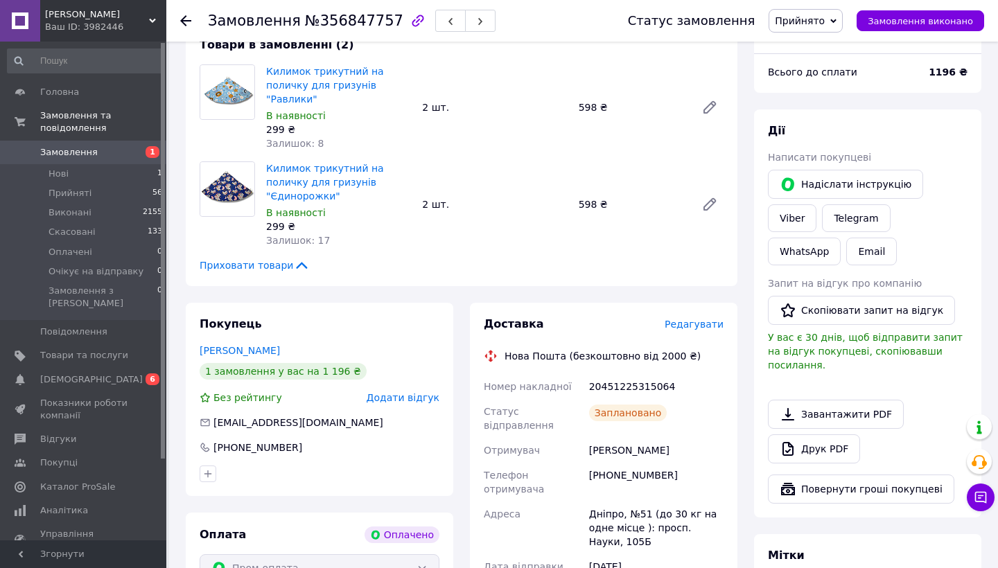
scroll to position [137, 0]
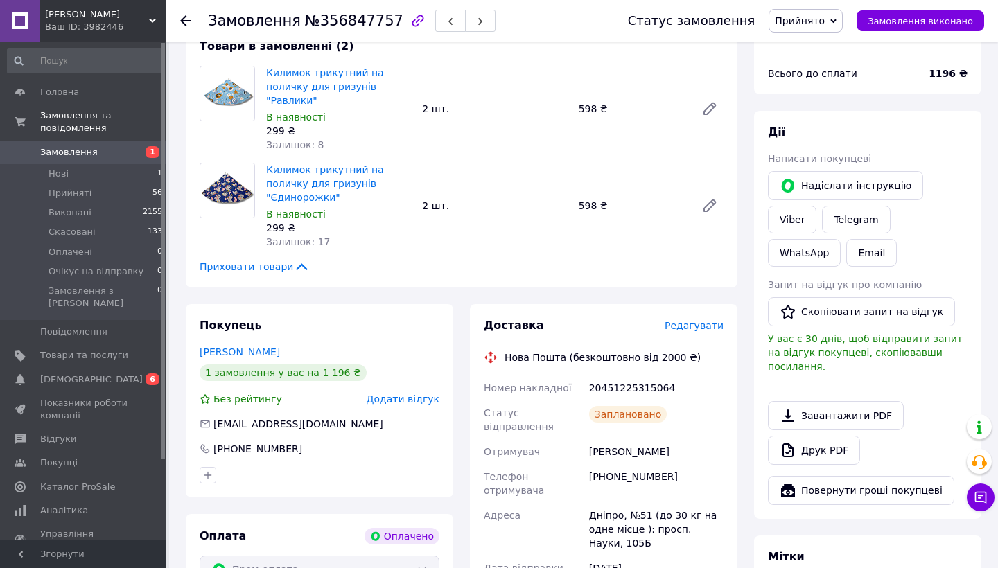
click at [699, 320] on span "Редагувати" at bounding box center [694, 325] width 59 height 11
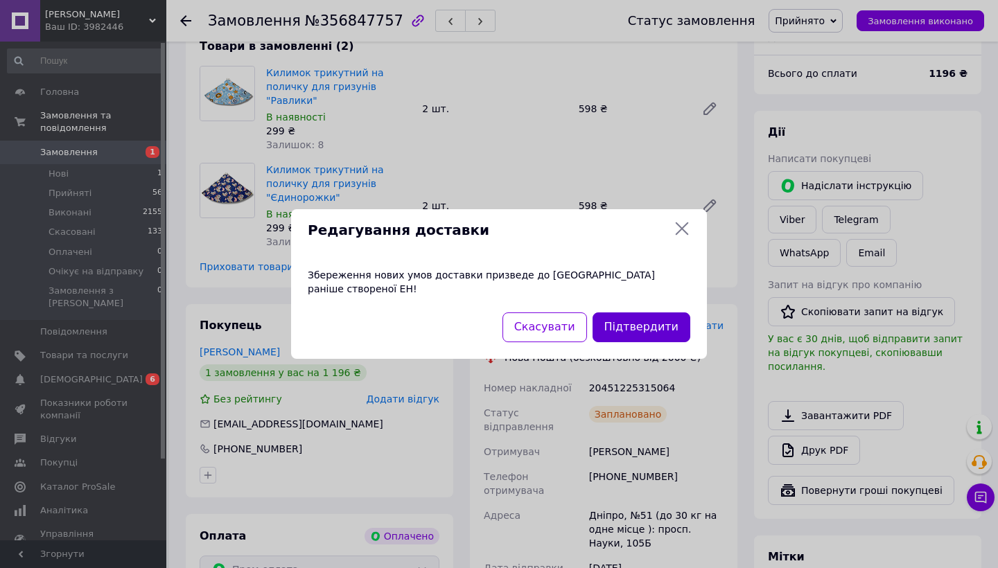
click at [653, 317] on button "Підтвердити" at bounding box center [641, 328] width 98 height 30
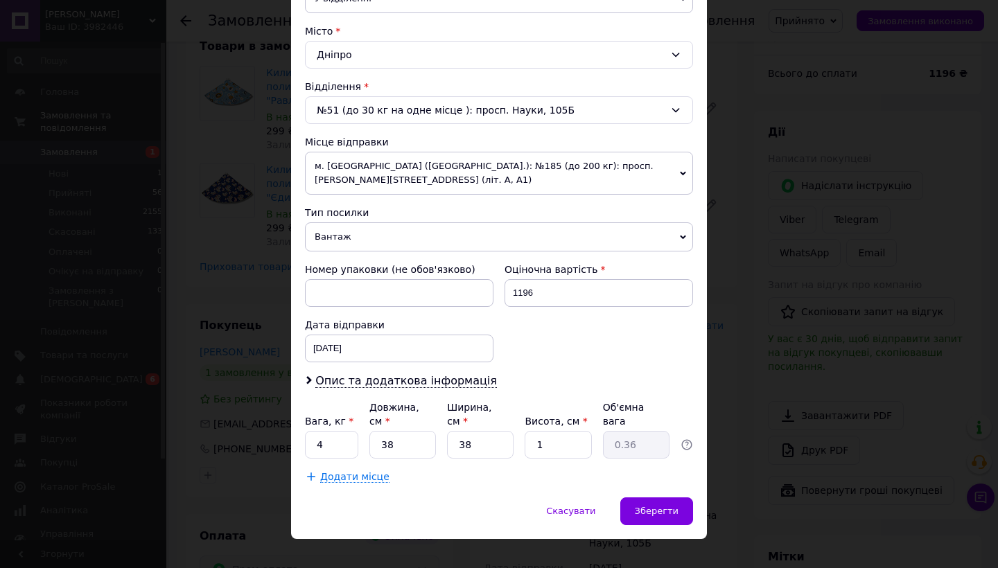
scroll to position [364, 0]
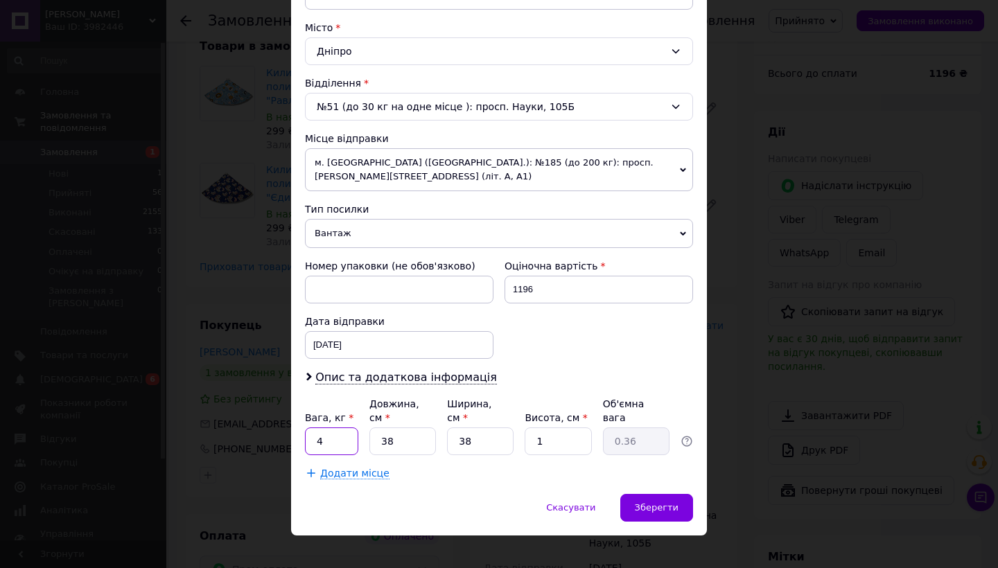
click at [324, 443] on input "4" at bounding box center [331, 442] width 53 height 28
type input "1"
click at [673, 513] on div "Зберегти" at bounding box center [656, 508] width 73 height 28
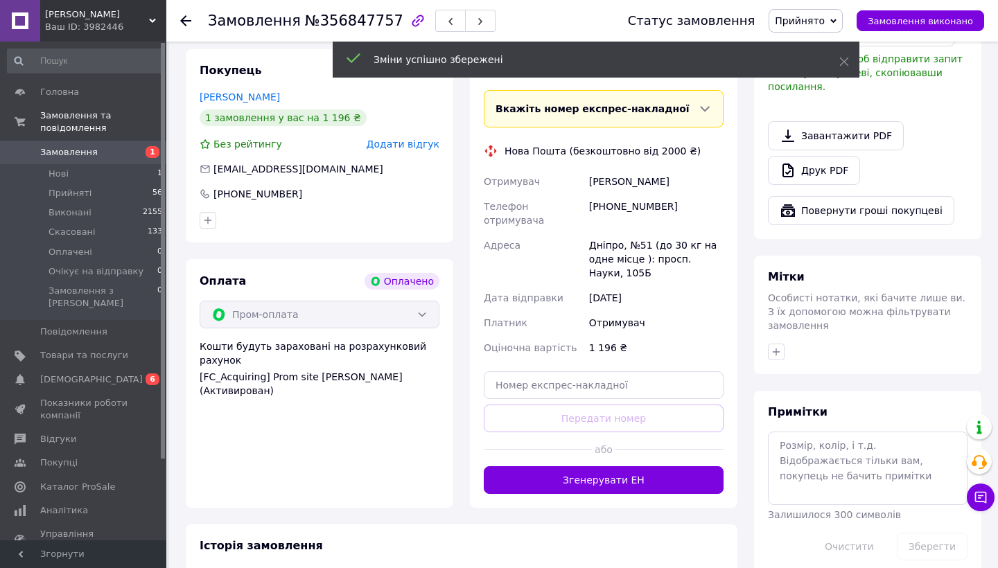
scroll to position [405, 0]
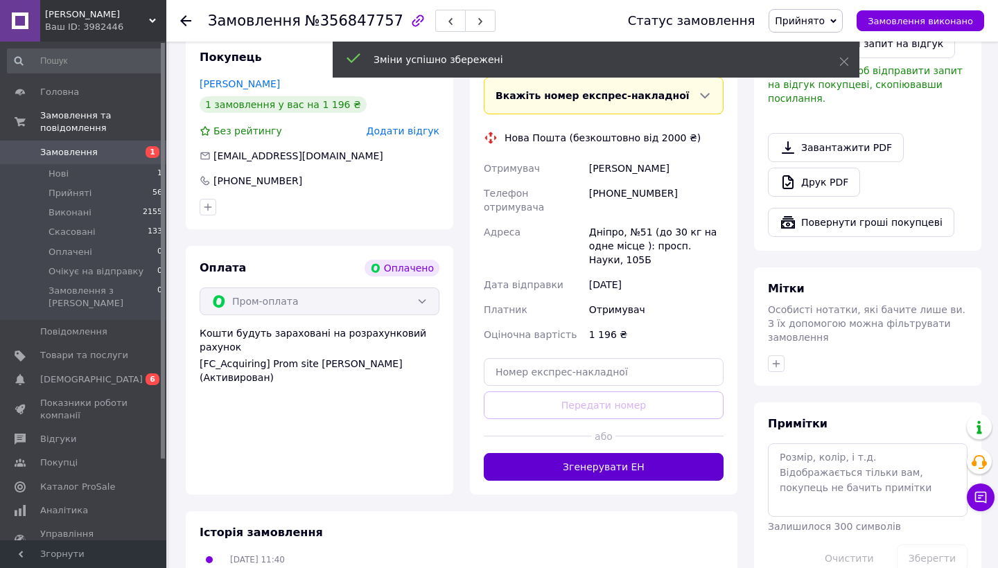
click at [671, 453] on button "Згенерувати ЕН" at bounding box center [604, 467] width 240 height 28
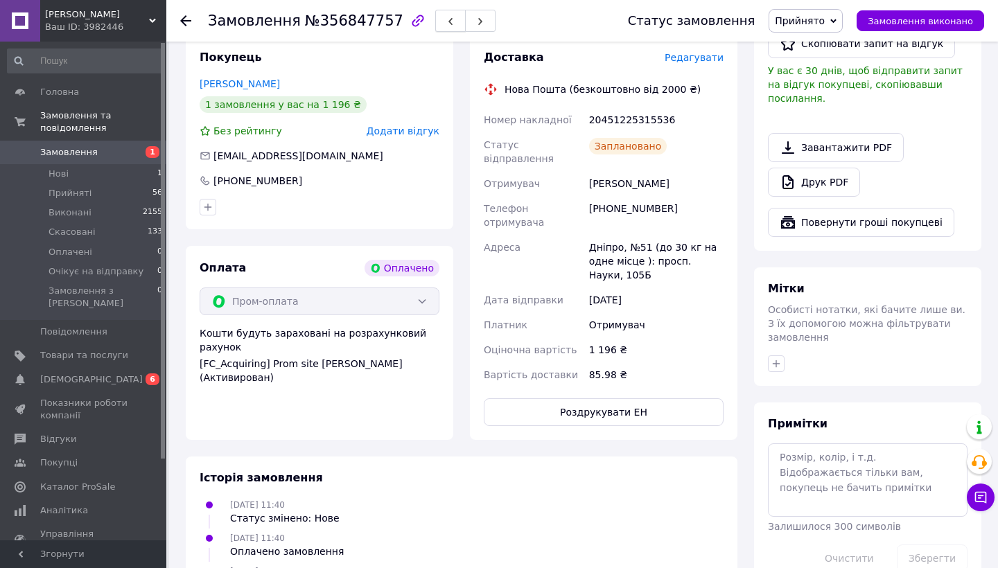
click at [435, 28] on button "button" at bounding box center [450, 21] width 30 height 22
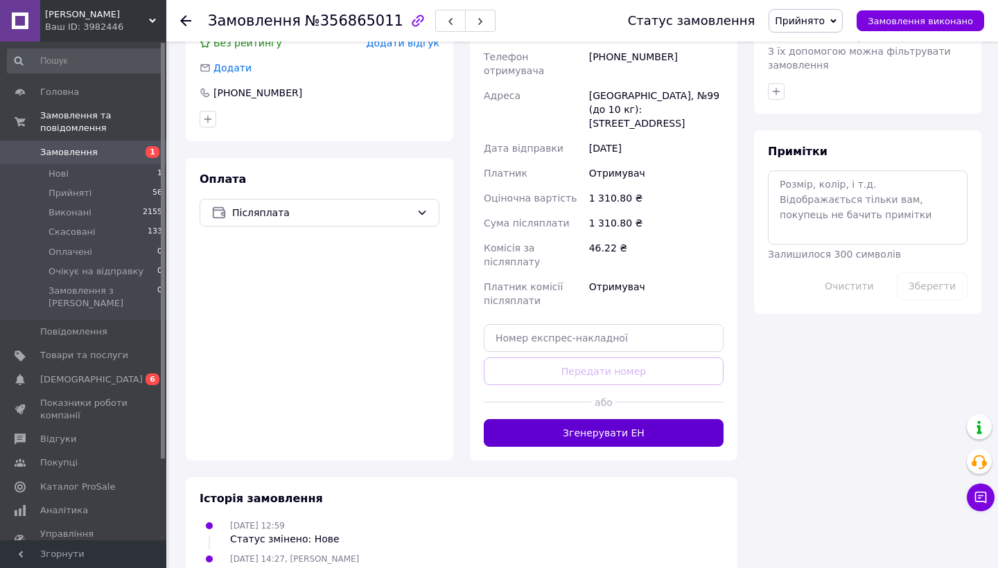
scroll to position [617, 0]
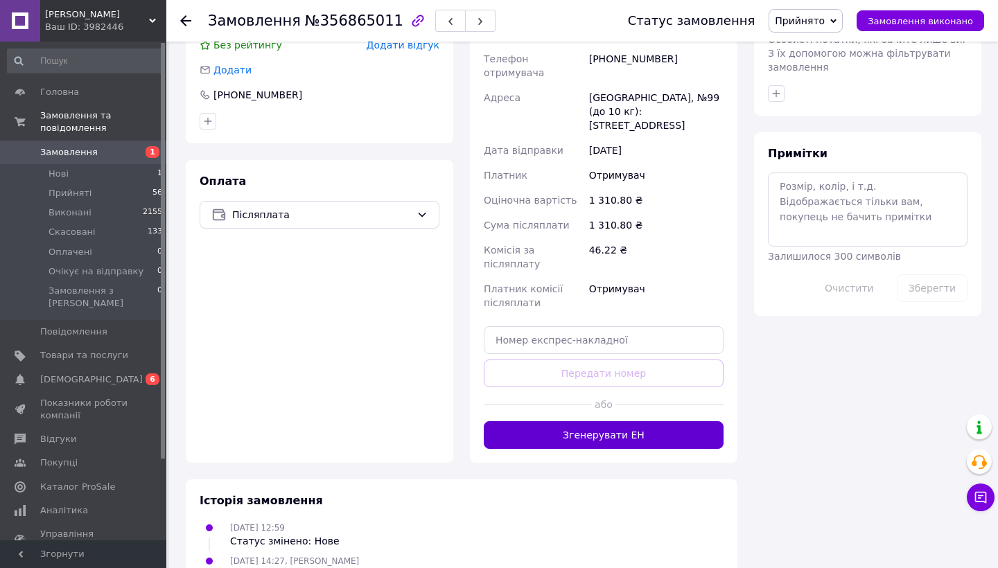
click at [631, 421] on button "Згенерувати ЕН" at bounding box center [604, 435] width 240 height 28
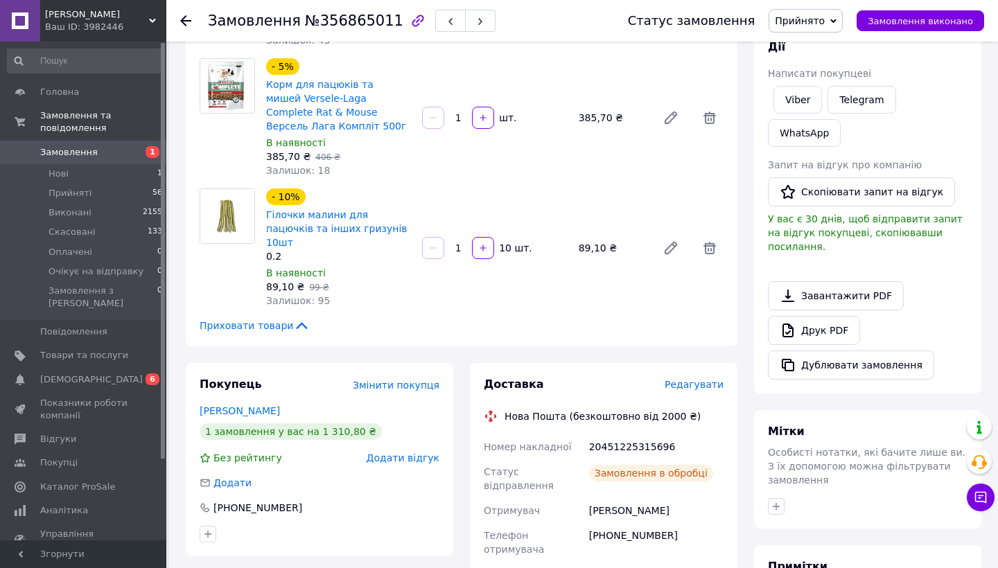
scroll to position [0, 0]
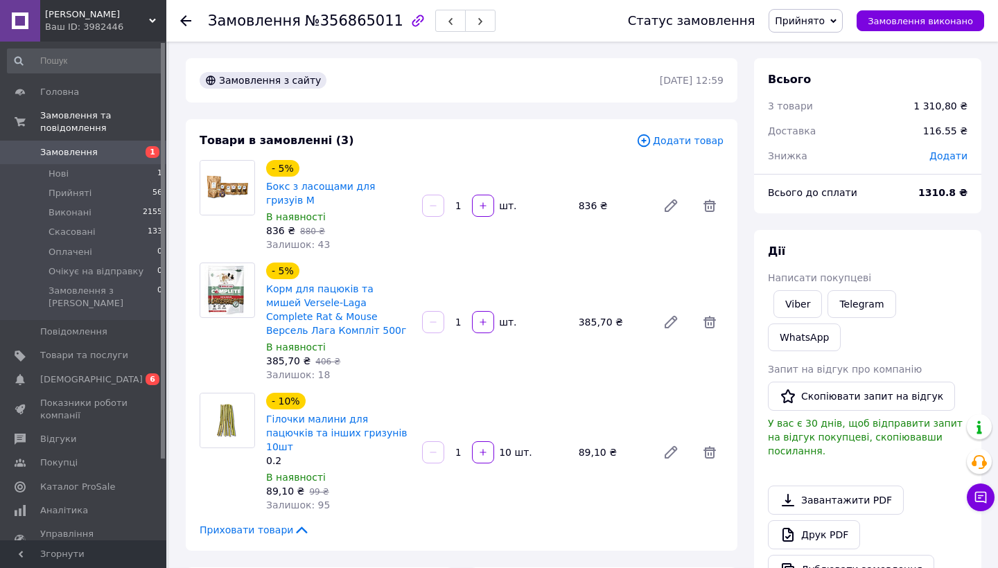
click at [719, 136] on span "Додати товар" at bounding box center [679, 140] width 87 height 15
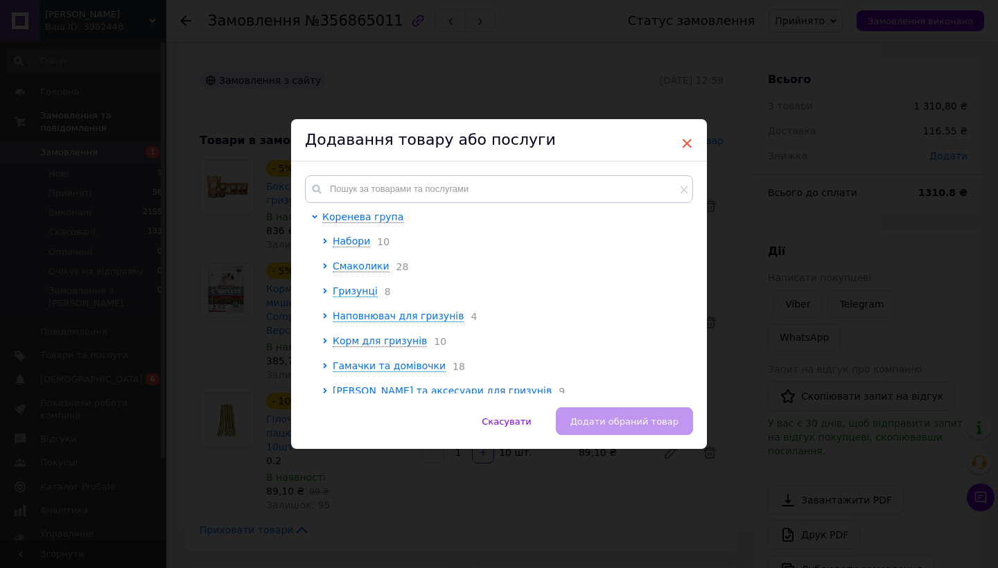
click at [686, 137] on span "×" at bounding box center [686, 144] width 12 height 24
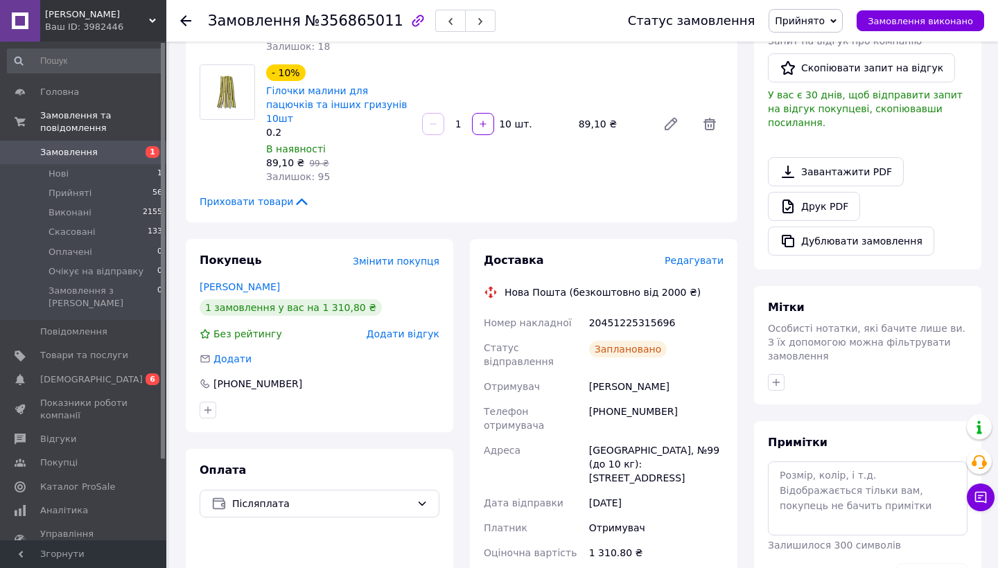
scroll to position [332, 0]
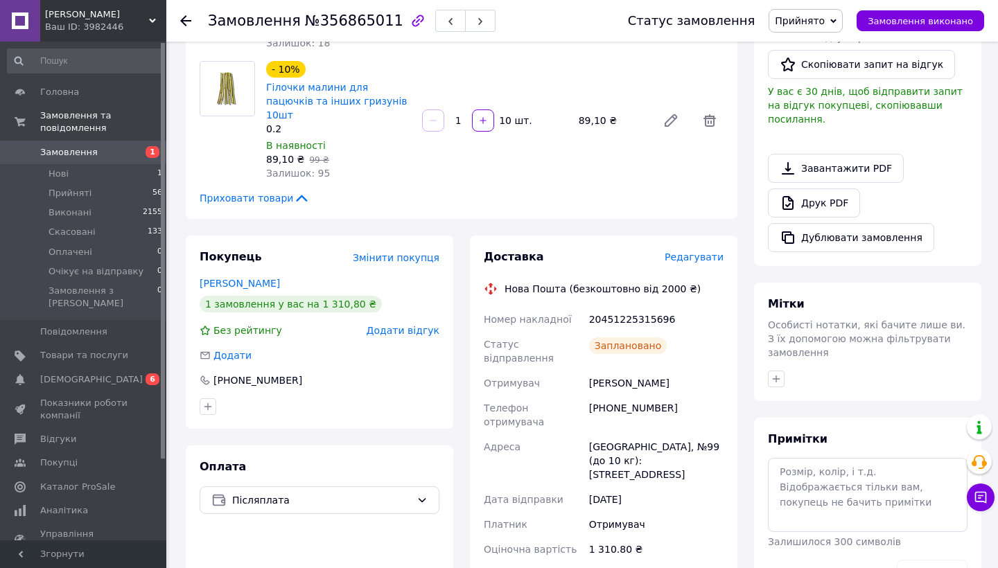
click at [689, 250] on div "Редагувати" at bounding box center [694, 257] width 59 height 14
click at [689, 252] on span "Редагувати" at bounding box center [694, 257] width 59 height 11
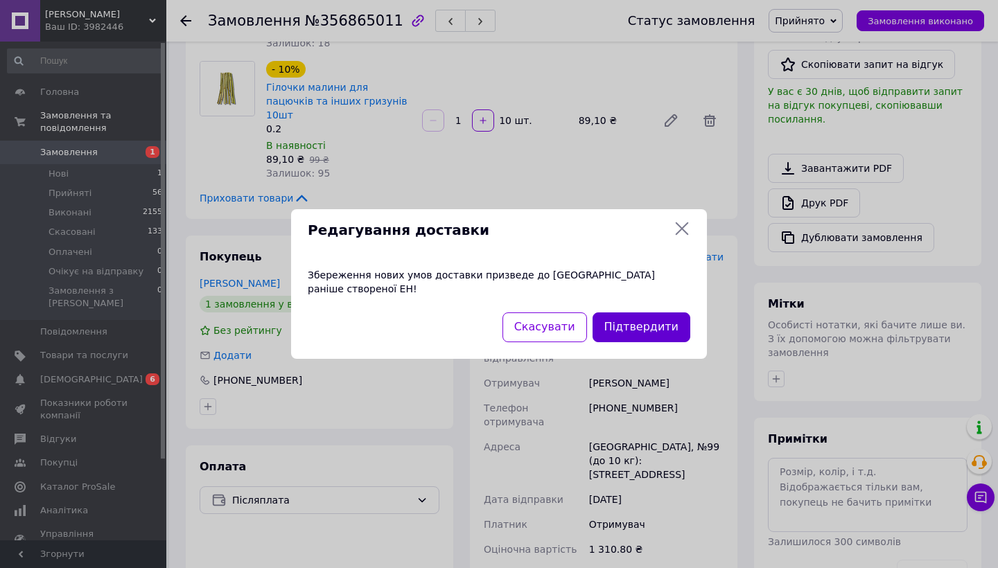
click at [644, 319] on button "Підтвердити" at bounding box center [641, 328] width 98 height 30
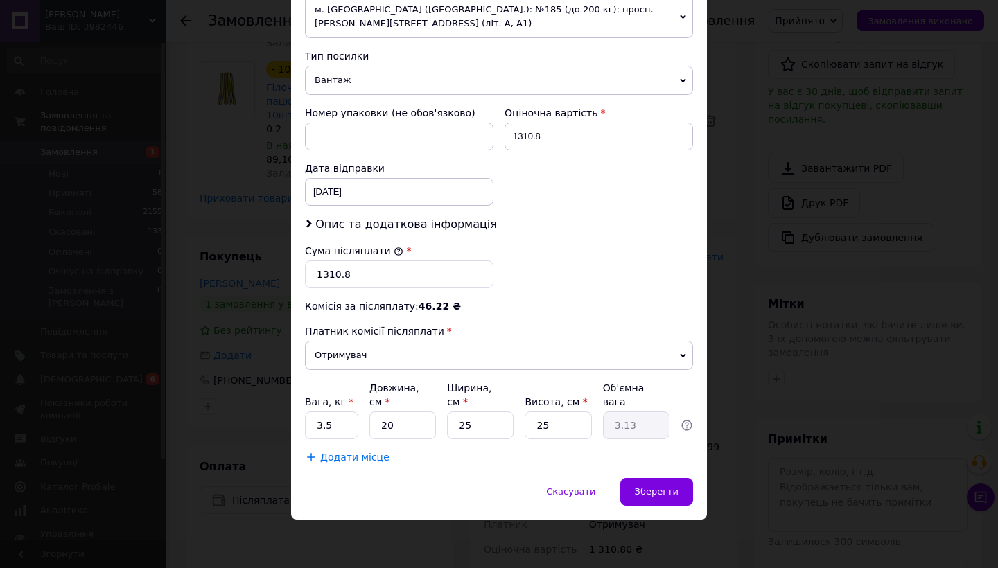
scroll to position [516, 0]
click at [355, 419] on input "3.5" at bounding box center [331, 426] width 53 height 28
type input "3"
type input "1"
click at [552, 430] on input "25" at bounding box center [558, 426] width 67 height 28
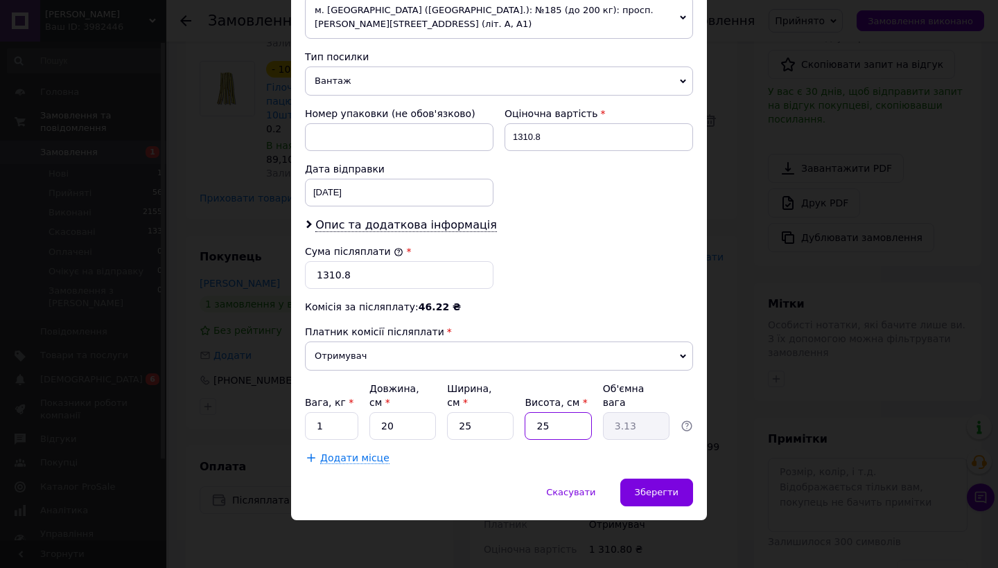
type input "2"
type input "0.25"
type input "5"
type input "0.63"
type input "5"
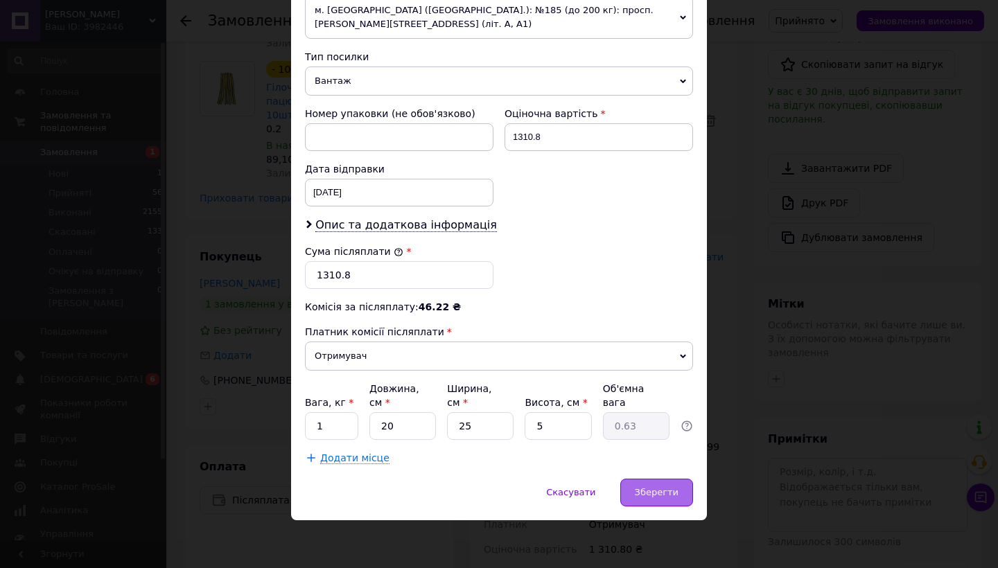
click at [654, 502] on div "Зберегти" at bounding box center [656, 493] width 73 height 28
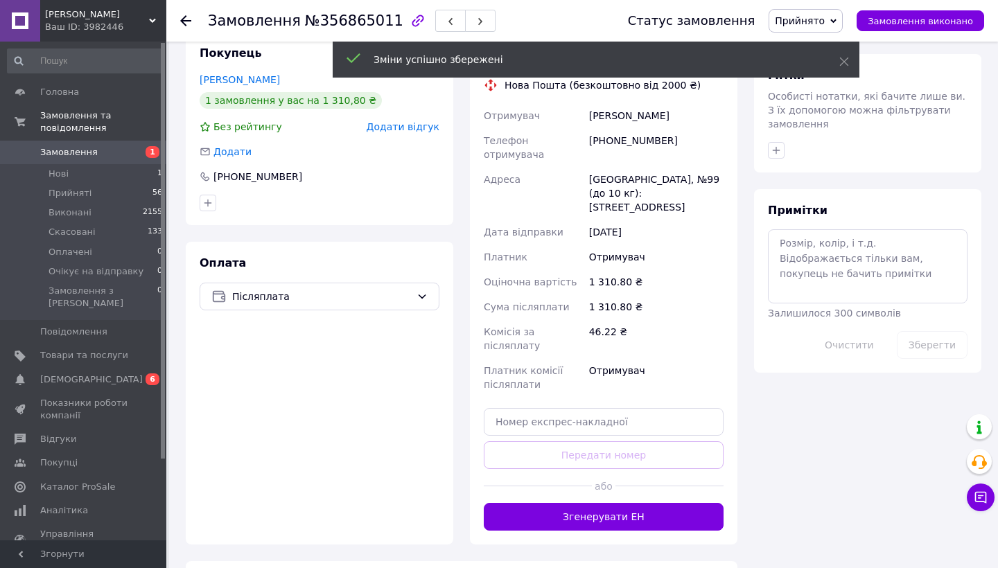
scroll to position [570, 0]
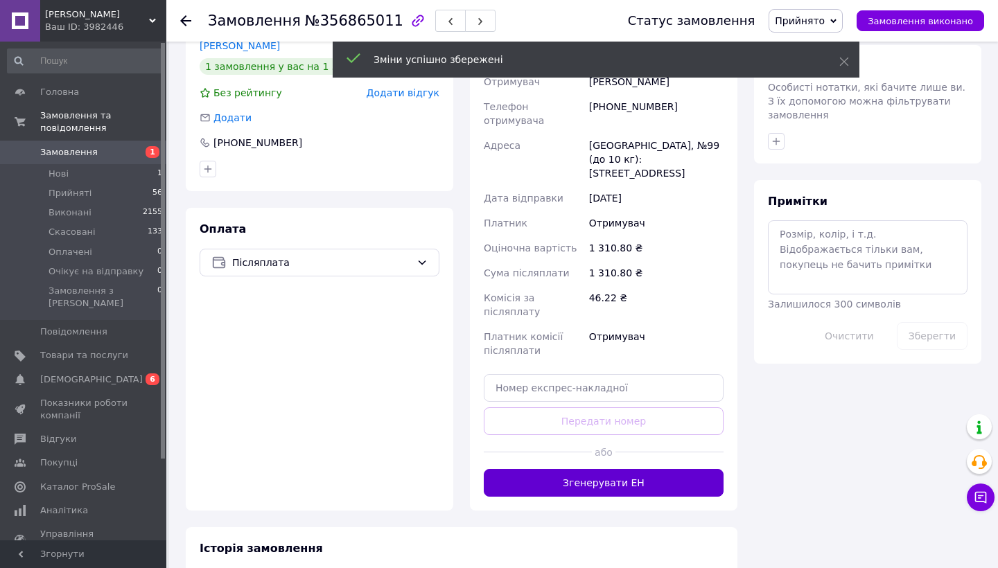
click at [626, 469] on button "Згенерувати ЕН" at bounding box center [604, 483] width 240 height 28
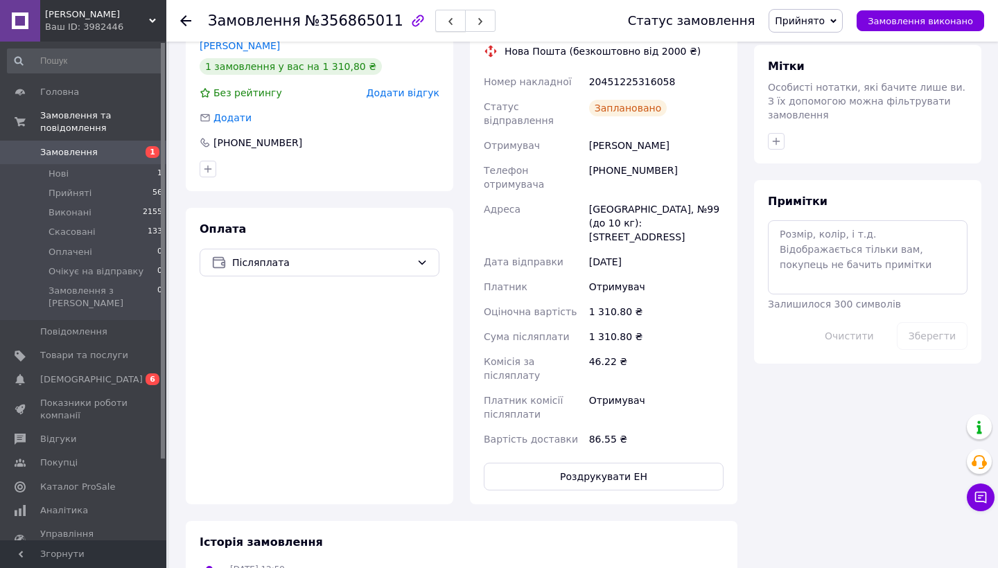
click at [439, 22] on button "button" at bounding box center [450, 21] width 30 height 22
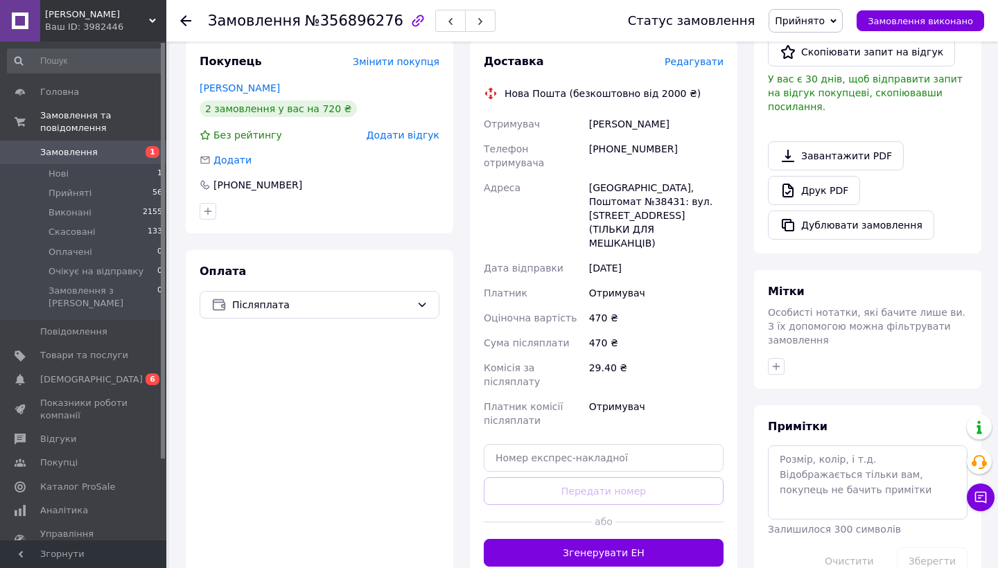
scroll to position [362, 0]
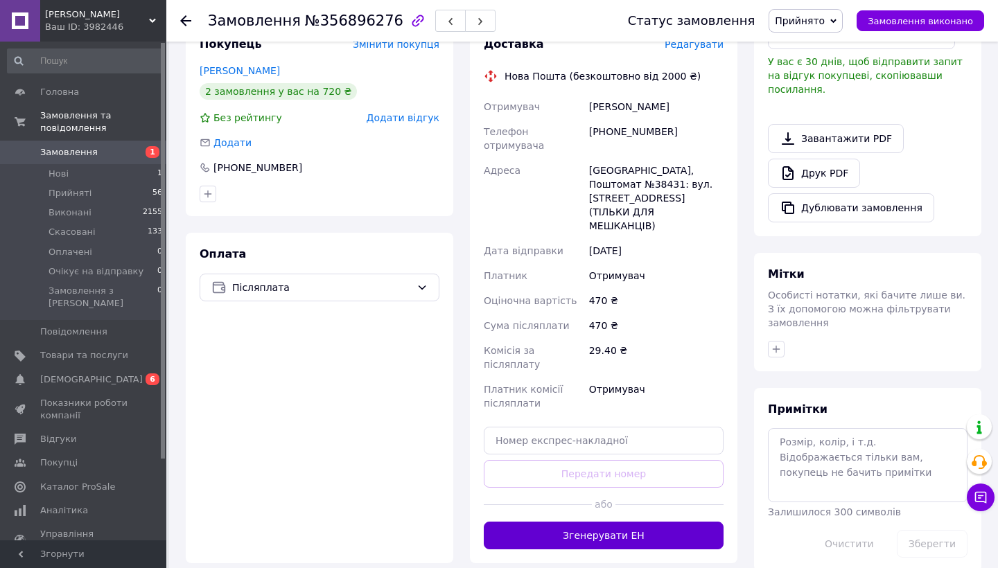
click at [592, 522] on button "Згенерувати ЕН" at bounding box center [604, 536] width 240 height 28
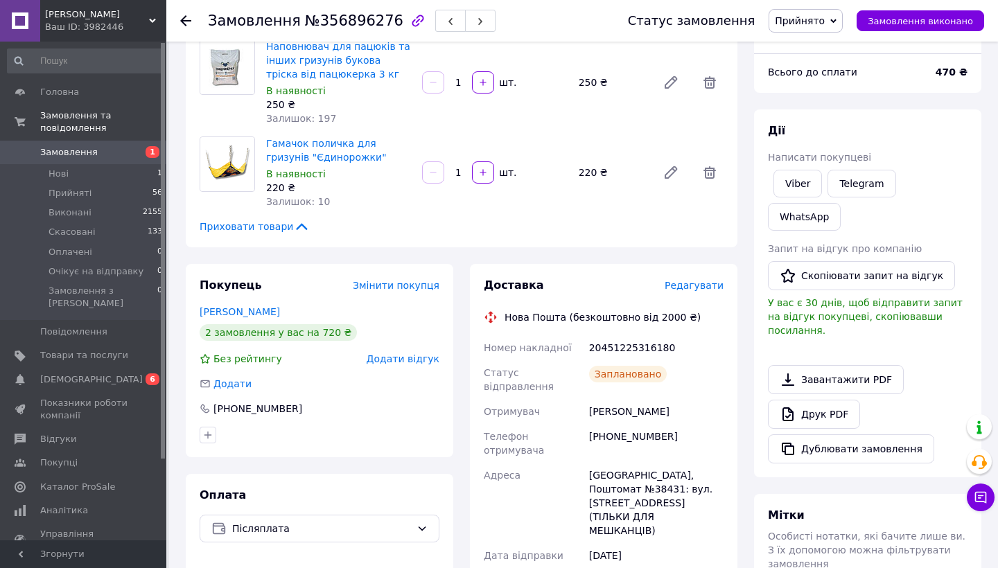
scroll to position [77, 0]
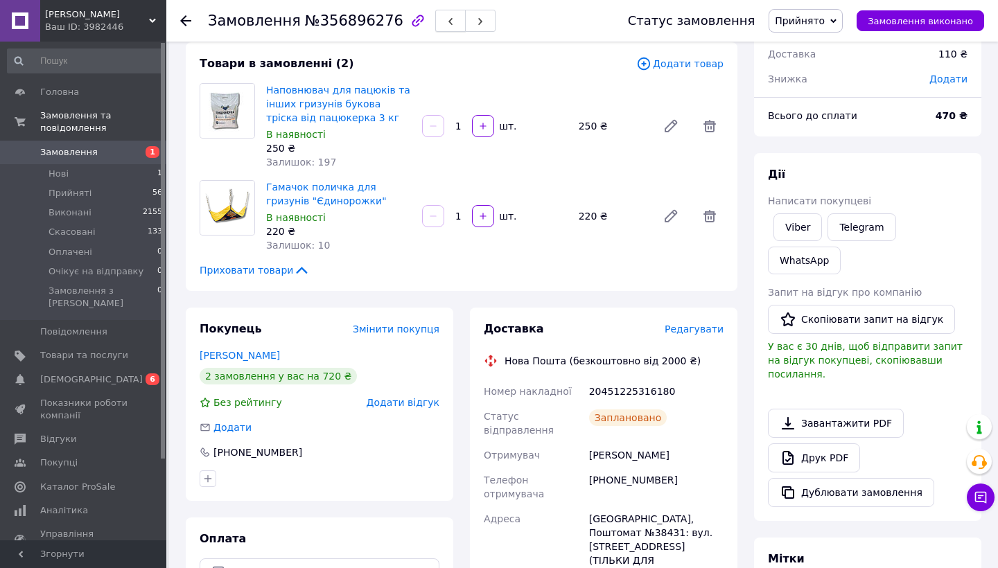
click at [446, 22] on icon "button" at bounding box center [450, 21] width 8 height 8
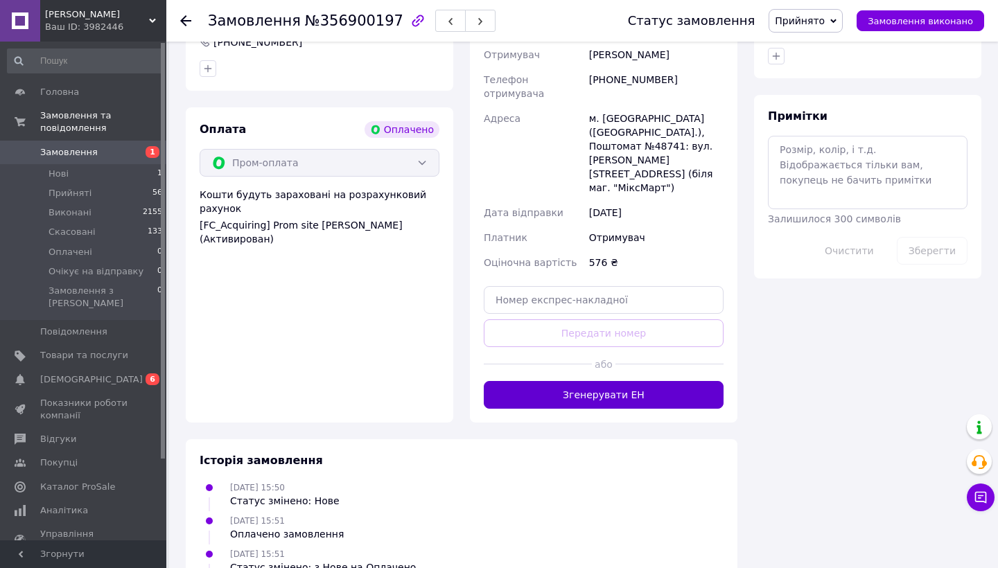
scroll to position [712, 0]
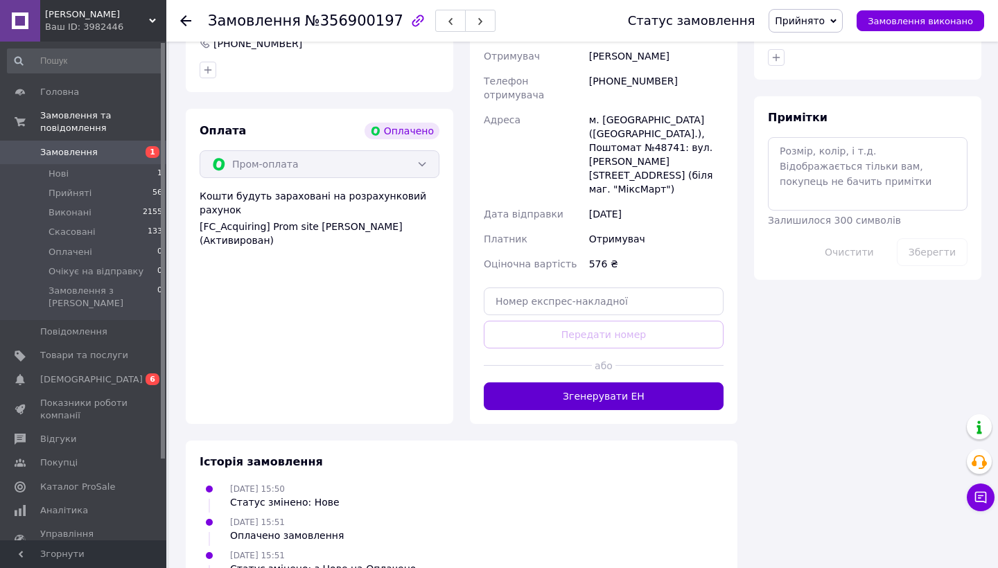
click at [564, 382] on button "Згенерувати ЕН" at bounding box center [604, 396] width 240 height 28
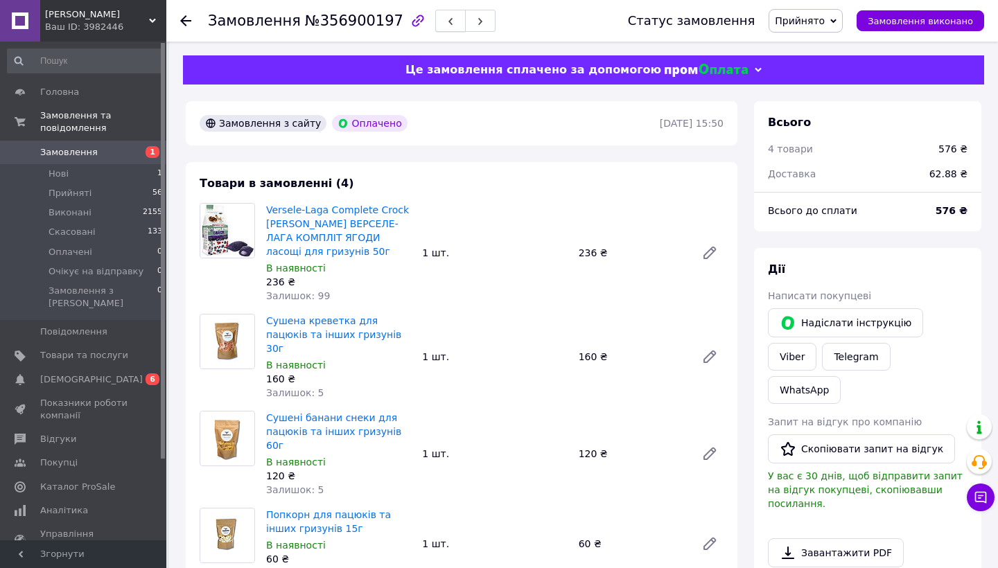
scroll to position [0, 0]
click at [436, 14] on button "button" at bounding box center [450, 21] width 30 height 22
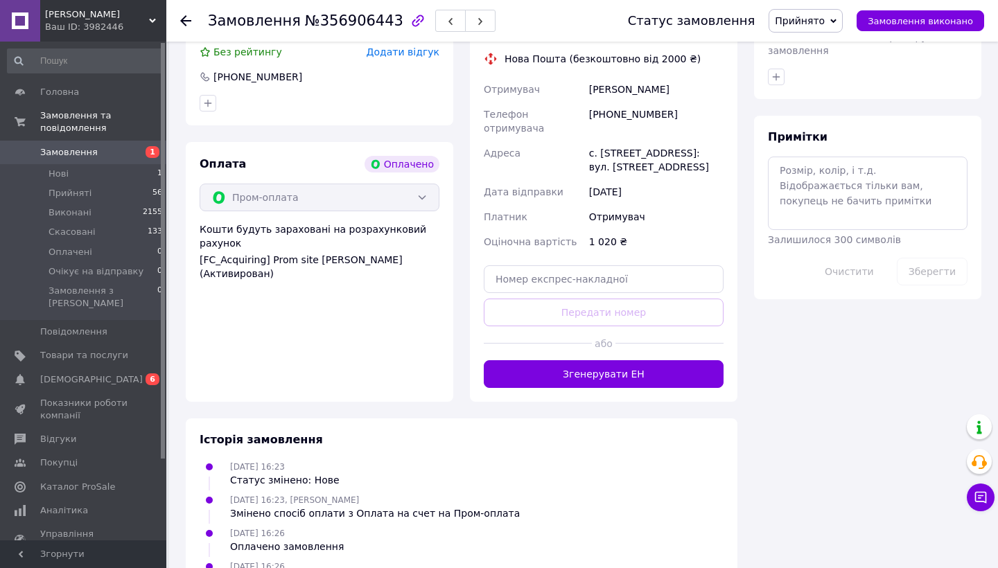
scroll to position [703, 0]
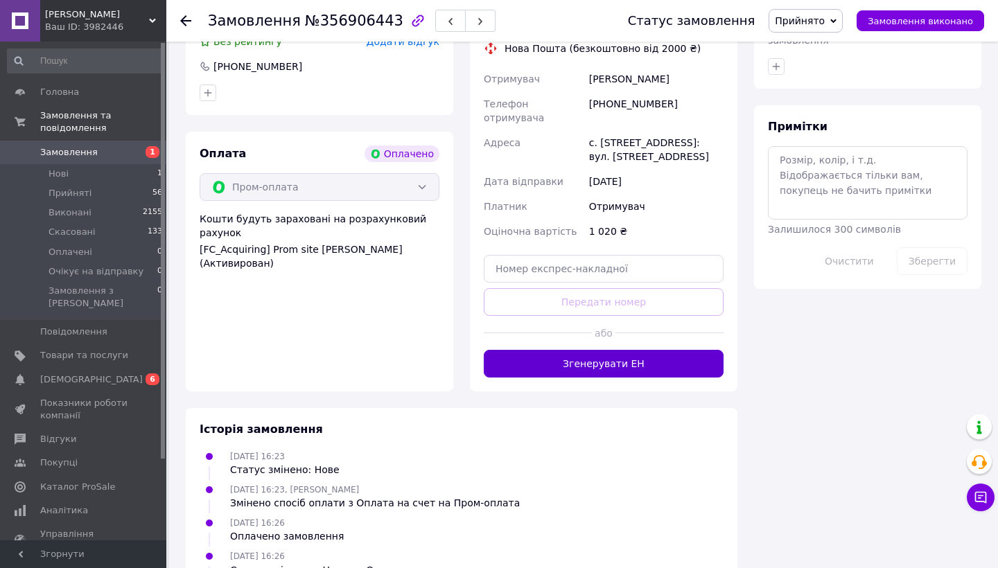
click at [526, 350] on button "Згенерувати ЕН" at bounding box center [604, 364] width 240 height 28
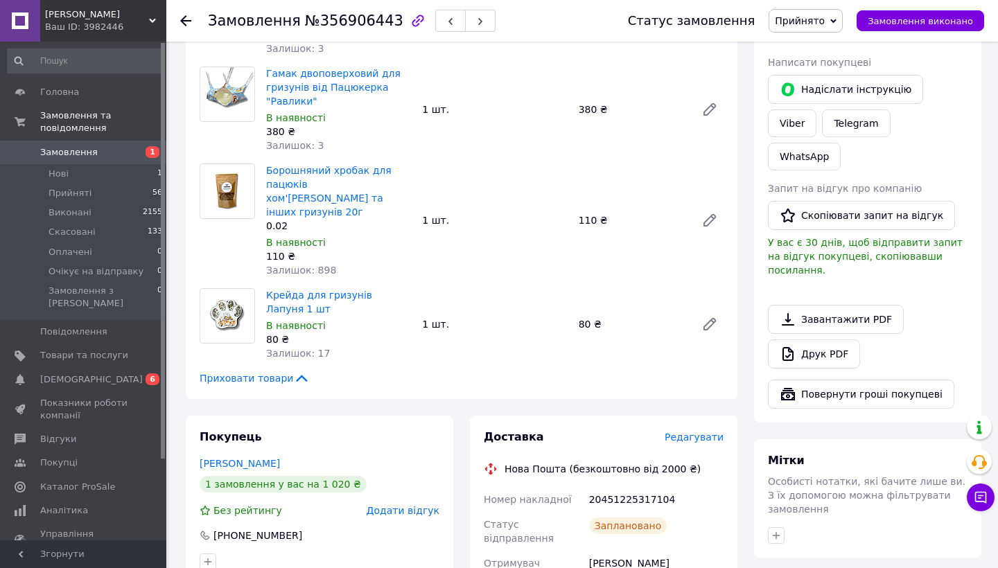
scroll to position [283, 0]
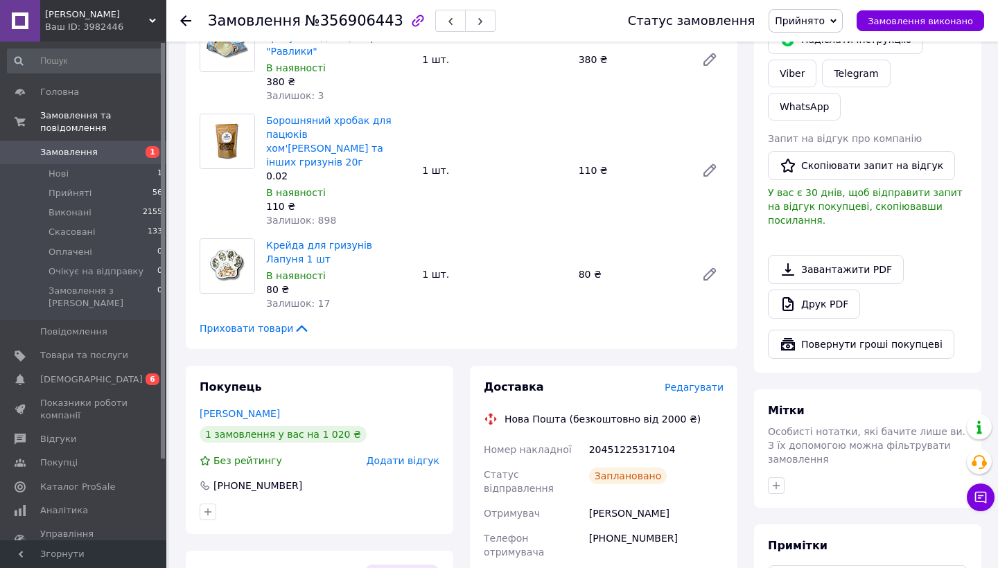
click at [688, 382] on span "Редагувати" at bounding box center [694, 387] width 59 height 11
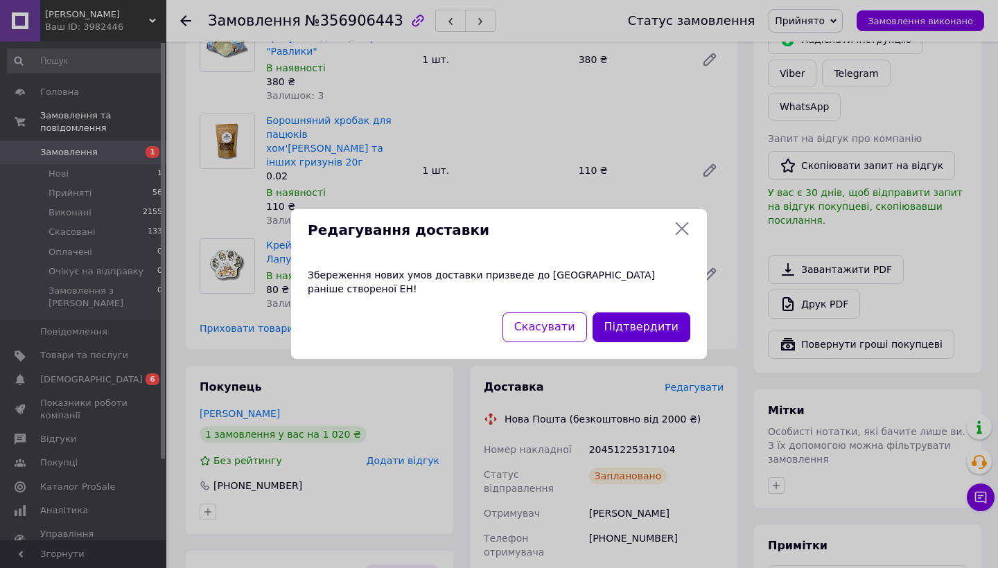
click at [640, 323] on button "Підтвердити" at bounding box center [641, 328] width 98 height 30
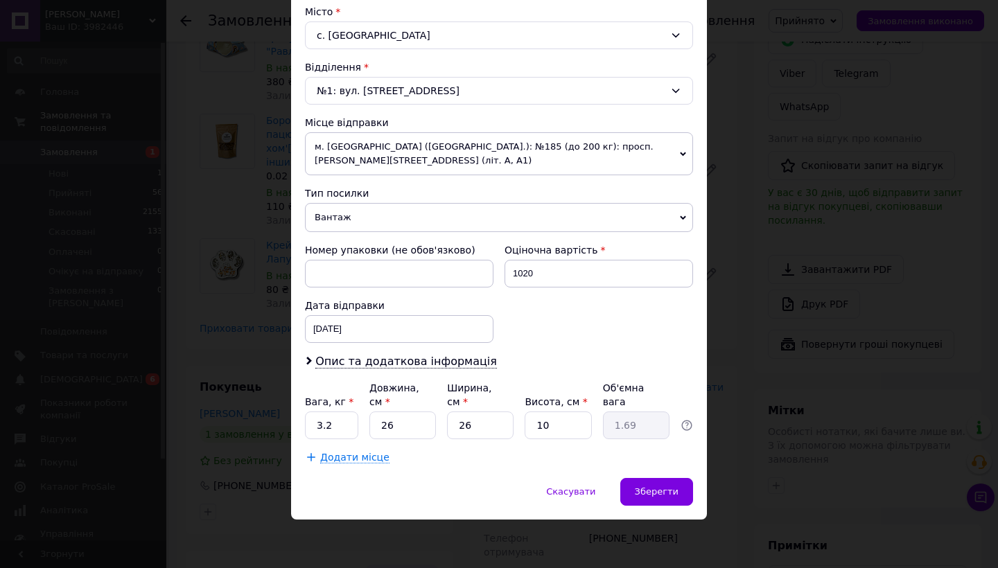
scroll to position [379, 0]
click at [349, 423] on input "3.2" at bounding box center [331, 426] width 53 height 28
type input "3"
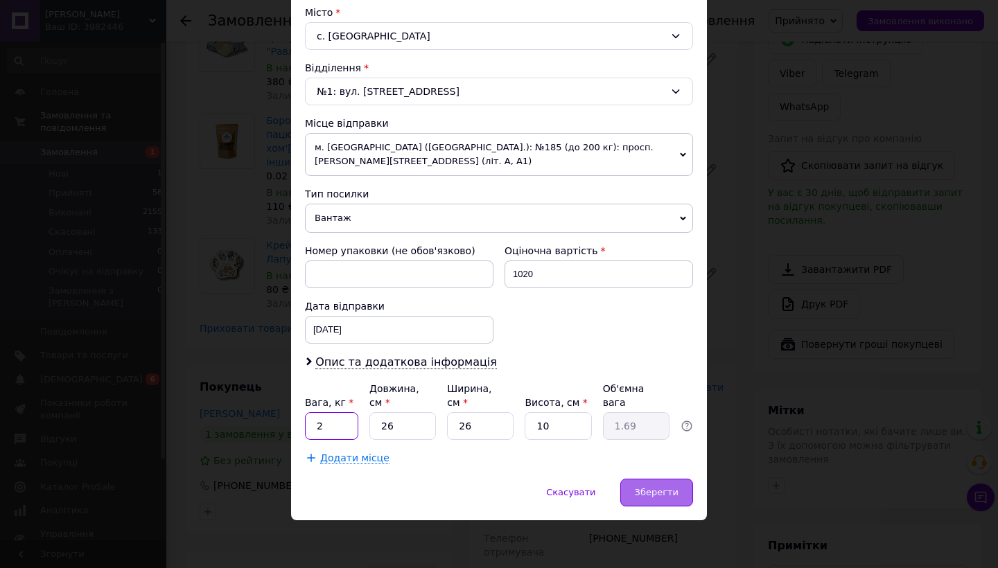
type input "2"
click at [653, 489] on span "Зберегти" at bounding box center [657, 492] width 44 height 10
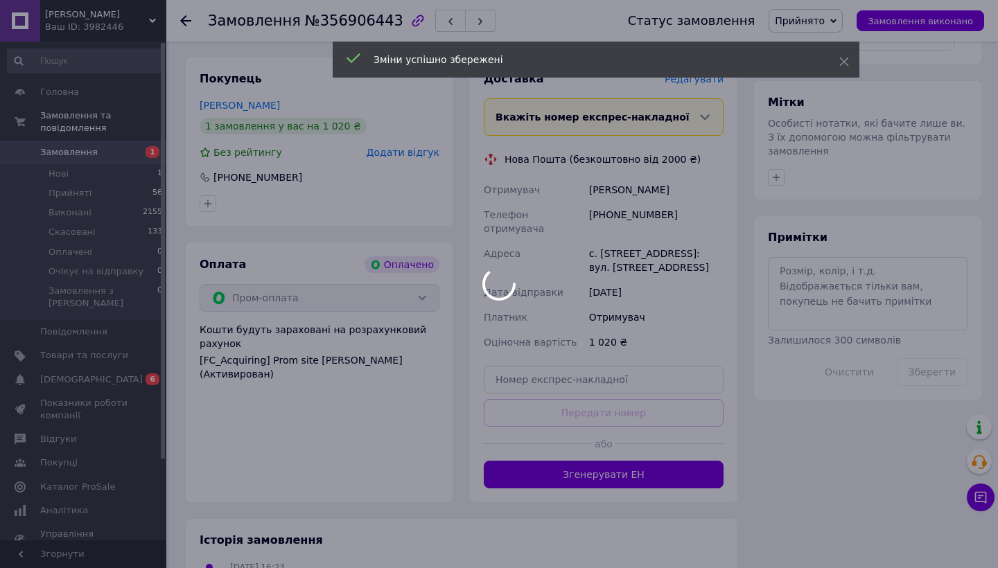
scroll to position [609, 0]
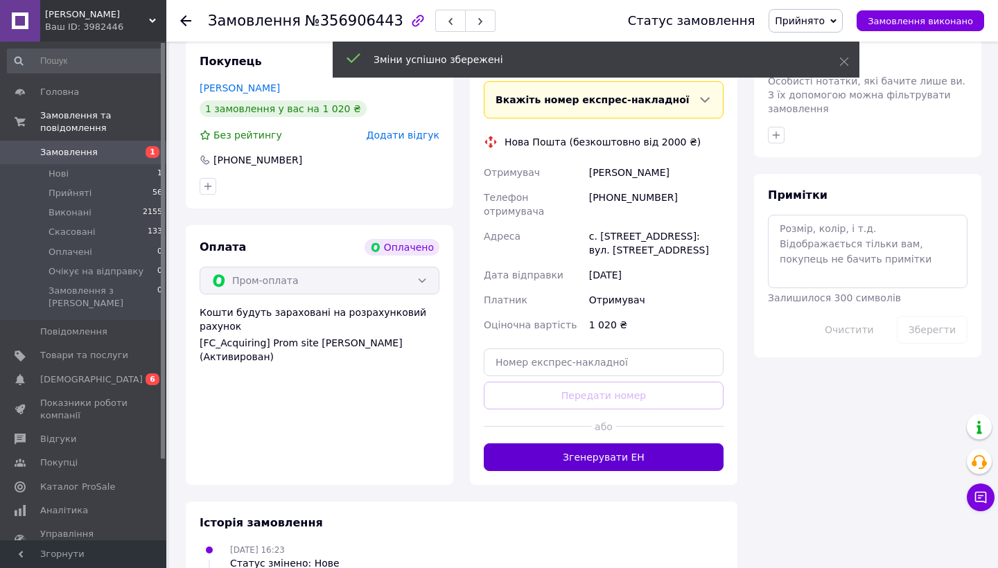
click at [618, 443] on button "Згенерувати ЕН" at bounding box center [604, 457] width 240 height 28
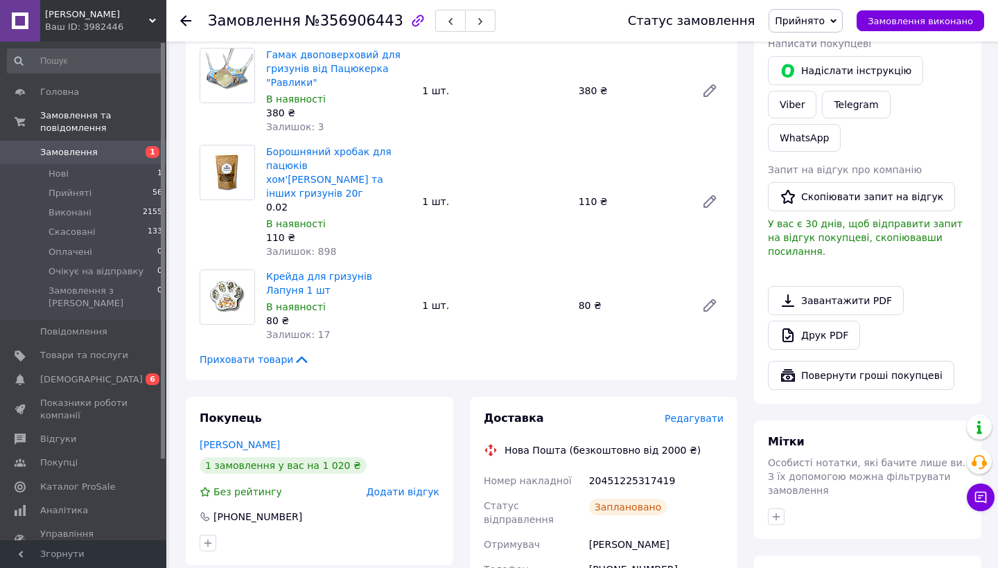
scroll to position [232, 0]
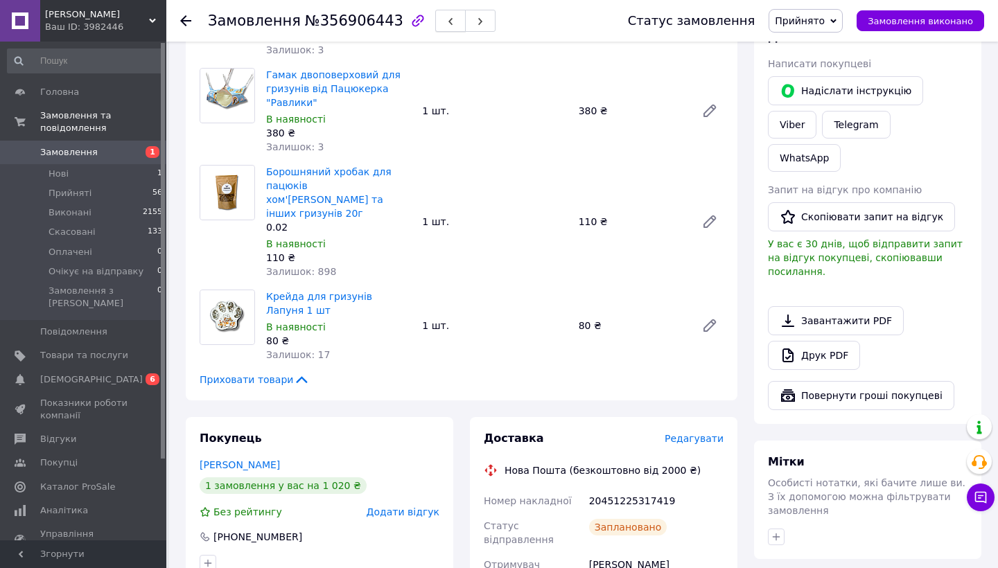
click at [448, 21] on use "button" at bounding box center [450, 22] width 4 height 8
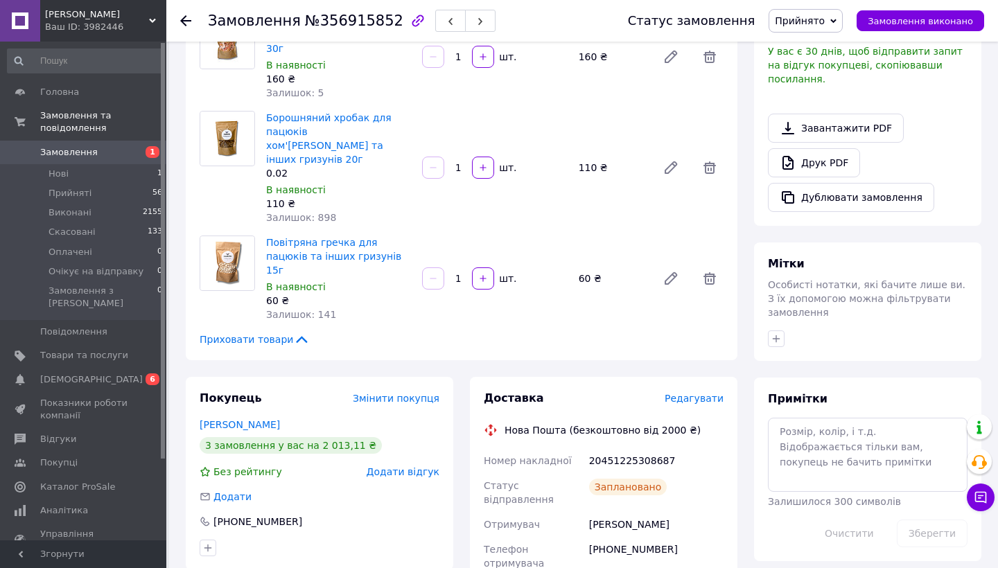
scroll to position [136, 0]
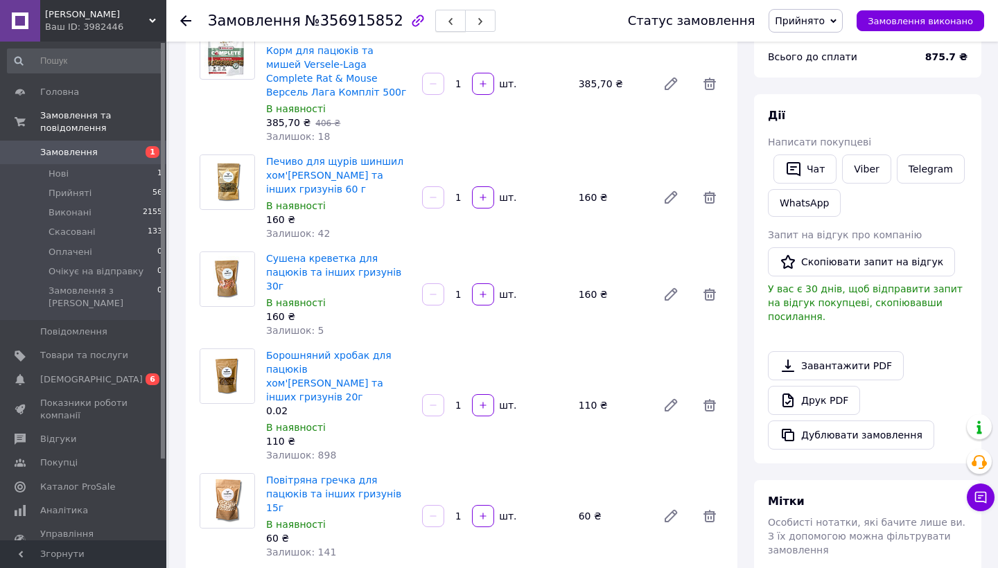
click at [438, 13] on button "button" at bounding box center [450, 21] width 30 height 22
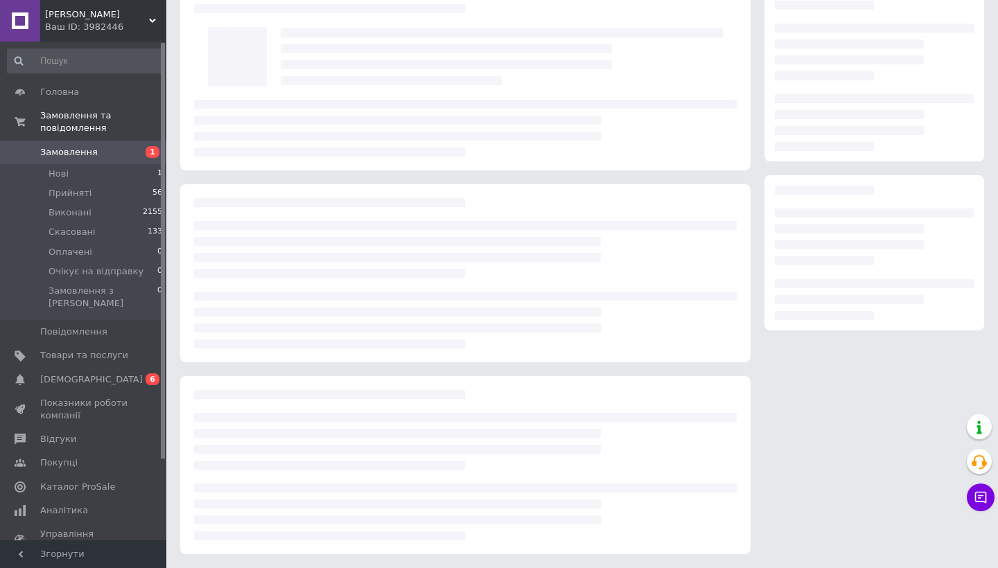
scroll to position [65, 0]
